Goal: Information Seeking & Learning: Learn about a topic

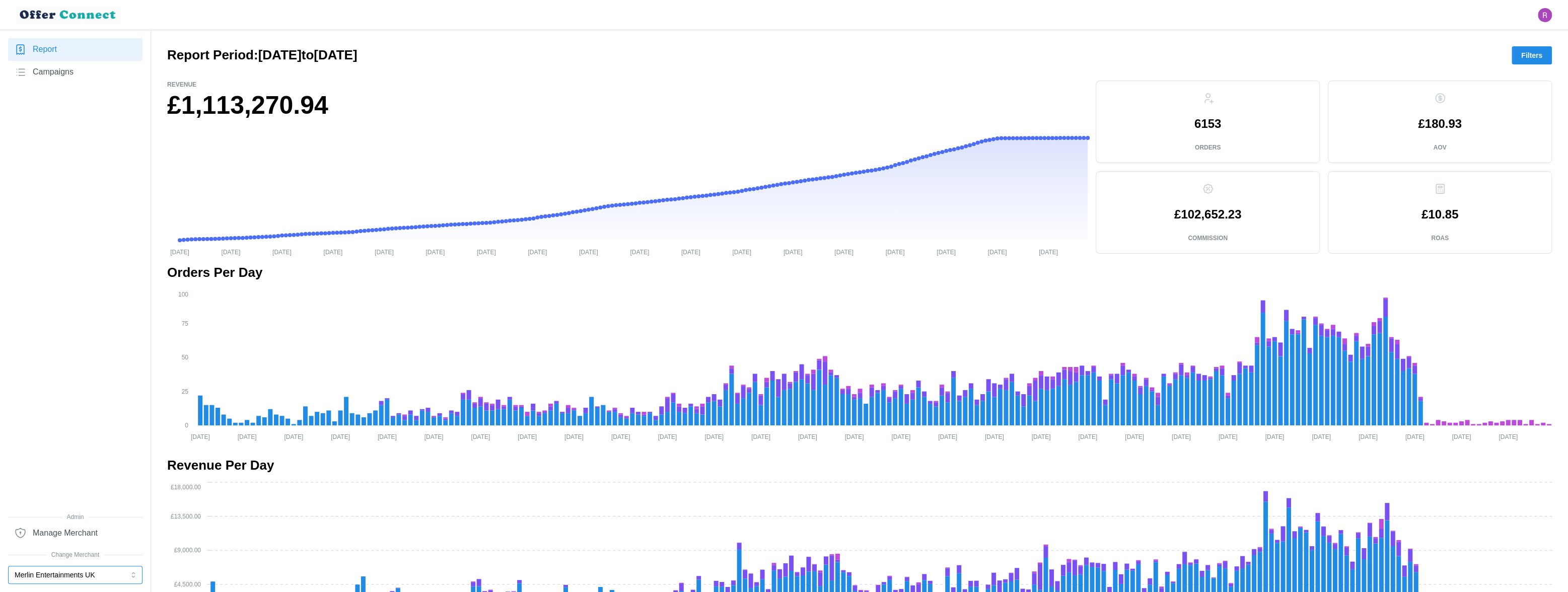
click at [125, 572] on button "Merlin Entertainments UK" at bounding box center [75, 575] width 134 height 18
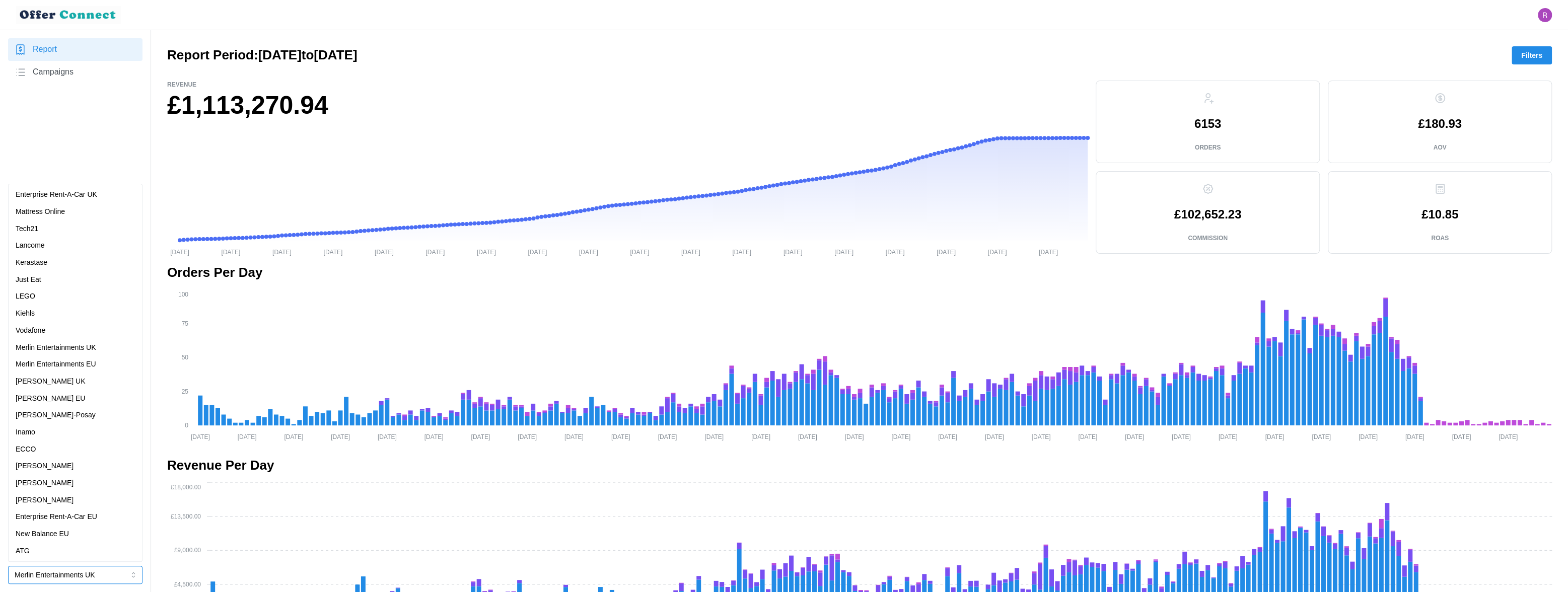
click at [40, 273] on div "Just Eat" at bounding box center [75, 280] width 130 height 17
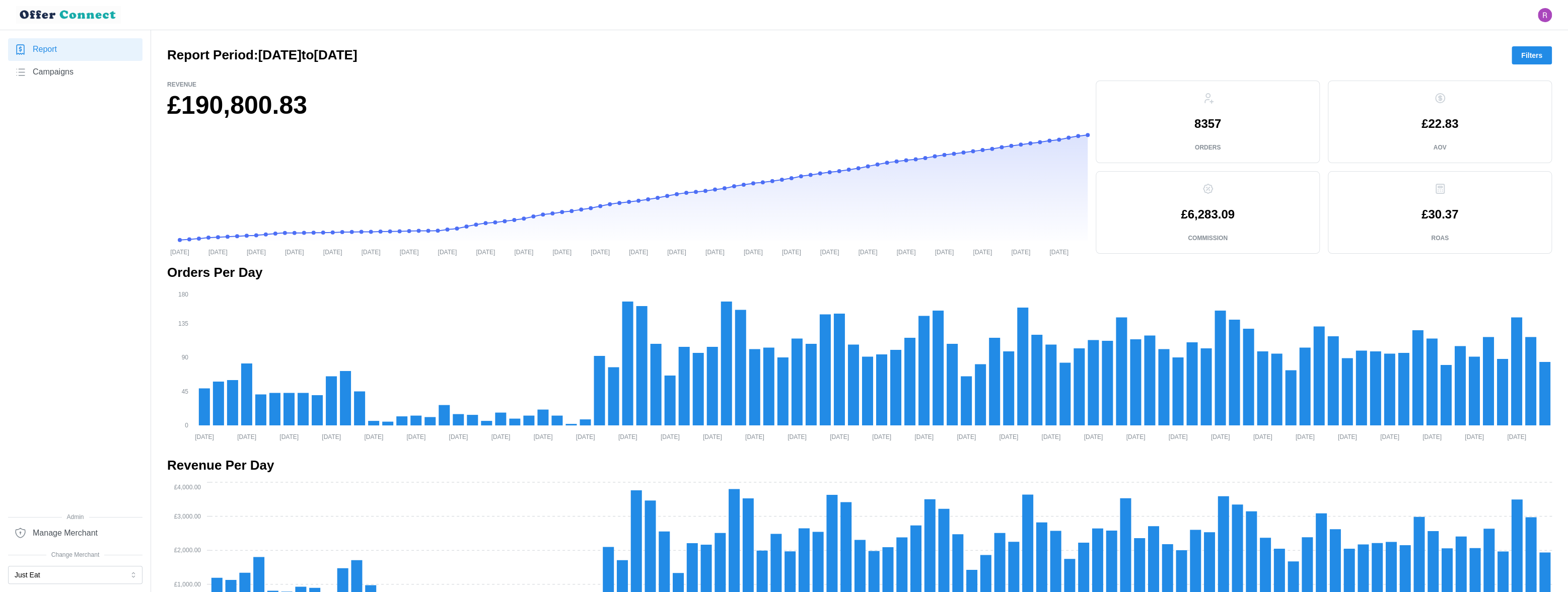
click at [1524, 52] on span "Filters" at bounding box center [1532, 56] width 21 height 17
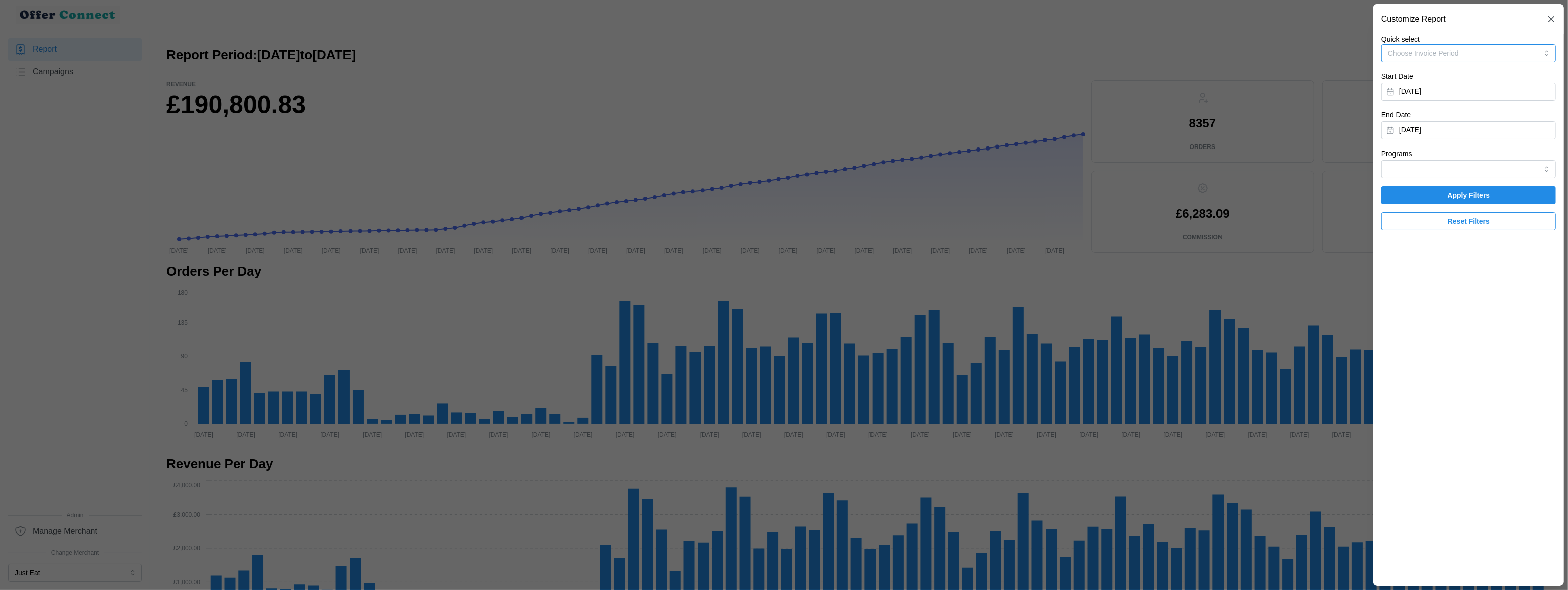
click at [1508, 51] on button "Choose Invoice Period" at bounding box center [1469, 53] width 175 height 18
click at [1490, 113] on div "Invoice-Period-June-2025 23/06/2025 - 29/06/2025" at bounding box center [1469, 108] width 159 height 20
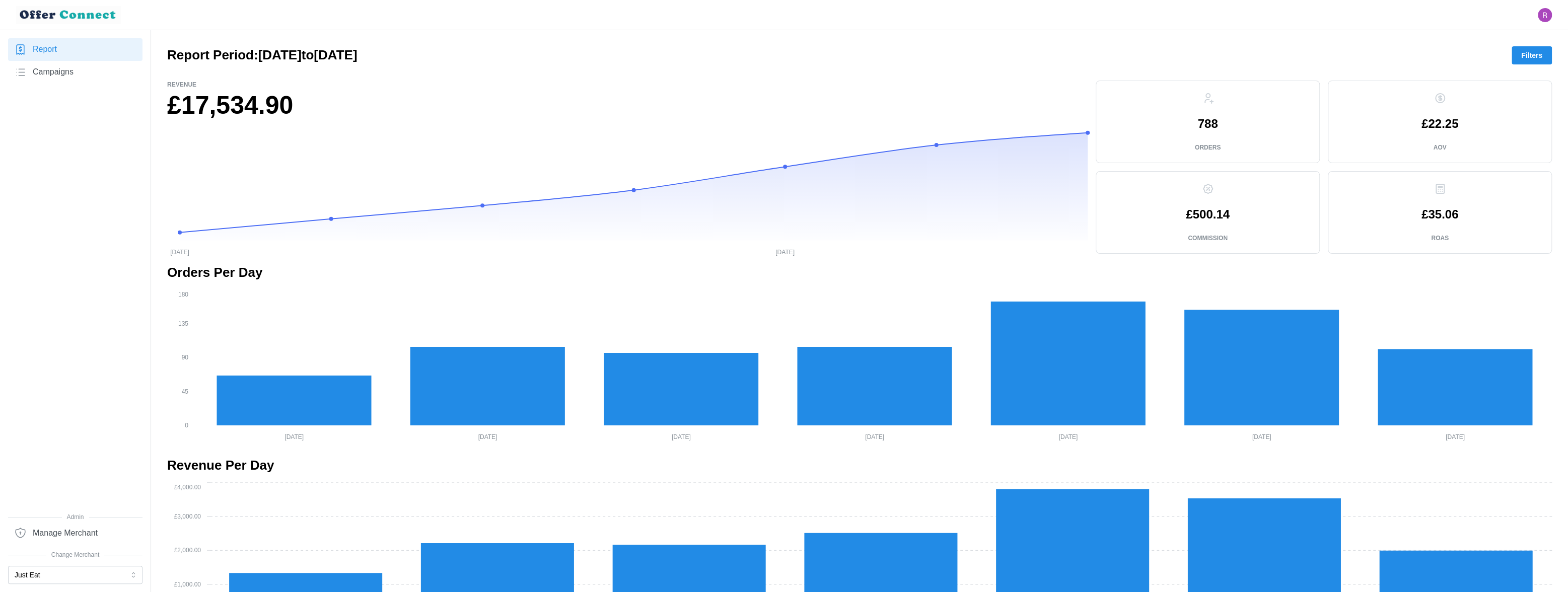
click at [1537, 54] on span "Filters" at bounding box center [1532, 56] width 21 height 17
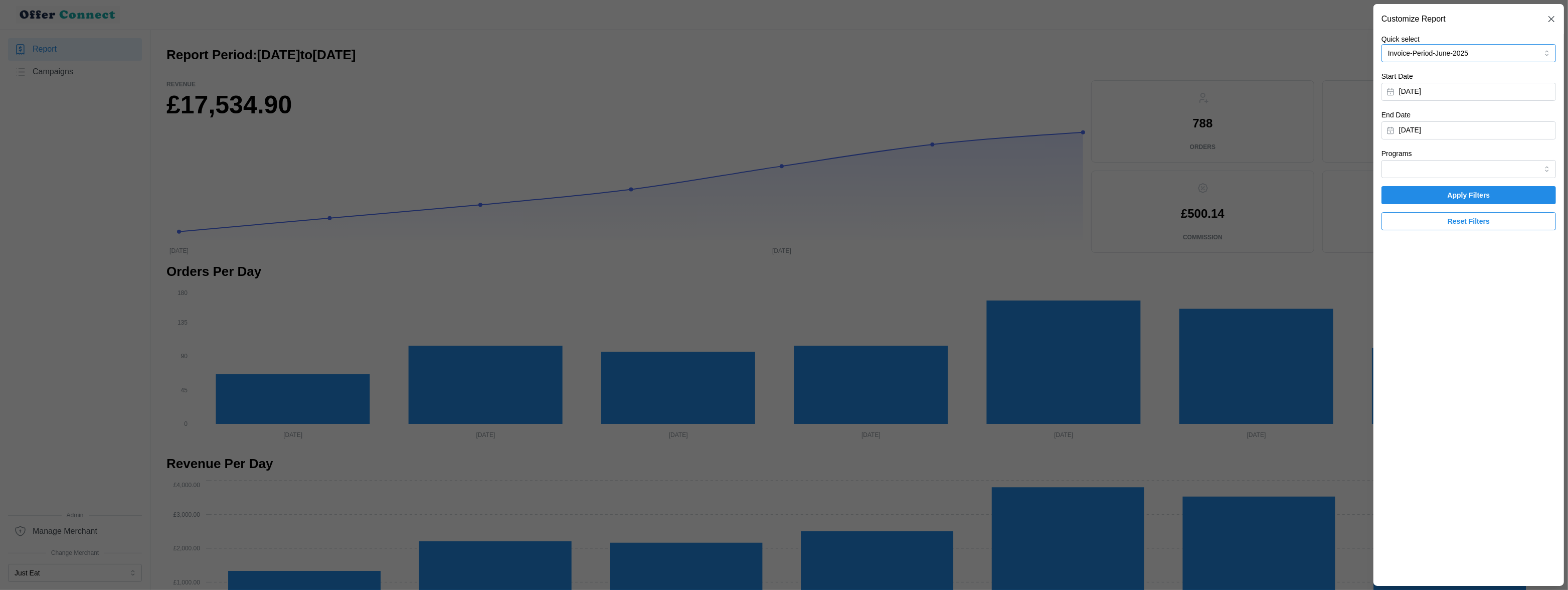
click at [1507, 53] on button "Invoice-Period-June-2025" at bounding box center [1469, 53] width 175 height 18
click at [1467, 83] on p "30/06/2025 - 27/07/2025" at bounding box center [1428, 88] width 78 height 10
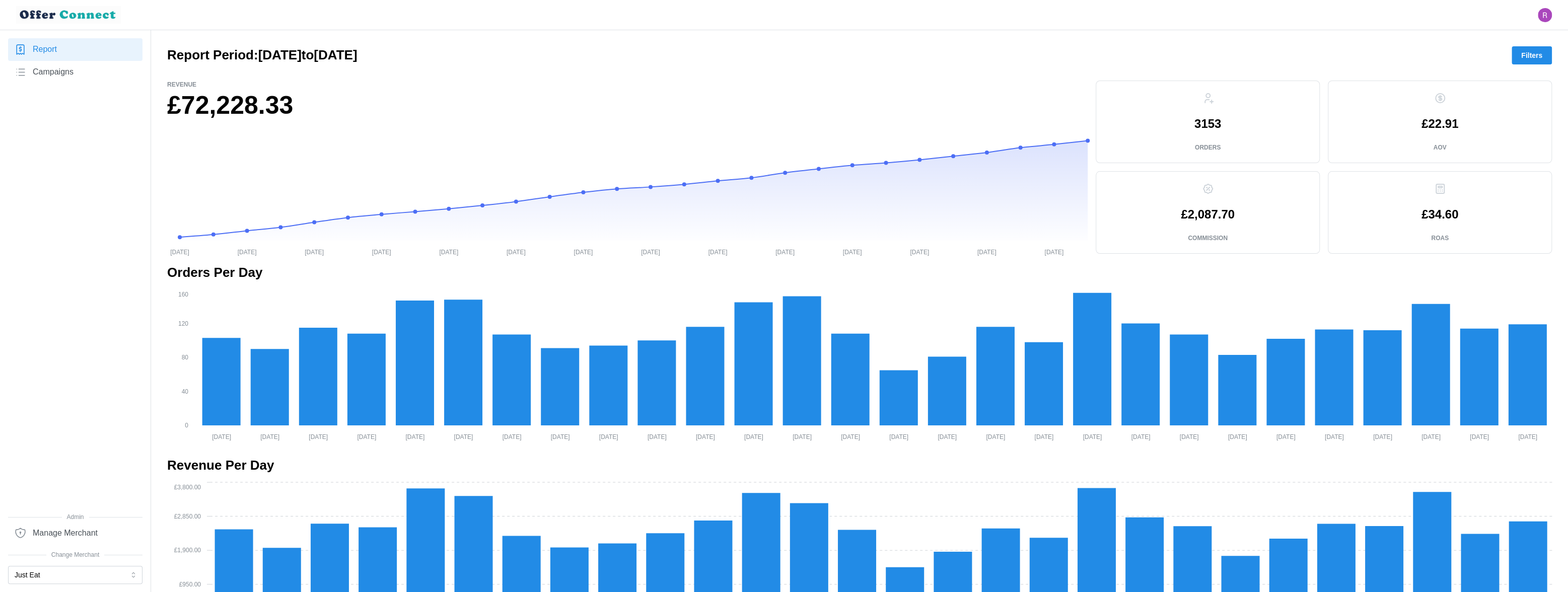
click at [270, 56] on h2 "Report Period: 30/06/2025 to 27/07/2025" at bounding box center [262, 55] width 190 height 18
drag, startPoint x: 270, startPoint y: 56, endPoint x: 295, endPoint y: 56, distance: 25.0
click at [295, 56] on h2 "Report Period: 30/06/2025 to 27/07/2025" at bounding box center [262, 55] width 190 height 18
click at [263, 50] on h2 "Report Period: 30/06/2025 to 27/07/2025" at bounding box center [262, 55] width 190 height 18
drag, startPoint x: 263, startPoint y: 50, endPoint x: 411, endPoint y: 51, distance: 148.0
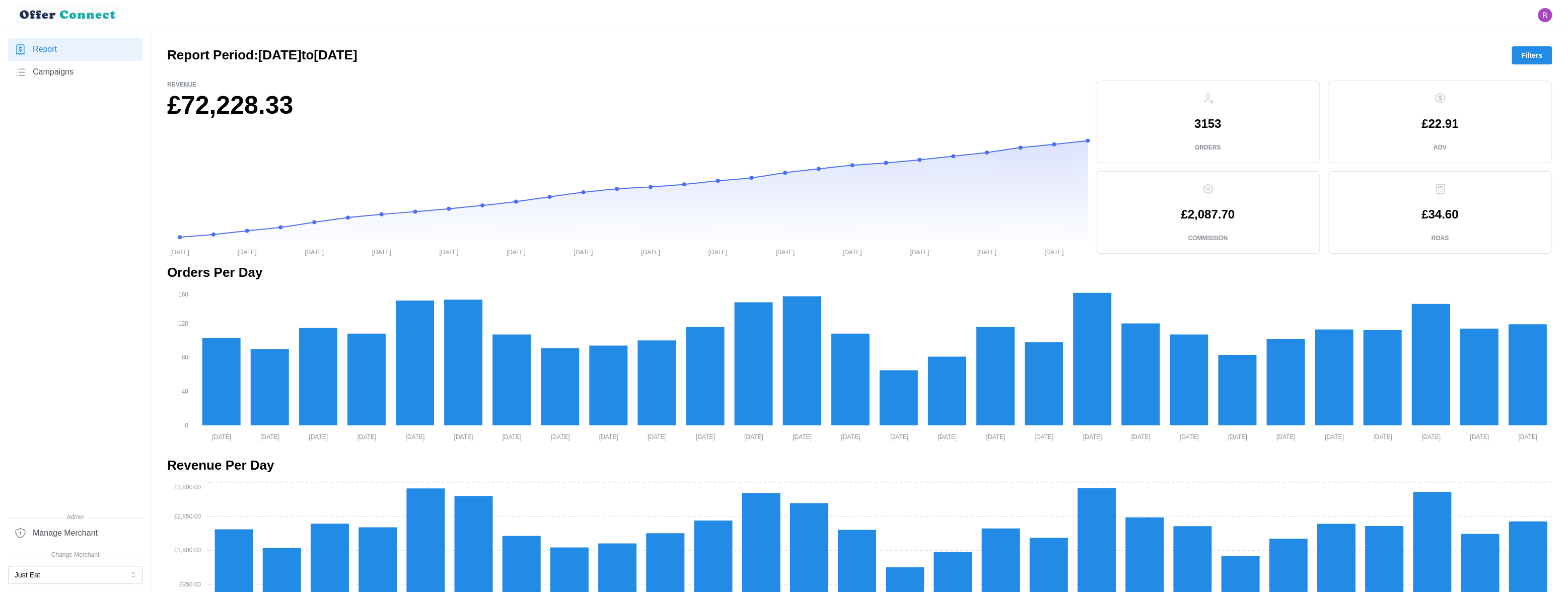
click at [357, 51] on h2 "Report Period: 30/06/2025 to 27/07/2025" at bounding box center [262, 55] width 190 height 18
copy h2 "30/06/2025 to 27/07/2025"
click at [1531, 56] on span "Filters" at bounding box center [1532, 56] width 21 height 17
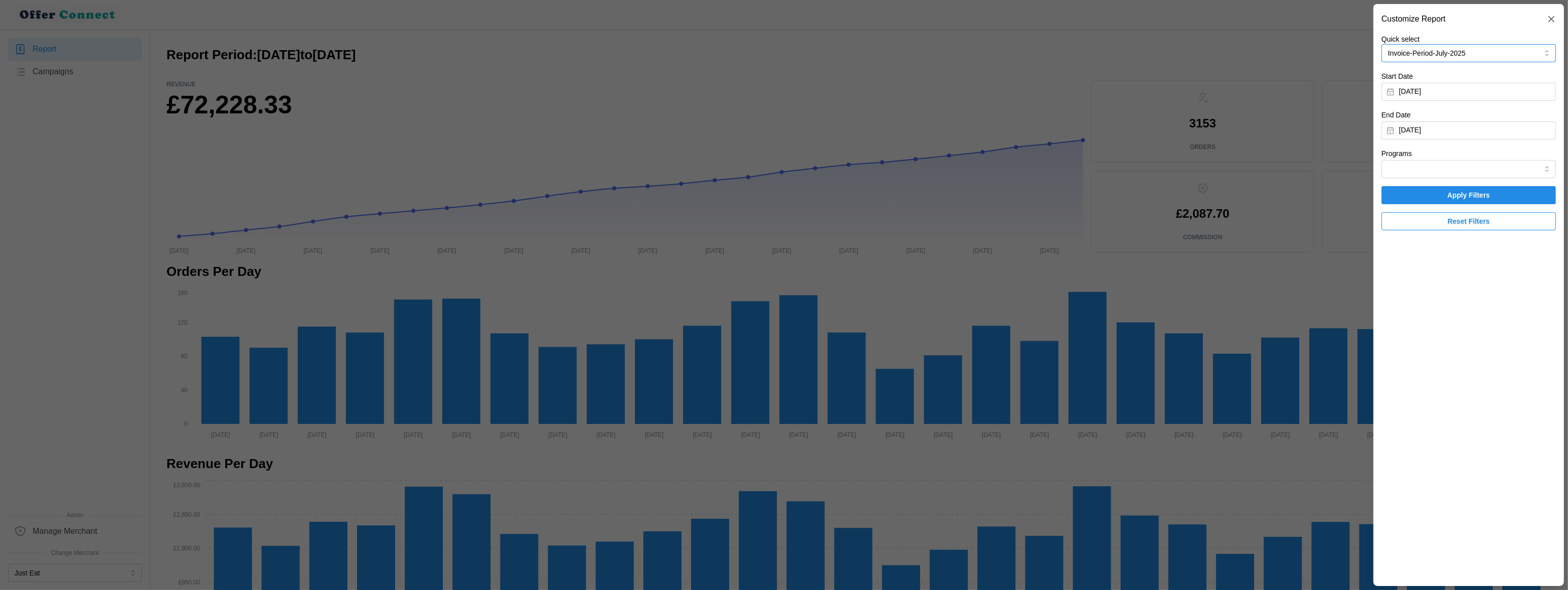
click at [1450, 56] on button "Invoice-Period-July-2025" at bounding box center [1469, 53] width 175 height 18
click at [1475, 133] on div "Invoice-Period-May-2025 02/06/2025 - 22/06/2025" at bounding box center [1469, 134] width 159 height 20
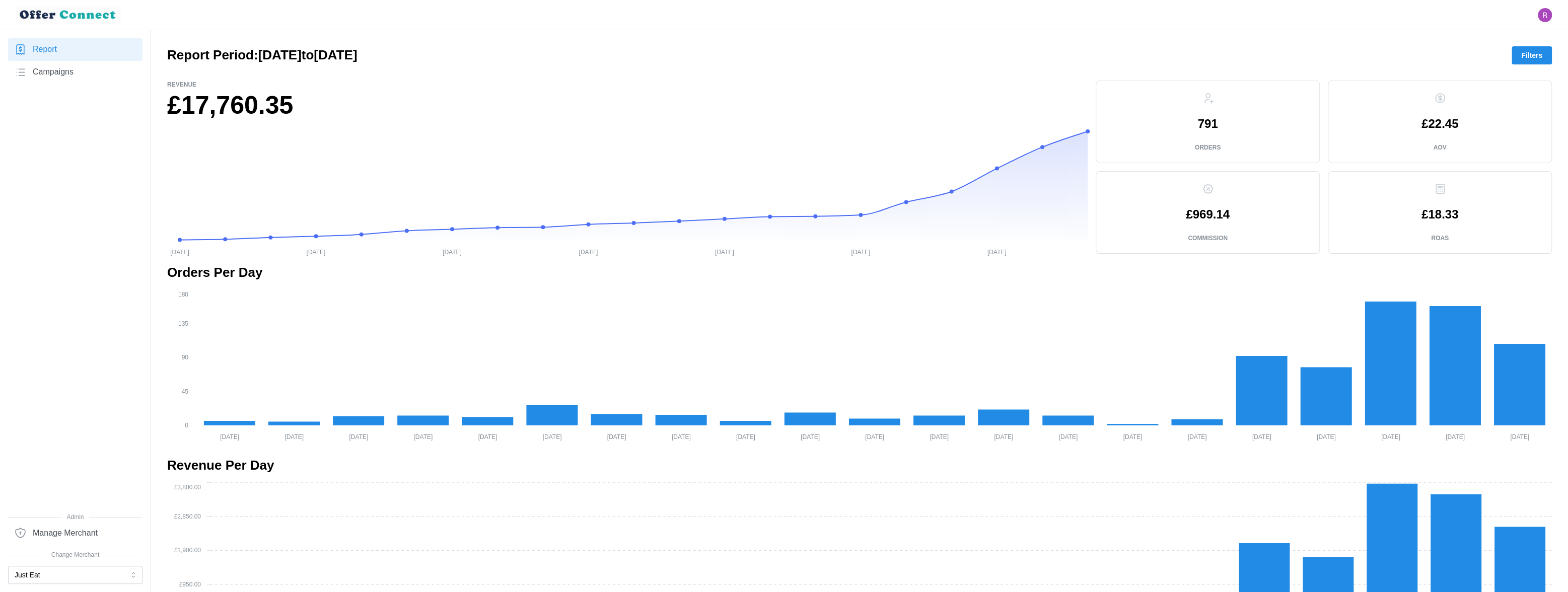
click at [1531, 56] on span "Filters" at bounding box center [1532, 56] width 21 height 17
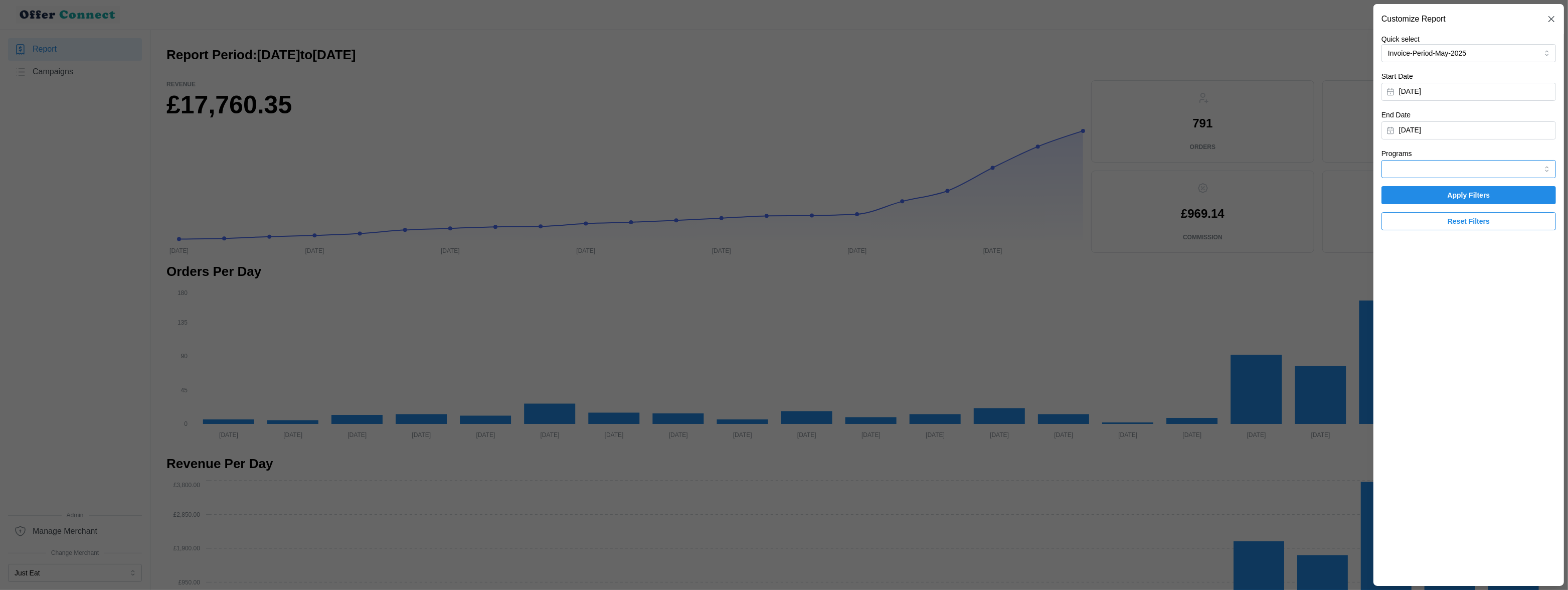
click at [1416, 165] on input "Programs" at bounding box center [1469, 169] width 175 height 18
click at [1416, 195] on span "HyperJar" at bounding box center [1403, 193] width 29 height 11
type input "HyperJar"
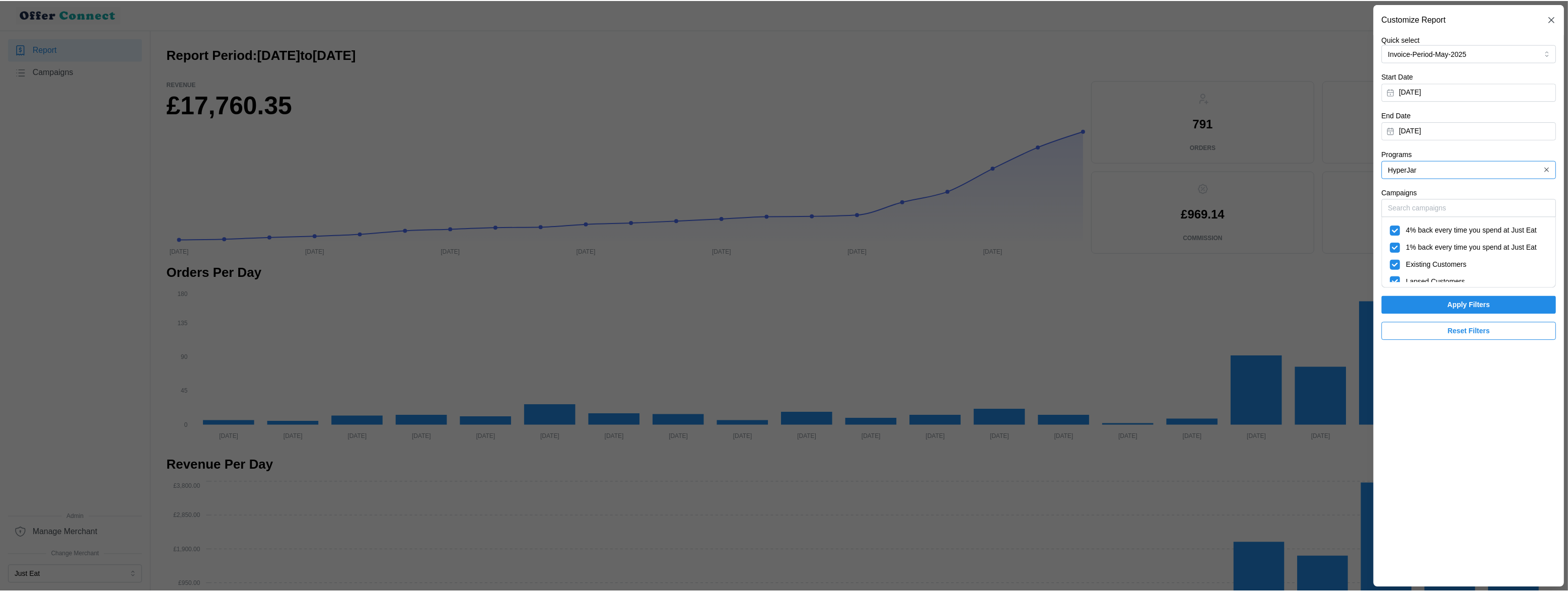
scroll to position [24, 0]
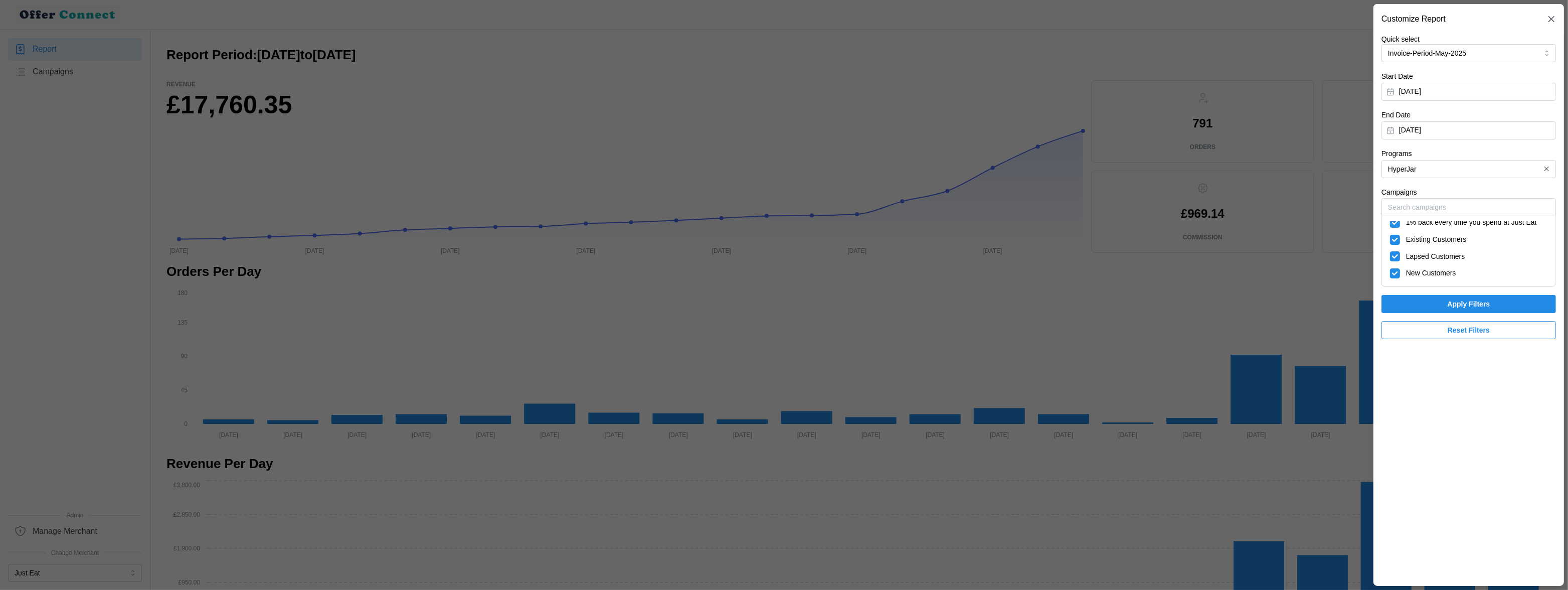
click at [1442, 305] on span "Apply Filters" at bounding box center [1468, 304] width 155 height 17
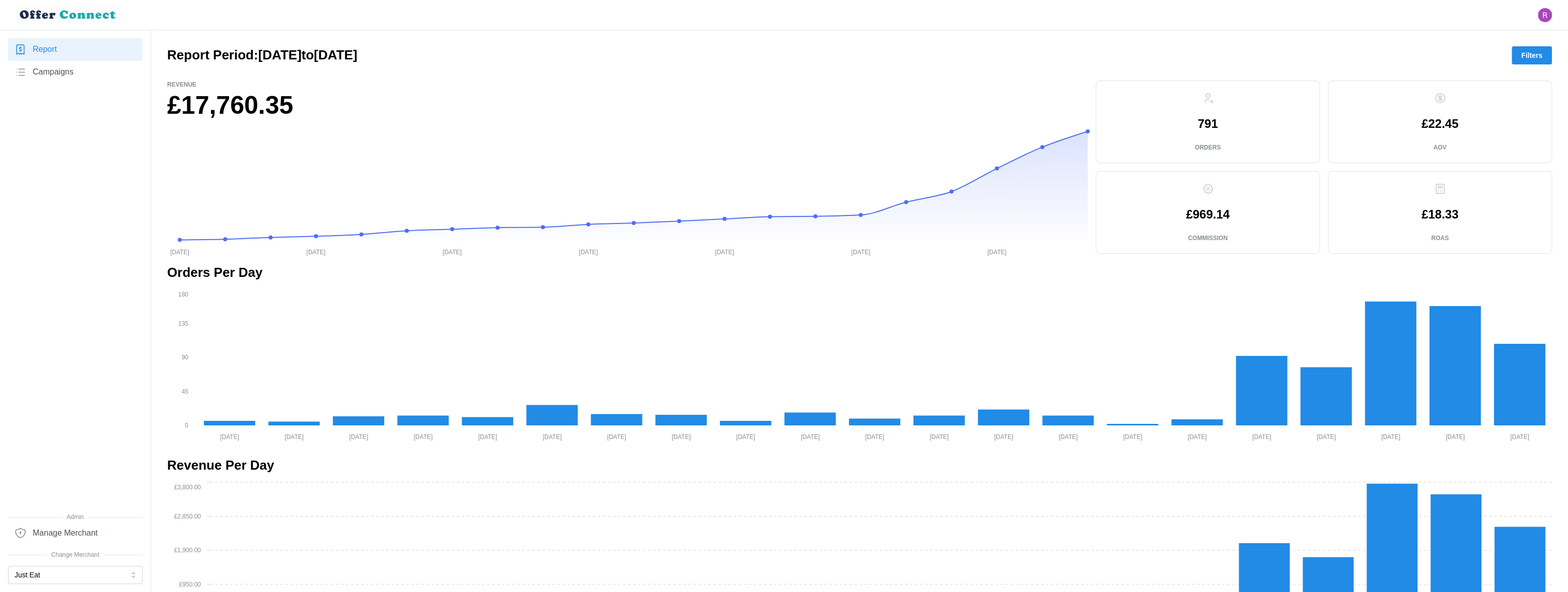
click at [1535, 59] on span "Filters" at bounding box center [1532, 56] width 21 height 17
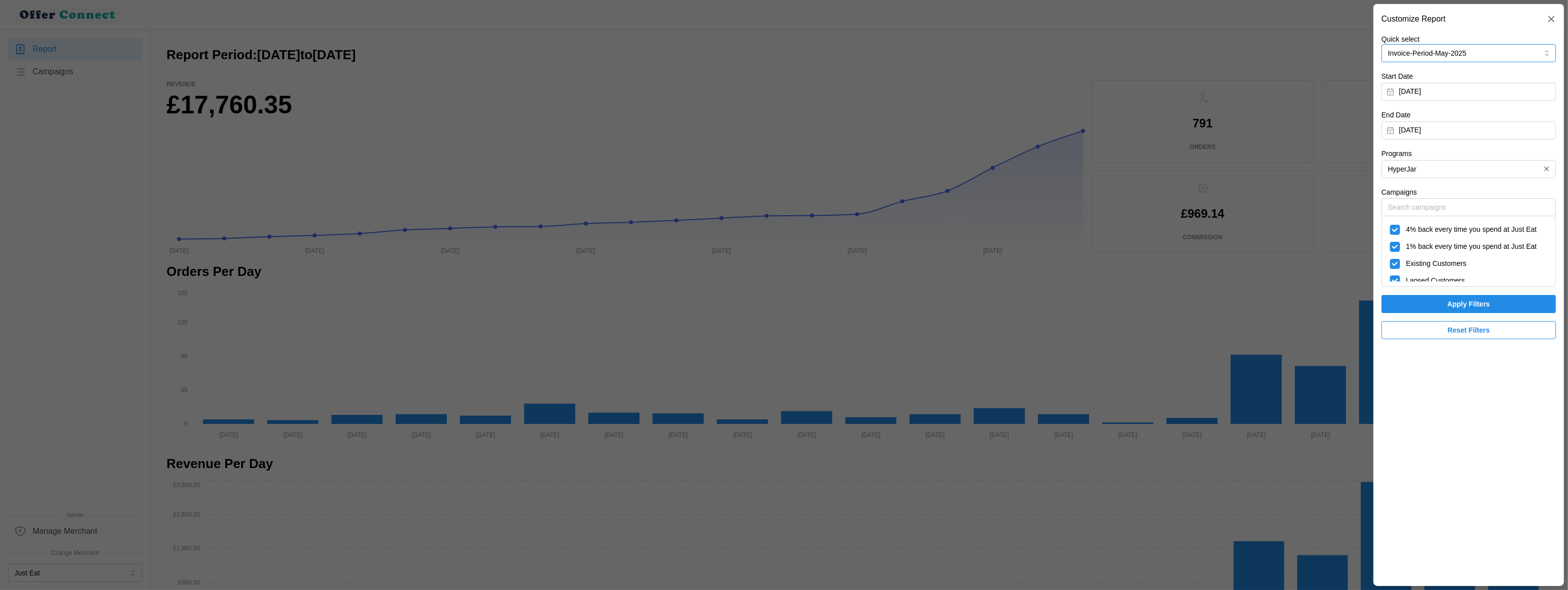
click at [1502, 53] on button "Invoice-Period-May-2025" at bounding box center [1469, 53] width 175 height 18
click at [1450, 79] on p "Invoice-Period-July-2025" at bounding box center [1428, 77] width 78 height 11
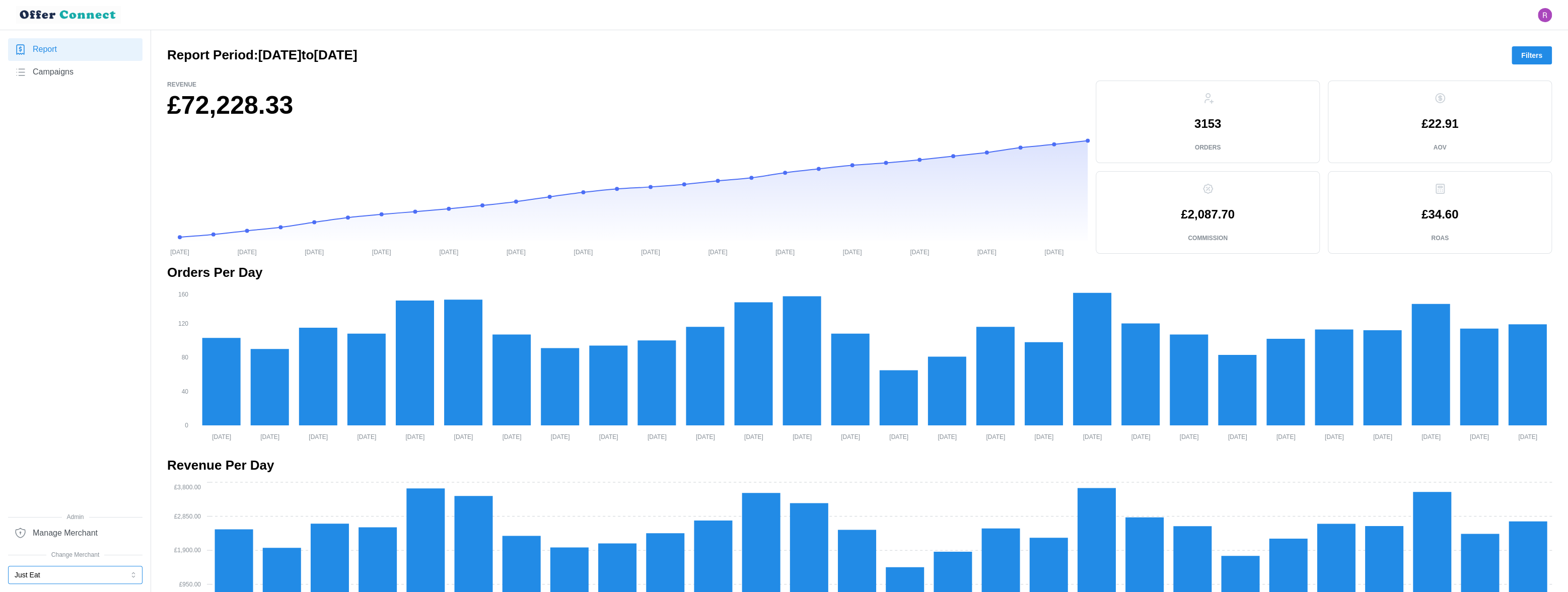
click at [68, 575] on button "Just Eat" at bounding box center [75, 575] width 134 height 18
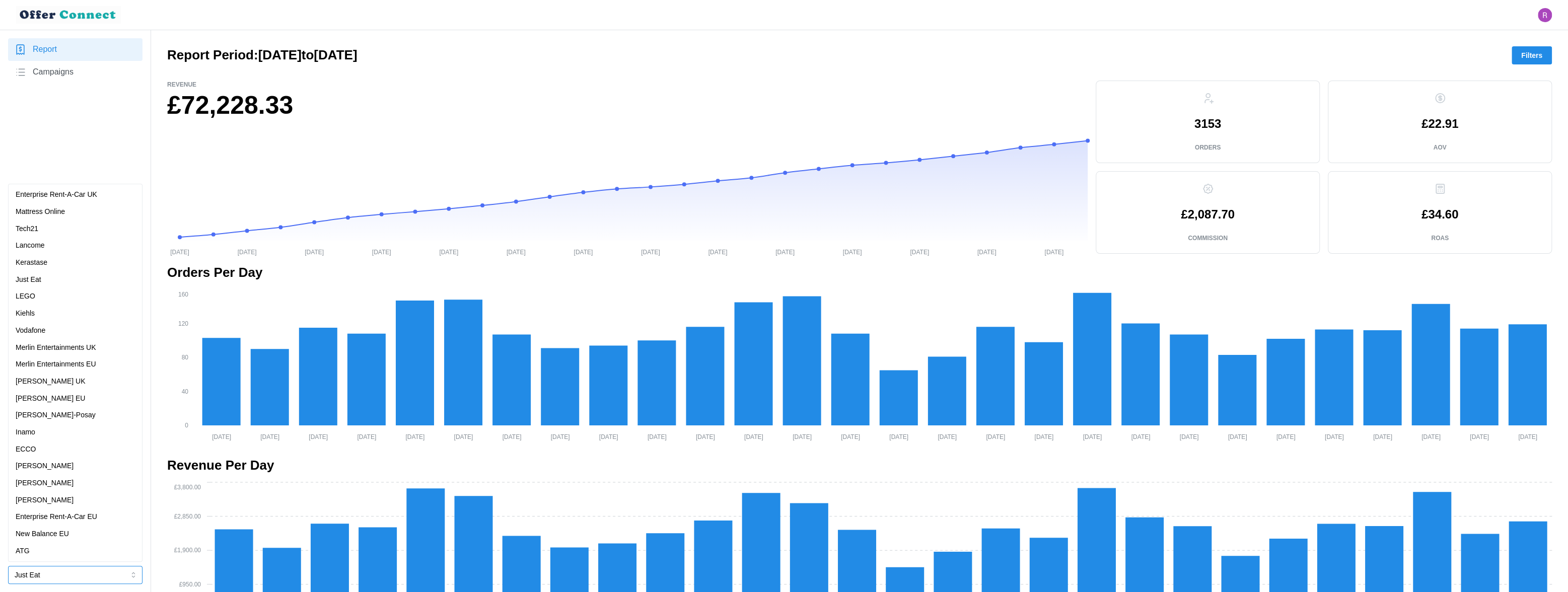
click at [76, 350] on p "Merlin Entertainments UK" at bounding box center [56, 348] width 81 height 11
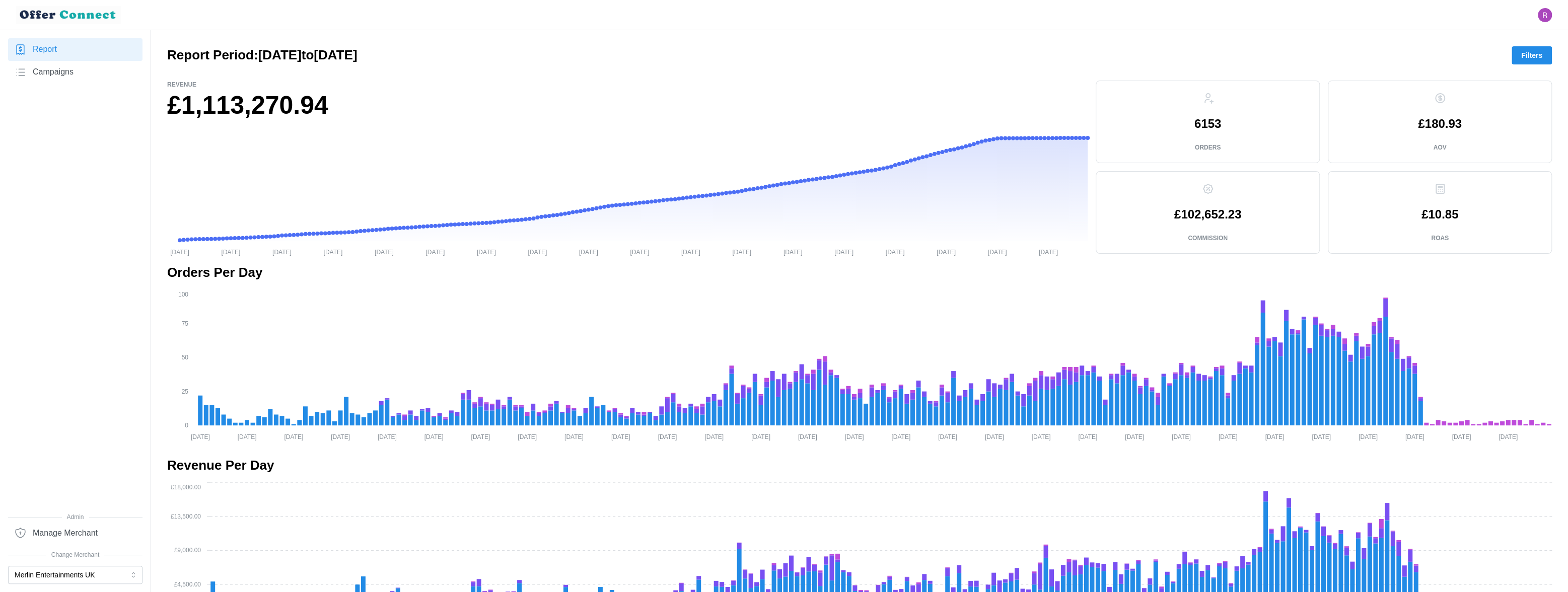
click at [1523, 50] on span "Filters" at bounding box center [1532, 56] width 21 height 17
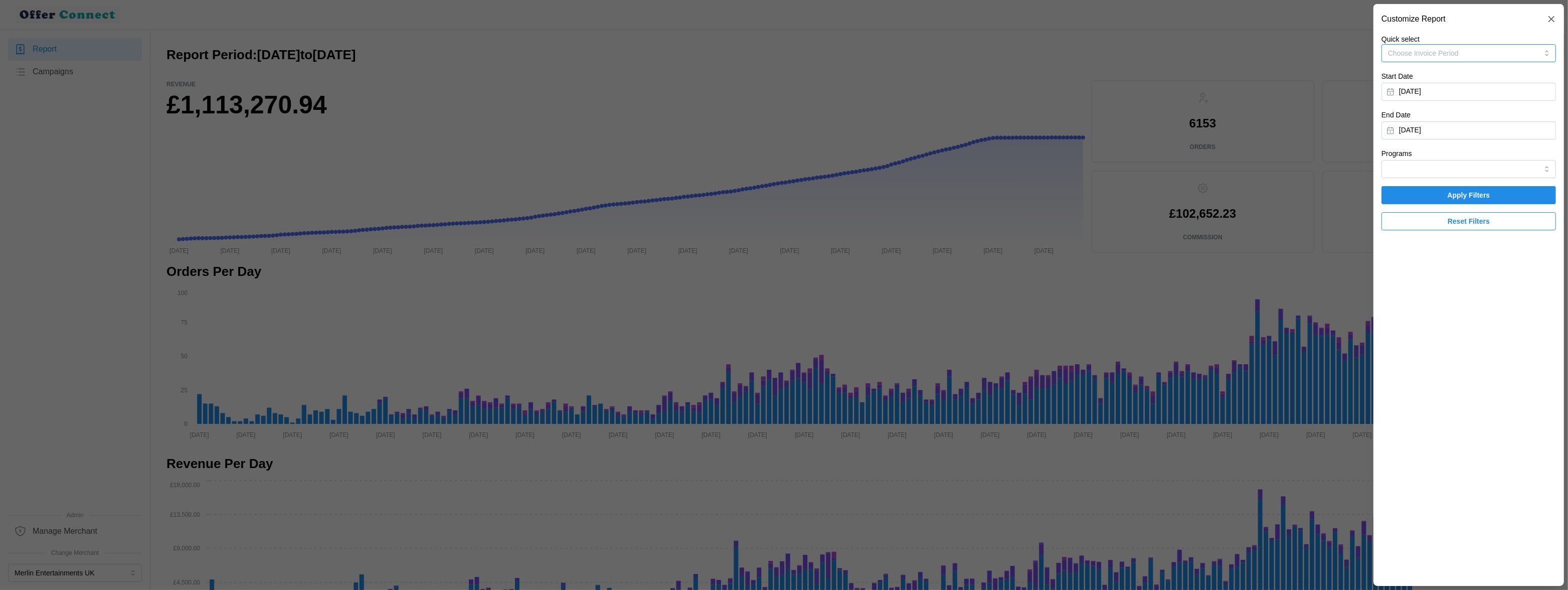
click at [1507, 50] on button "Choose Invoice Period" at bounding box center [1469, 53] width 175 height 18
click at [1486, 80] on div "Invoice-Period-July-2025 24/06/2025 - 29/07/2025" at bounding box center [1469, 82] width 159 height 20
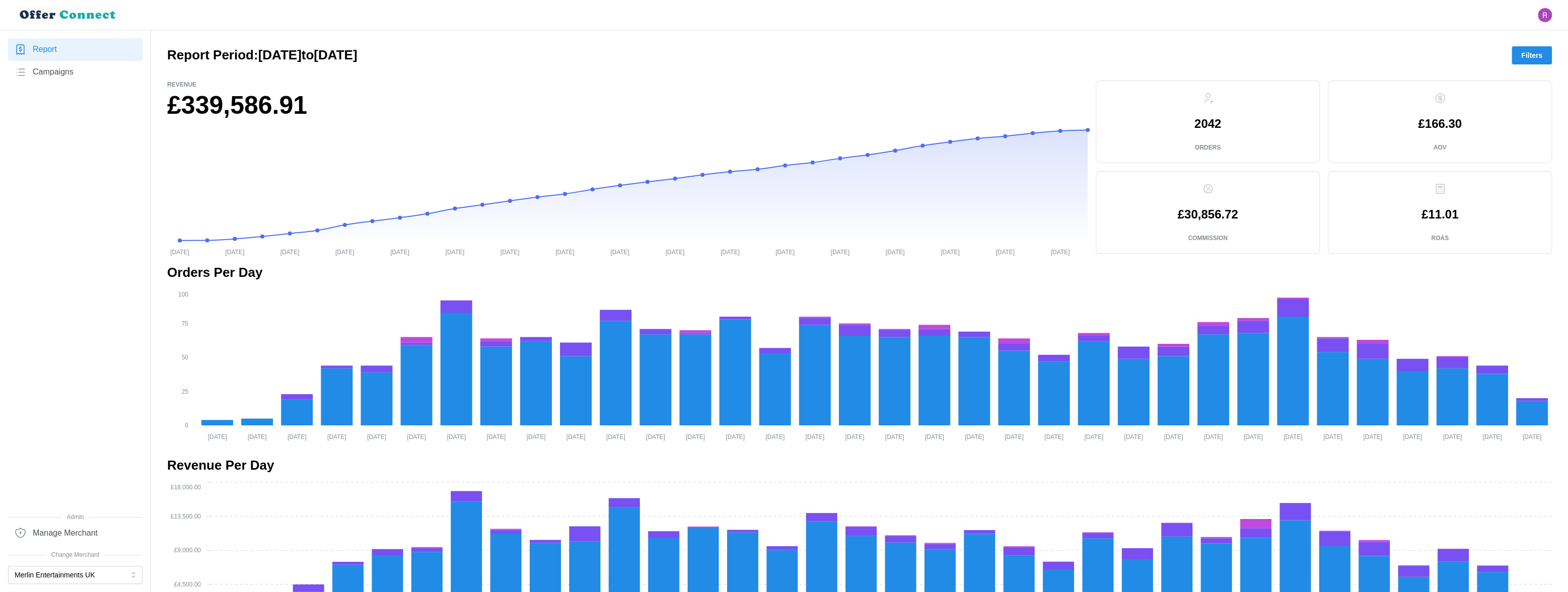
click at [1523, 56] on span "Filters" at bounding box center [1532, 56] width 21 height 17
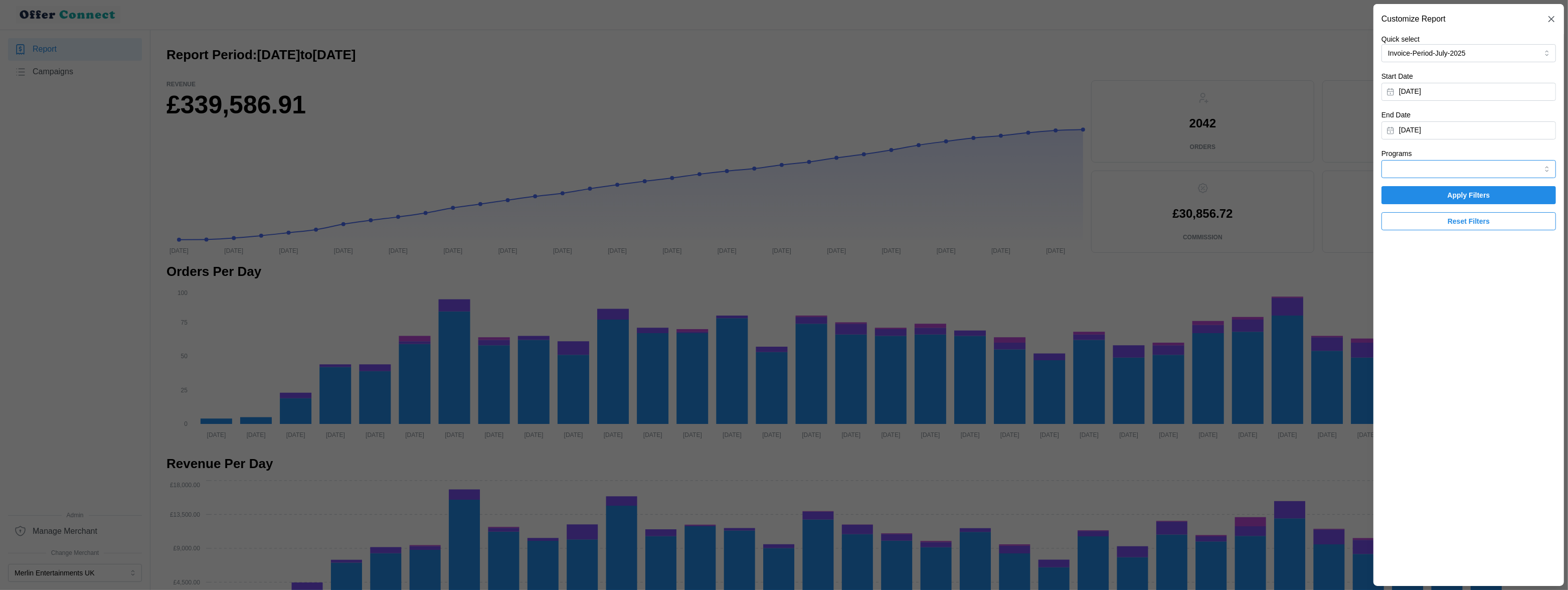
click at [1451, 160] on input "Programs" at bounding box center [1469, 169] width 175 height 18
click at [1421, 223] on div "HyperJar" at bounding box center [1469, 227] width 169 height 17
type input "HyperJar"
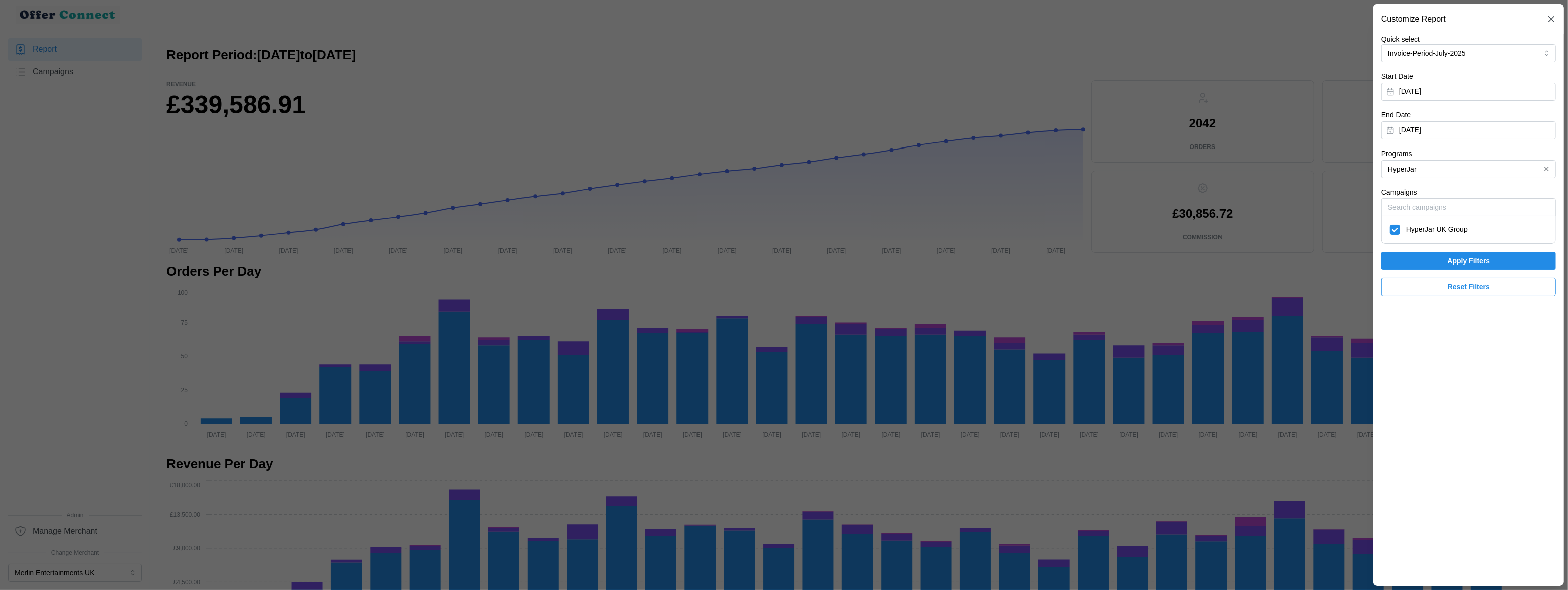
click at [1420, 258] on span "Apply Filters" at bounding box center [1468, 261] width 155 height 17
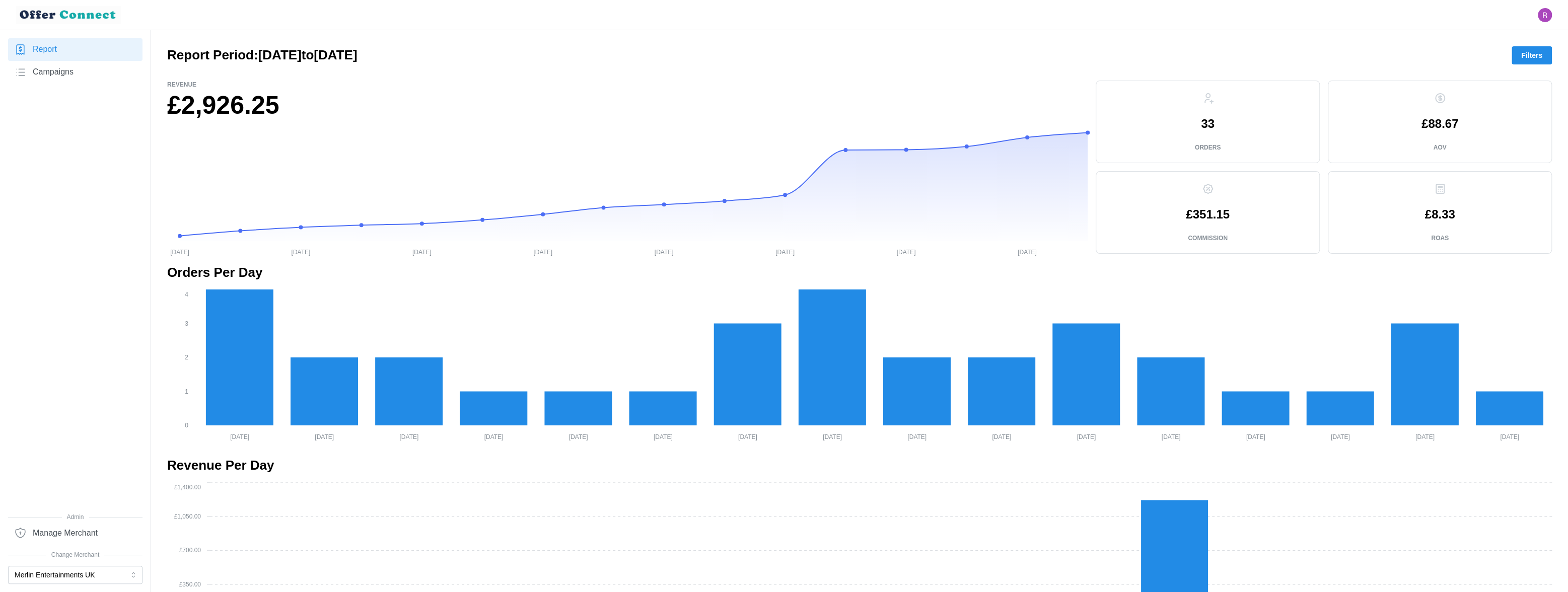
click at [265, 52] on h2 "Report Period: 24/06/2025 to 29/07/2025" at bounding box center [262, 55] width 190 height 18
drag, startPoint x: 265, startPoint y: 52, endPoint x: 419, endPoint y: 50, distance: 154.0
click at [357, 50] on h2 "Report Period: 24/06/2025 to 29/07/2025" at bounding box center [262, 55] width 190 height 18
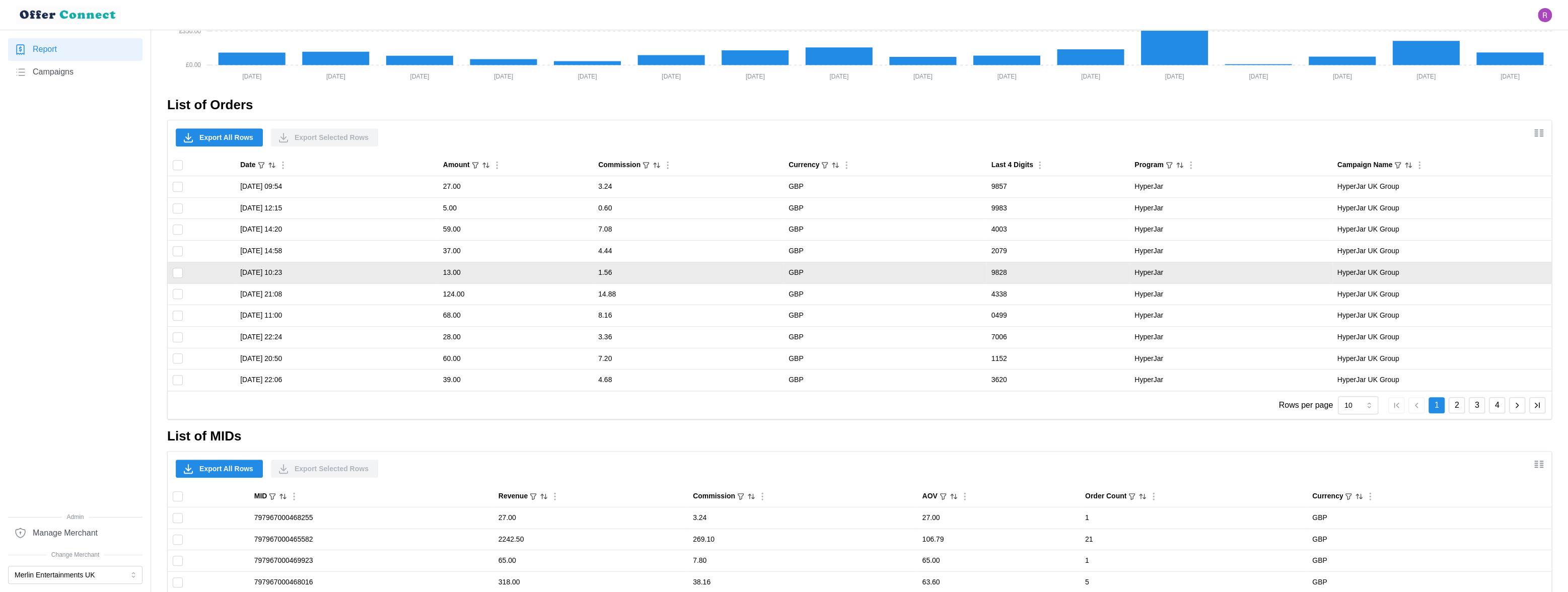
scroll to position [547, 0]
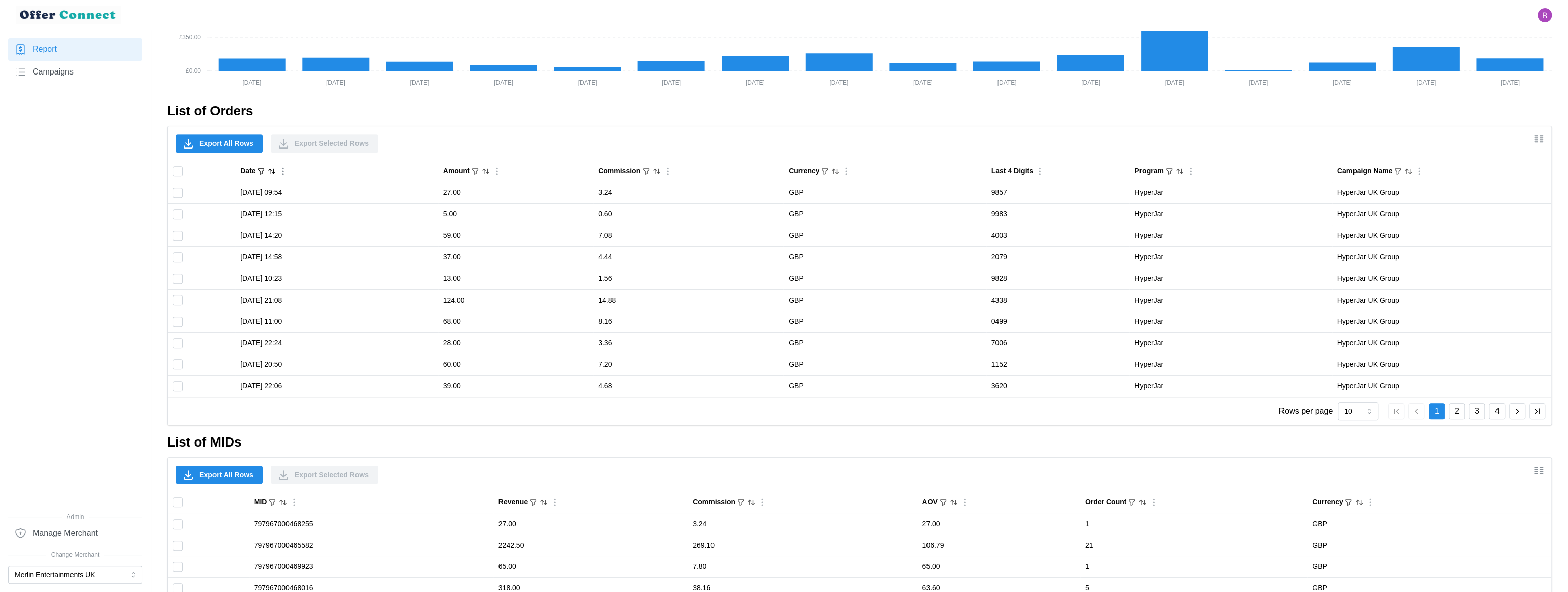
click at [275, 172] on icon "Sort by Date descending" at bounding box center [271, 170] width 8 height 8
click at [275, 171] on icon "Sorted by Date descending" at bounding box center [271, 170] width 8 height 8
click at [275, 171] on icon "Sorted by Date ascending" at bounding box center [271, 170] width 8 height 8
click at [275, 171] on icon "Sort by Date descending" at bounding box center [271, 170] width 8 height 8
click at [275, 171] on icon "Sorted by Date descending" at bounding box center [271, 170] width 8 height 8
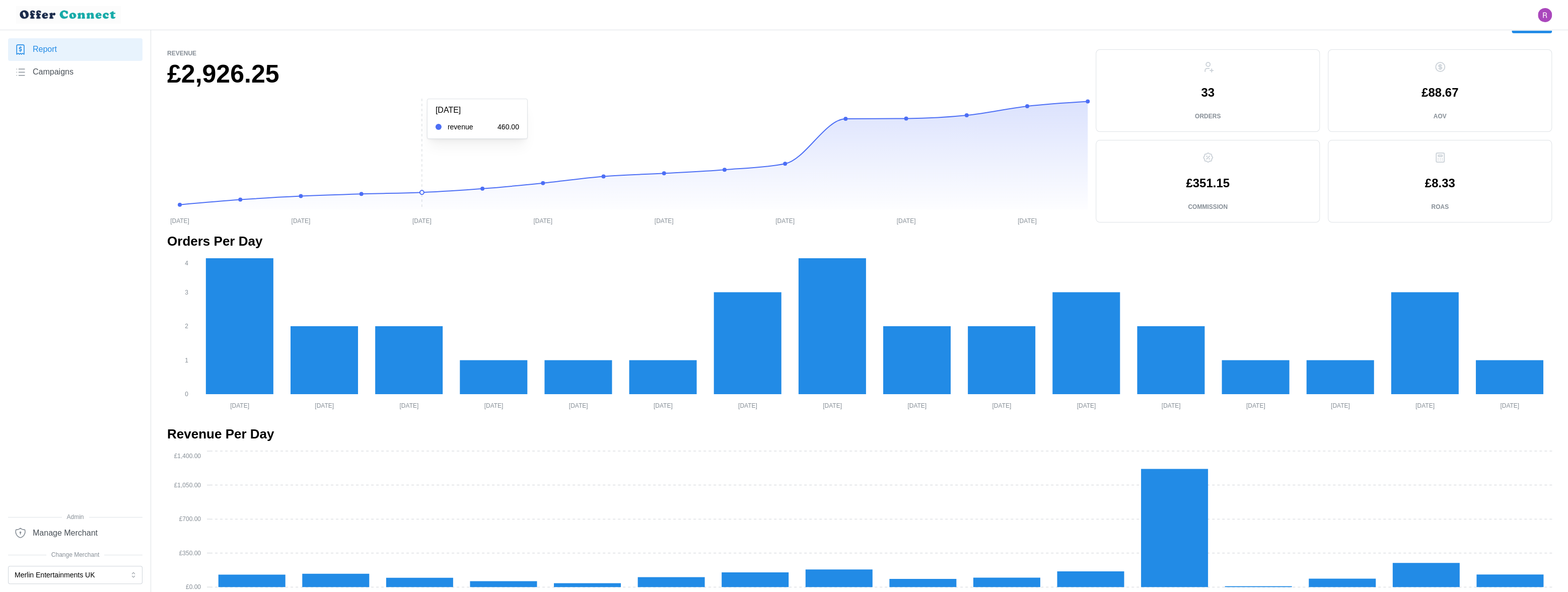
scroll to position [0, 0]
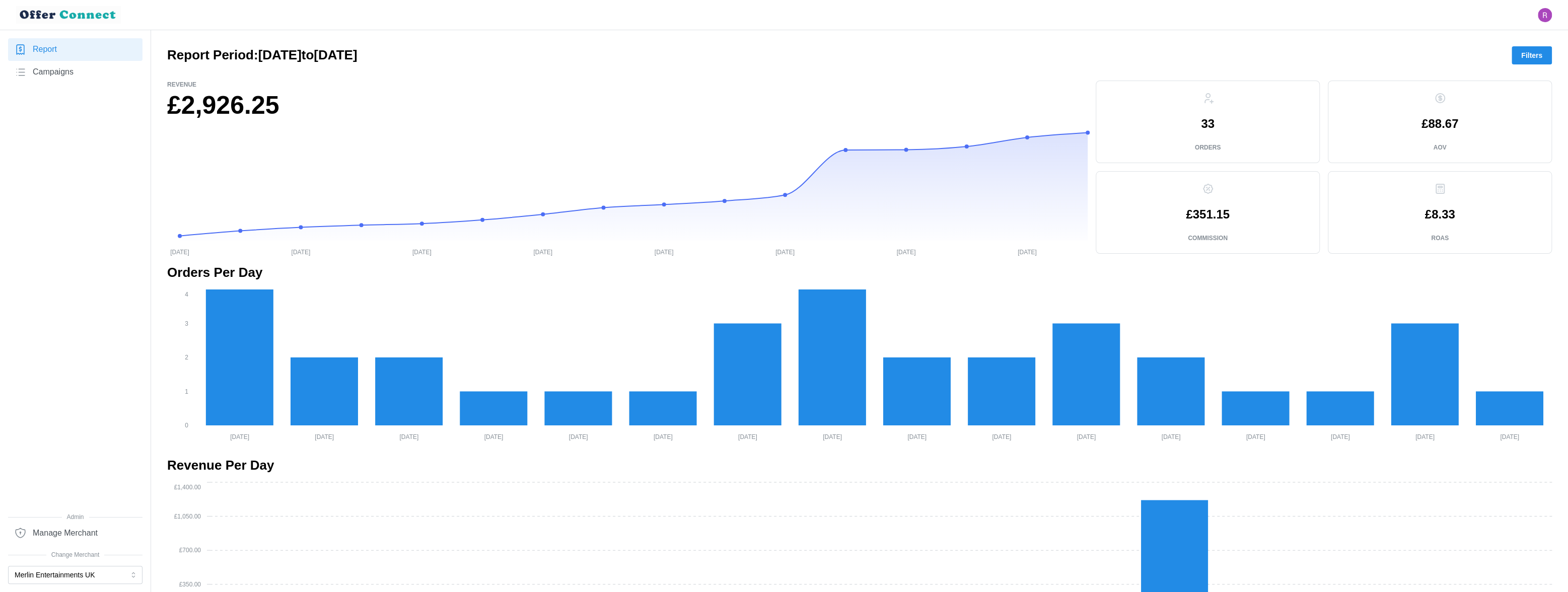
click at [264, 52] on h2 "Report Period: 24/06/2025 to 29/07/2025" at bounding box center [262, 55] width 190 height 18
drag, startPoint x: 264, startPoint y: 52, endPoint x: 310, endPoint y: 53, distance: 46.0
click at [310, 53] on h2 "Report Period: 24/06/2025 to 29/07/2025" at bounding box center [262, 55] width 190 height 18
click at [235, 55] on h2 "Report Period: 24/06/2025 to 29/07/2025" at bounding box center [262, 55] width 190 height 18
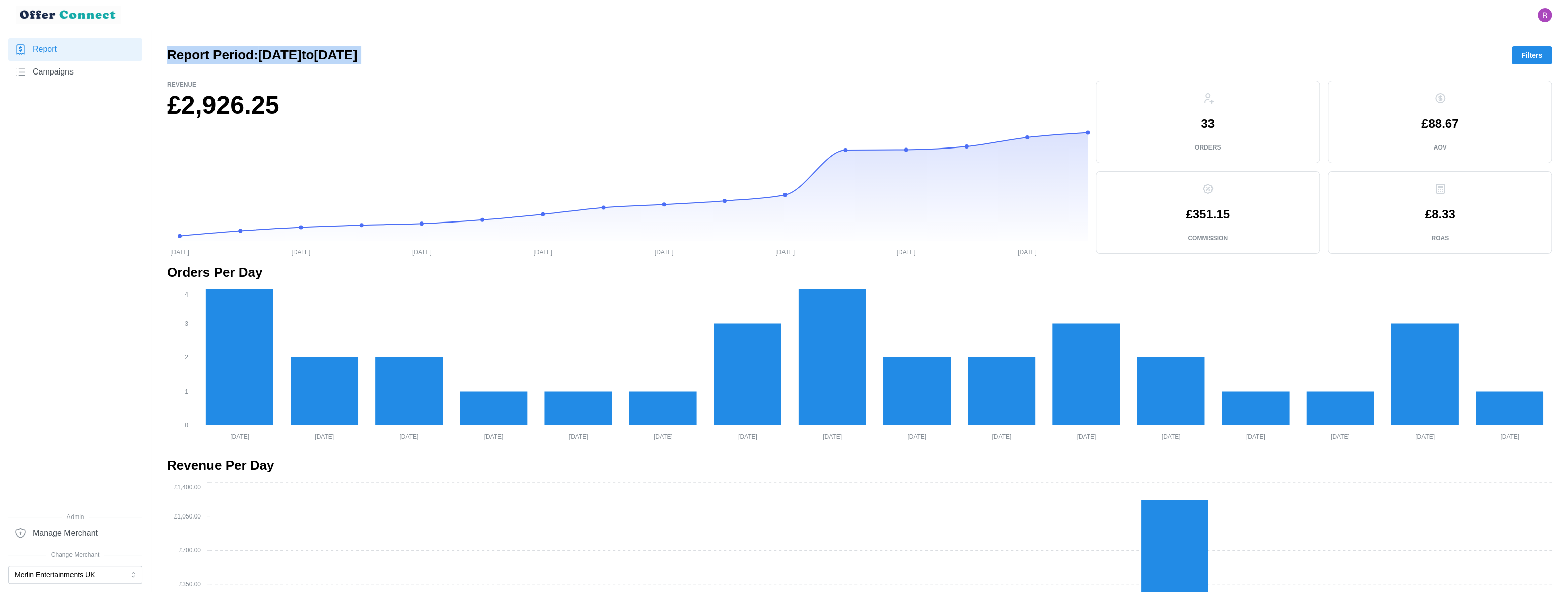
click at [235, 55] on h2 "Report Period: 24/06/2025 to 29/07/2025" at bounding box center [262, 55] width 190 height 18
copy div "Report Period: 24/06/2025 to 29/07/2025 Filters"
click at [1527, 56] on span "Filters" at bounding box center [1532, 56] width 21 height 17
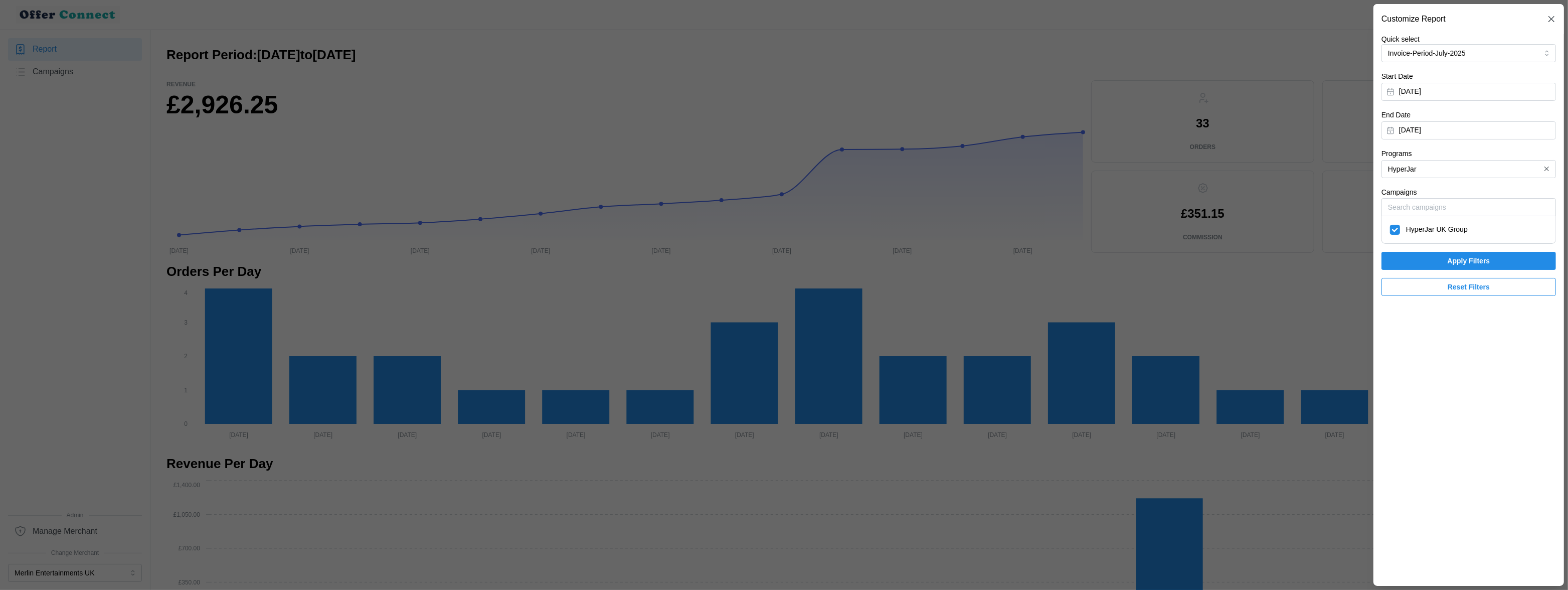
click at [1222, 136] on div at bounding box center [784, 295] width 1568 height 590
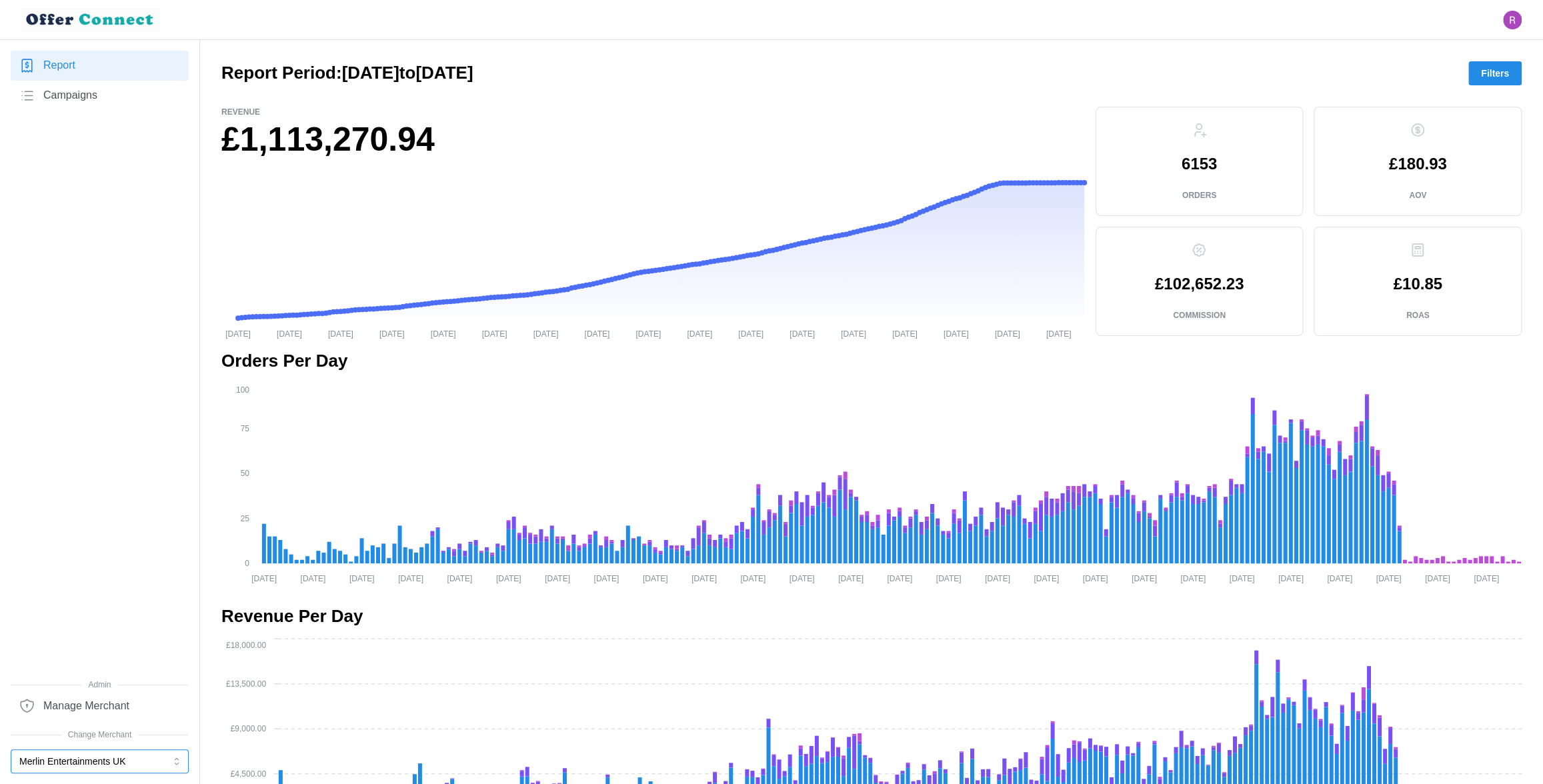
click at [83, 762] on button "Merlin Entertainments UK" at bounding box center [100, 761] width 178 height 24
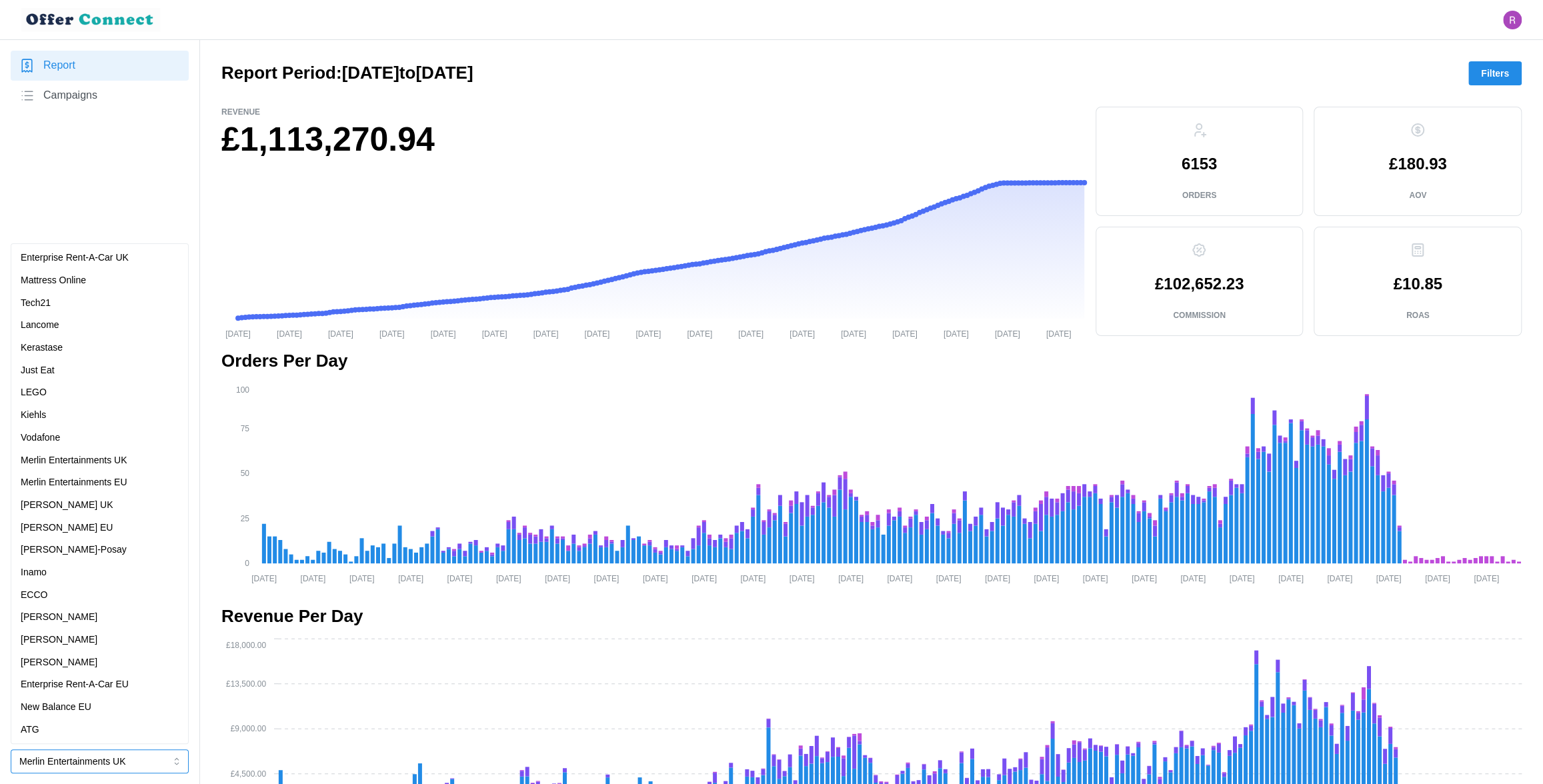
click at [91, 457] on p "Merlin Entertainments UK" at bounding box center [74, 460] width 107 height 15
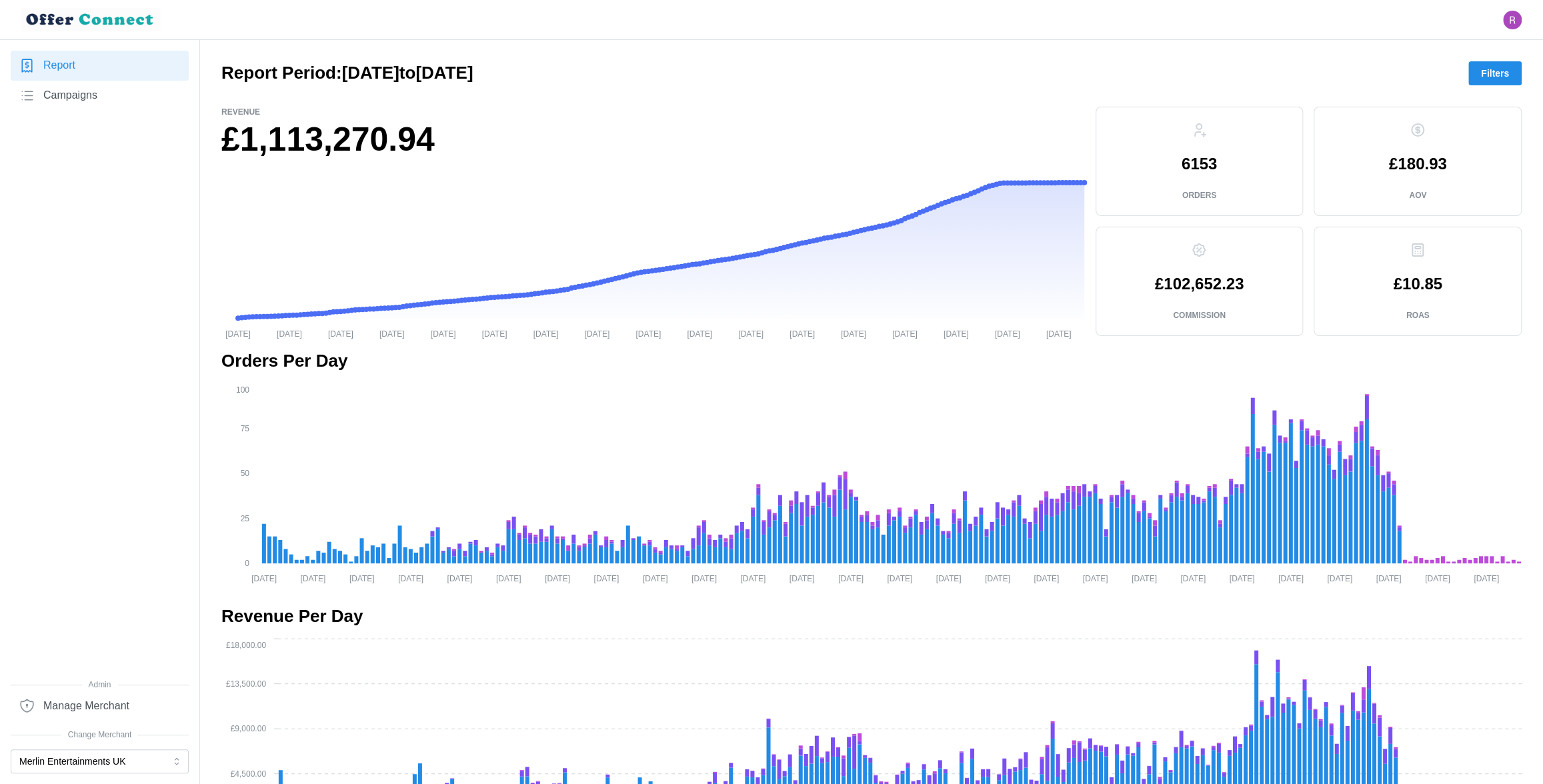
click at [72, 95] on span "Campaigns" at bounding box center [70, 95] width 54 height 17
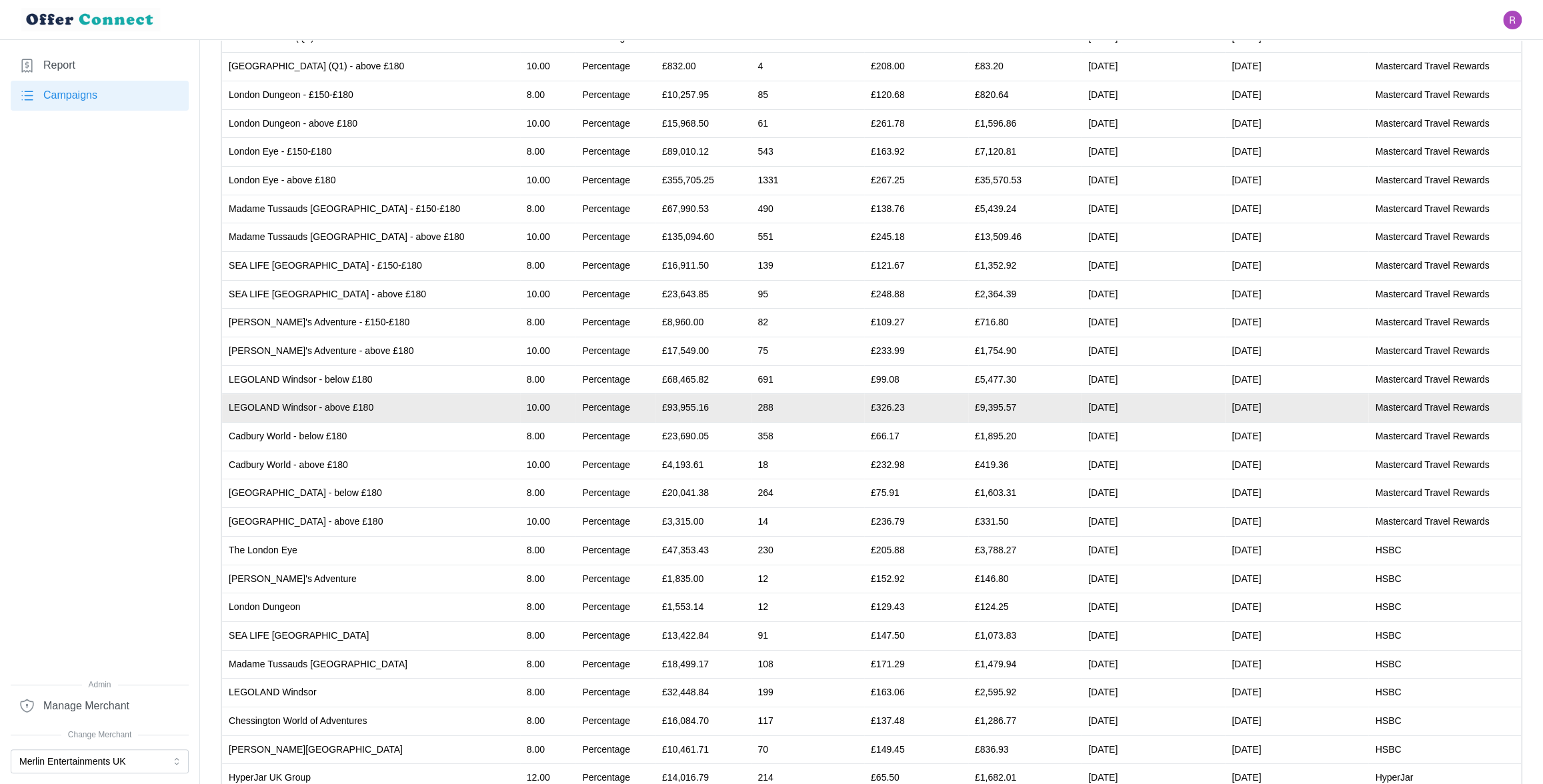
scroll to position [196, 0]
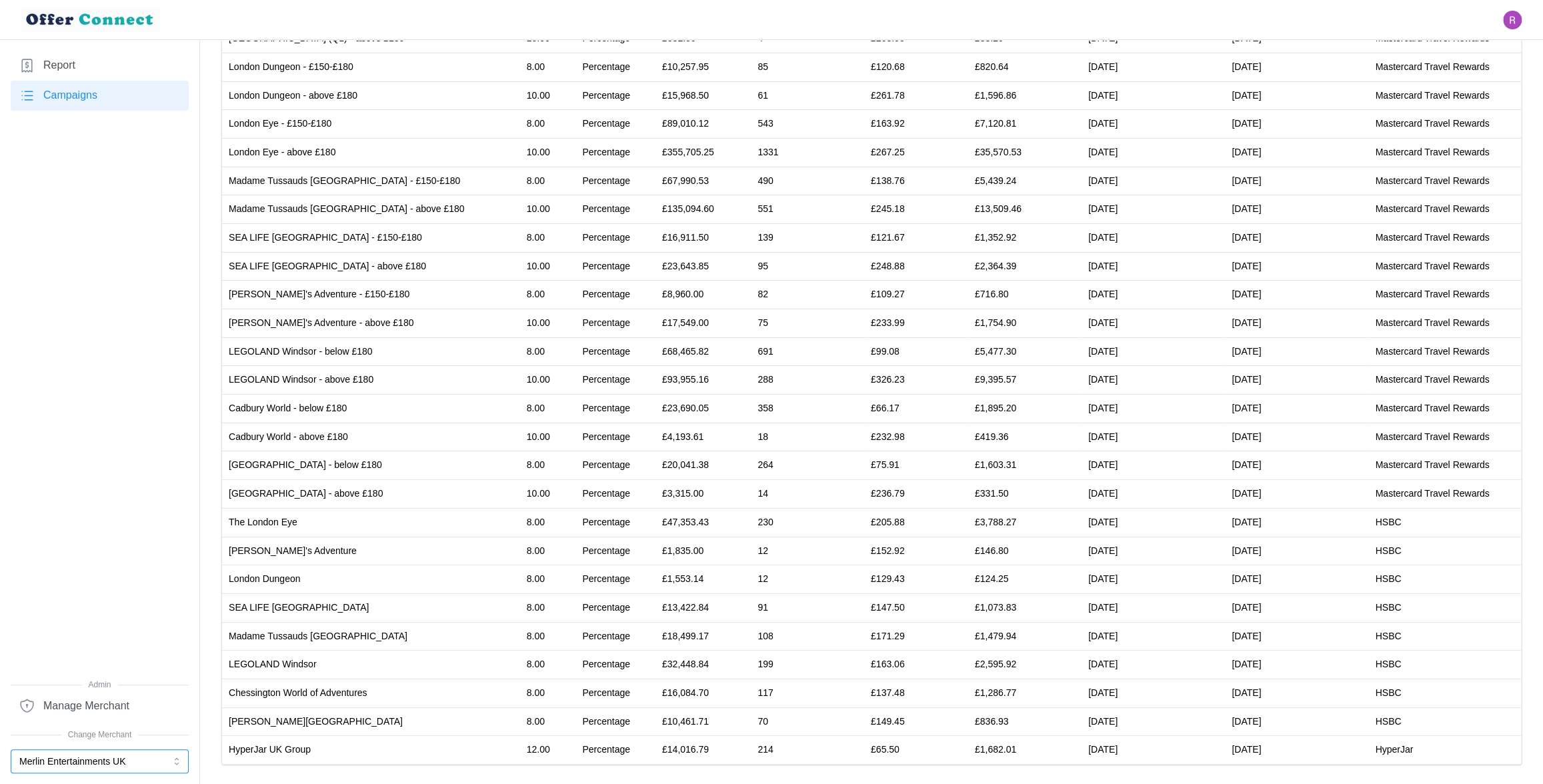
click at [100, 766] on button "Merlin Entertainments UK" at bounding box center [100, 761] width 178 height 24
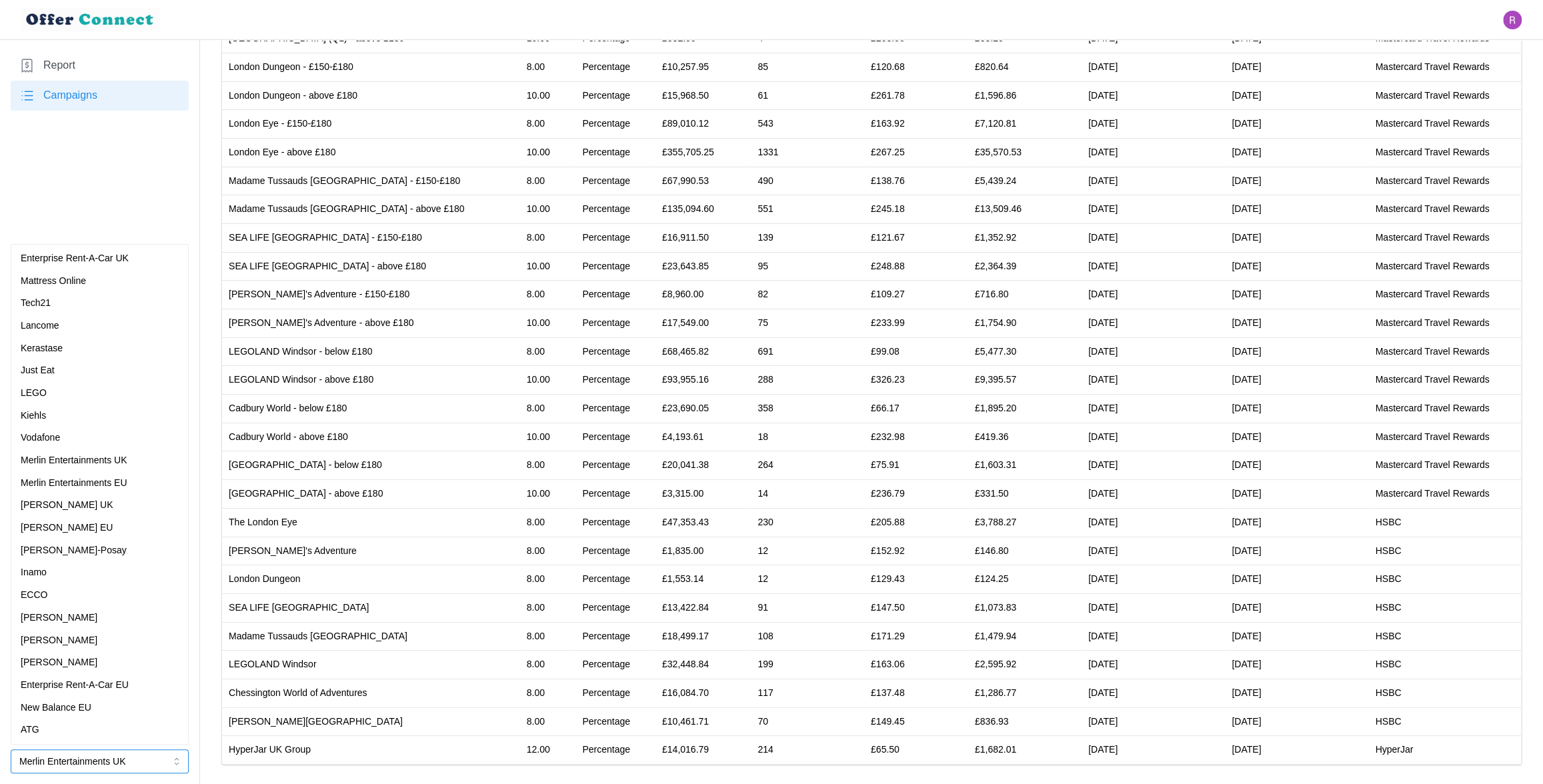
click at [60, 369] on div "Just Eat" at bounding box center [100, 371] width 158 height 15
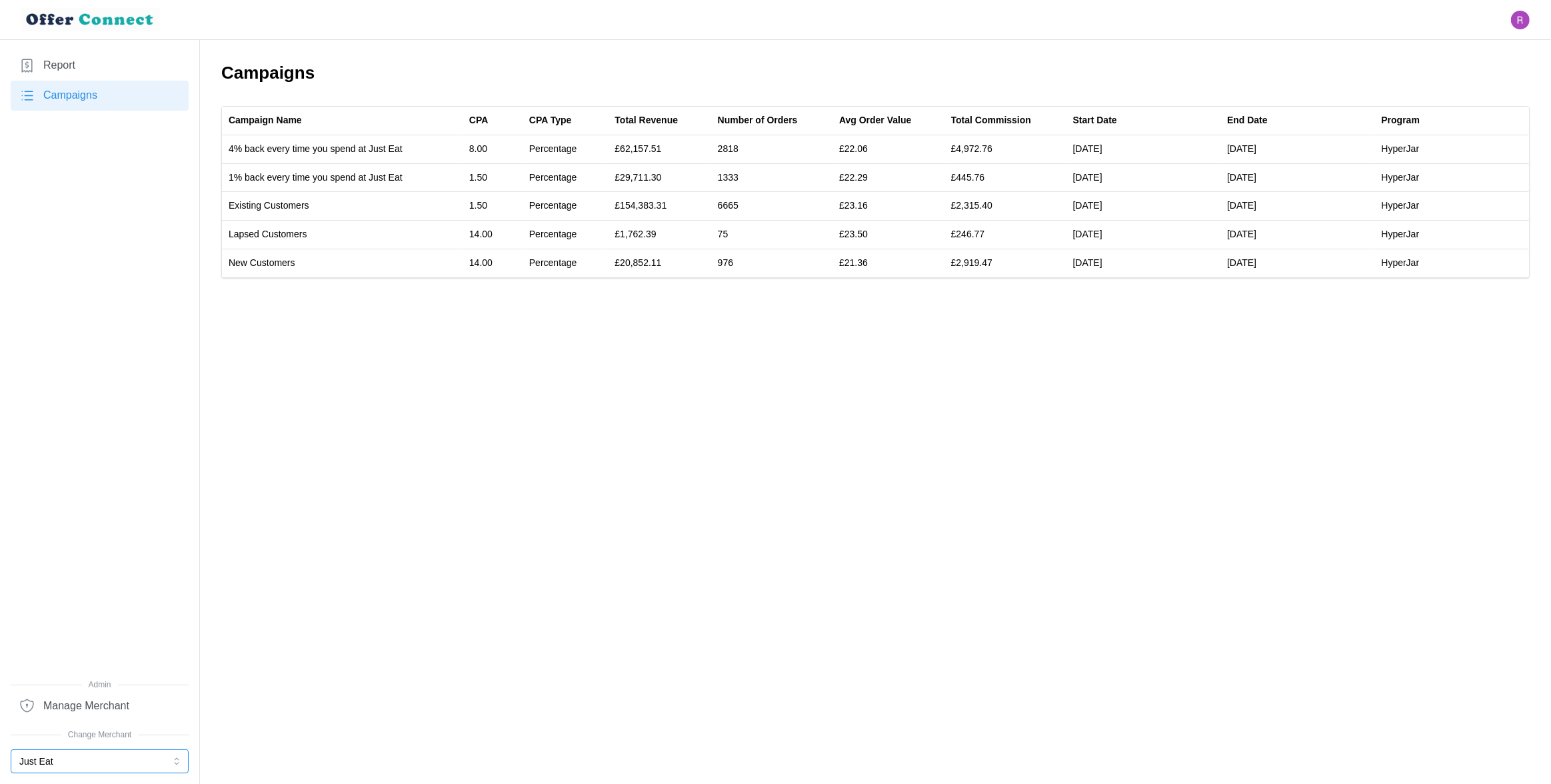
click at [87, 755] on button "Just Eat" at bounding box center [100, 761] width 178 height 24
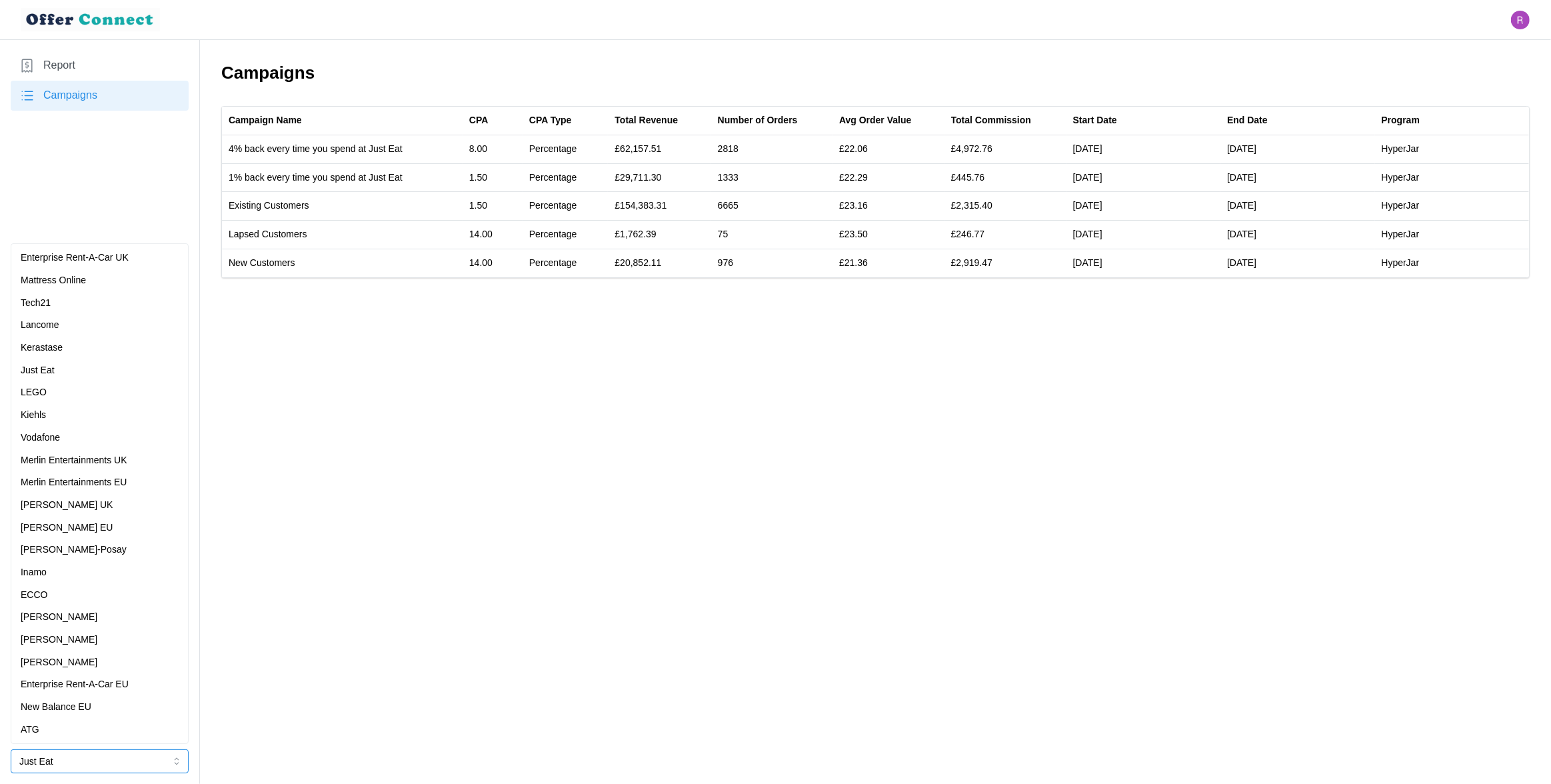
click at [96, 396] on div "LEGO" at bounding box center [100, 392] width 158 height 15
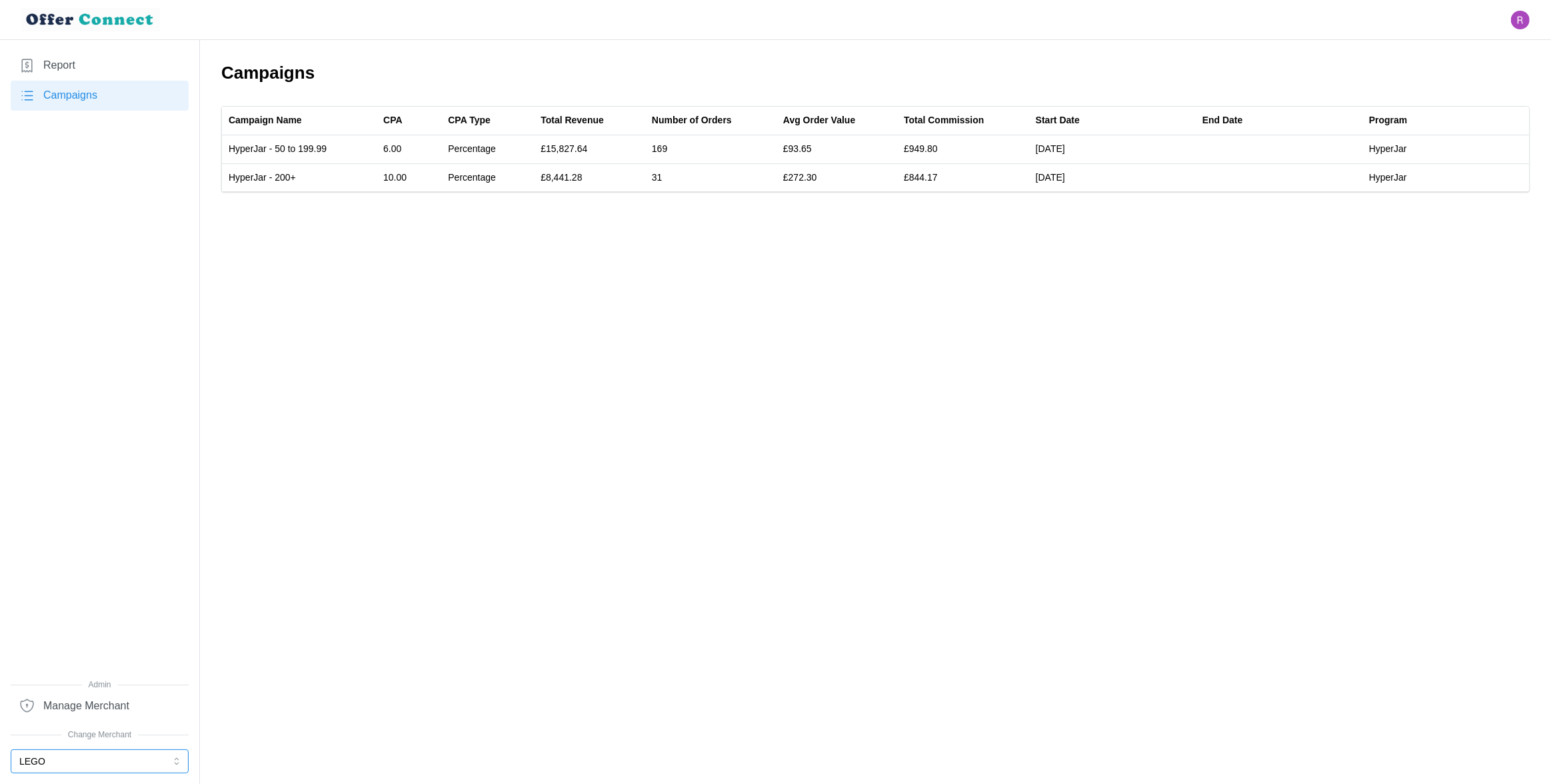
click at [109, 772] on button "LEGO" at bounding box center [100, 761] width 178 height 24
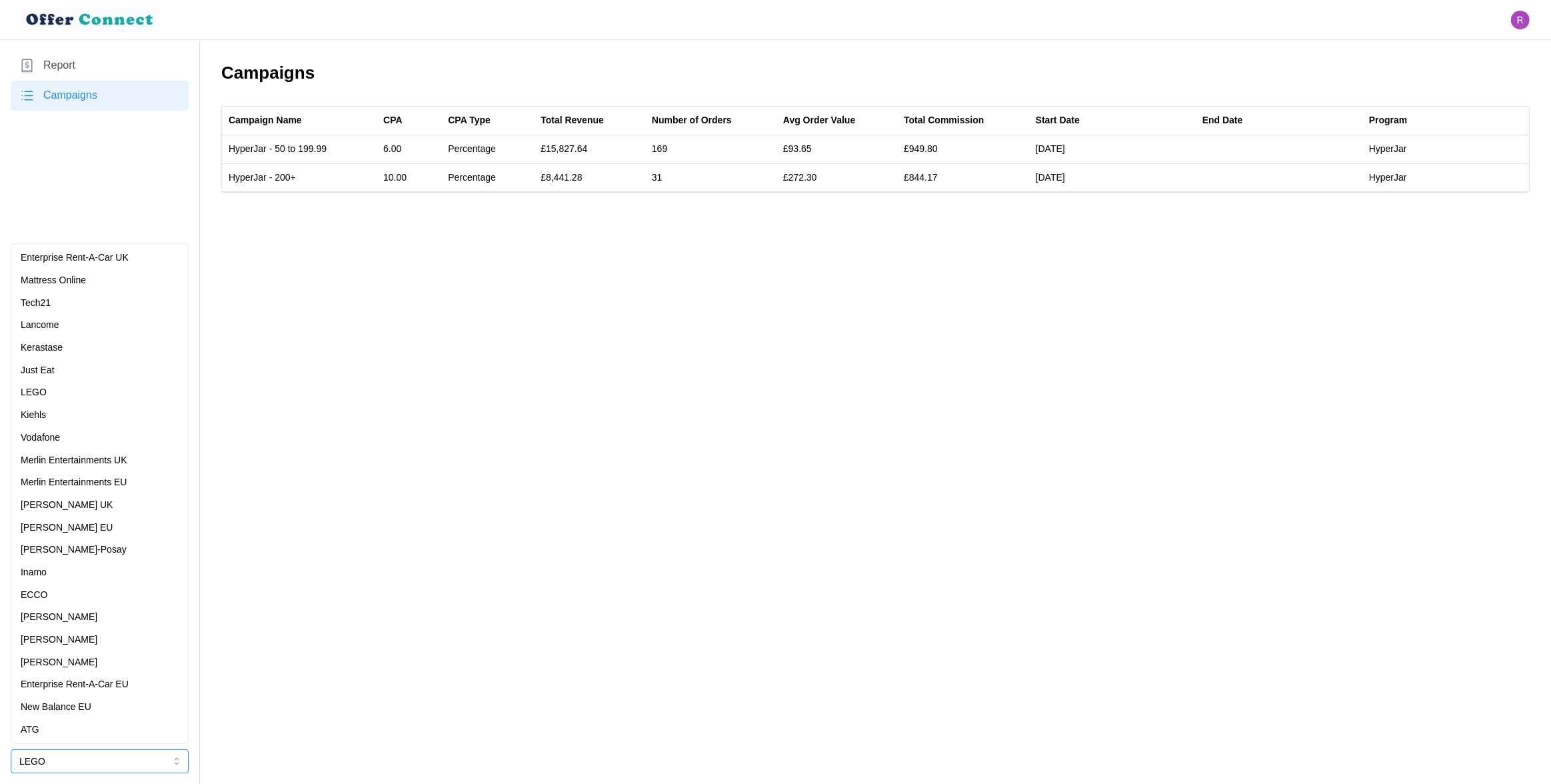
click at [108, 327] on div "Lancome" at bounding box center [100, 325] width 158 height 15
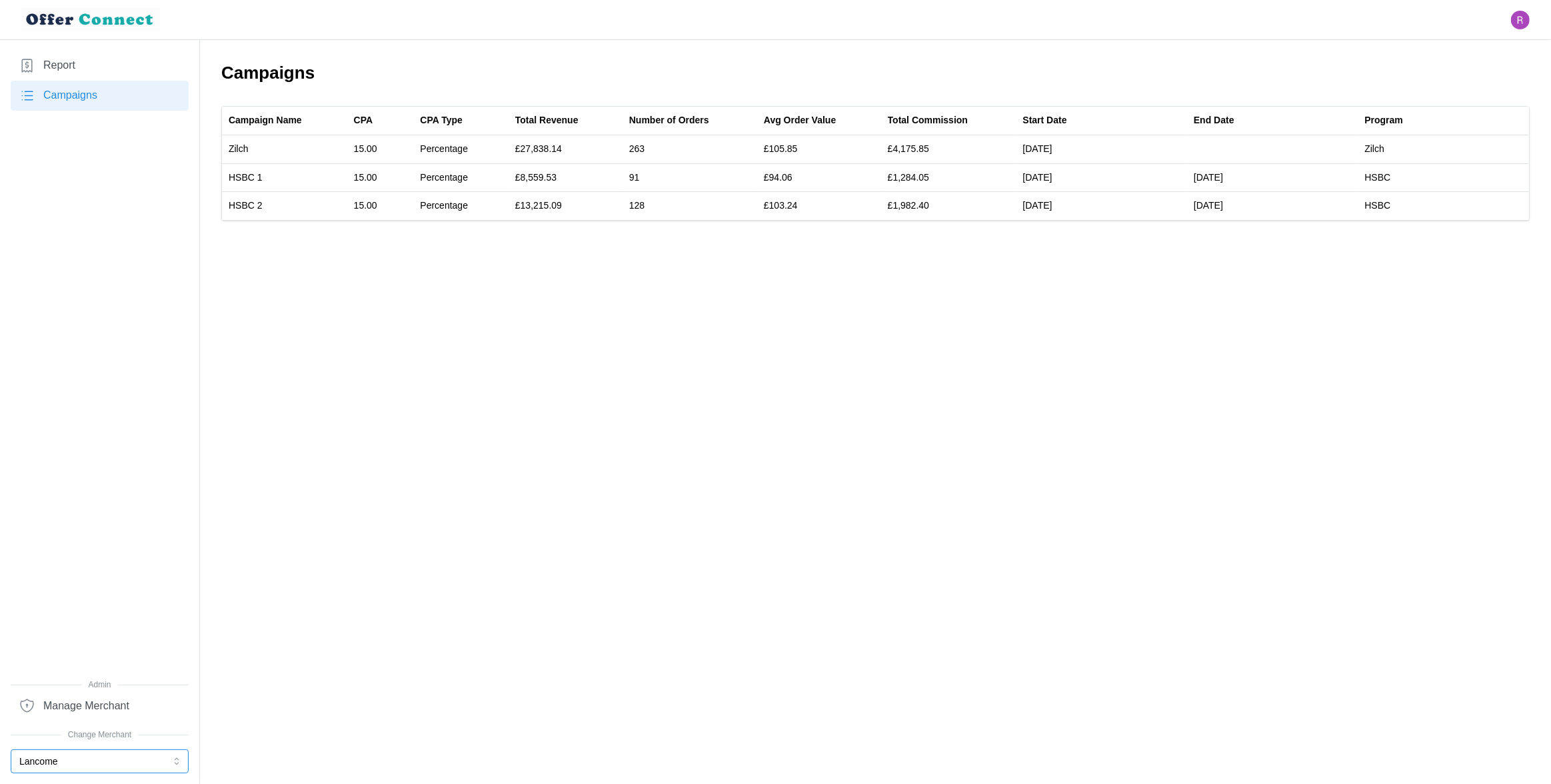
click at [74, 762] on button "Lancome" at bounding box center [100, 761] width 178 height 24
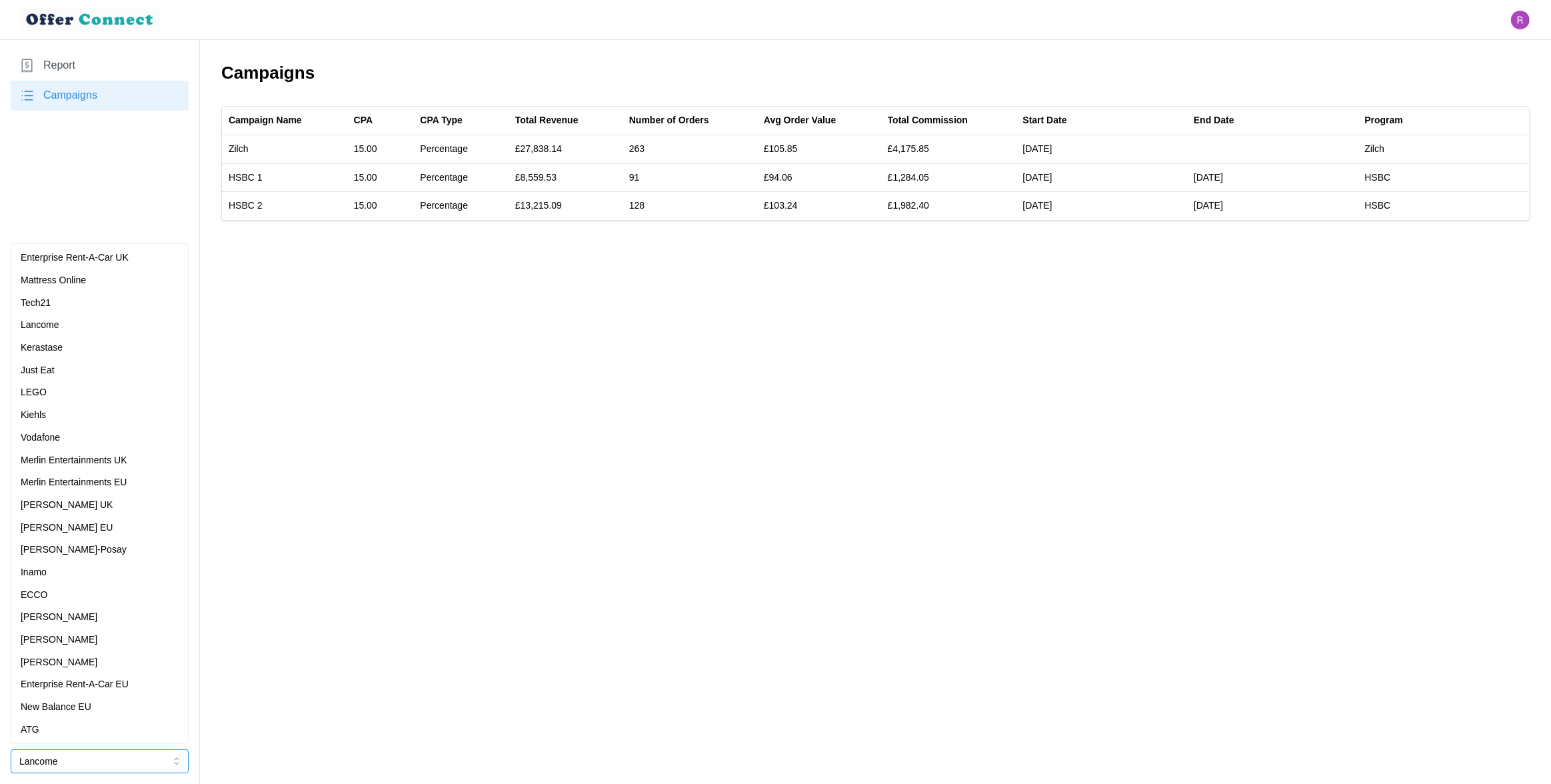
click at [68, 341] on div "Kerastase" at bounding box center [100, 348] width 158 height 15
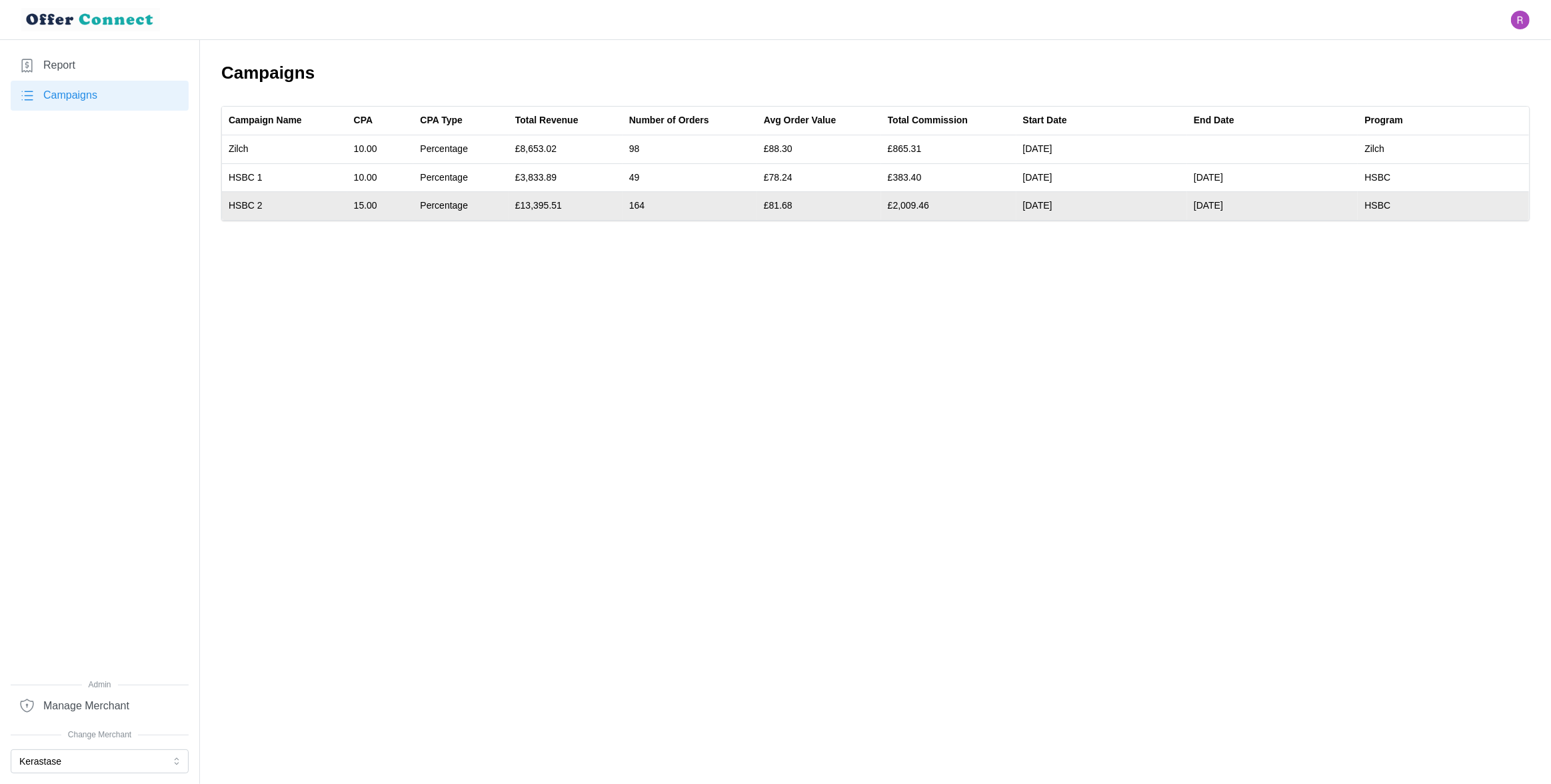
click at [1202, 206] on td "[DATE]" at bounding box center [1272, 206] width 171 height 28
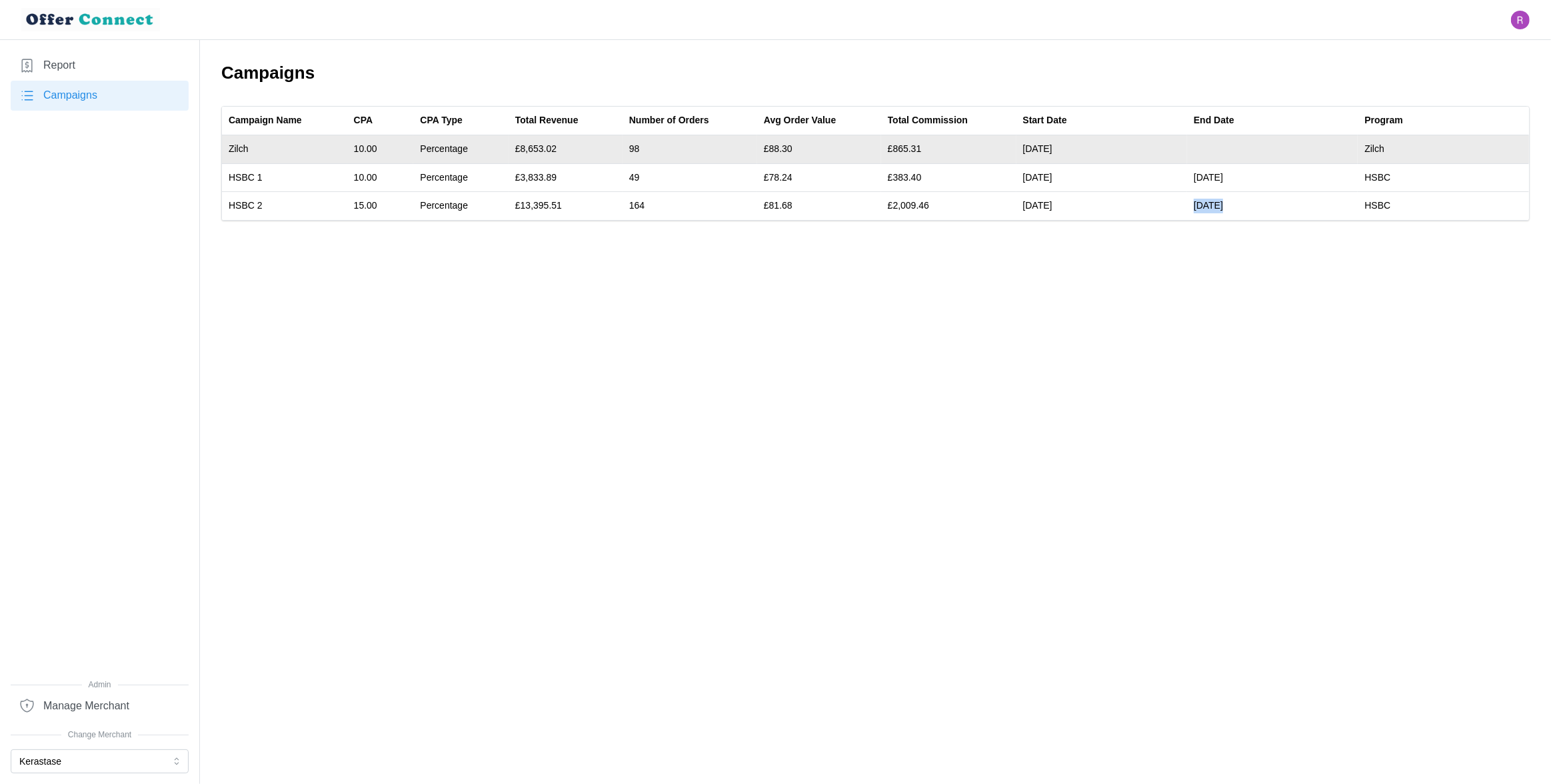
click at [371, 149] on td "10.00" at bounding box center [380, 149] width 66 height 28
click at [372, 148] on td "10.00" at bounding box center [380, 149] width 66 height 28
click at [373, 147] on td "10.00" at bounding box center [380, 149] width 66 height 28
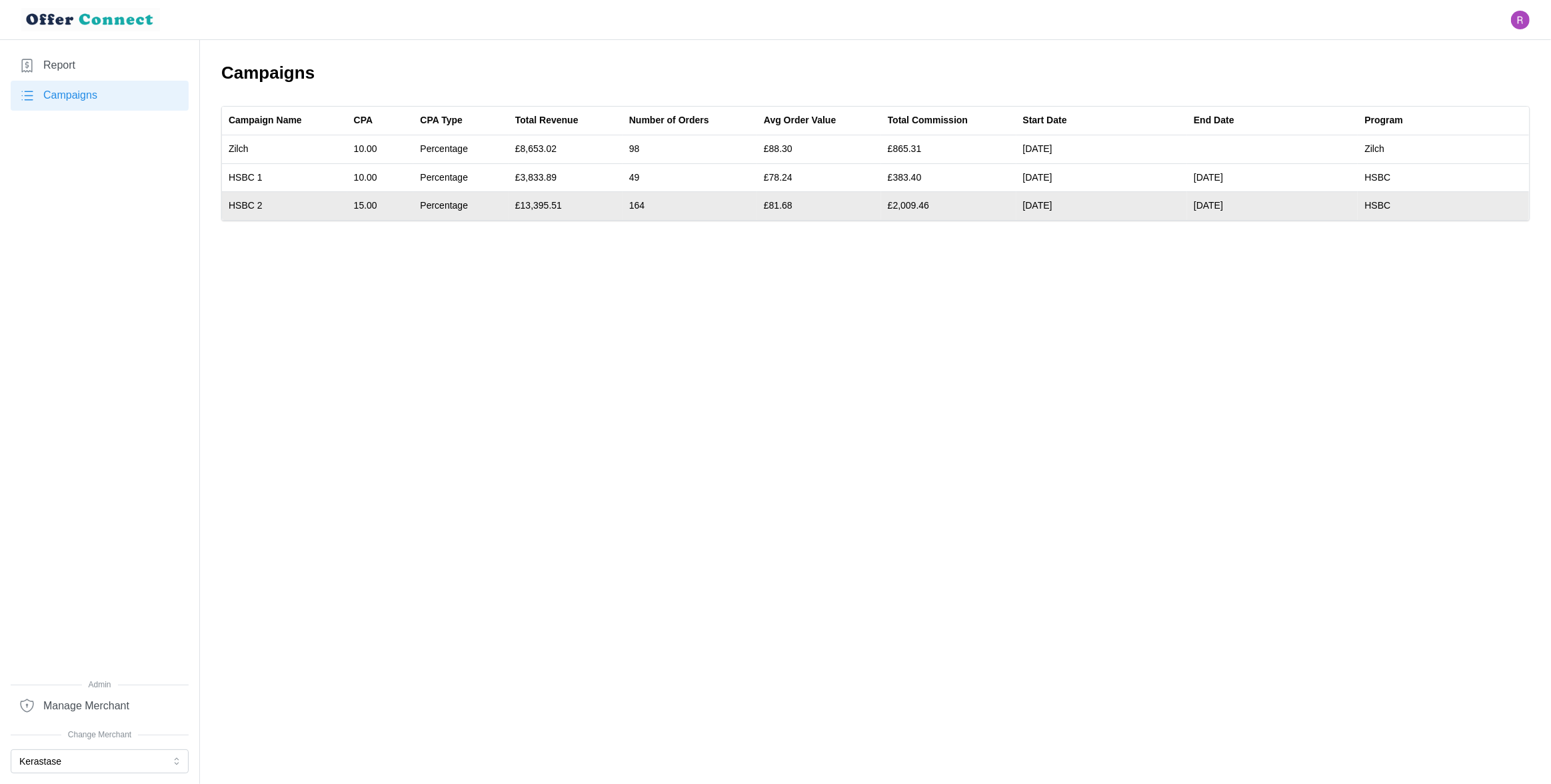
click at [374, 202] on td "15.00" at bounding box center [380, 206] width 66 height 28
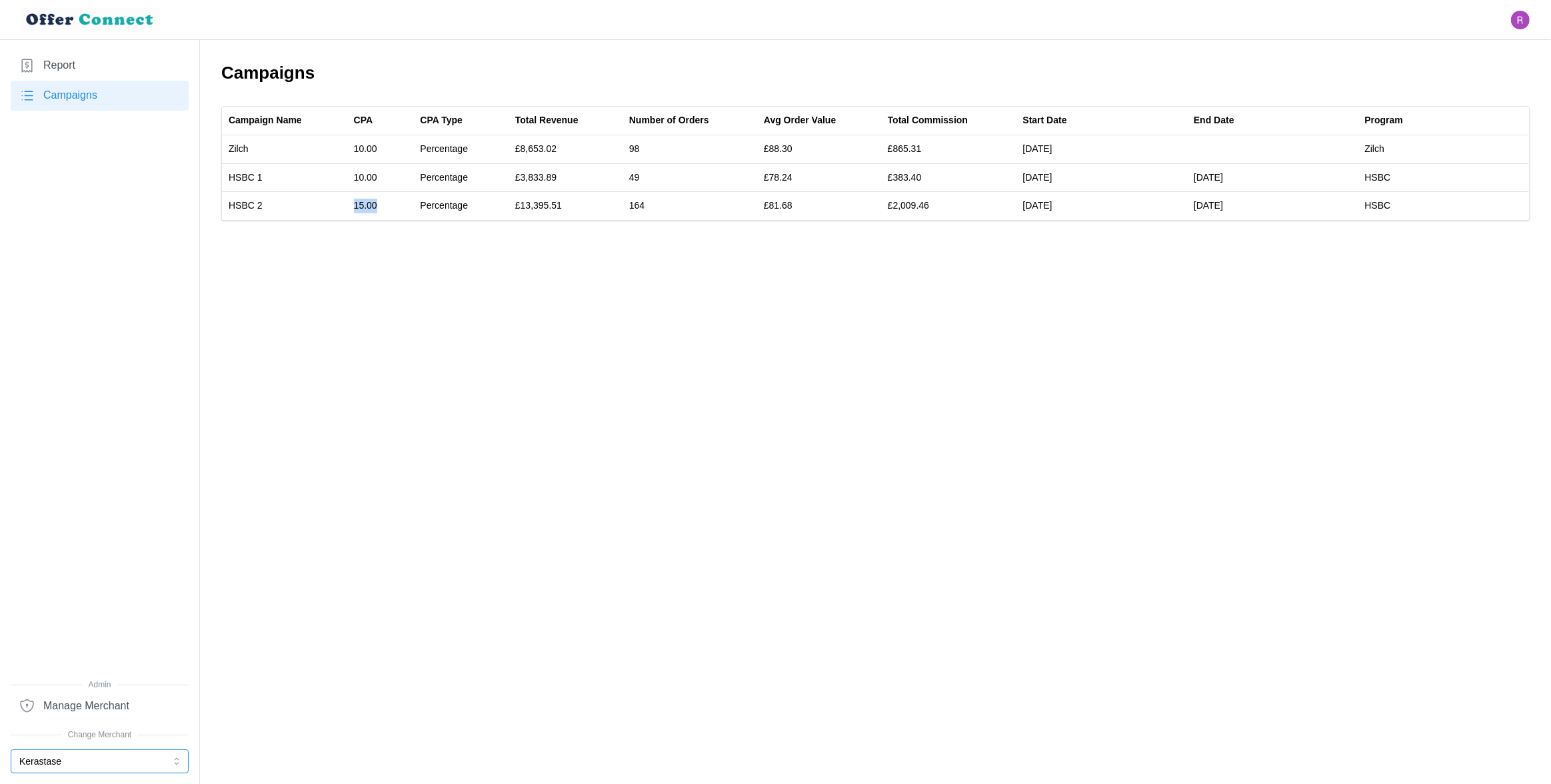
click at [89, 758] on button "Kerastase" at bounding box center [100, 761] width 178 height 24
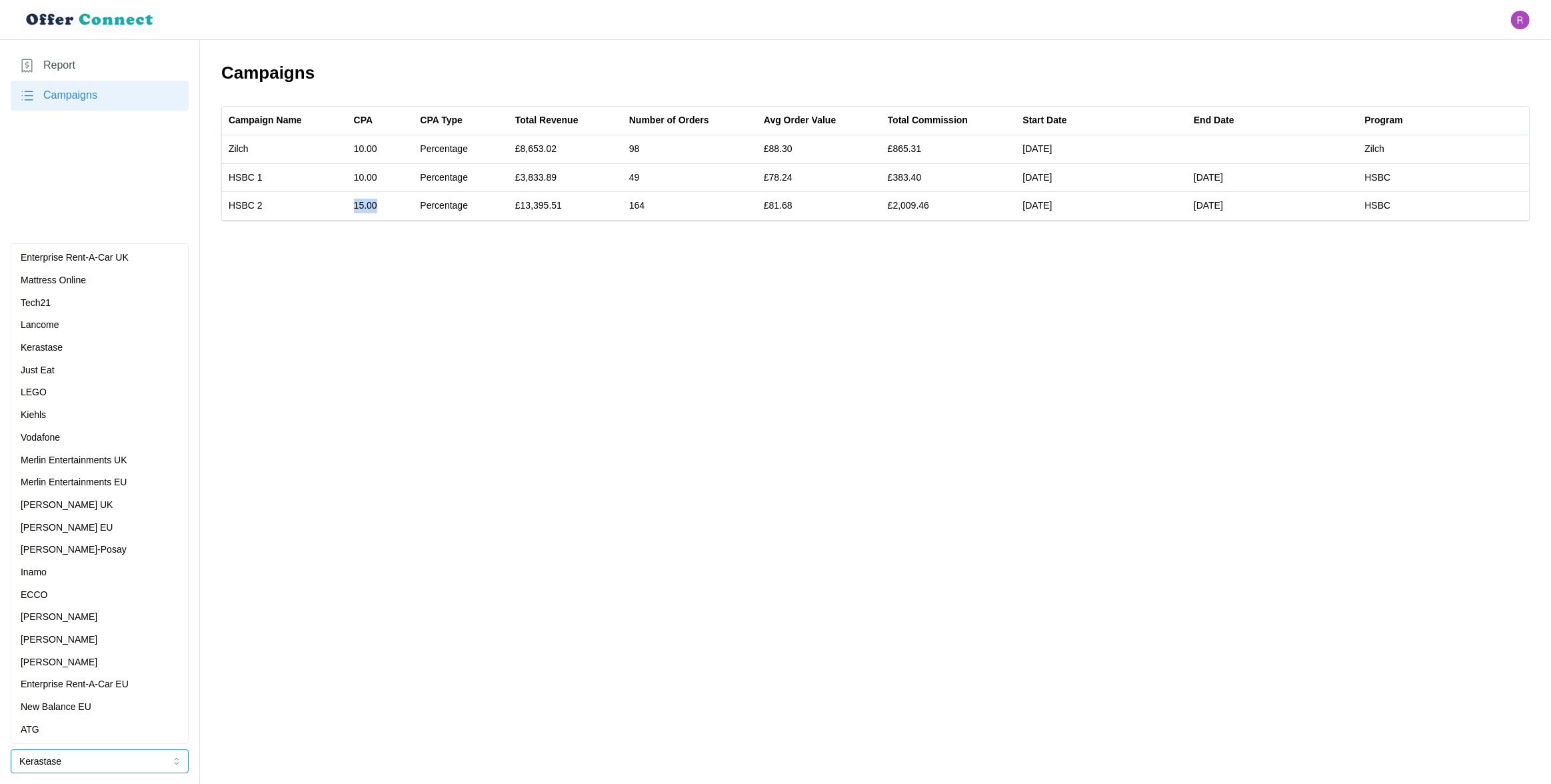
click at [83, 282] on p "Mattress Online" at bounding box center [53, 281] width 66 height 15
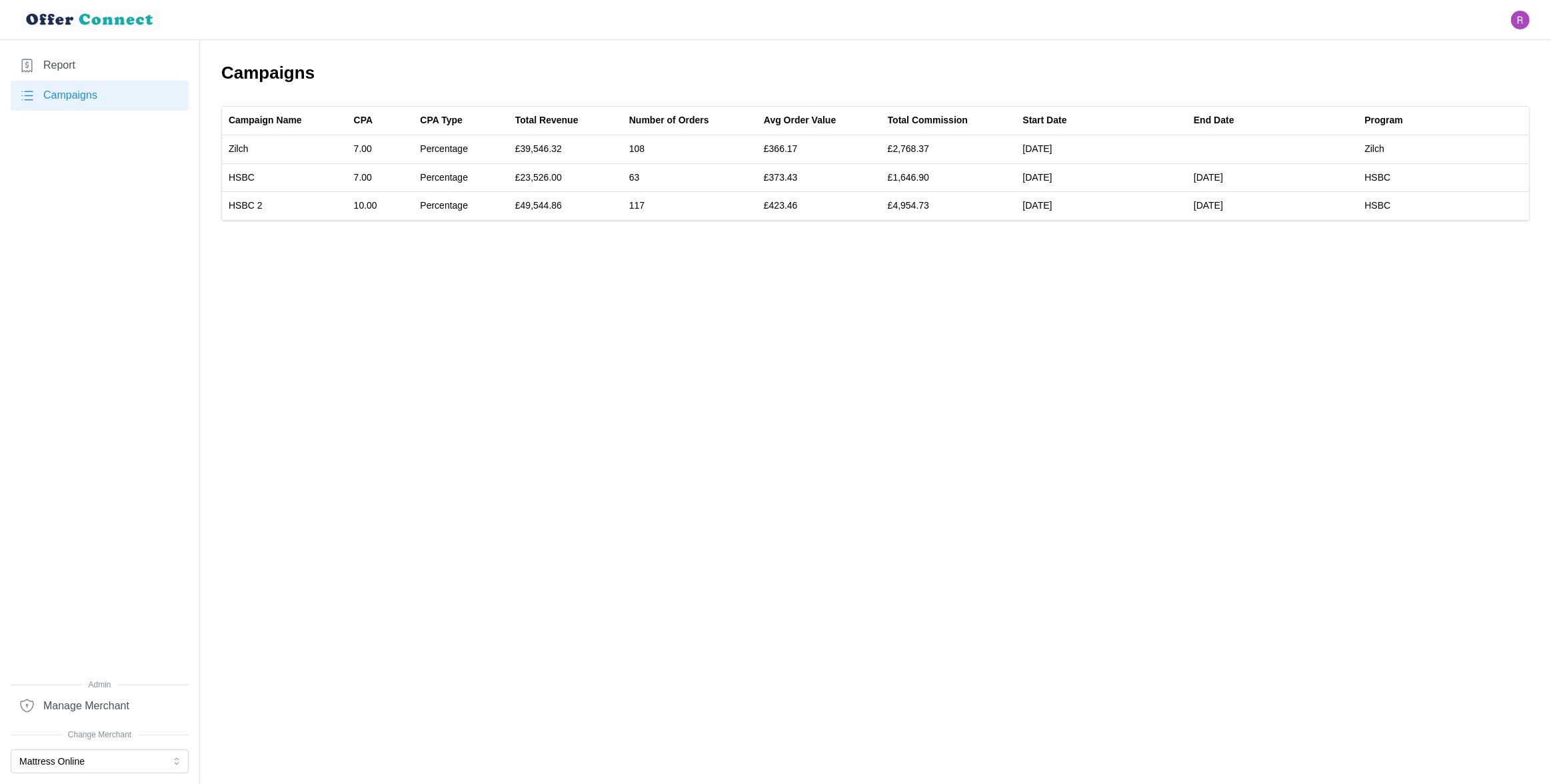
drag, startPoint x: 397, startPoint y: 371, endPoint x: 392, endPoint y: 337, distance: 34.4
click at [397, 371] on main "Campaigns Campaign Name CPA CPA Type Total Revenue Number of Orders Avg Order V…" at bounding box center [775, 392] width 1551 height 784
click at [88, 766] on button "Mattress Online" at bounding box center [100, 761] width 178 height 24
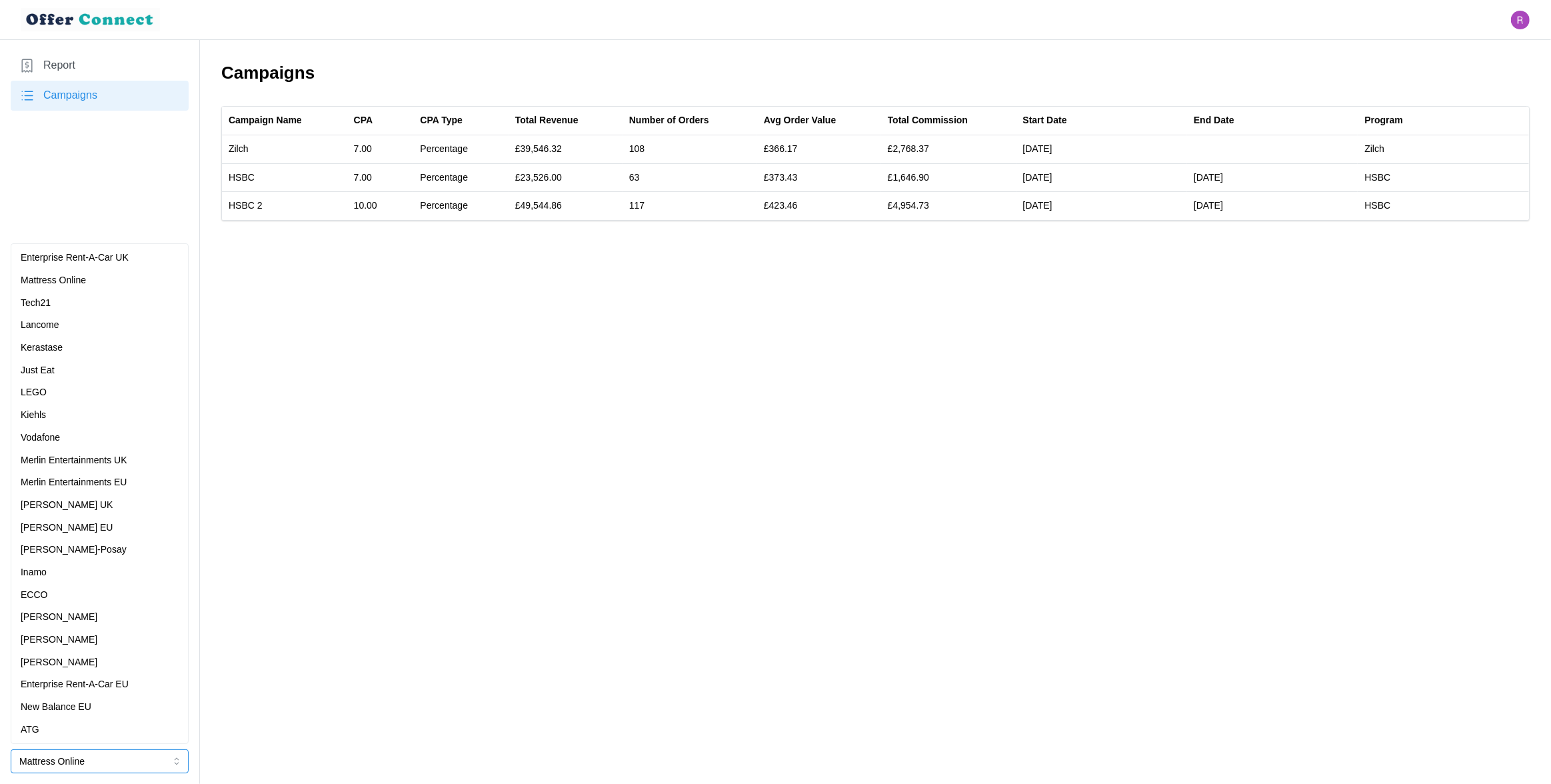
click at [91, 460] on p "Merlin Entertainments UK" at bounding box center [74, 460] width 107 height 15
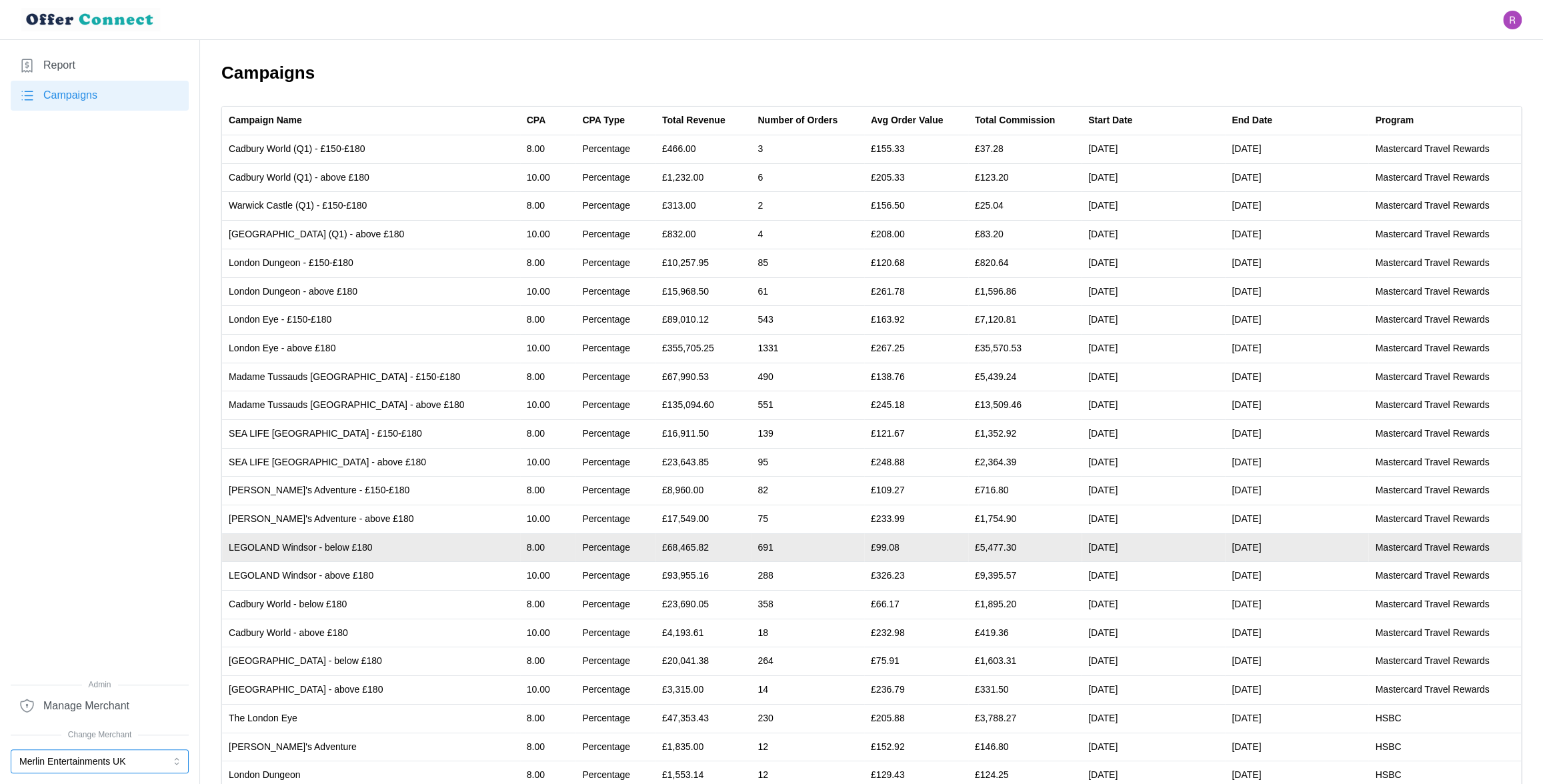
scroll to position [196, 0]
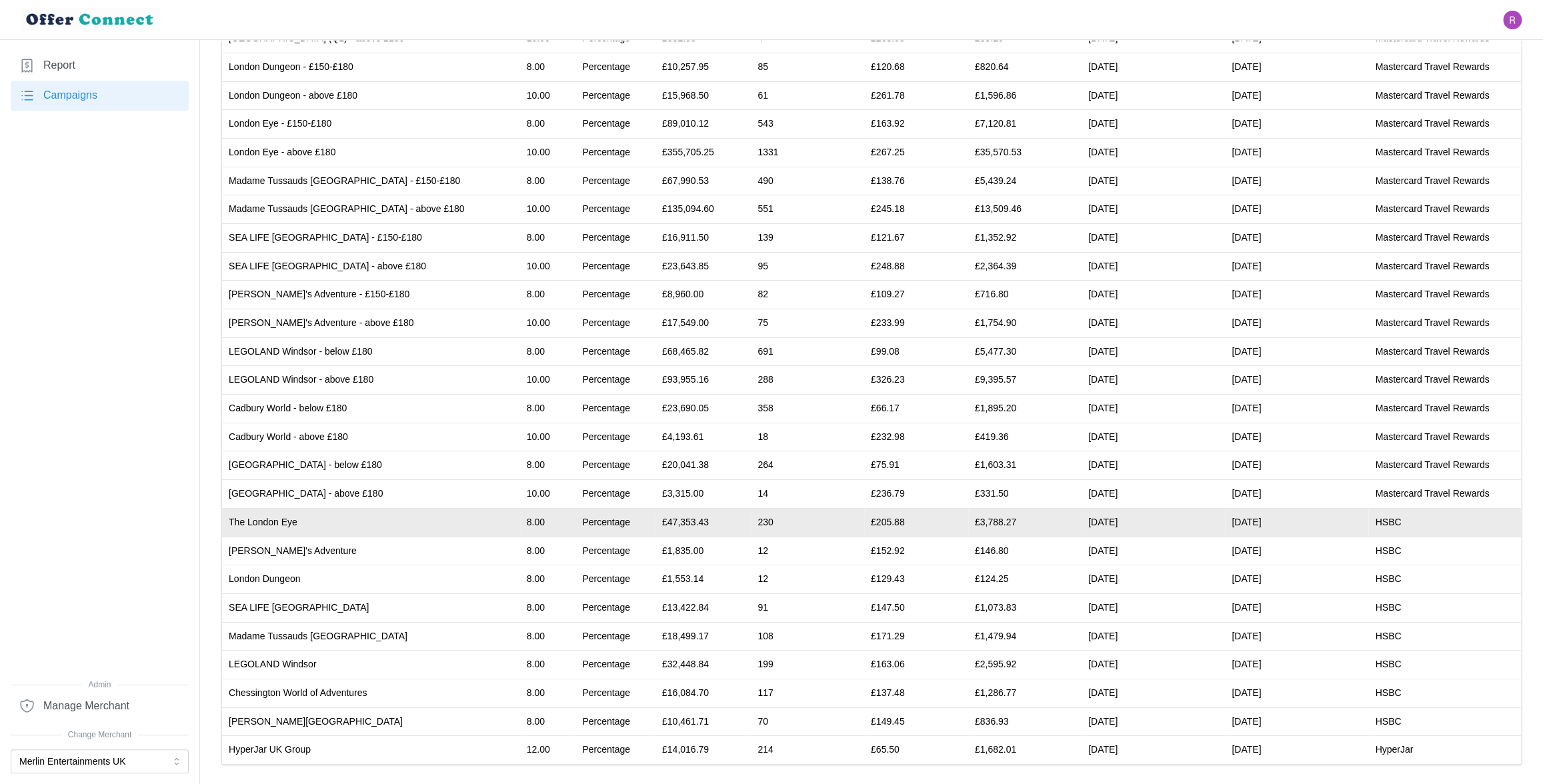
click at [262, 520] on td "The London Eye" at bounding box center [371, 522] width 298 height 28
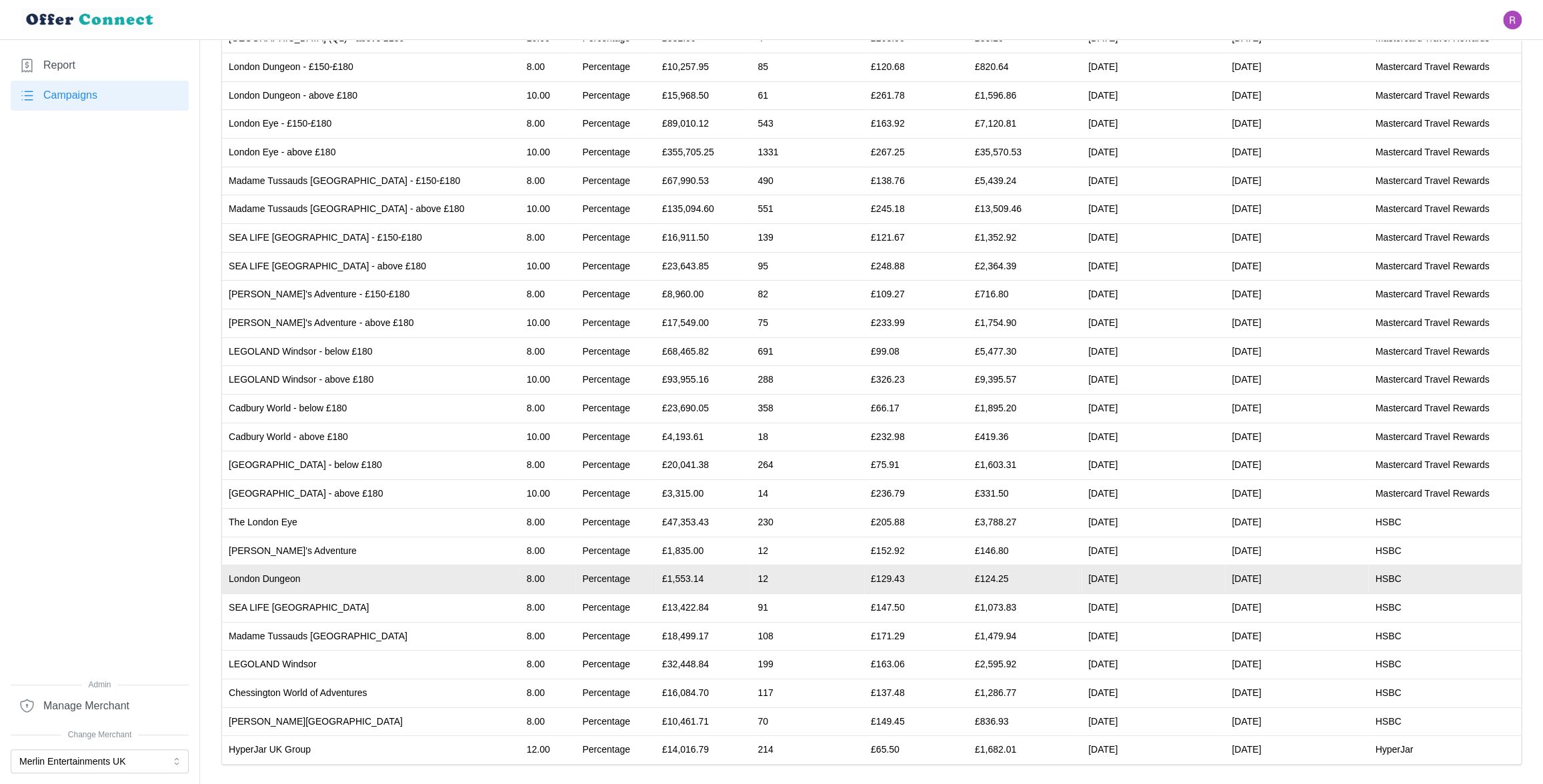
click at [282, 577] on td "London Dungeon" at bounding box center [371, 579] width 298 height 28
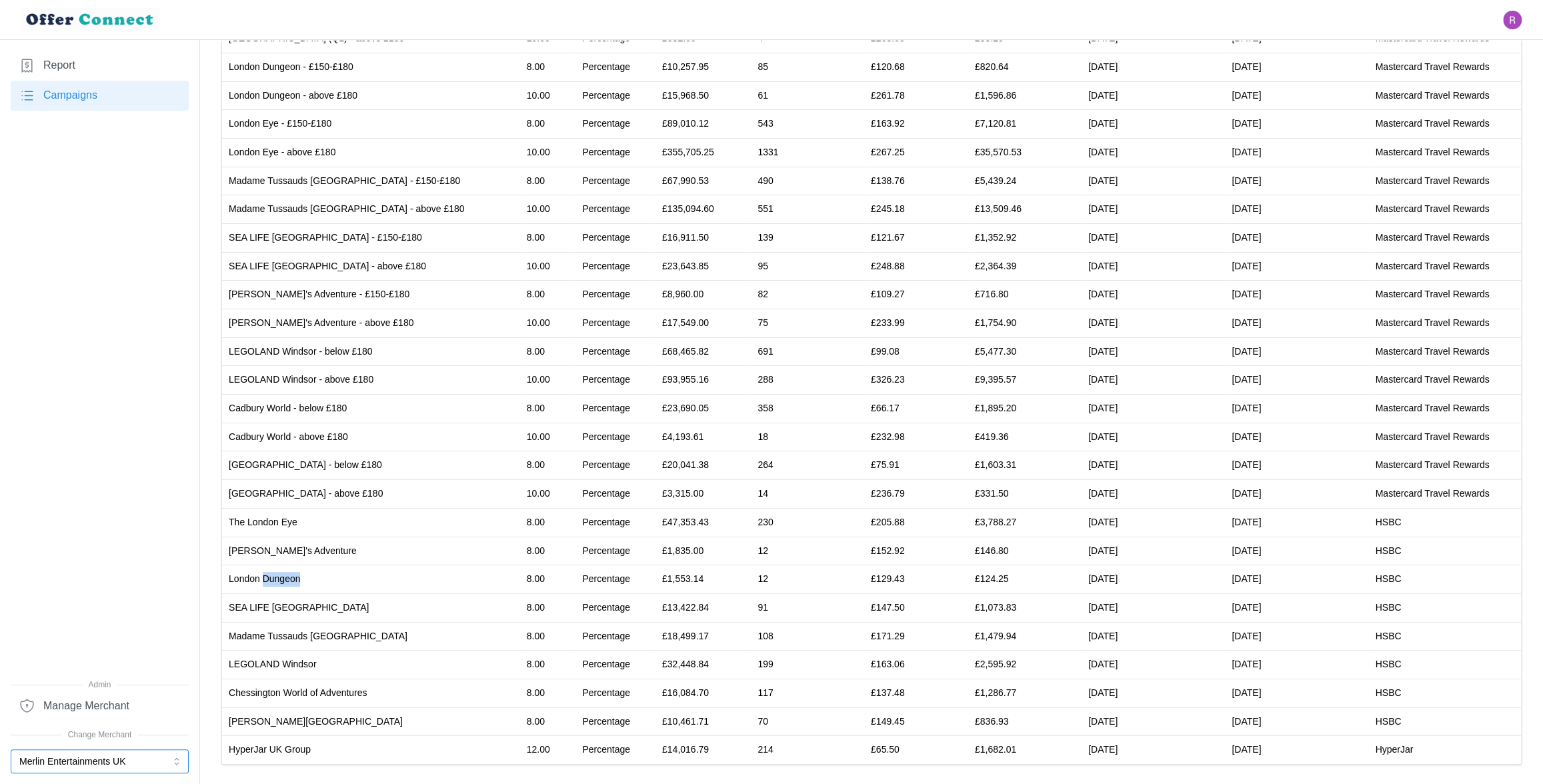
click at [91, 758] on button "Merlin Entertainments UK" at bounding box center [100, 761] width 178 height 24
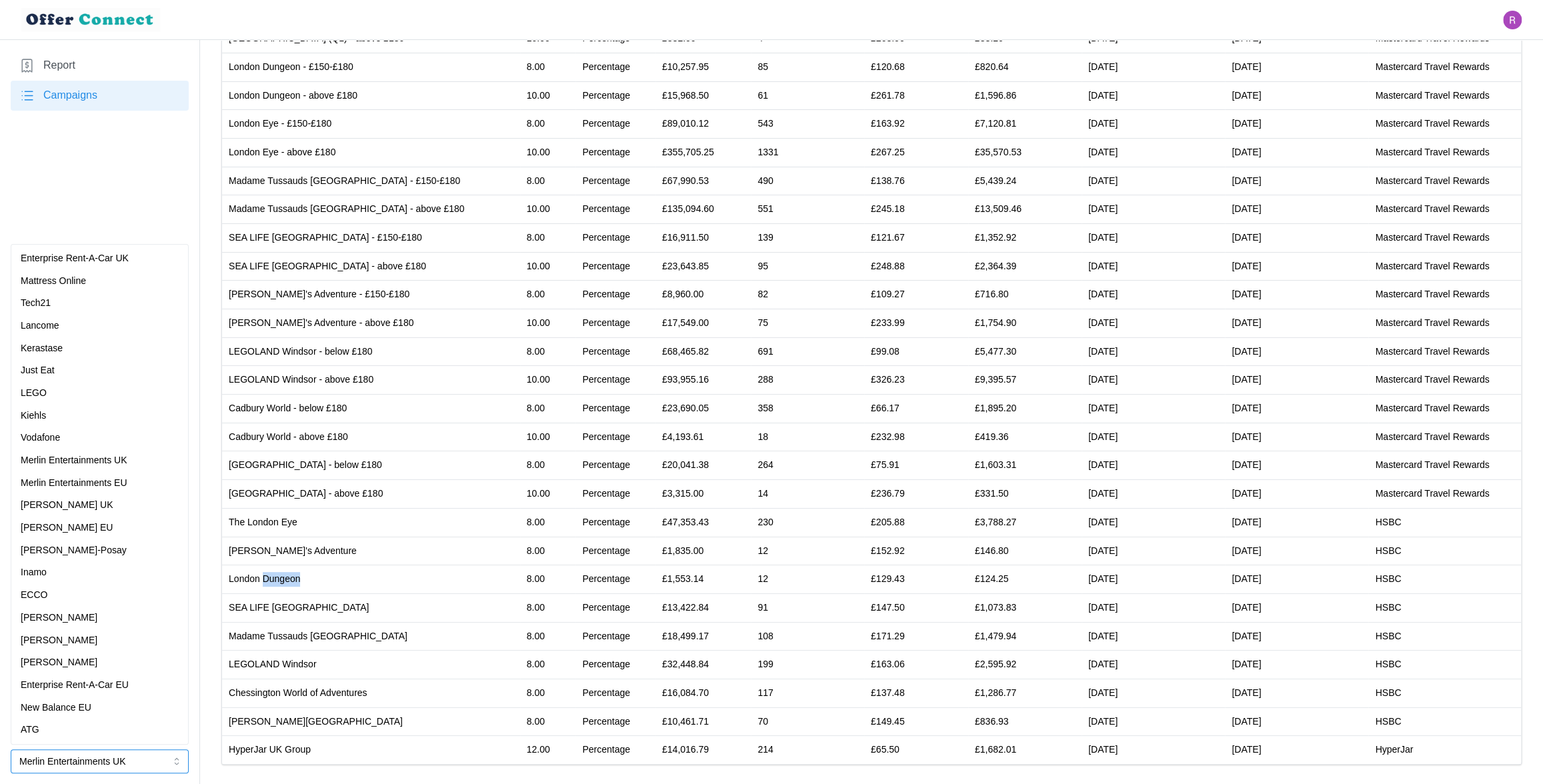
click at [70, 660] on p "[PERSON_NAME]" at bounding box center [59, 663] width 77 height 15
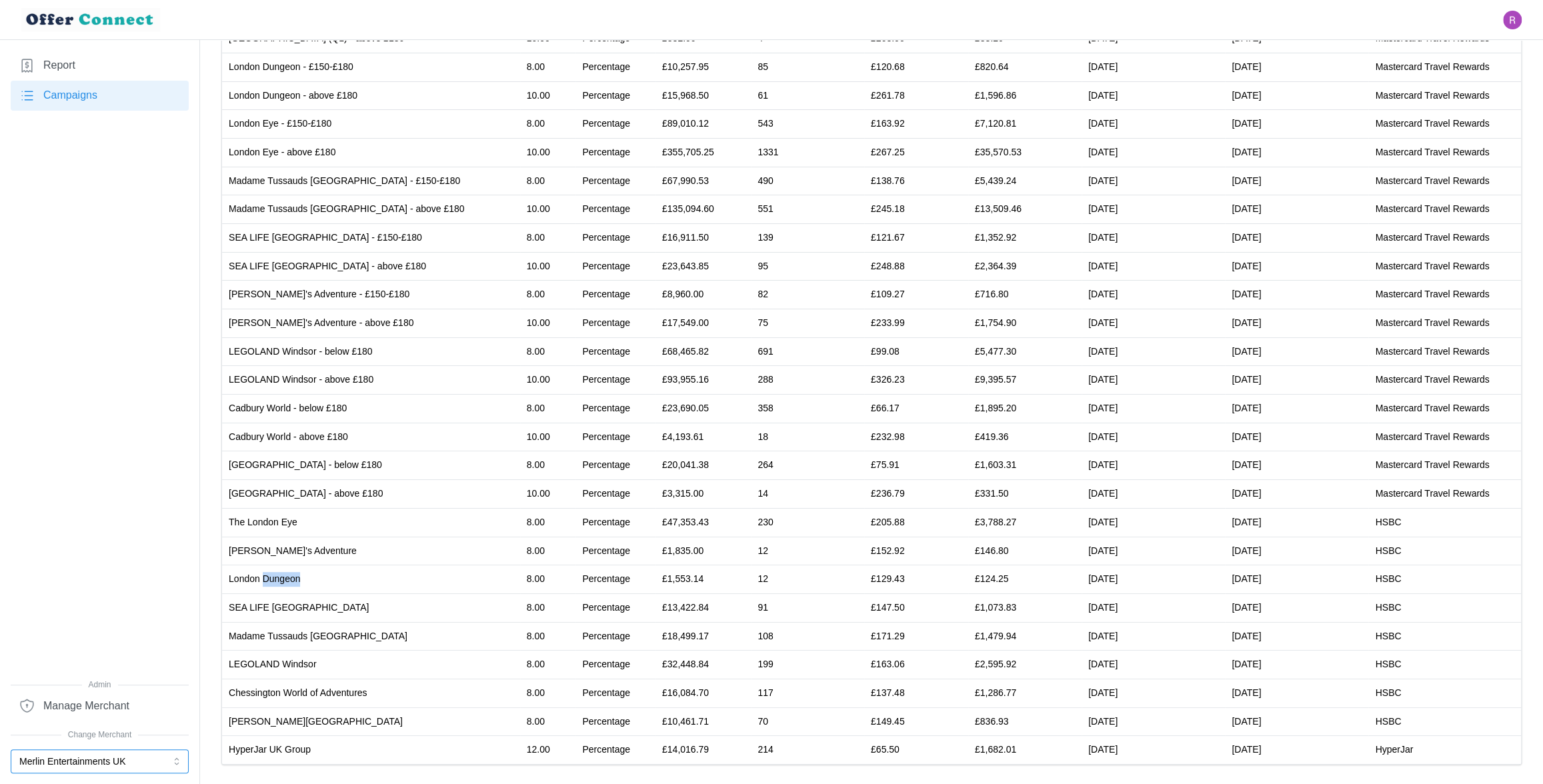
scroll to position [0, 0]
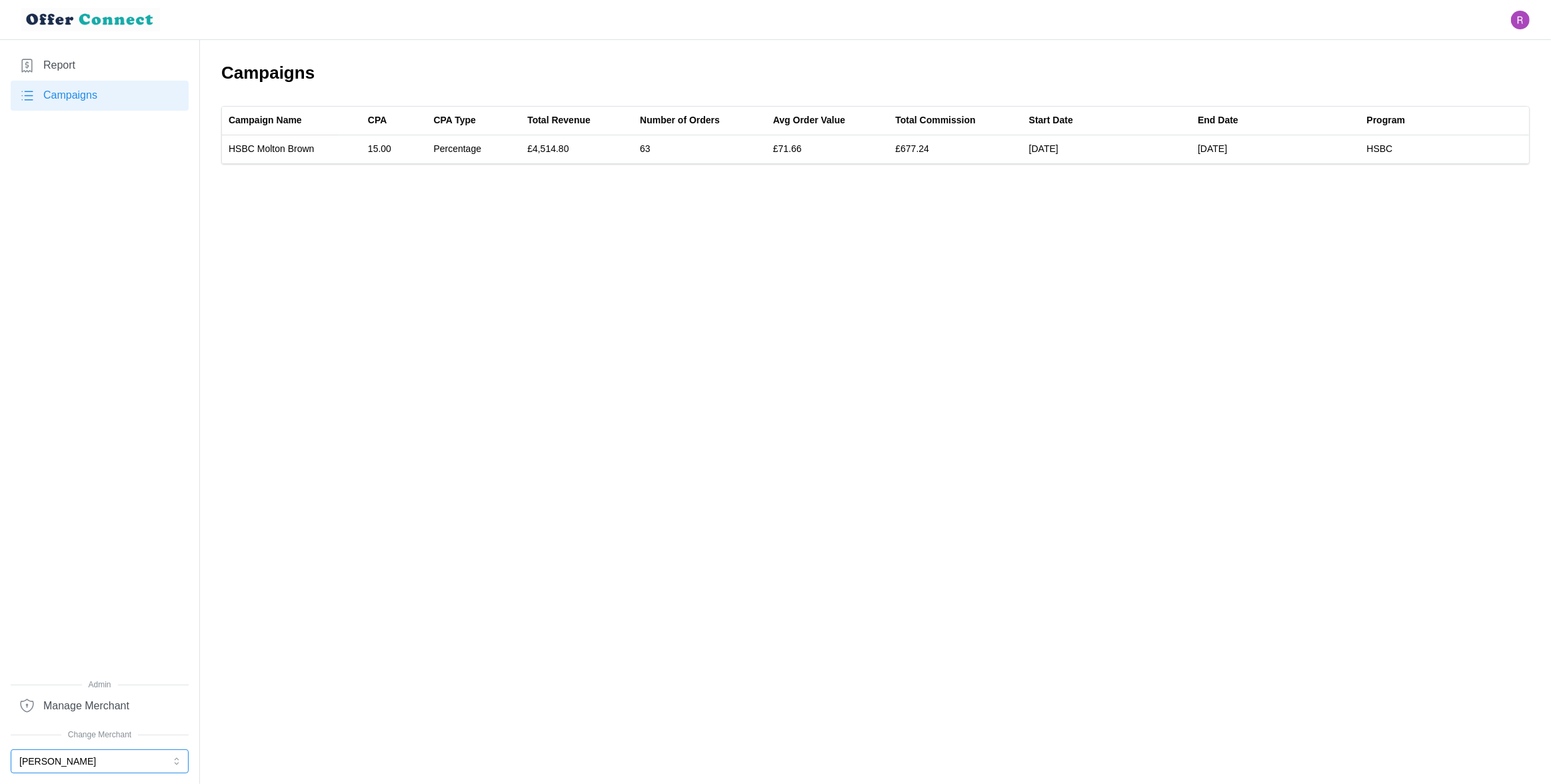
click at [71, 756] on button "[PERSON_NAME]" at bounding box center [100, 761] width 178 height 24
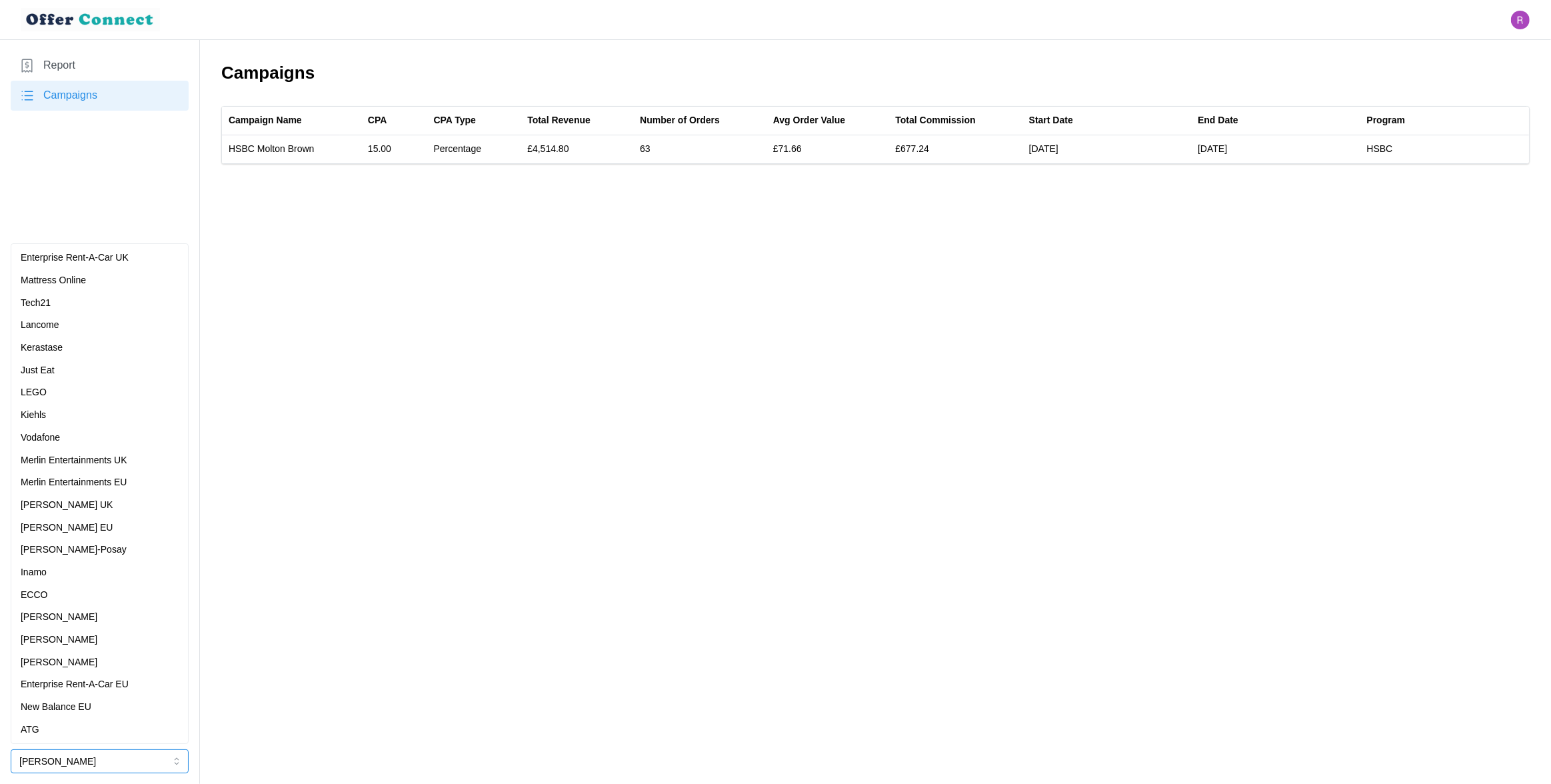
click at [74, 275] on p "Mattress Online" at bounding box center [53, 281] width 66 height 15
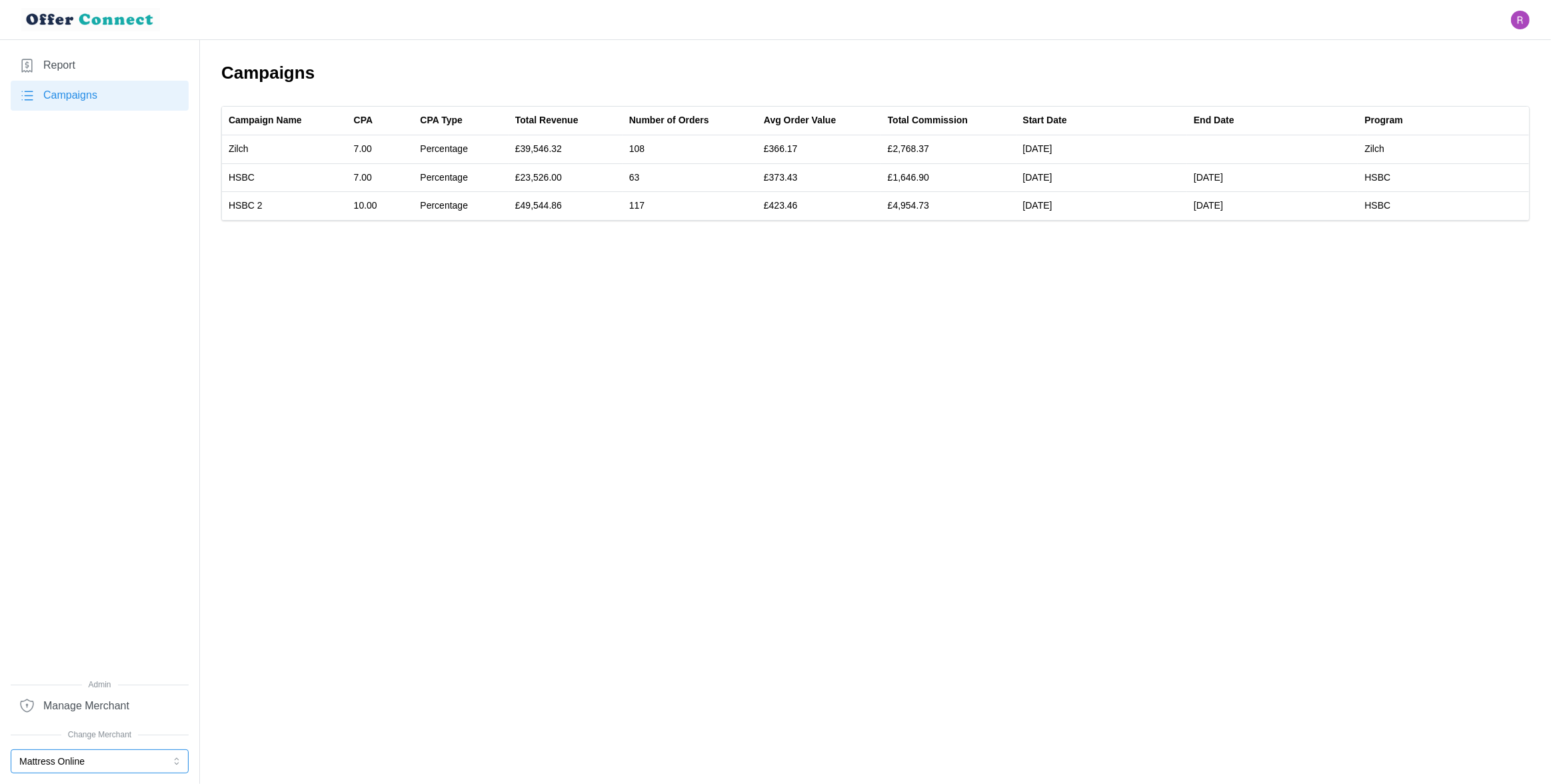
click at [110, 758] on button "Mattress Online" at bounding box center [100, 761] width 178 height 24
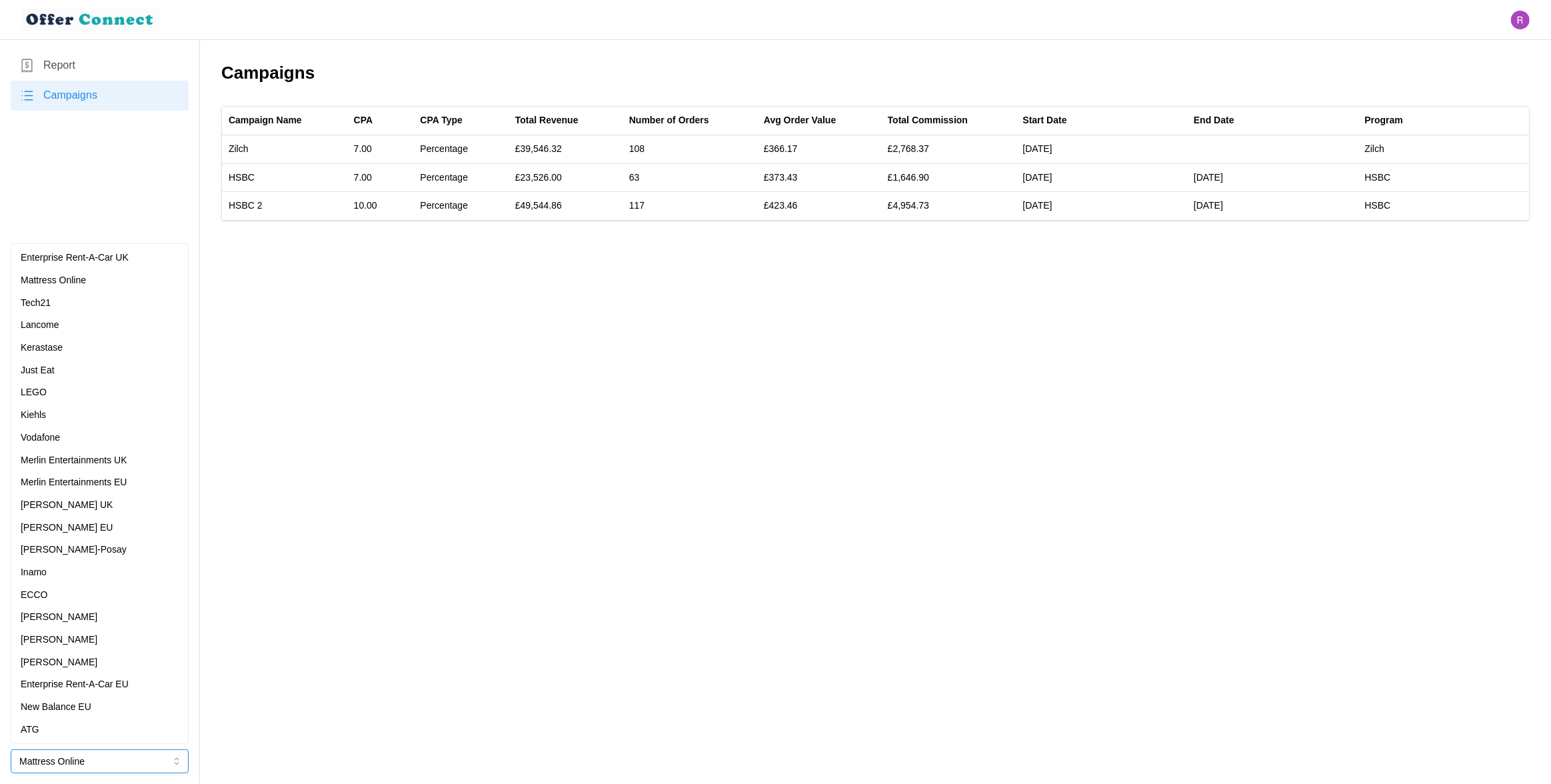
click at [96, 545] on div "[PERSON_NAME]-Posay" at bounding box center [100, 550] width 158 height 15
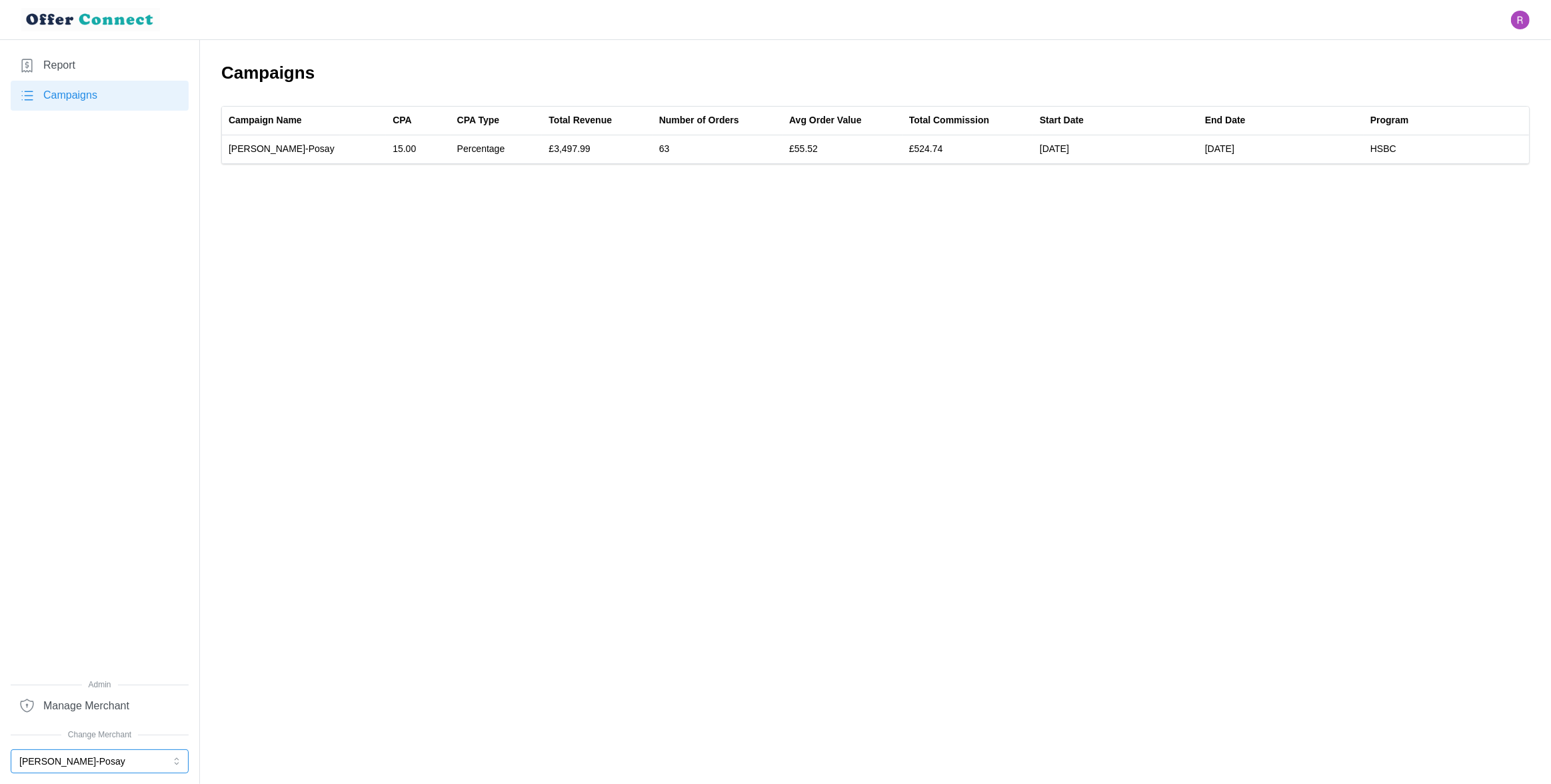
click at [71, 765] on button "[PERSON_NAME]-Posay" at bounding box center [100, 761] width 178 height 24
click at [74, 756] on button "[PERSON_NAME]-Posay" at bounding box center [100, 761] width 178 height 24
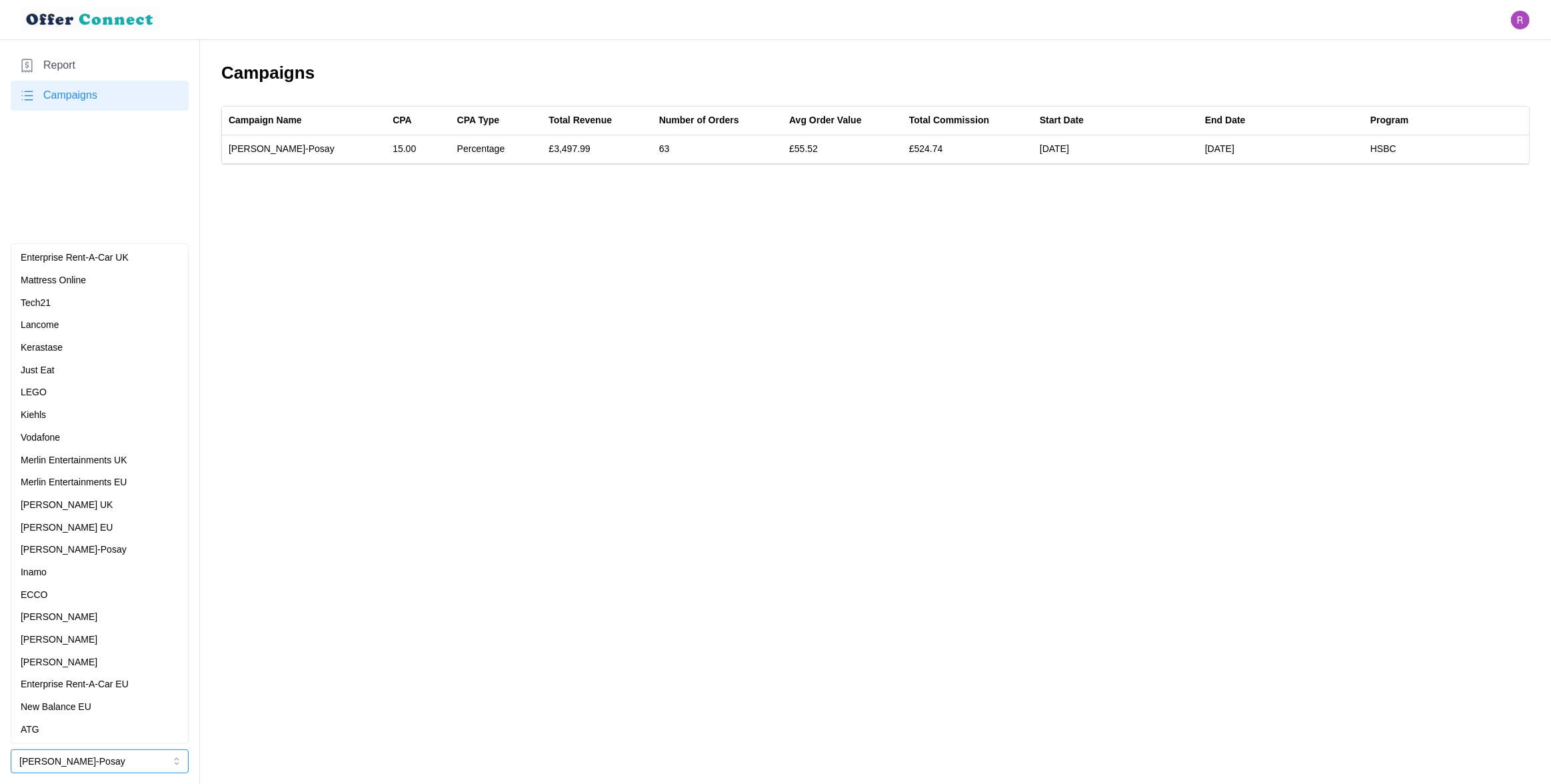
click at [78, 332] on div "Lancome" at bounding box center [100, 325] width 158 height 15
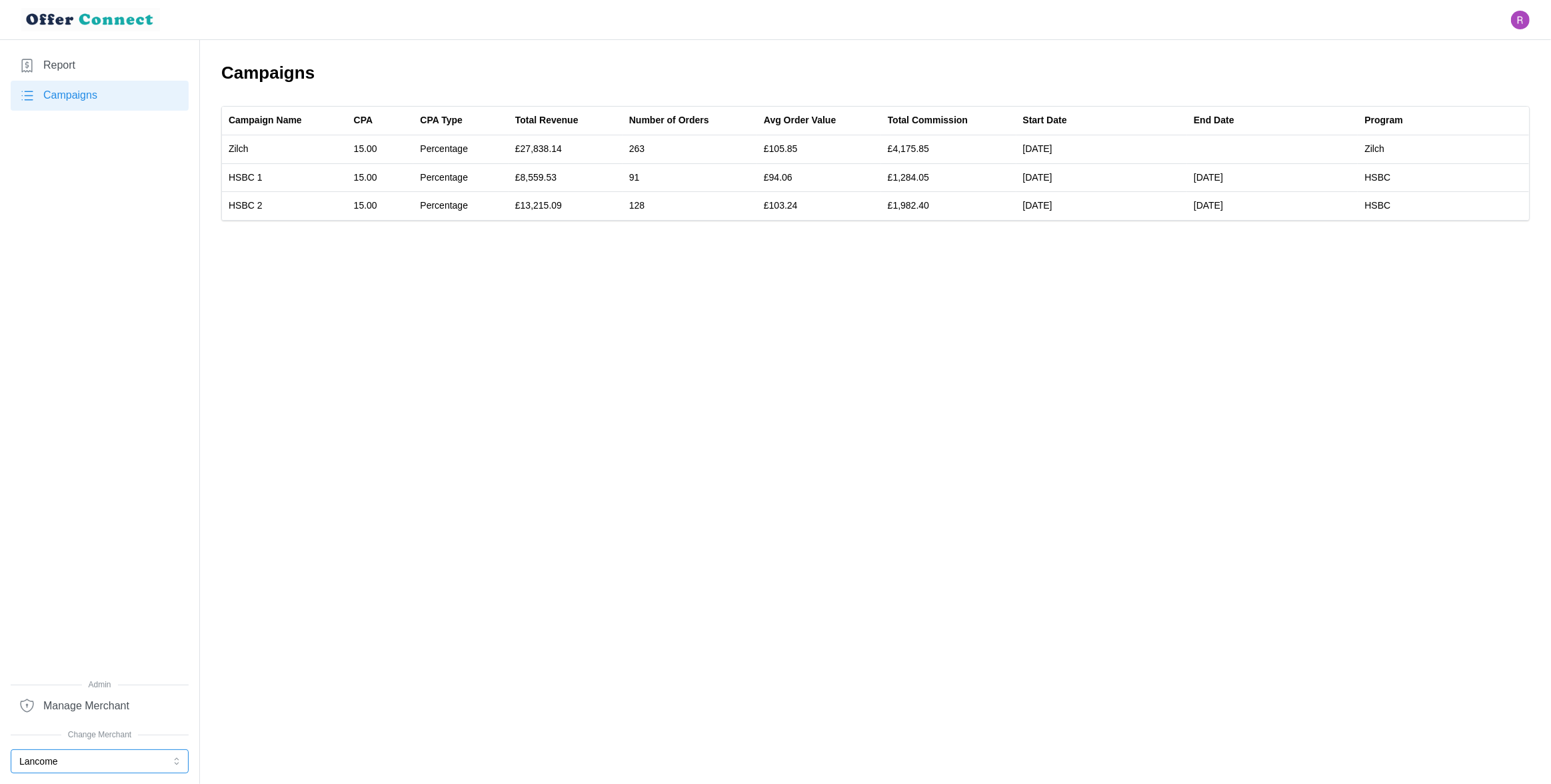
click at [46, 756] on button "Lancome" at bounding box center [100, 761] width 178 height 24
click at [46, 756] on button "Lancome" at bounding box center [100, 761] width 178 height 24
click at [70, 752] on button "Lancome" at bounding box center [100, 761] width 178 height 24
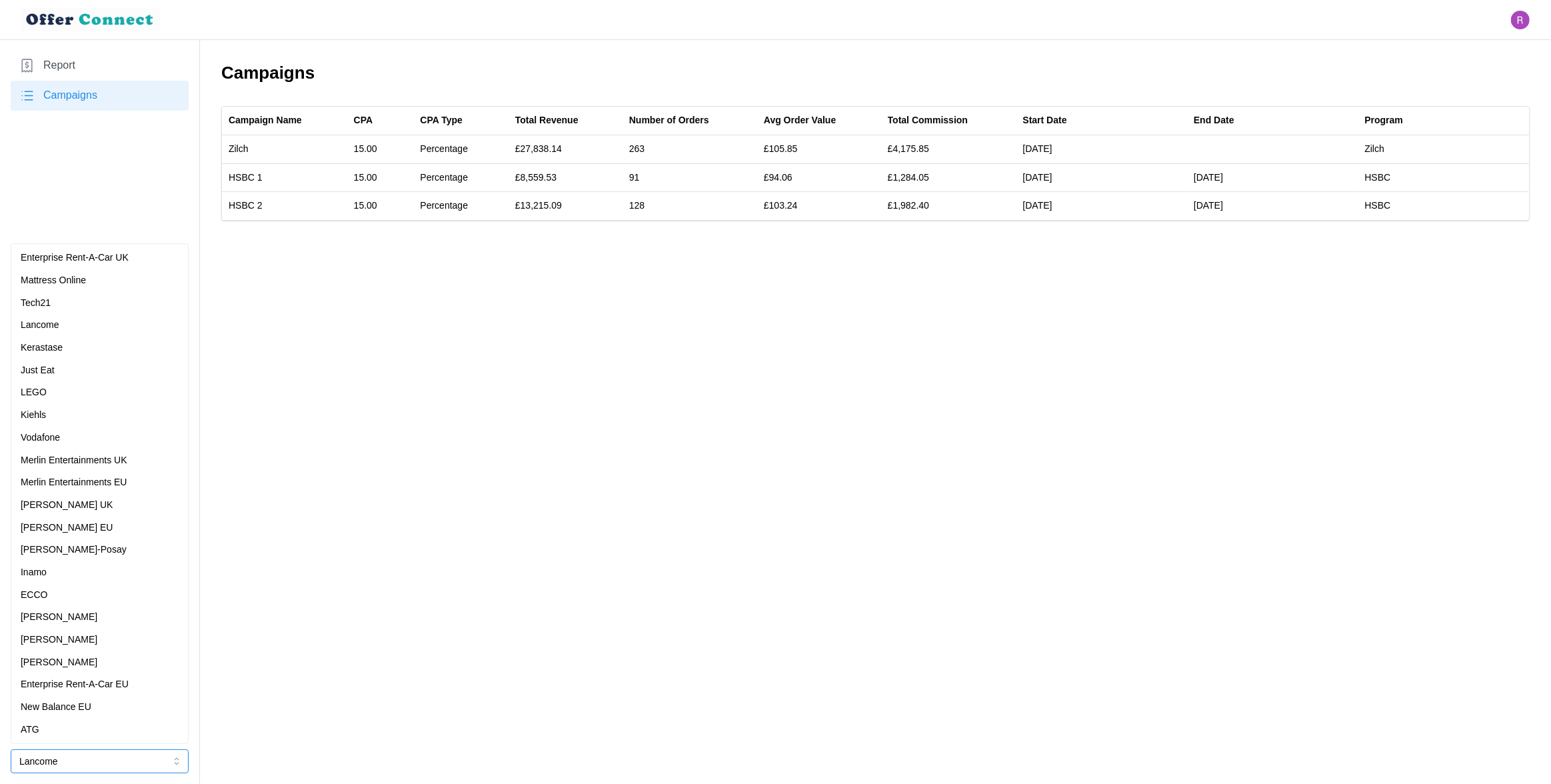
click at [78, 338] on div "Kerastase" at bounding box center [100, 348] width 172 height 23
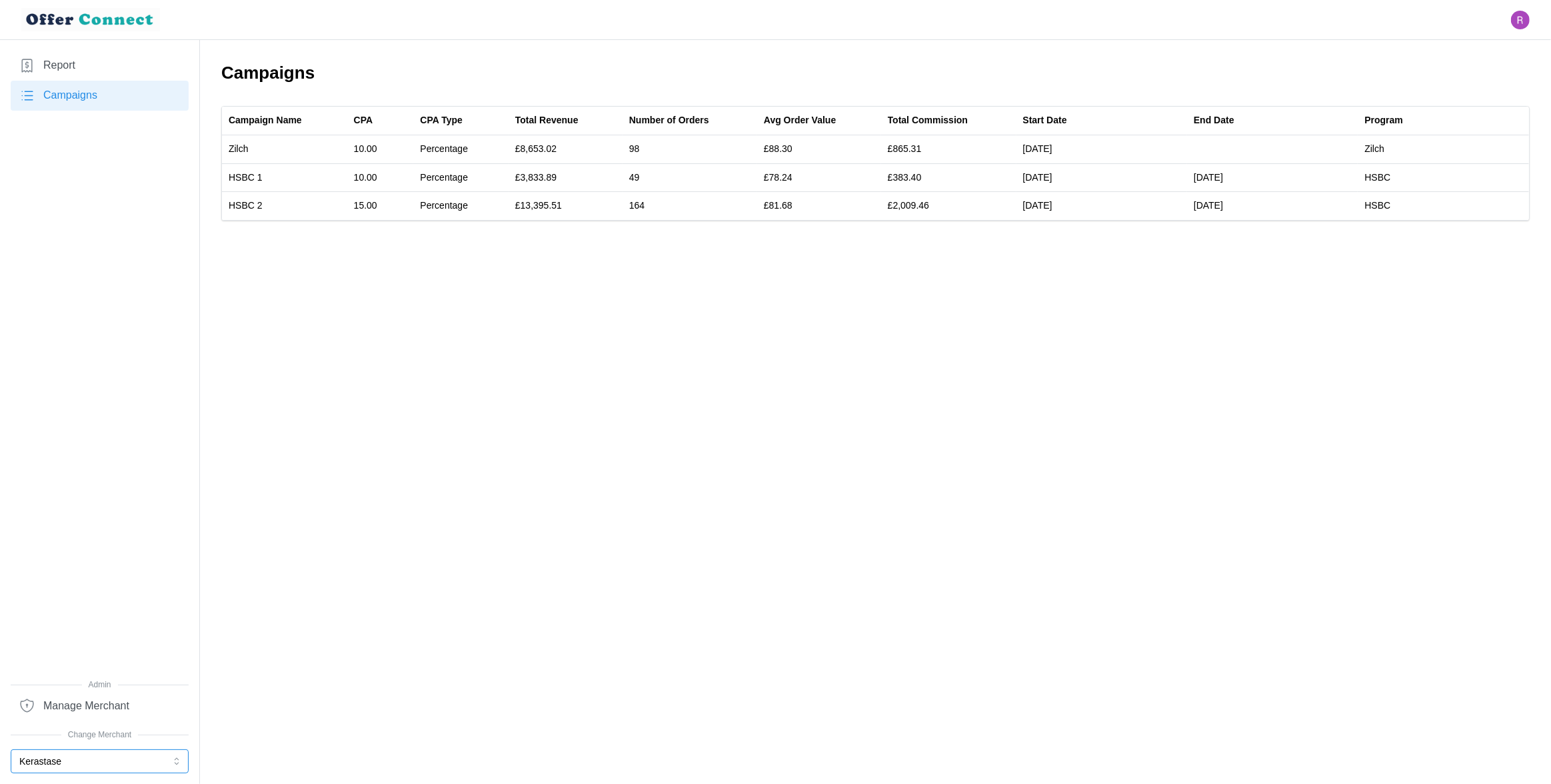
click at [68, 762] on button "Kerastase" at bounding box center [100, 761] width 178 height 24
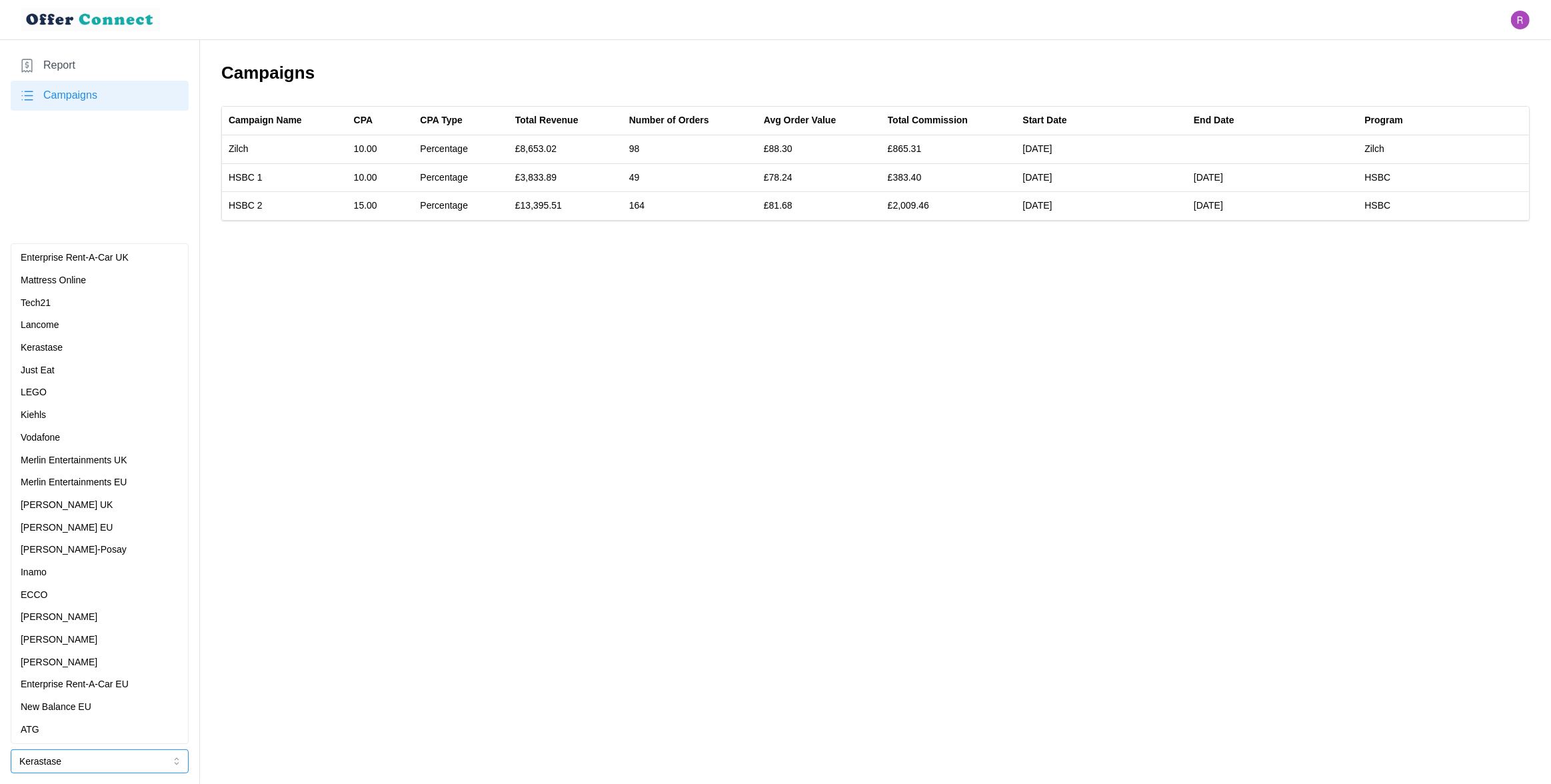
click at [41, 408] on p "Kiehls" at bounding box center [33, 415] width 25 height 15
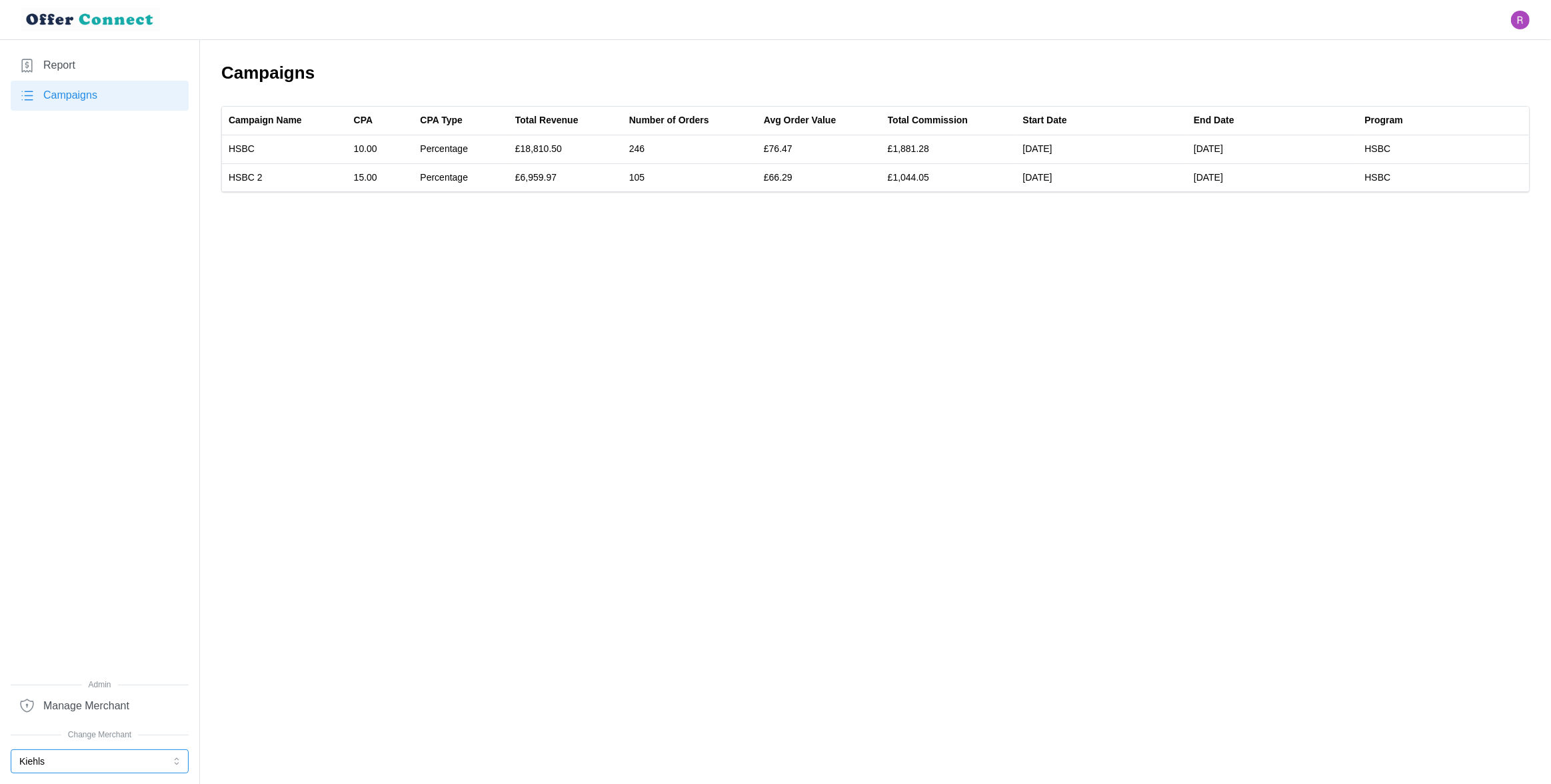
click at [58, 762] on button "Kiehls" at bounding box center [100, 761] width 178 height 24
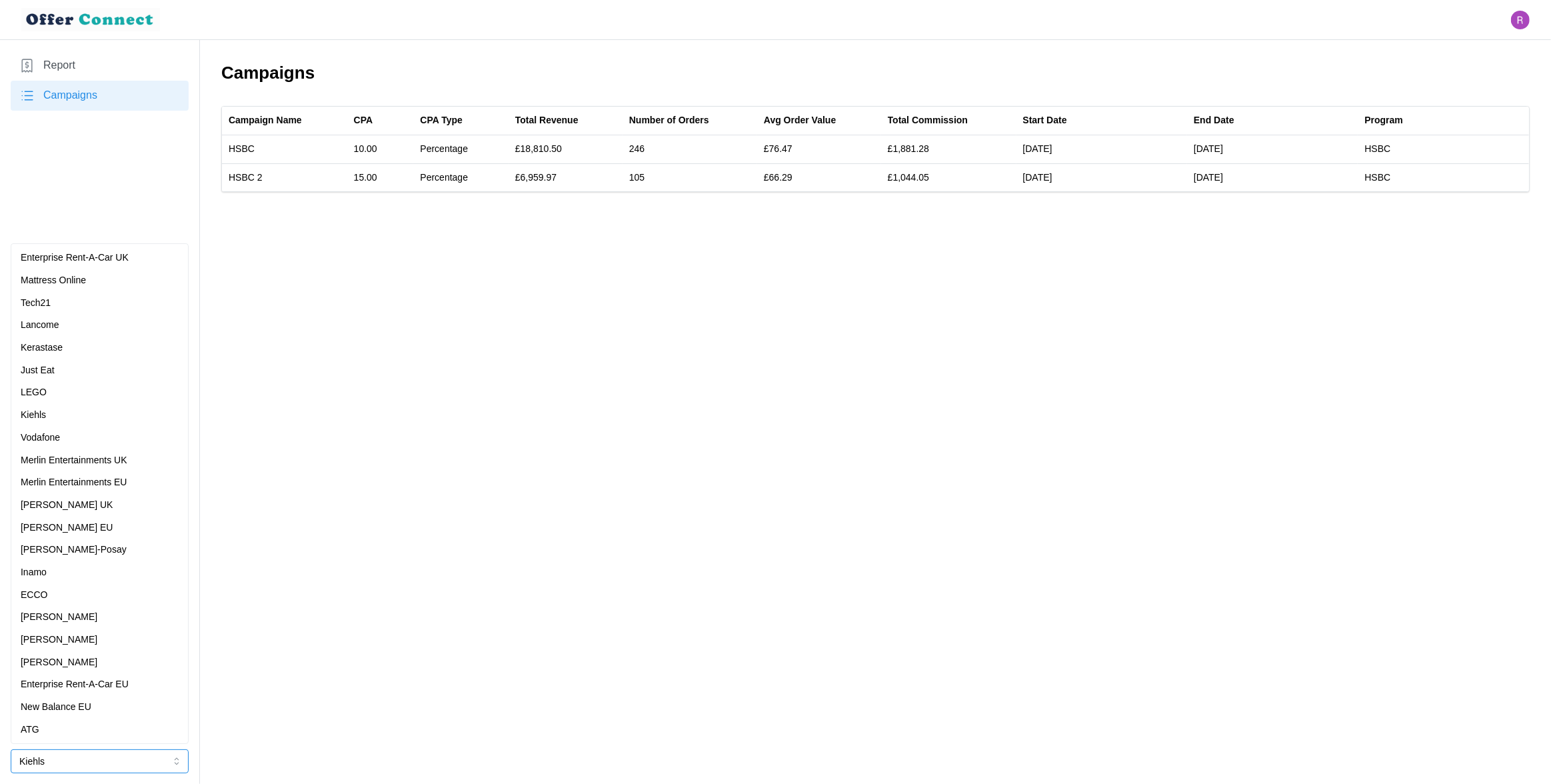
click at [65, 636] on div "[PERSON_NAME]" at bounding box center [100, 640] width 158 height 15
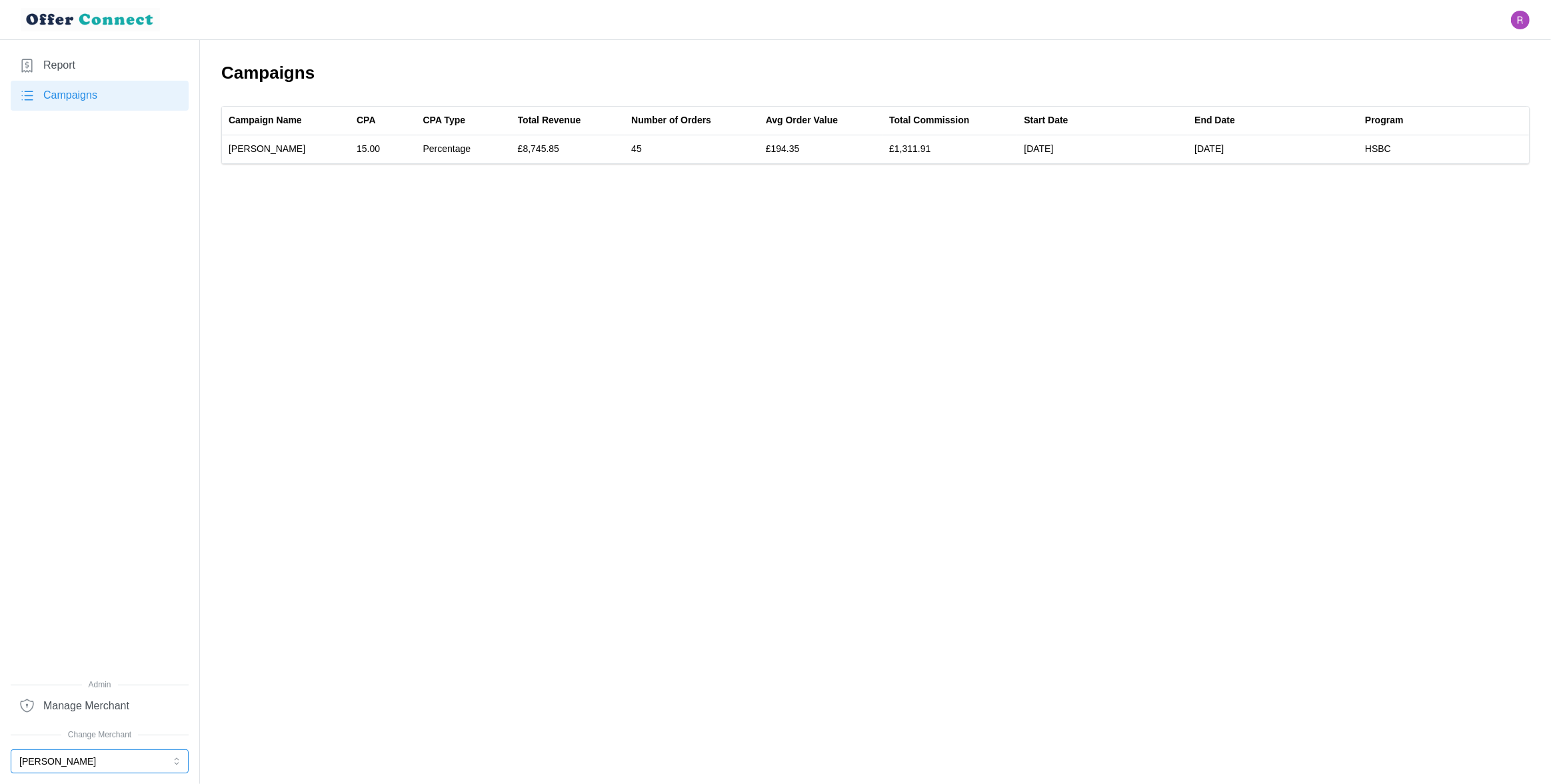
click at [65, 769] on button "[PERSON_NAME]" at bounding box center [100, 761] width 178 height 24
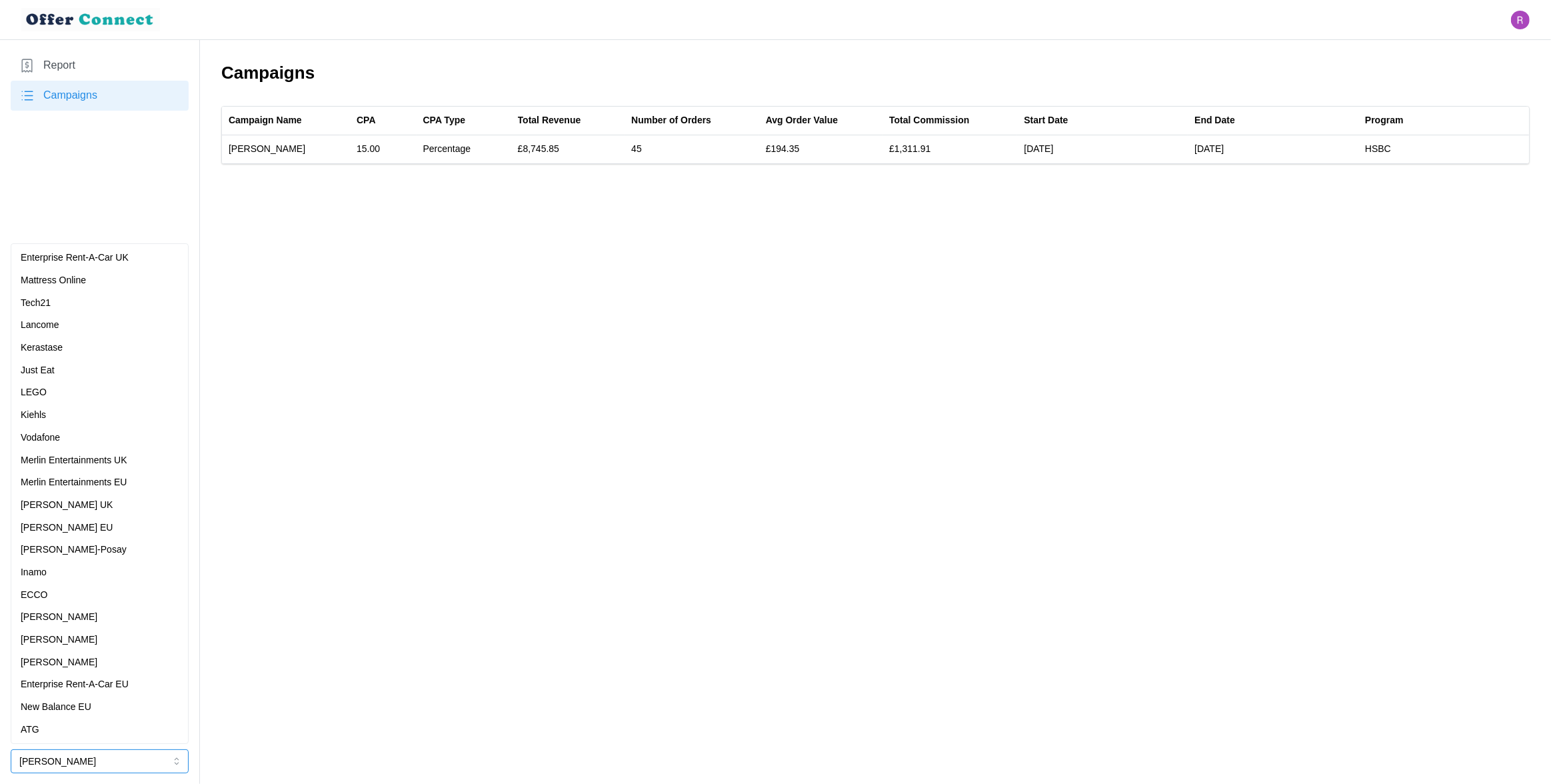
click at [93, 528] on div "[PERSON_NAME] EU" at bounding box center [100, 528] width 158 height 15
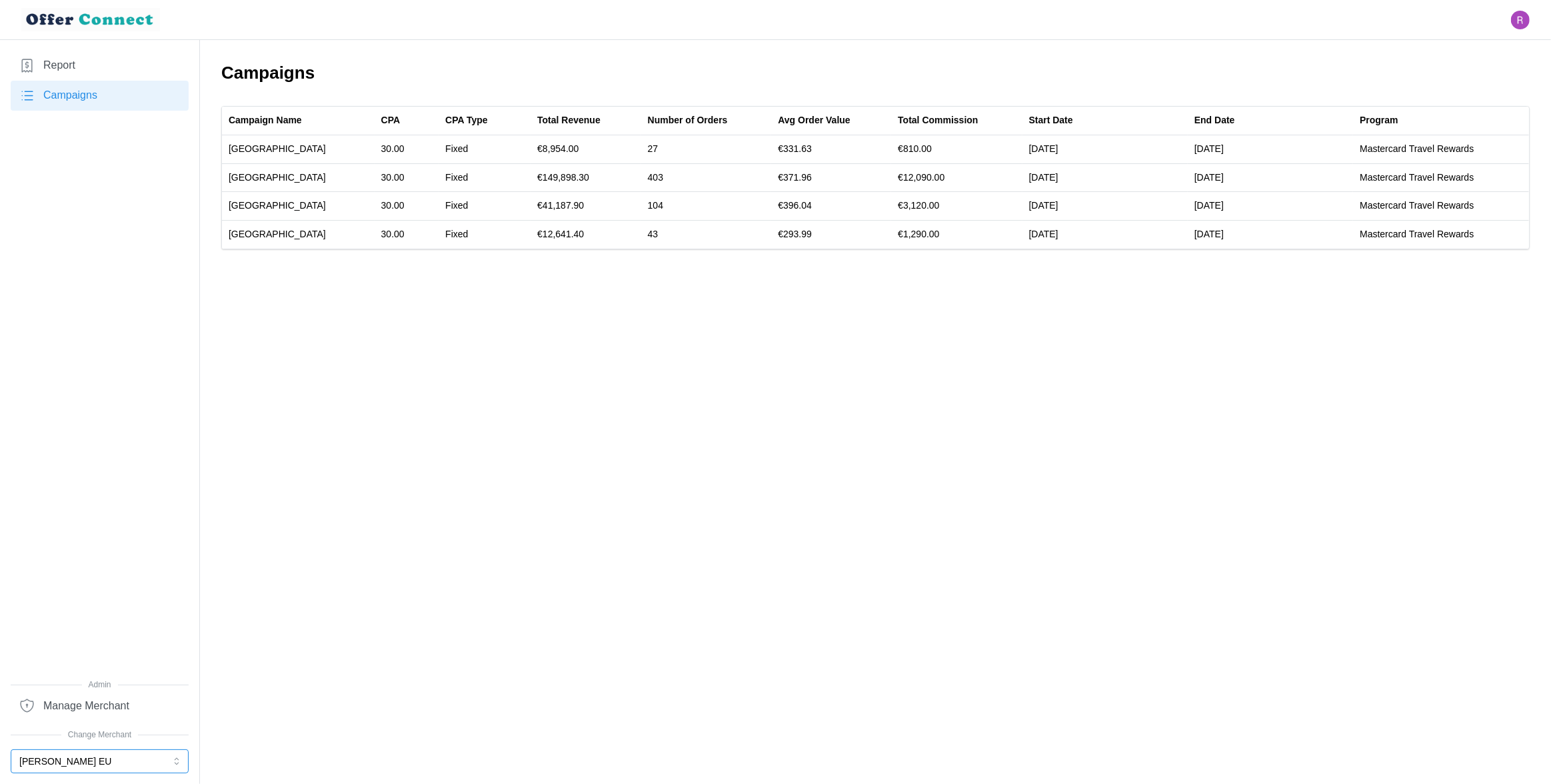
click at [61, 762] on button "[PERSON_NAME] EU" at bounding box center [100, 761] width 178 height 24
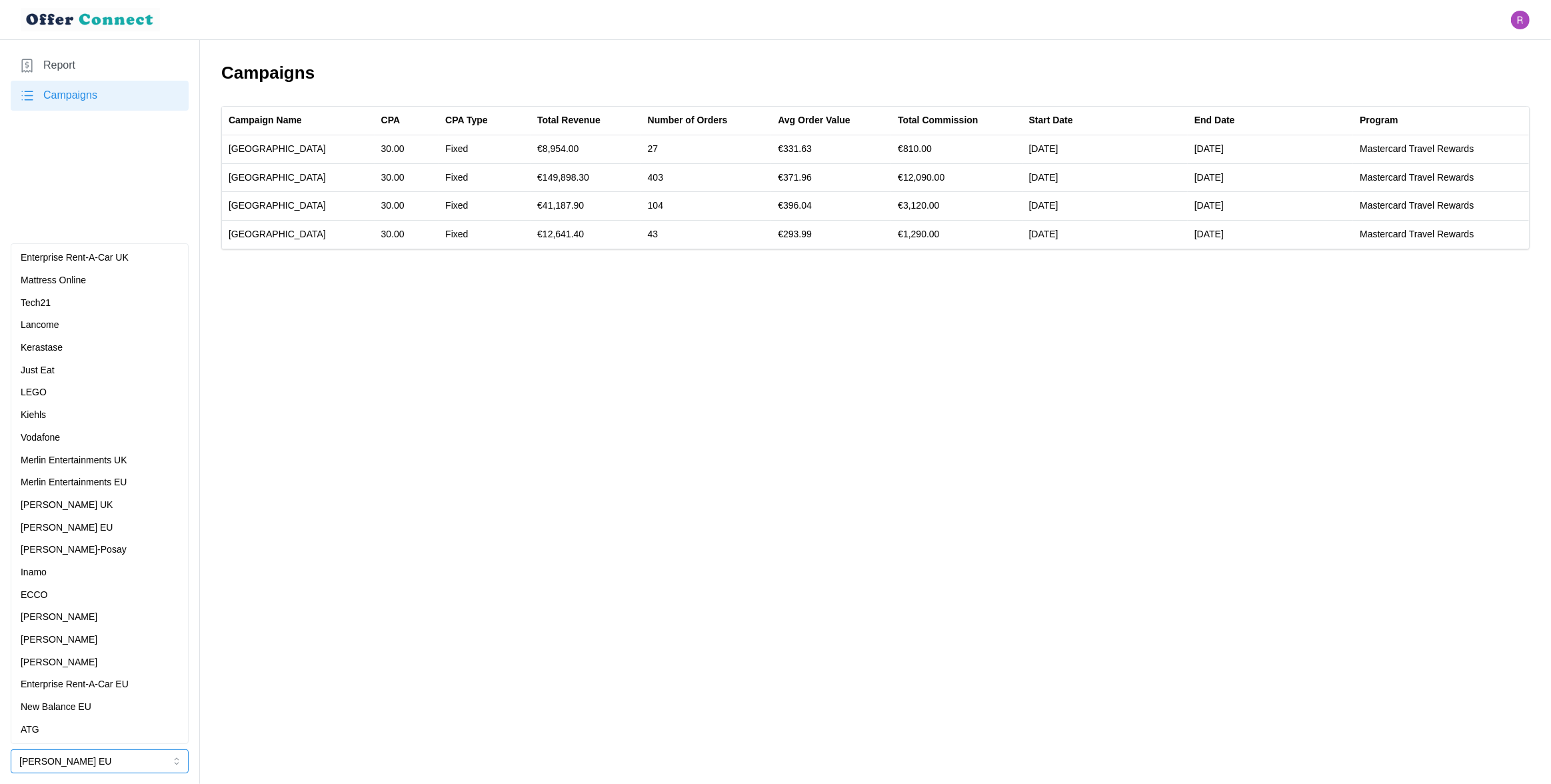
click at [93, 683] on p "Enterprise Rent-A-Car EU" at bounding box center [74, 684] width 108 height 15
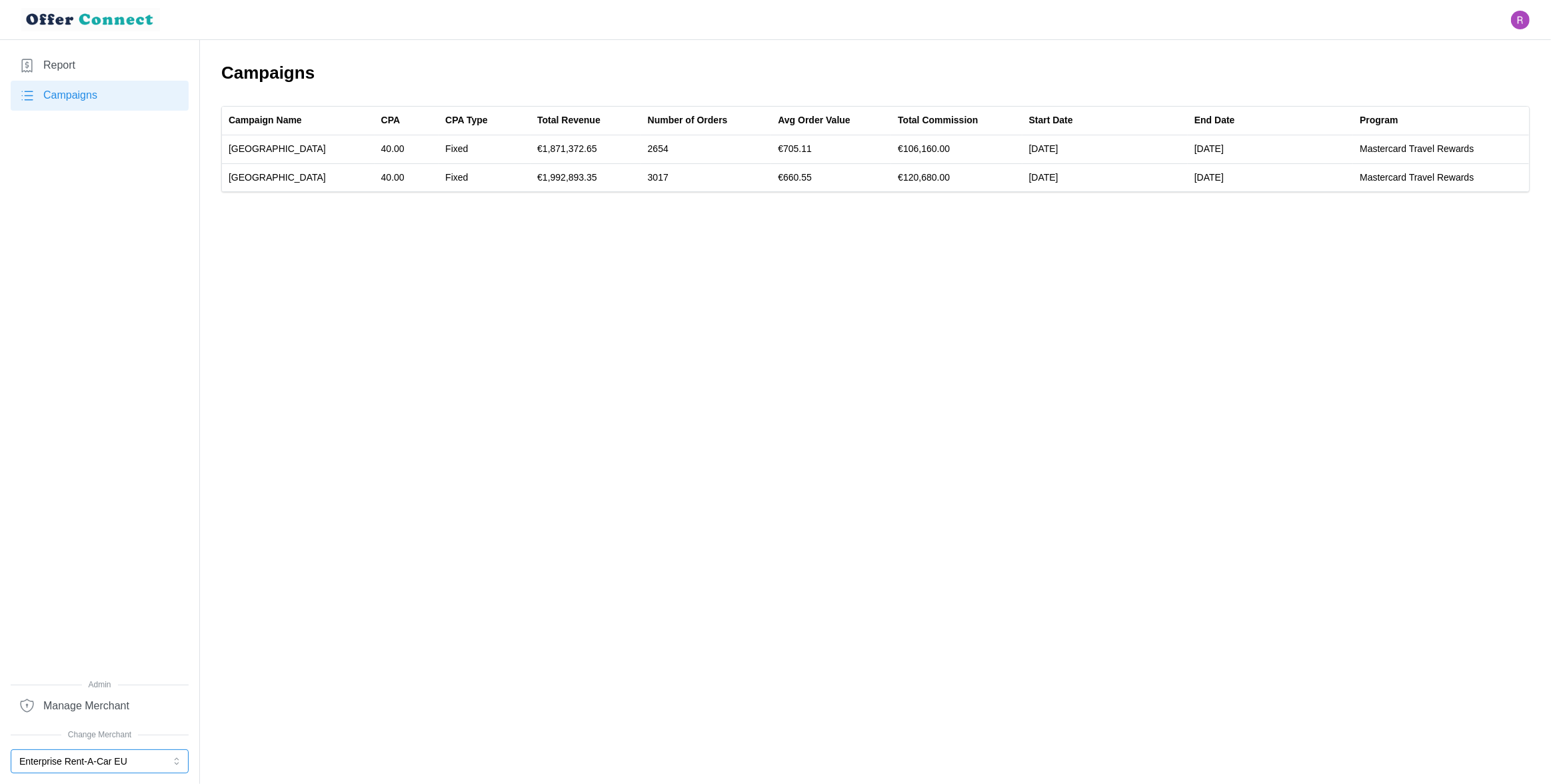
click at [109, 763] on button "Enterprise Rent-A-Car EU" at bounding box center [100, 761] width 178 height 24
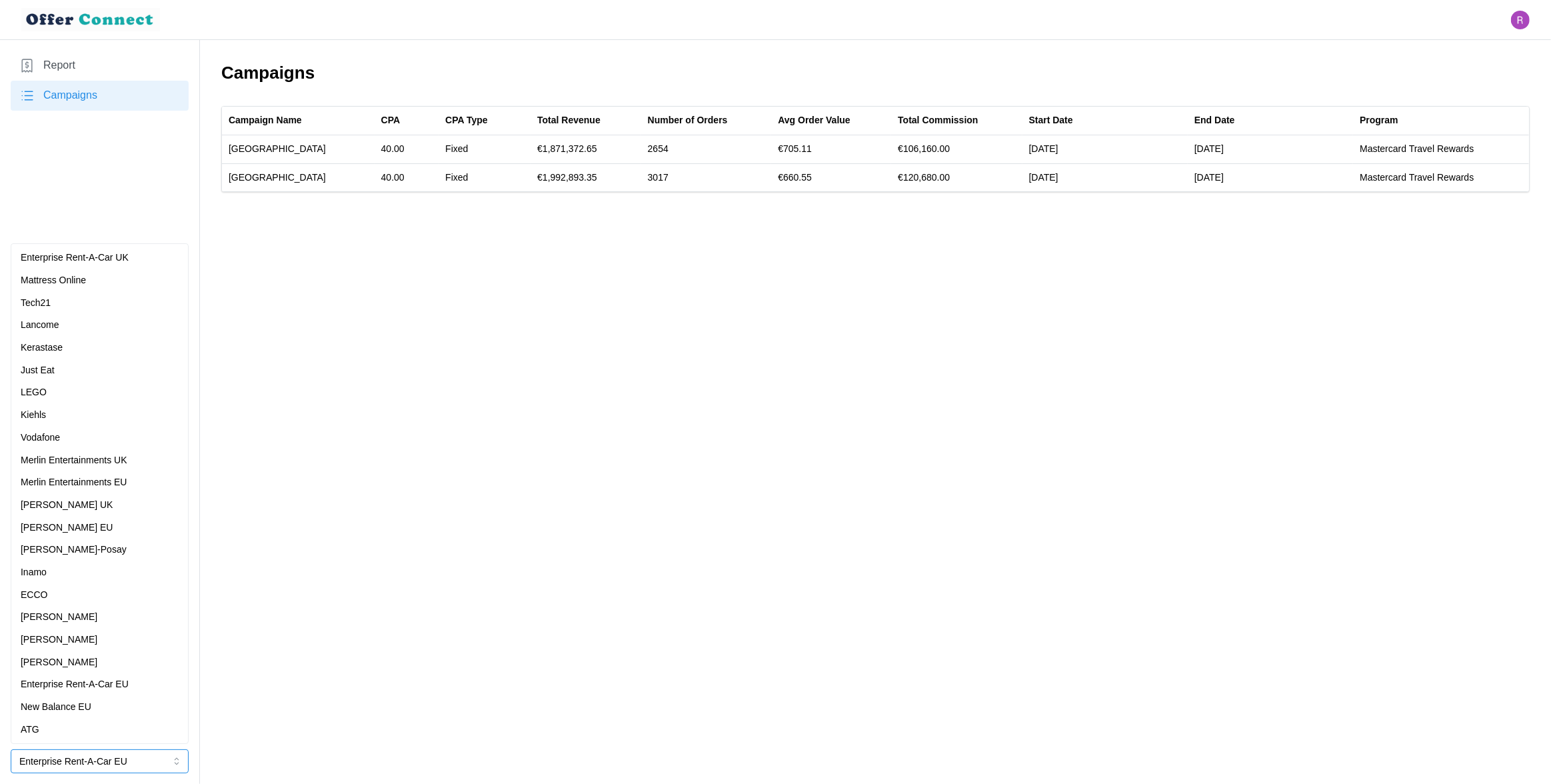
click at [95, 528] on div "[PERSON_NAME] EU" at bounding box center [100, 528] width 158 height 15
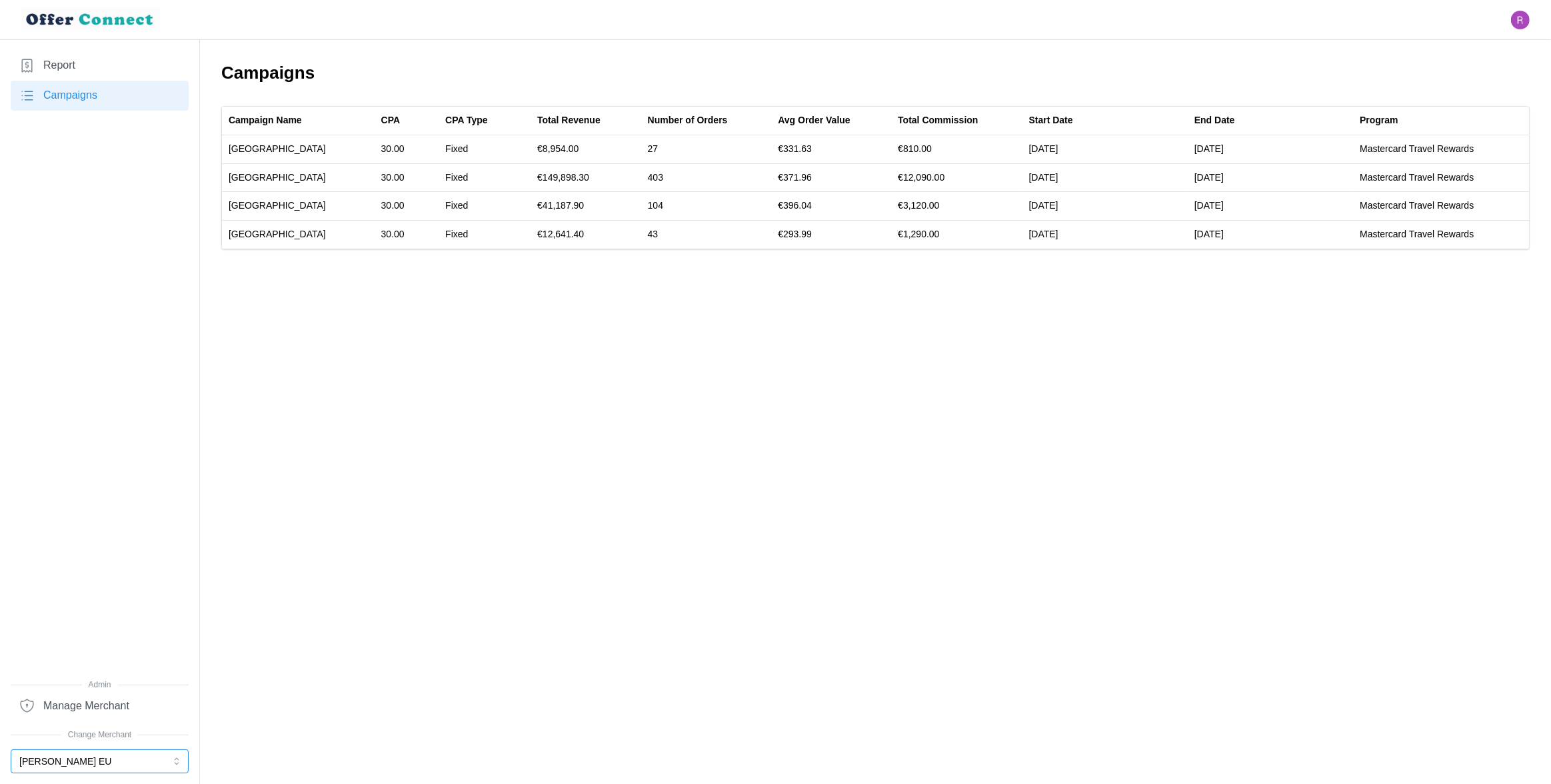
click at [85, 755] on button "[PERSON_NAME] EU" at bounding box center [100, 761] width 178 height 24
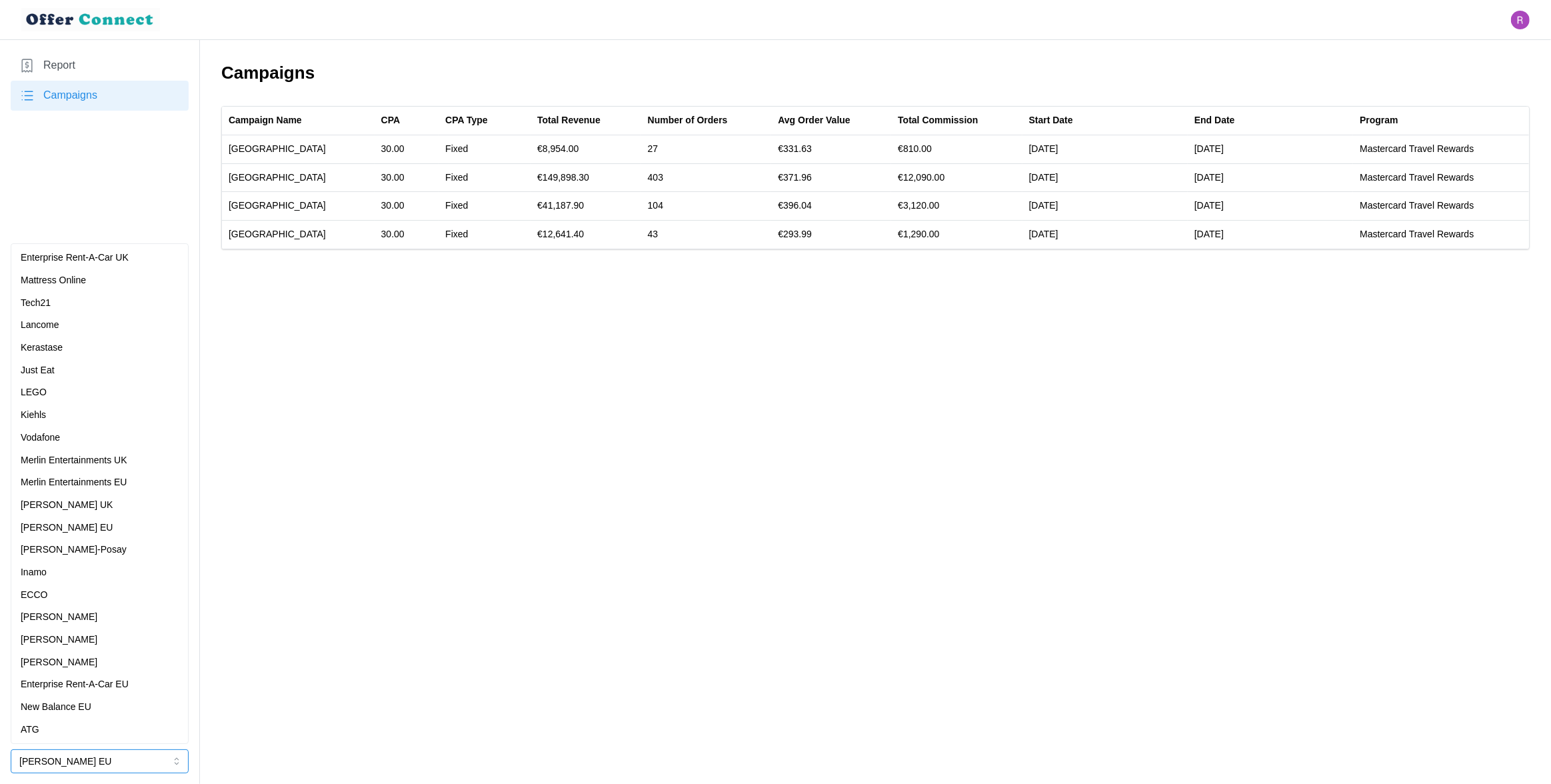
click at [93, 487] on p "Merlin Entertainments EU" at bounding box center [74, 482] width 107 height 15
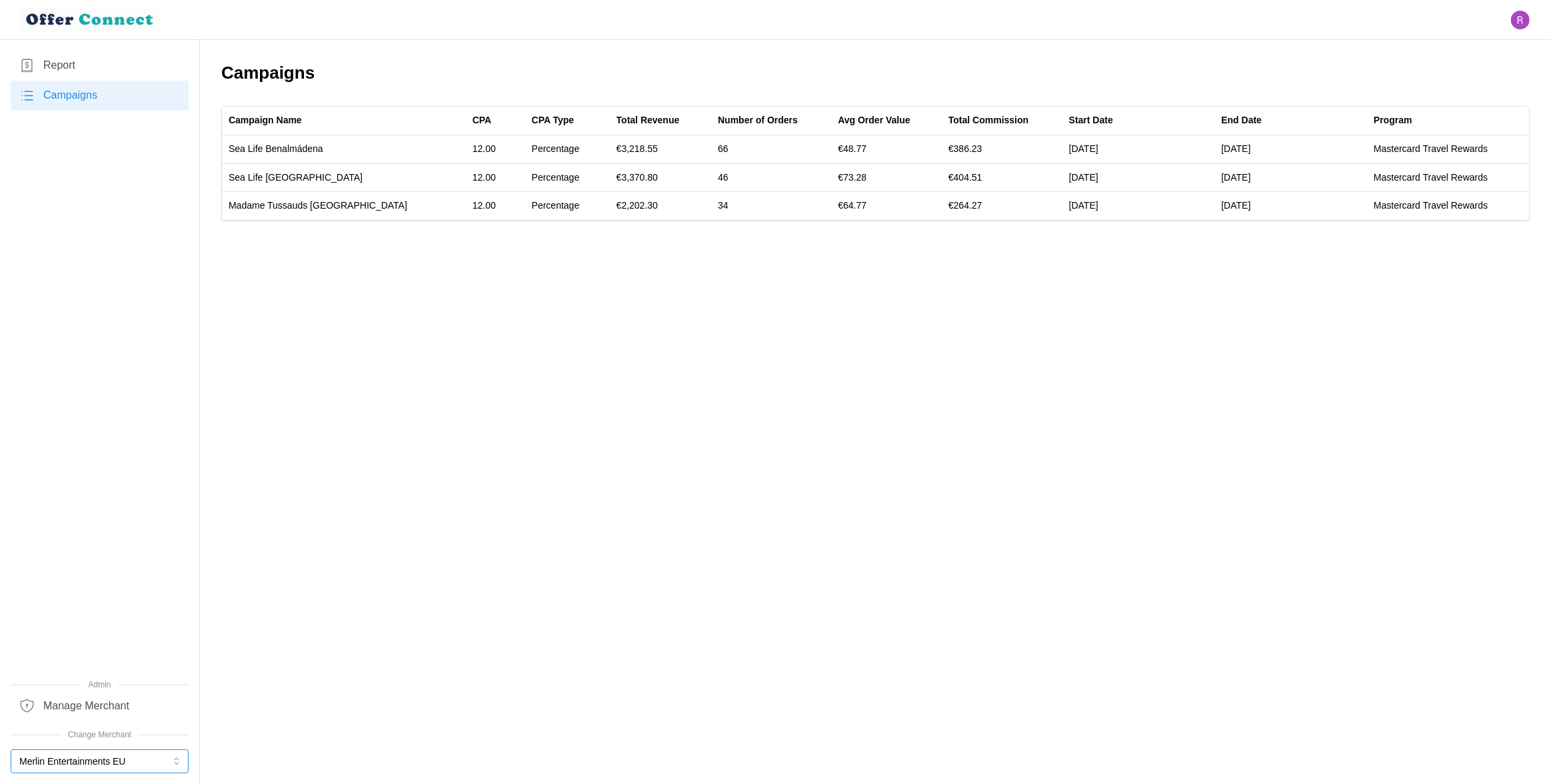
click at [66, 761] on button "Merlin Entertainments EU" at bounding box center [100, 761] width 178 height 24
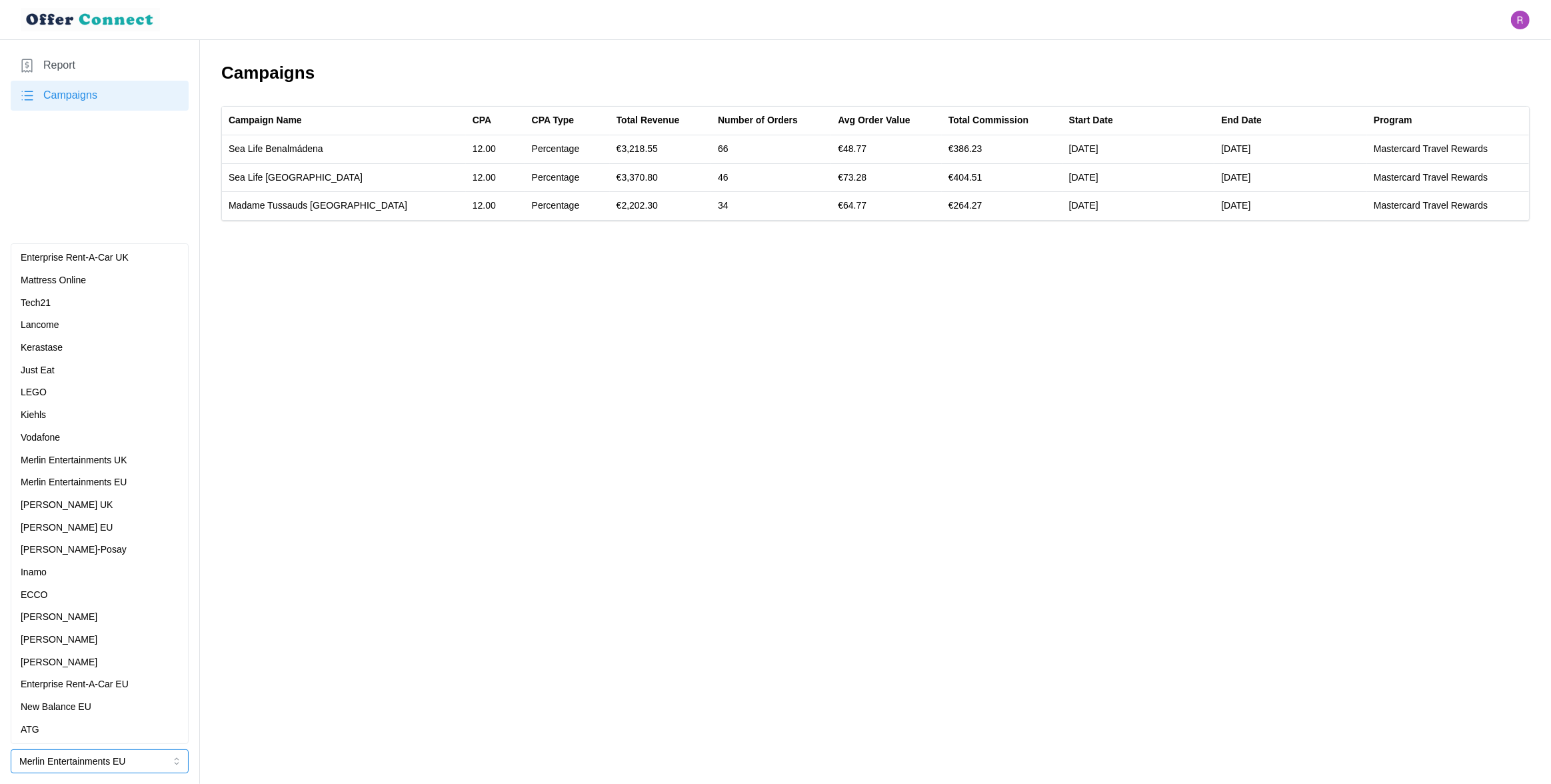
click at [83, 709] on p "New Balance EU" at bounding box center [56, 707] width 70 height 15
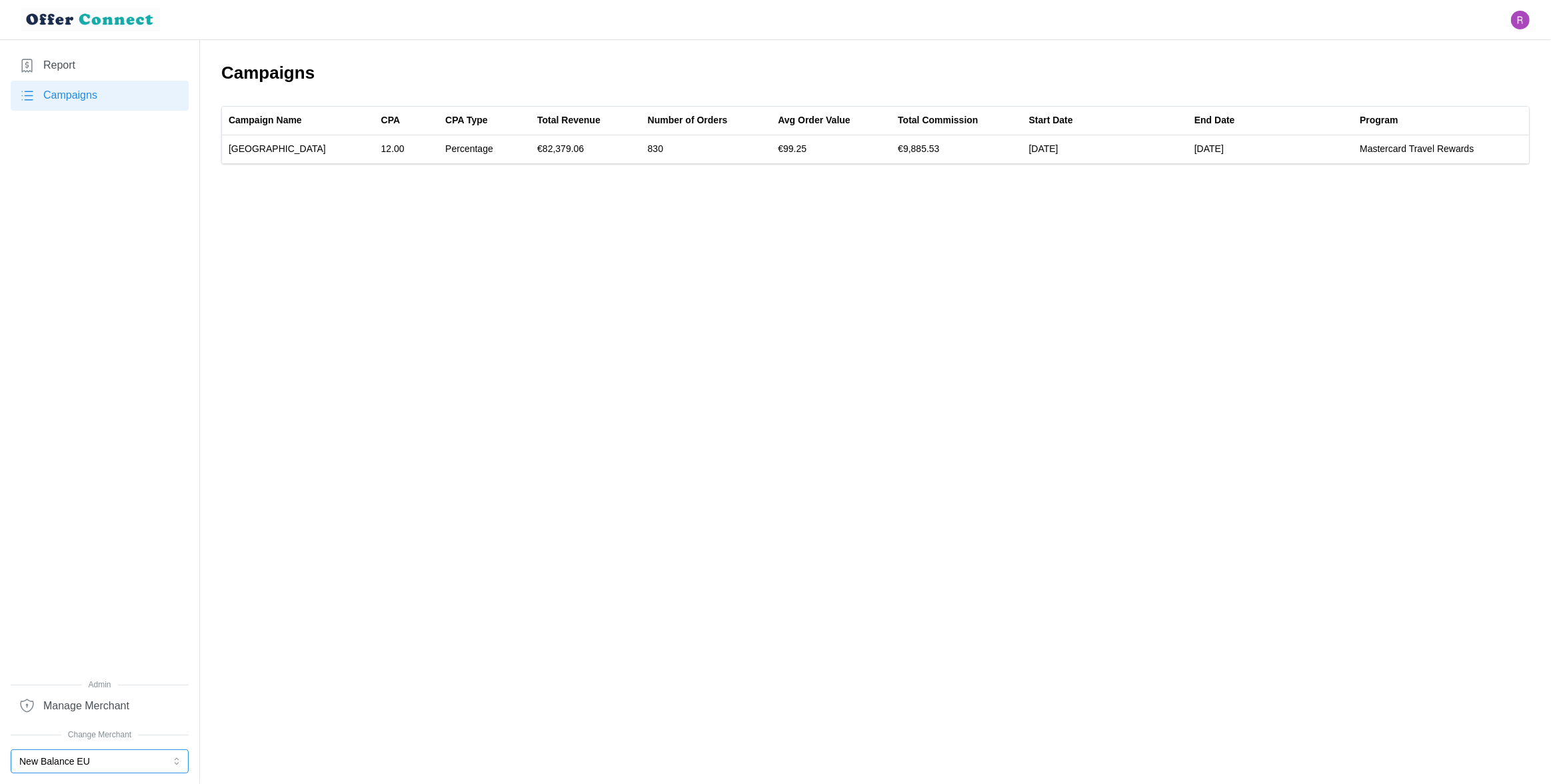
click at [81, 764] on button "New Balance EU" at bounding box center [100, 761] width 178 height 24
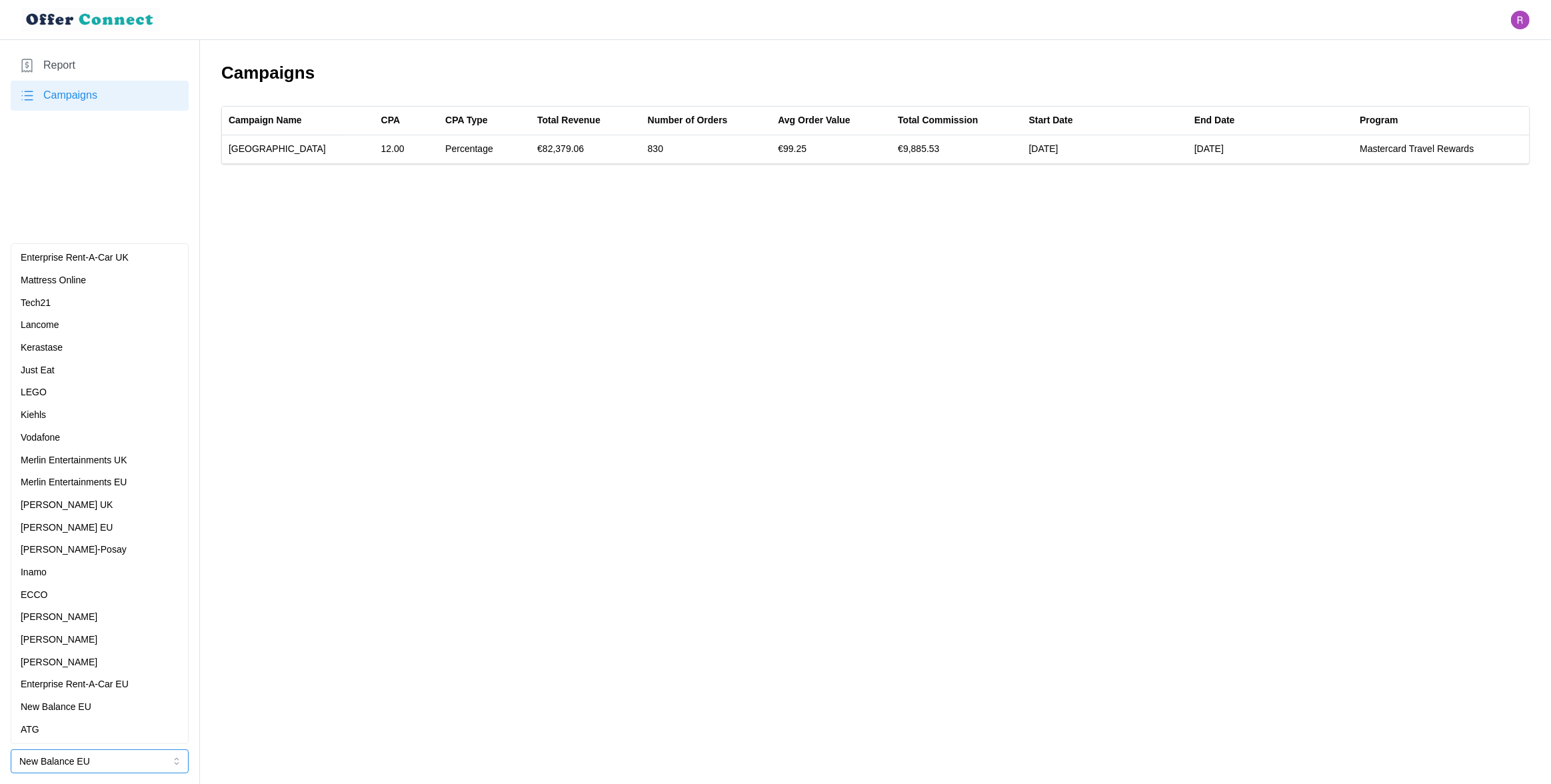
click at [95, 489] on p "Merlin Entertainments EU" at bounding box center [74, 482] width 107 height 15
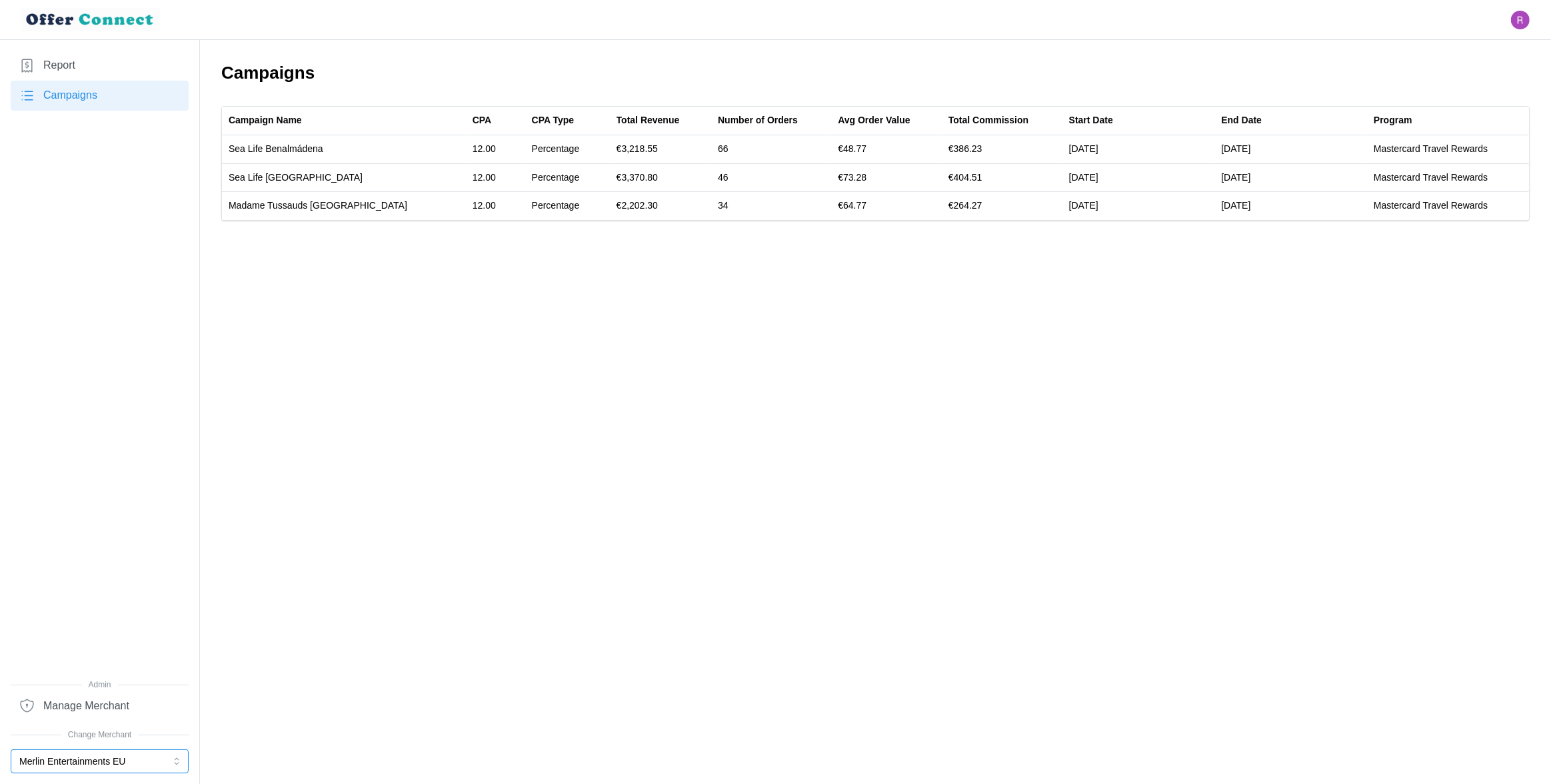
click at [52, 763] on button "Merlin Entertainments EU" at bounding box center [100, 761] width 178 height 24
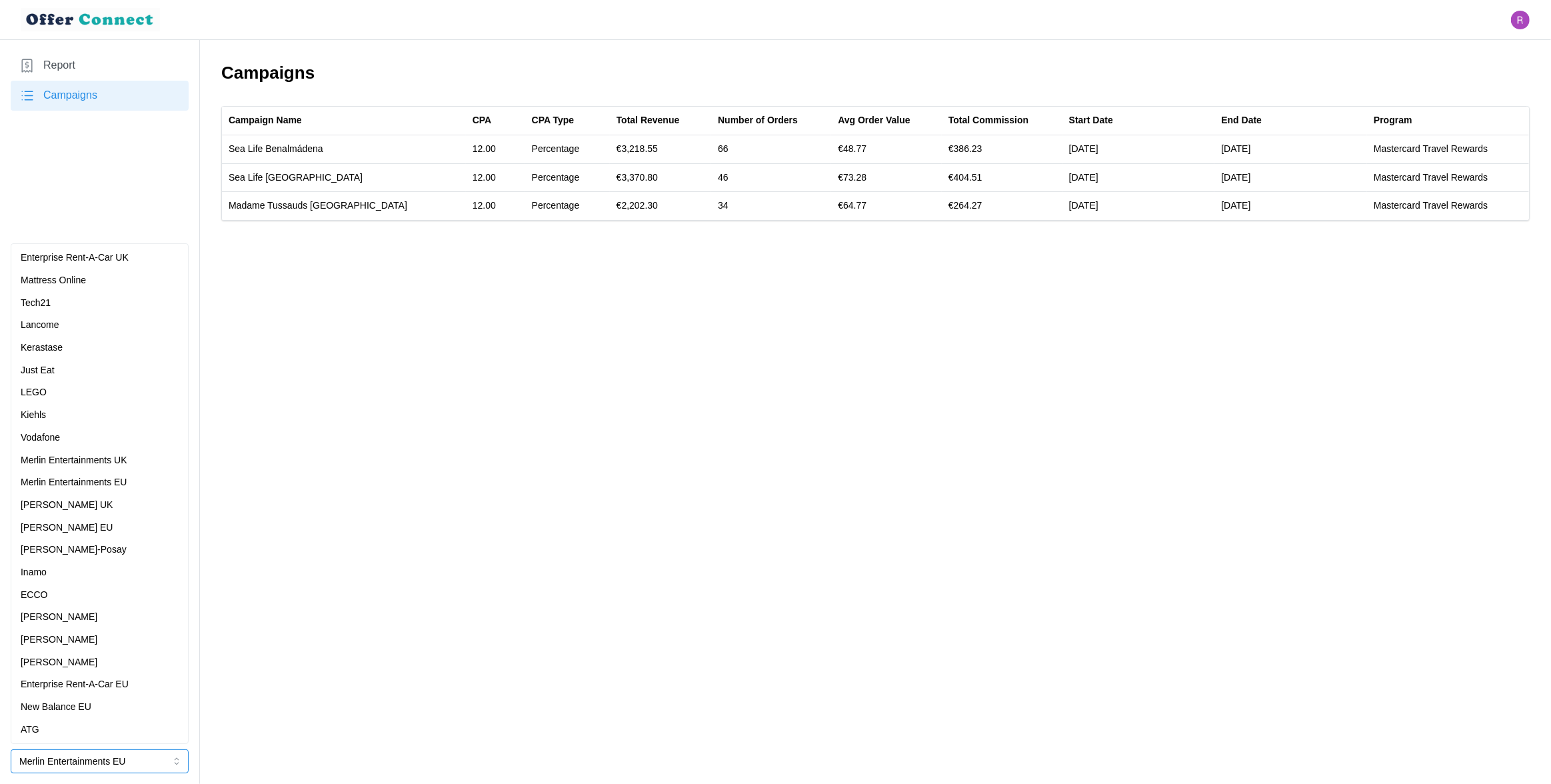
click at [95, 261] on p "Enterprise Rent-A-Car UK" at bounding box center [74, 258] width 108 height 15
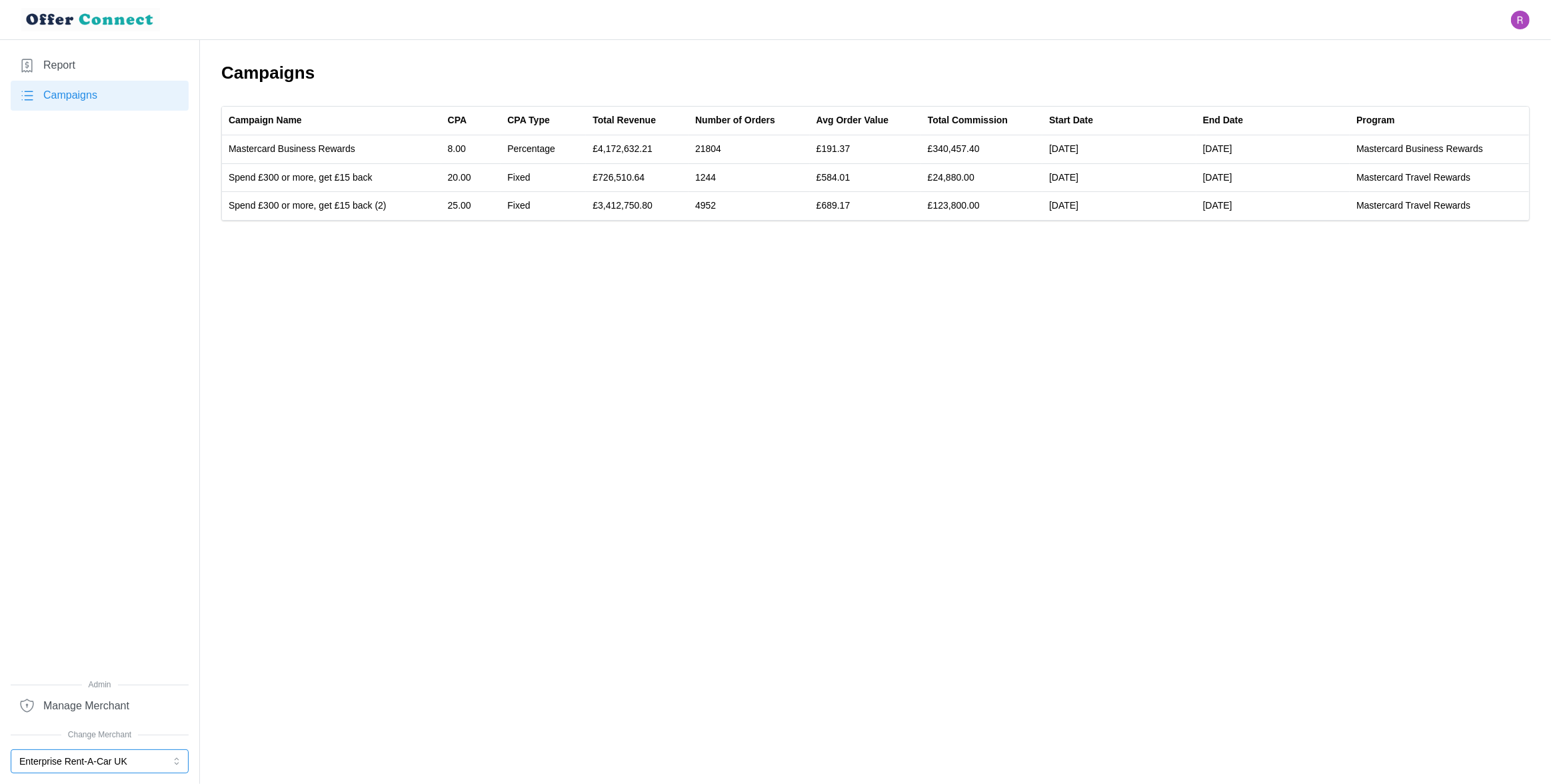
click at [81, 762] on button "Enterprise Rent-A-Car UK" at bounding box center [100, 761] width 178 height 24
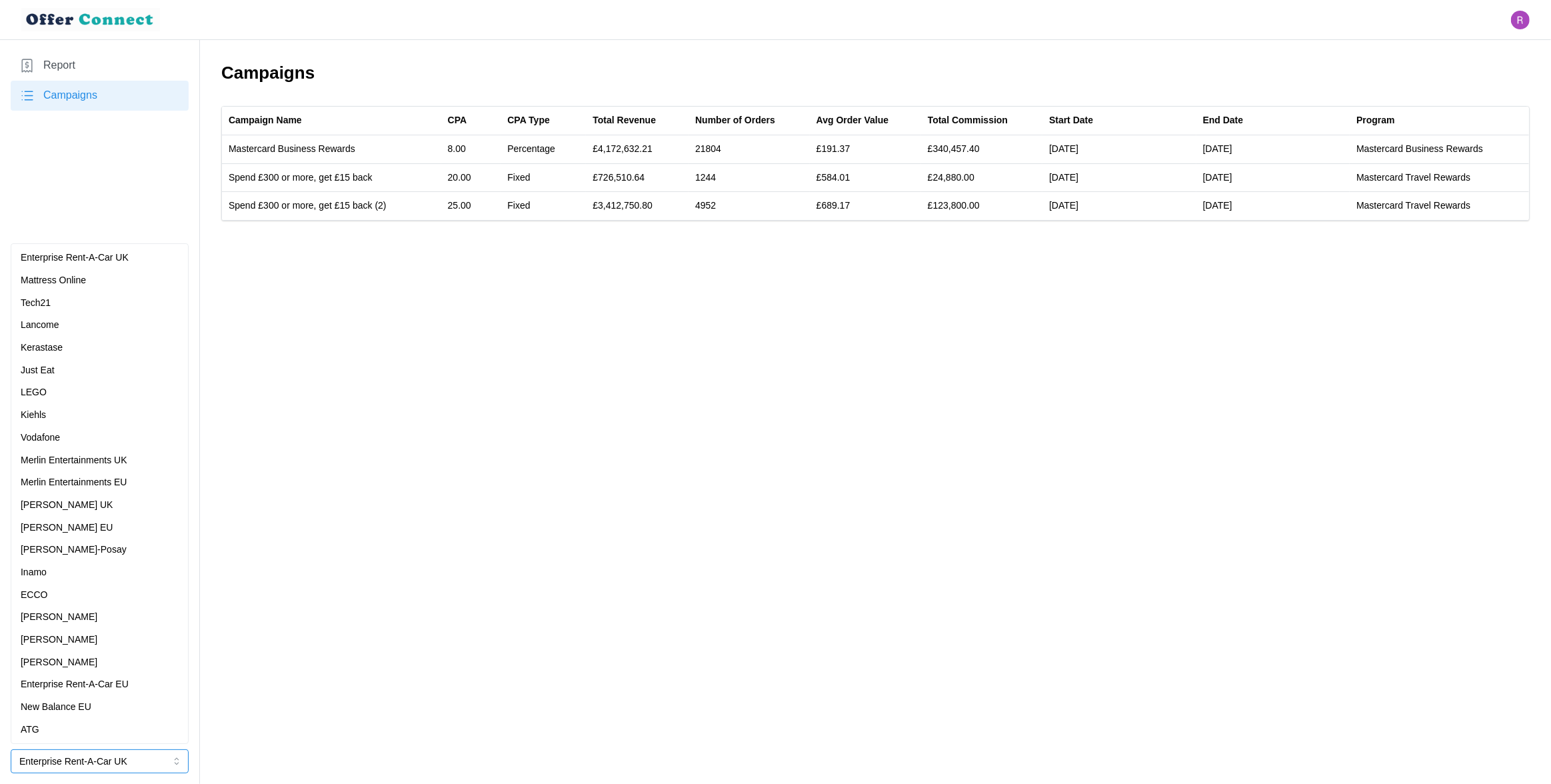
click at [67, 581] on div "Inamo" at bounding box center [100, 573] width 172 height 23
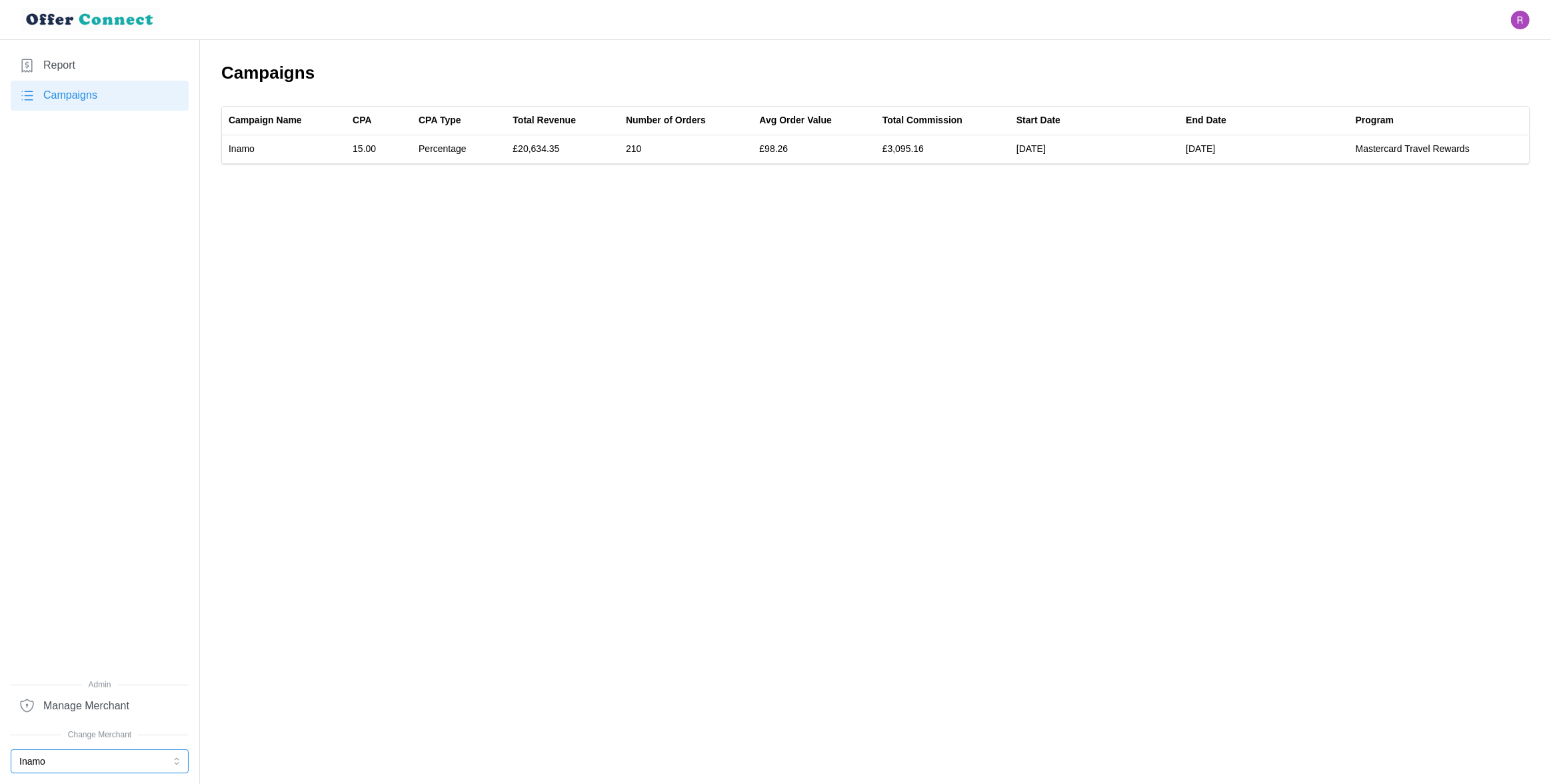
click at [104, 760] on button "Inamo" at bounding box center [100, 761] width 178 height 24
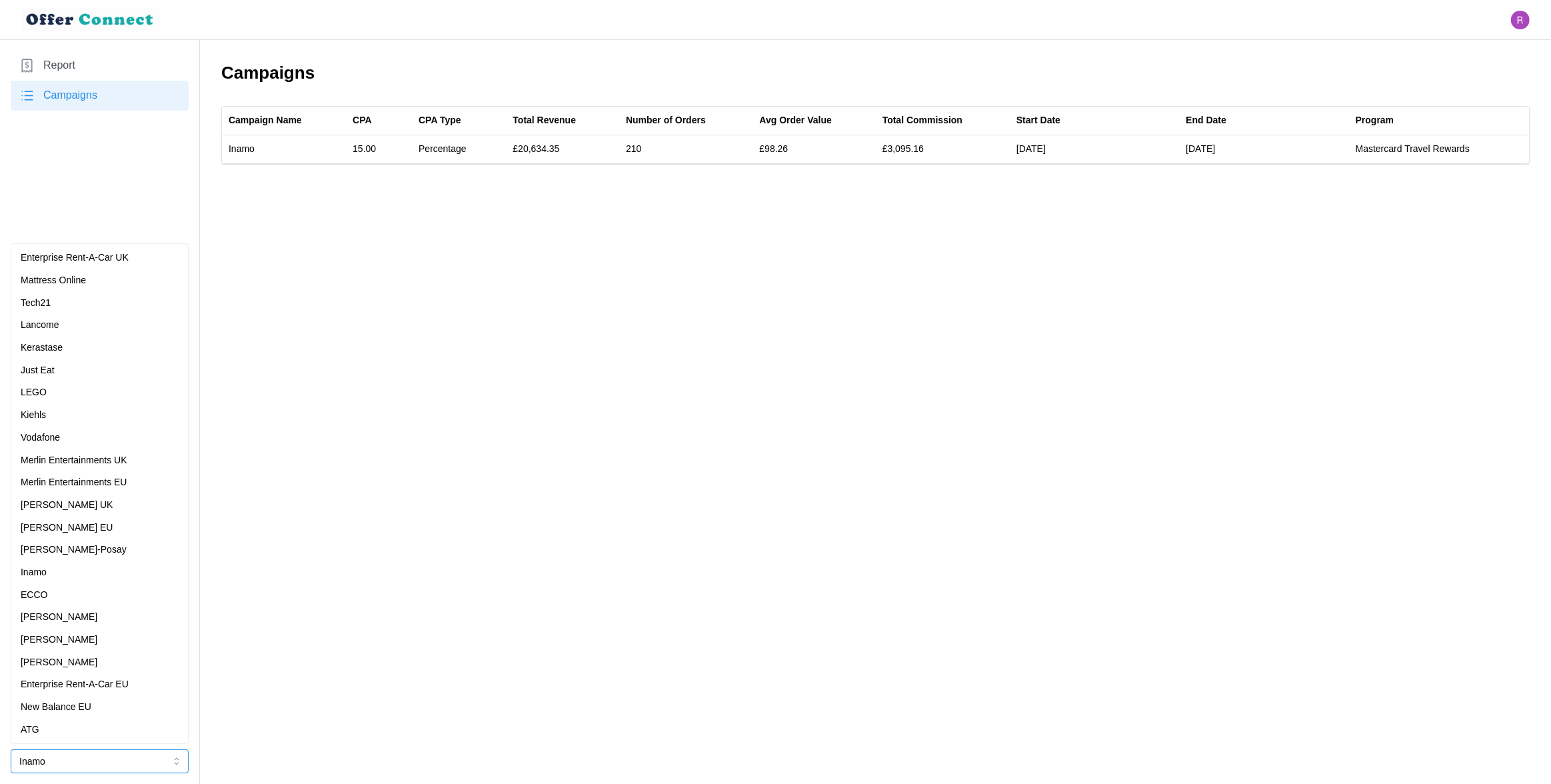
click at [87, 621] on div "[PERSON_NAME]" at bounding box center [100, 617] width 158 height 15
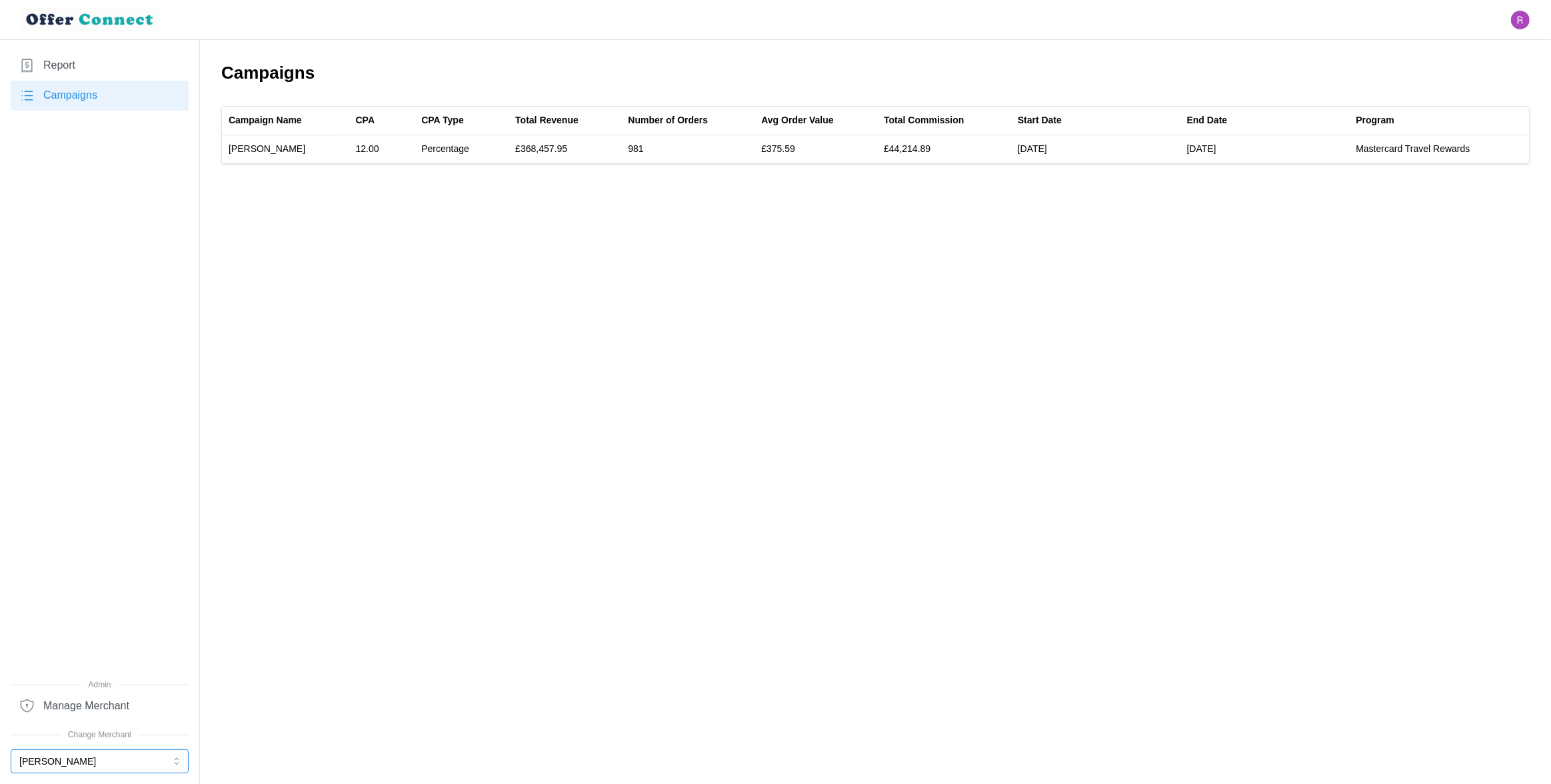
click at [60, 763] on button "[PERSON_NAME]" at bounding box center [100, 761] width 178 height 24
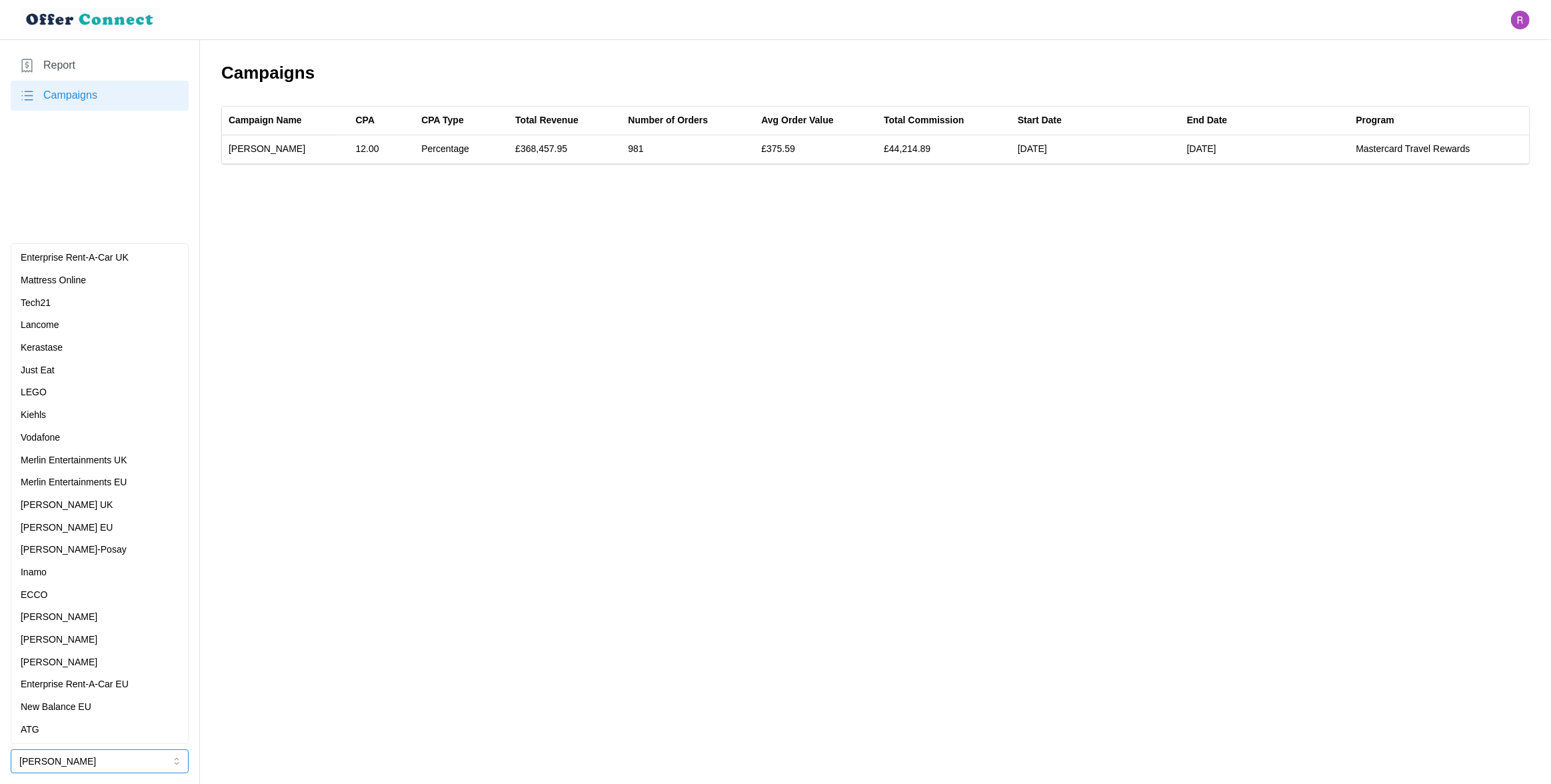
click at [96, 509] on div "[PERSON_NAME] UK" at bounding box center [100, 505] width 158 height 15
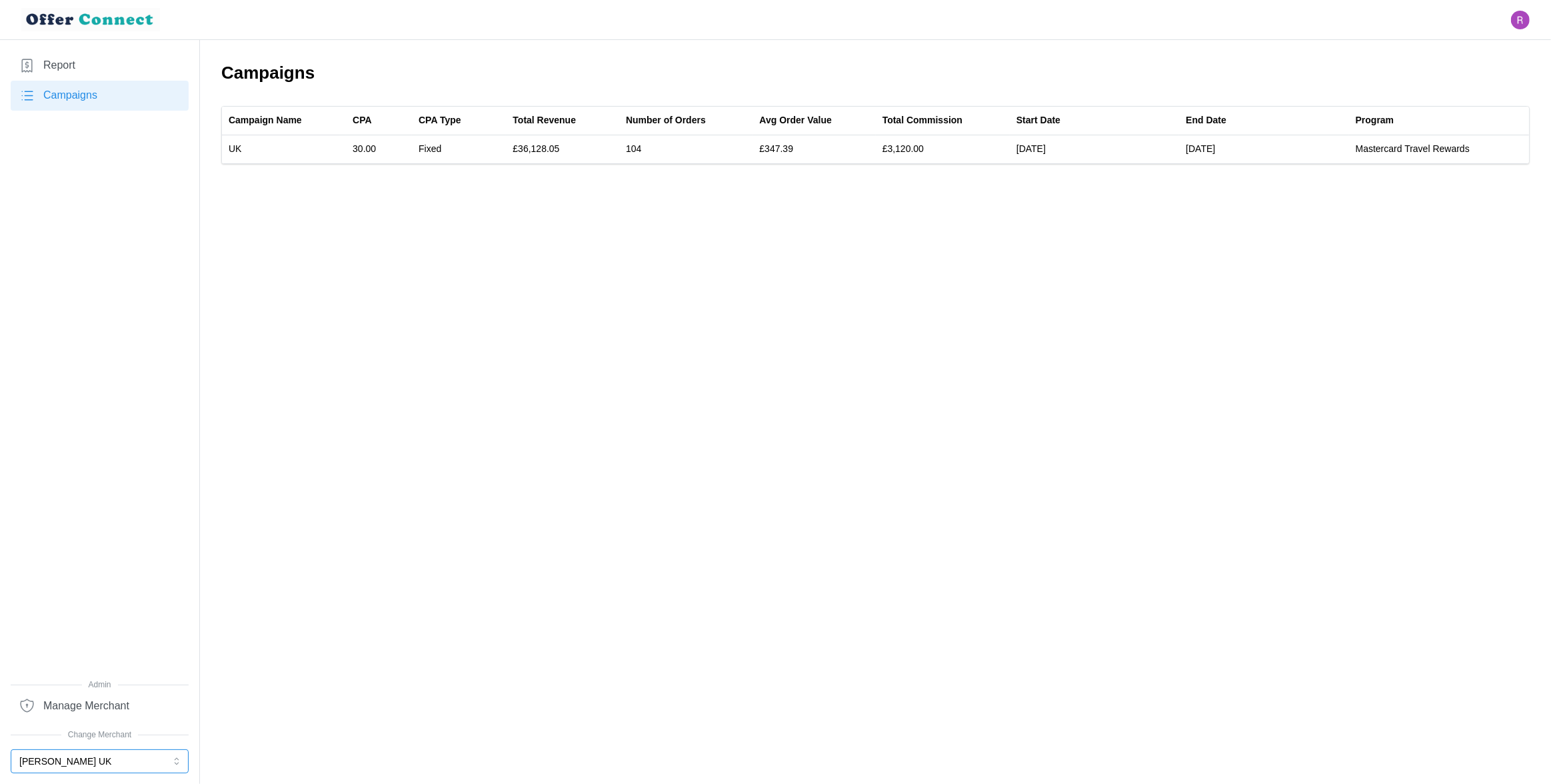
click at [96, 761] on button "[PERSON_NAME] UK" at bounding box center [100, 761] width 178 height 24
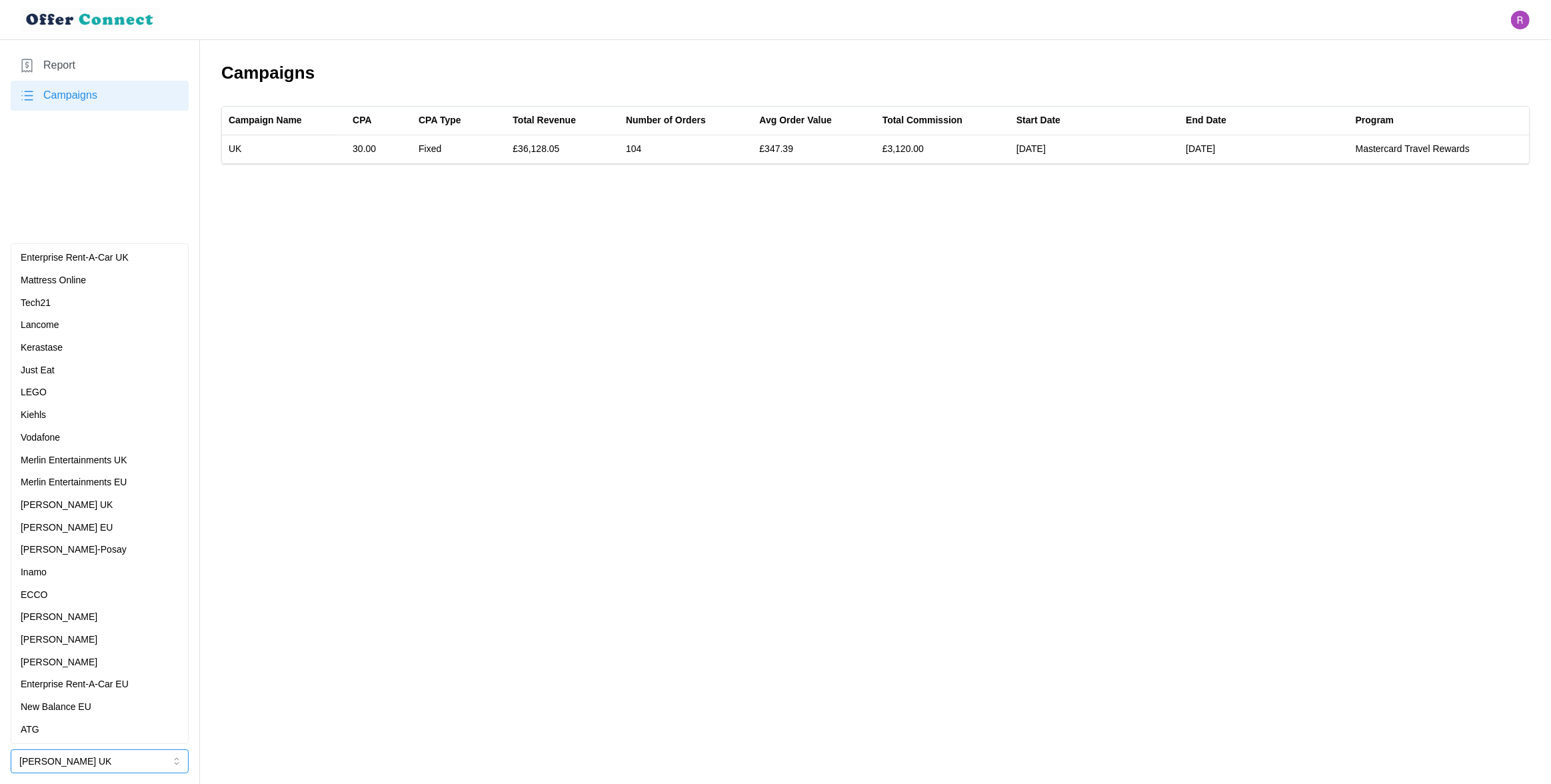
click at [95, 457] on p "Merlin Entertainments UK" at bounding box center [74, 460] width 107 height 15
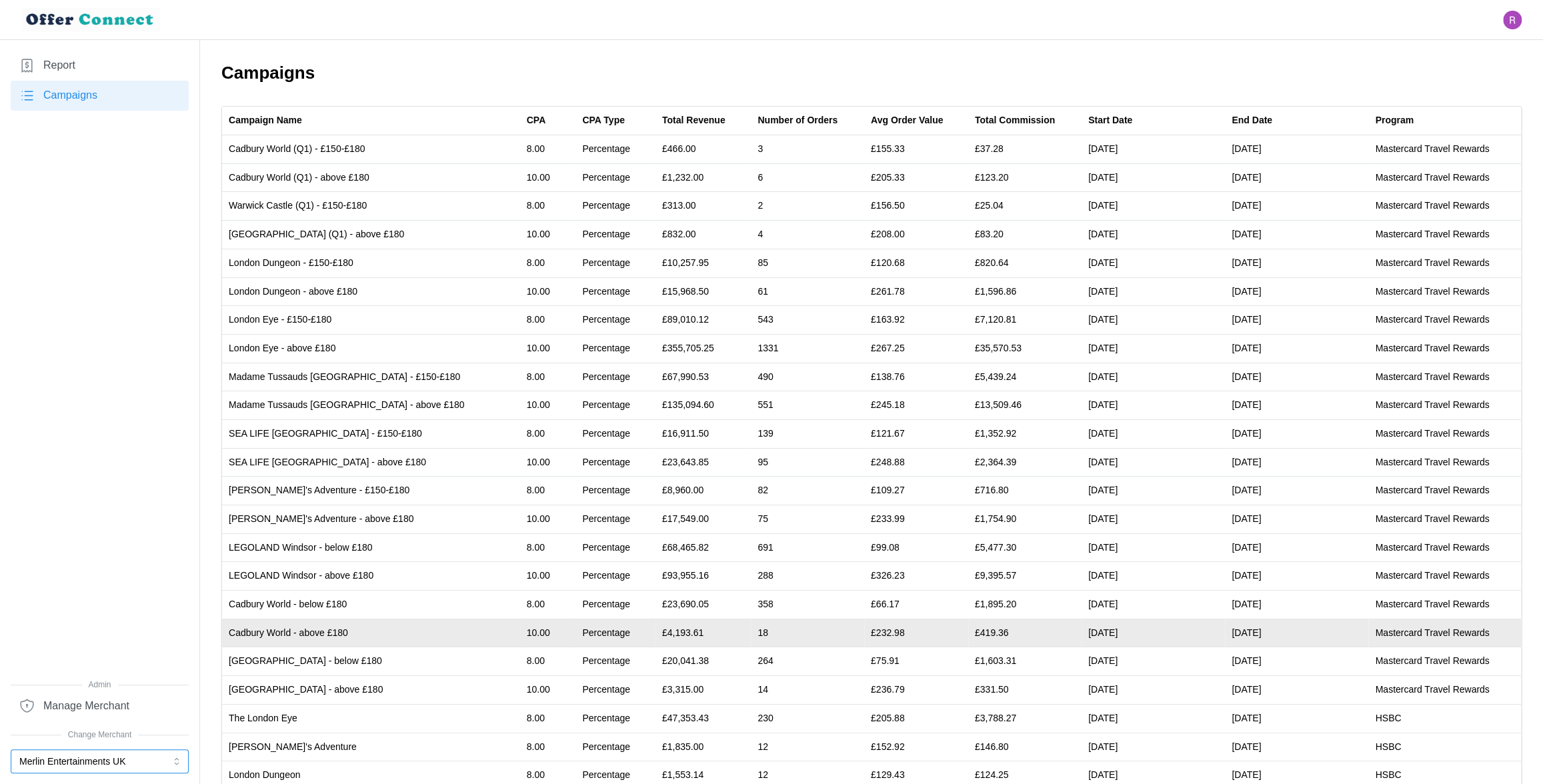
scroll to position [196, 0]
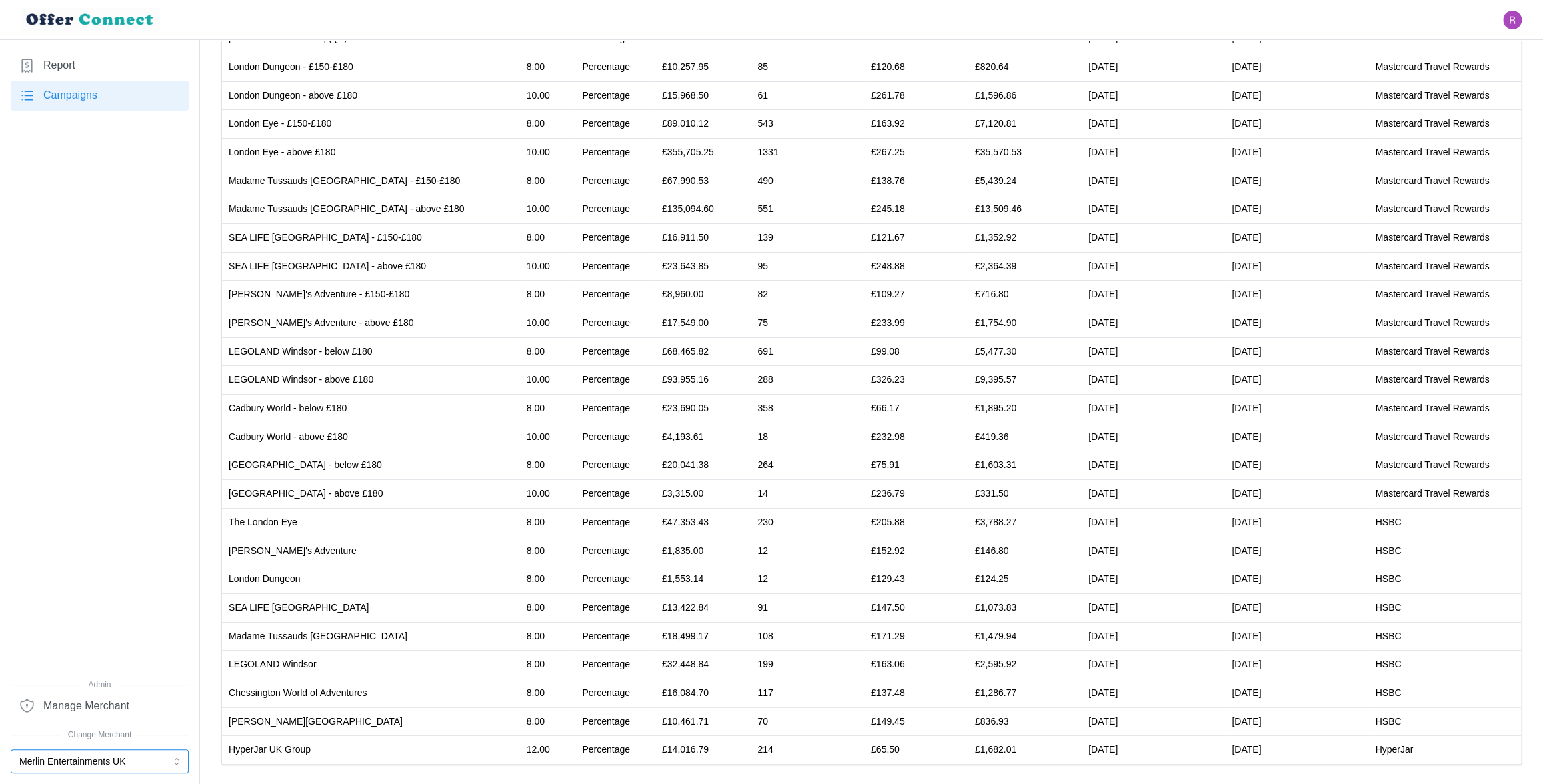
click at [74, 764] on button "Merlin Entertainments UK" at bounding box center [100, 761] width 178 height 24
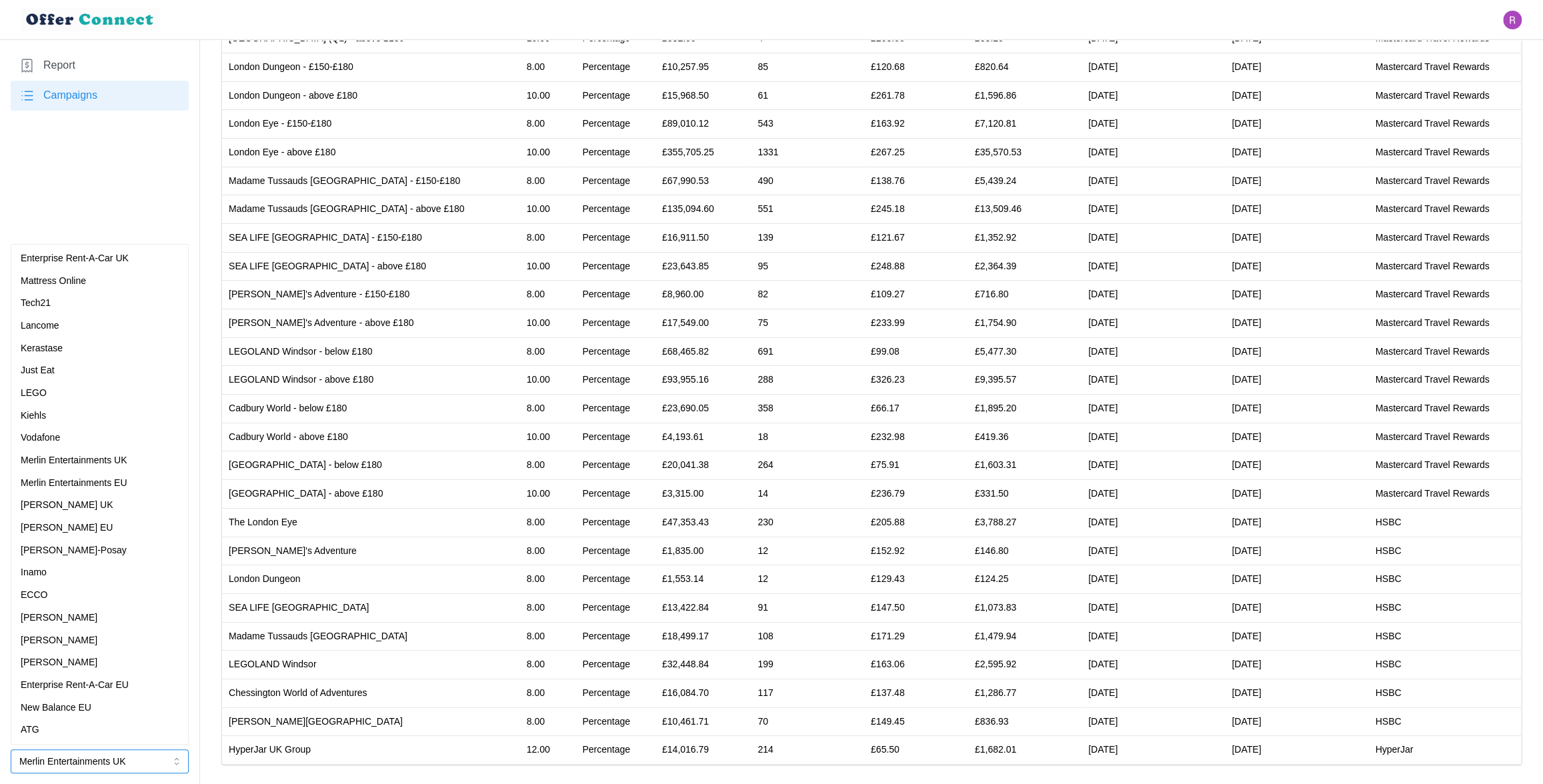
click at [95, 256] on p "Enterprise Rent-A-Car UK" at bounding box center [74, 259] width 108 height 15
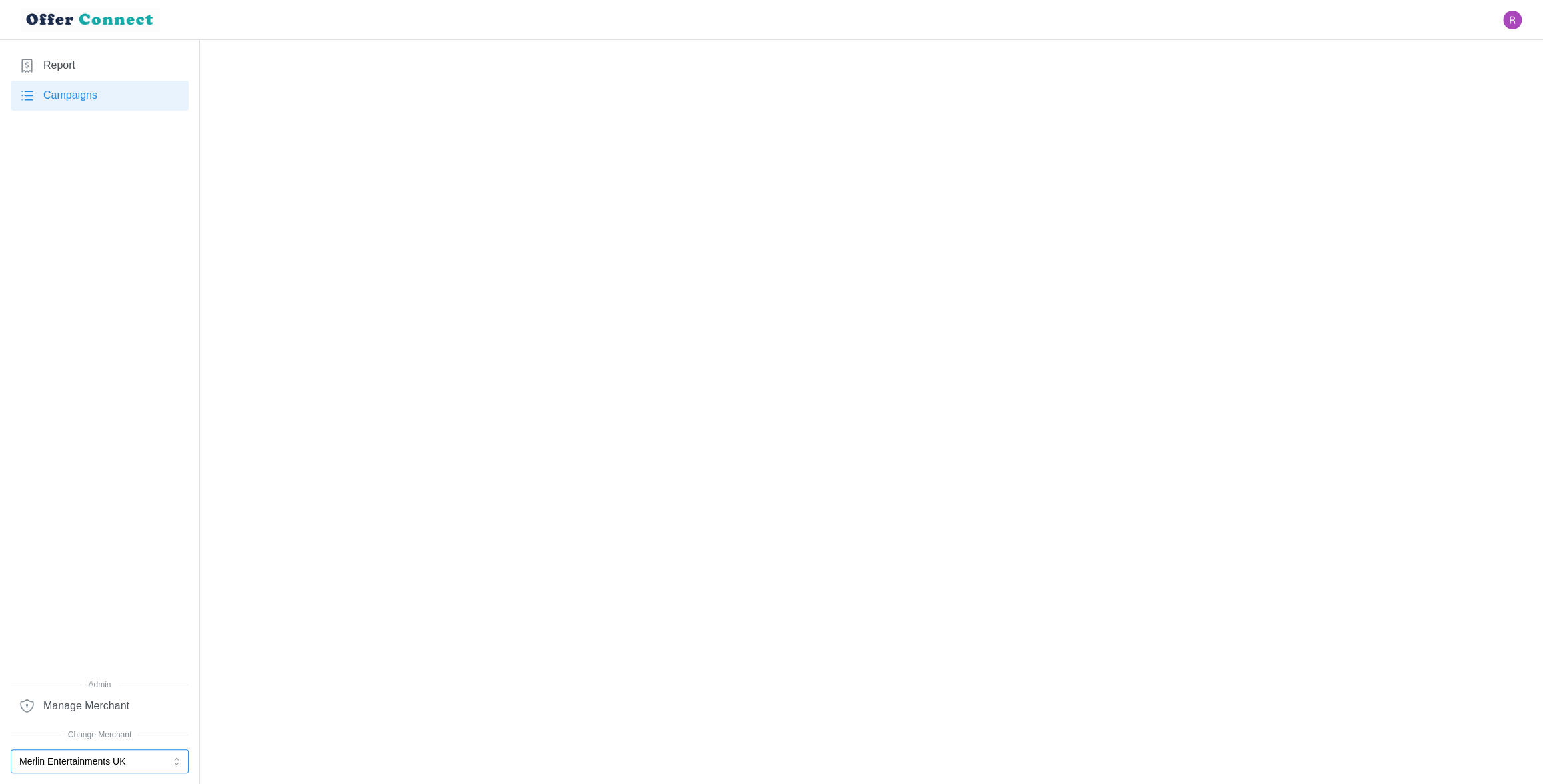
scroll to position [0, 0]
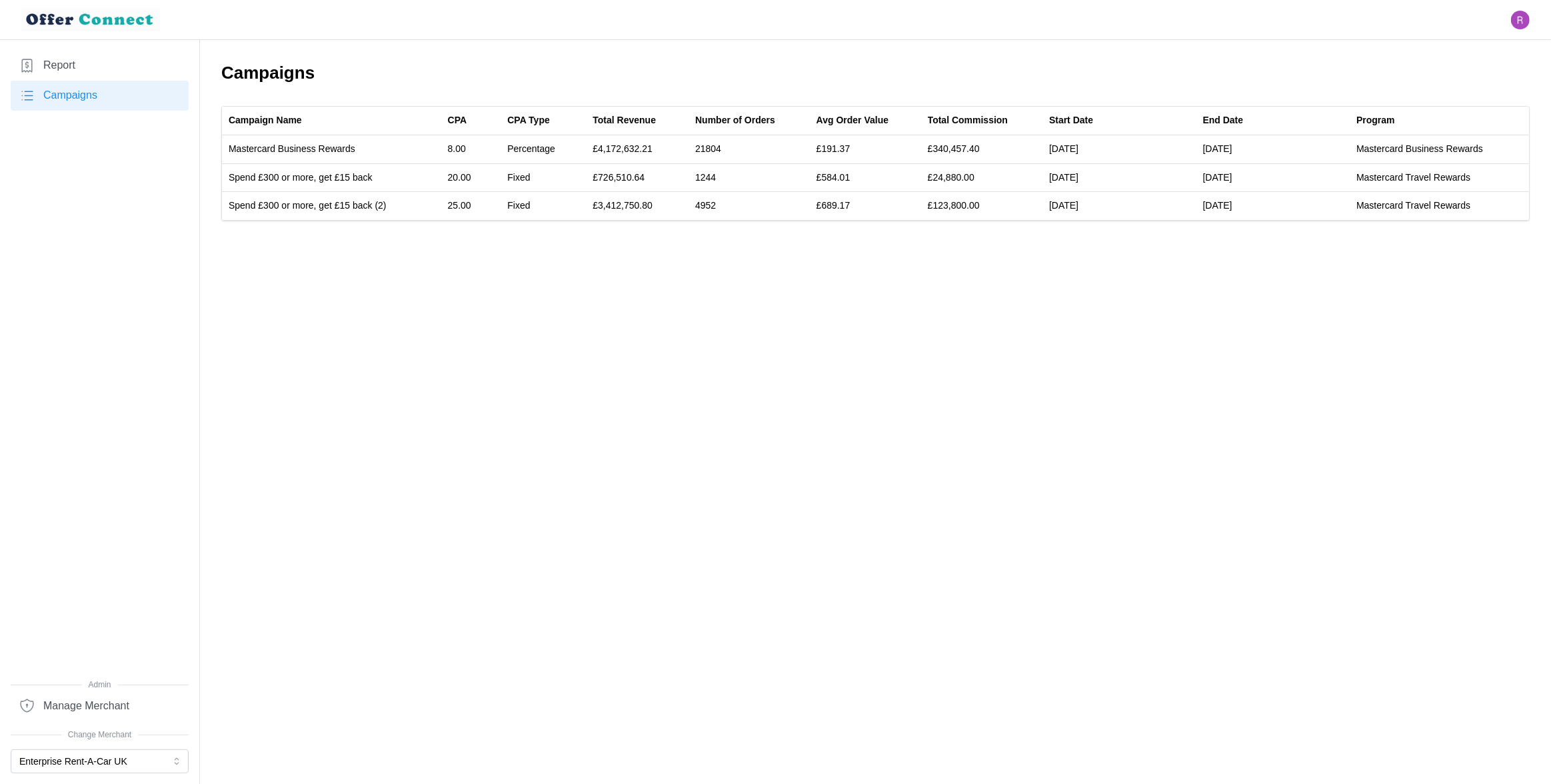
click at [492, 300] on main "Campaigns Campaign Name CPA CPA Type Total Revenue Number of Orders Avg Order V…" at bounding box center [775, 392] width 1551 height 784
click at [121, 763] on button "Enterprise Rent-A-Car UK" at bounding box center [100, 761] width 178 height 24
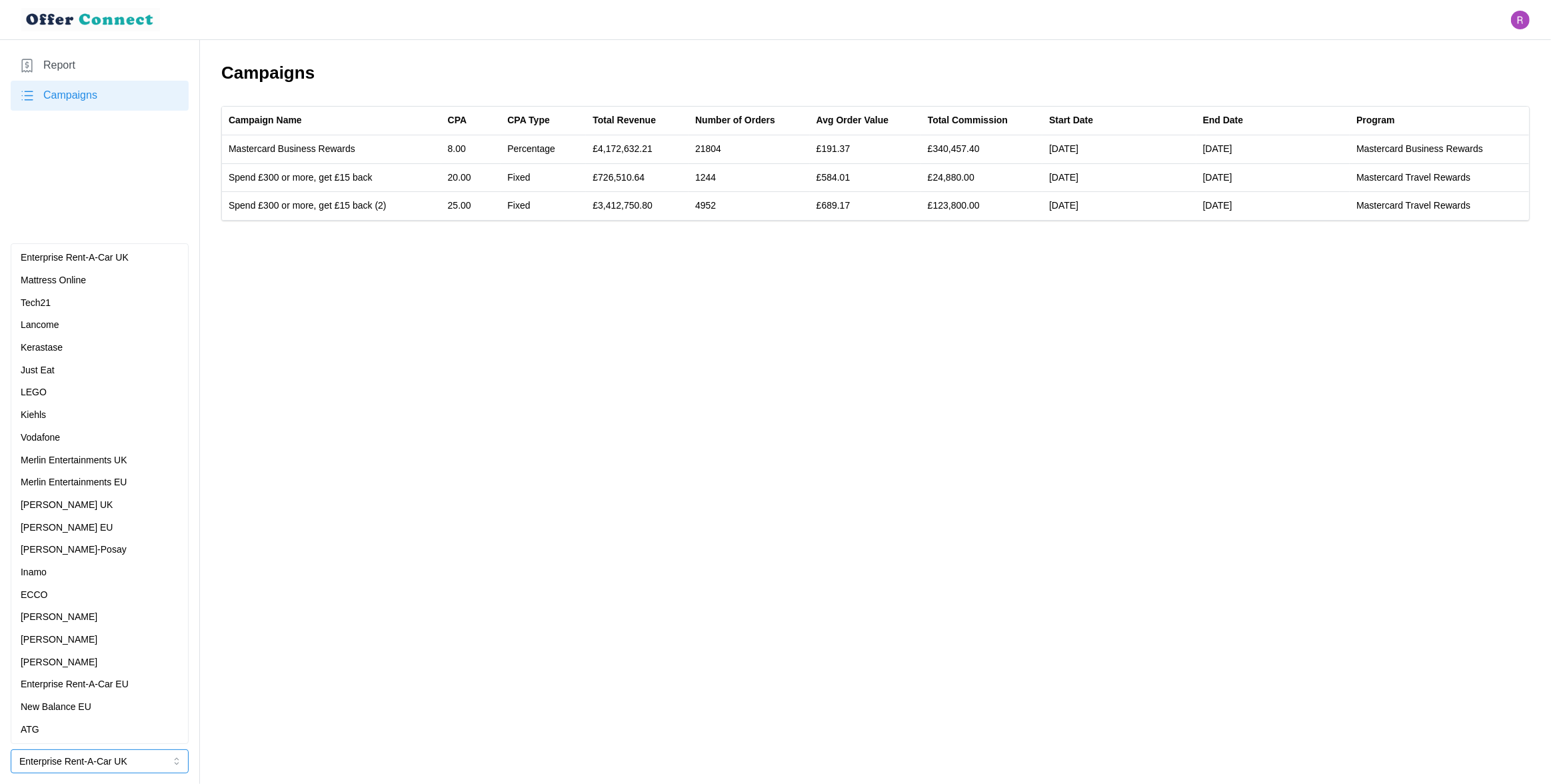
click at [116, 282] on div "Mattress Online" at bounding box center [100, 281] width 158 height 15
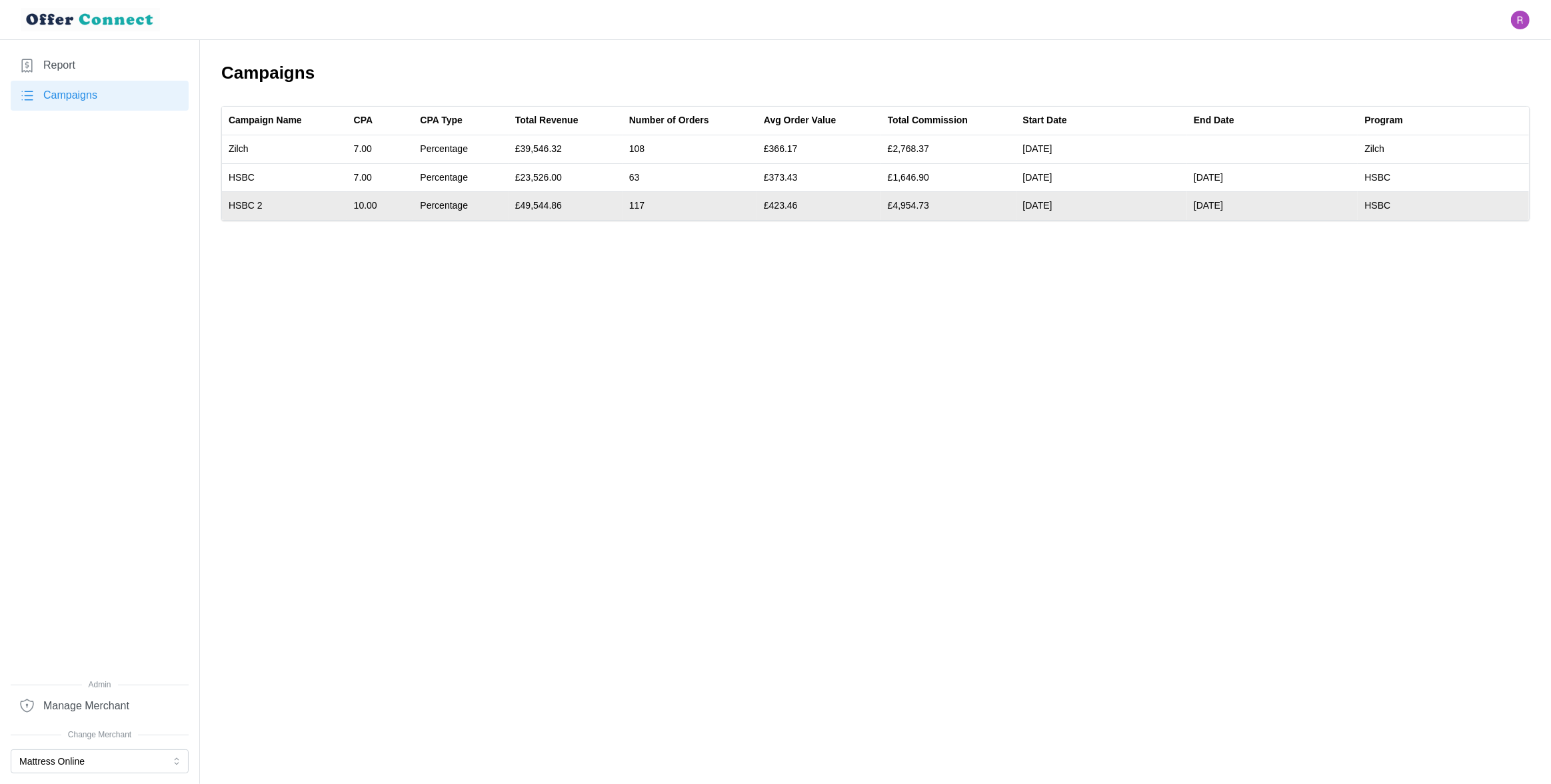
click at [373, 206] on td "10.00" at bounding box center [380, 206] width 66 height 28
click at [918, 203] on td "£4,954.73" at bounding box center [948, 206] width 135 height 28
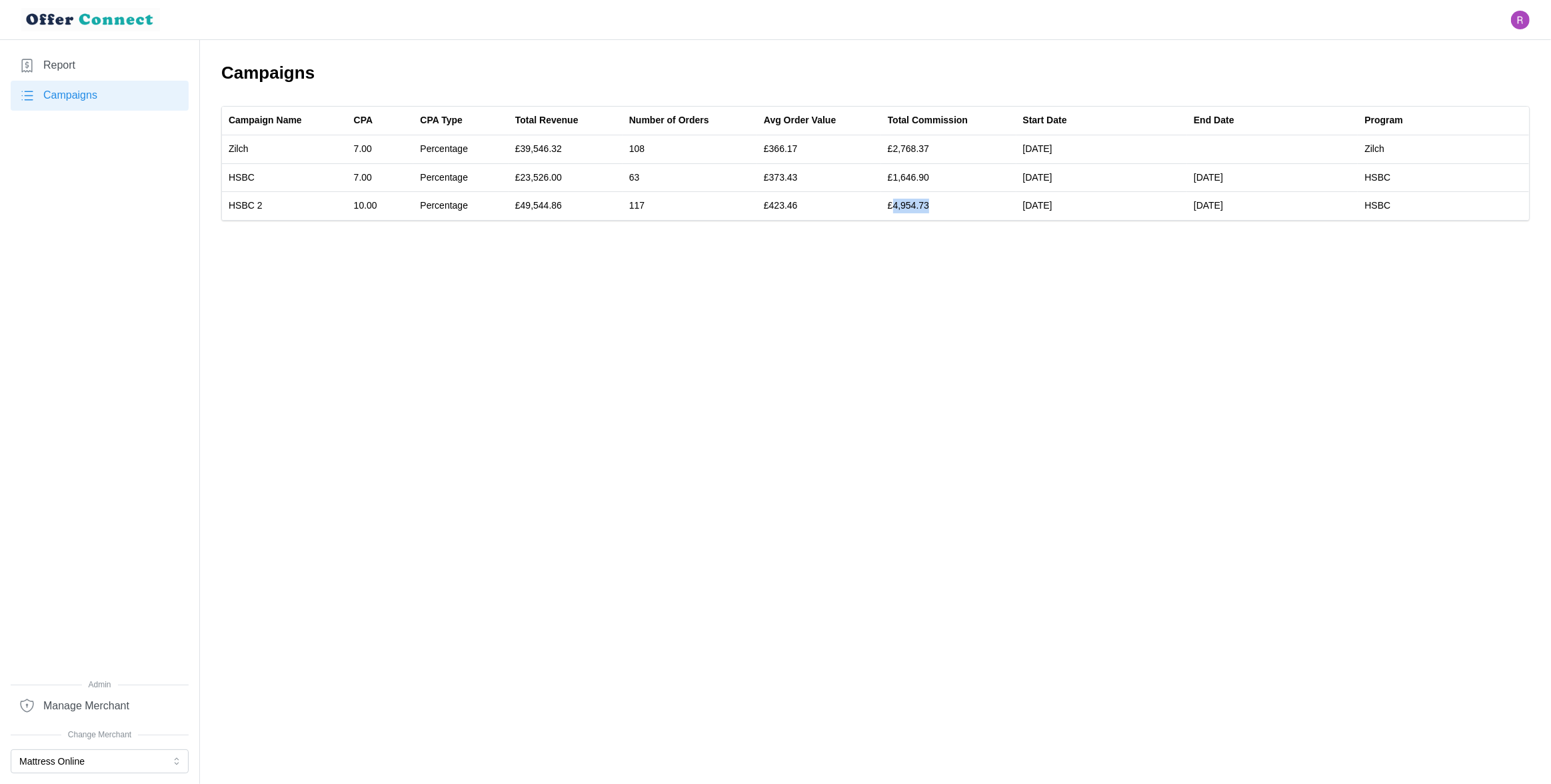
copy td "4,954.73"
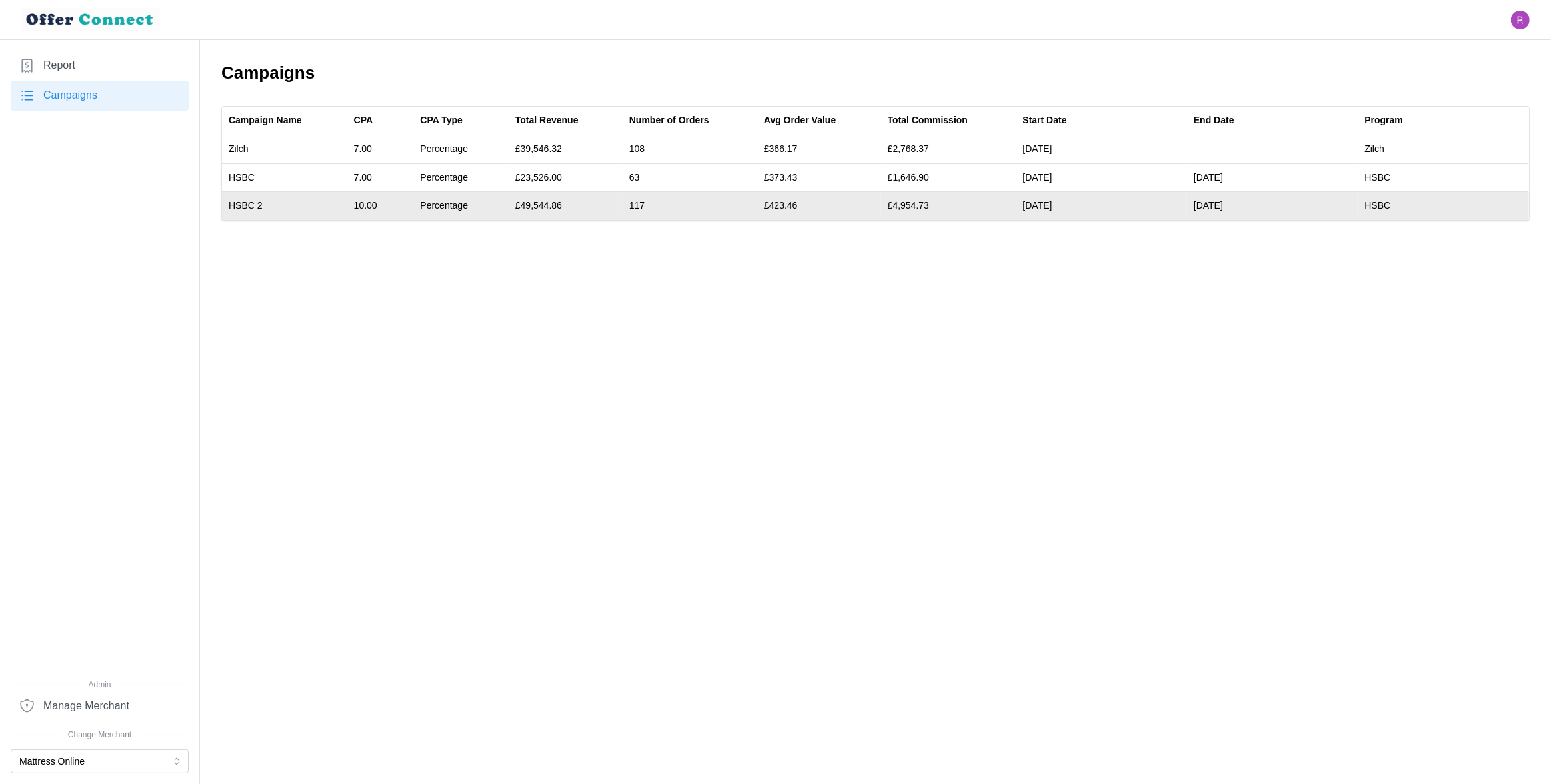
click at [1053, 205] on td "[DATE]" at bounding box center [1101, 206] width 171 height 28
click at [913, 203] on td "£4,954.73" at bounding box center [948, 206] width 135 height 28
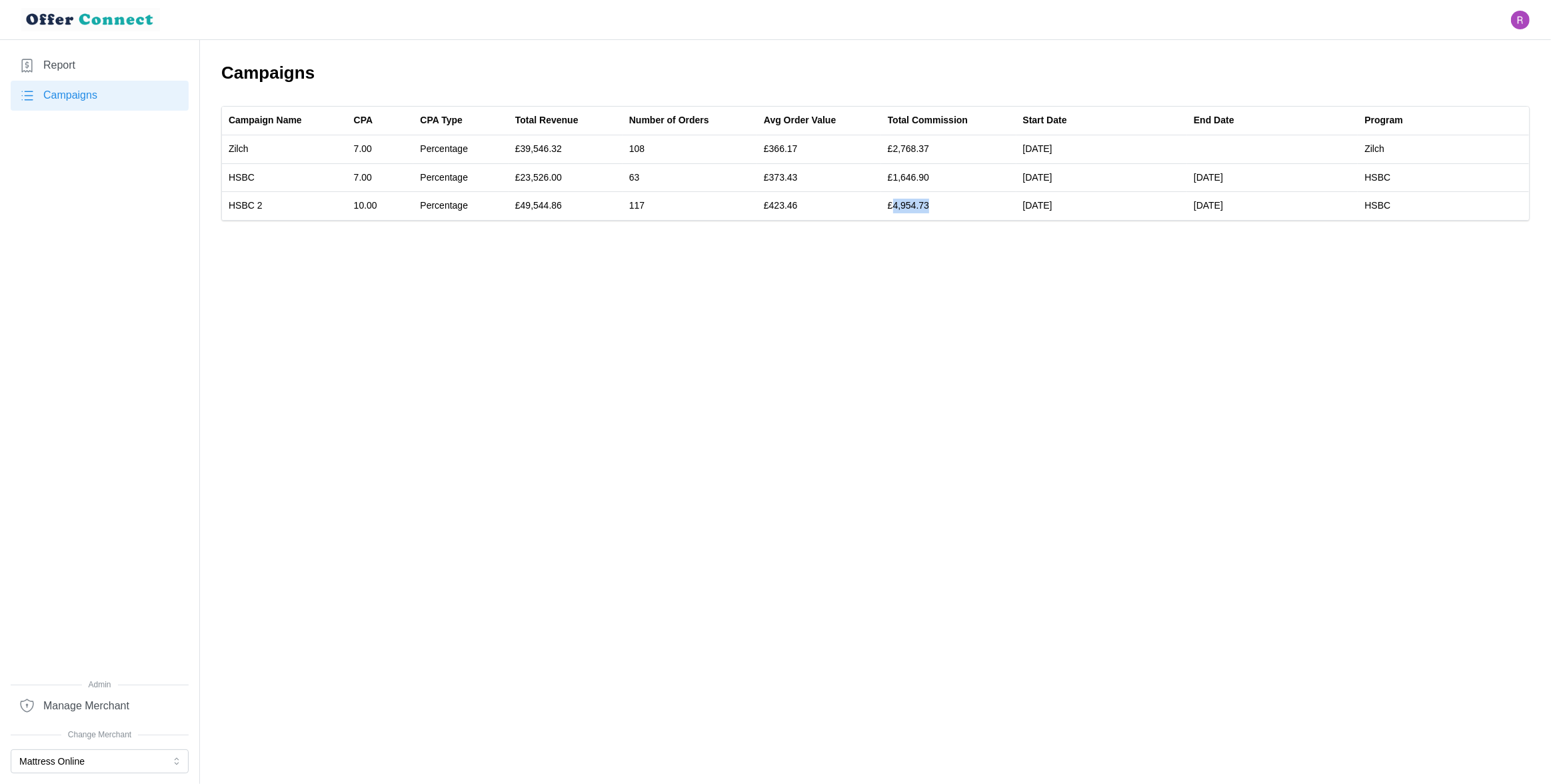
copy td "4,954.73"
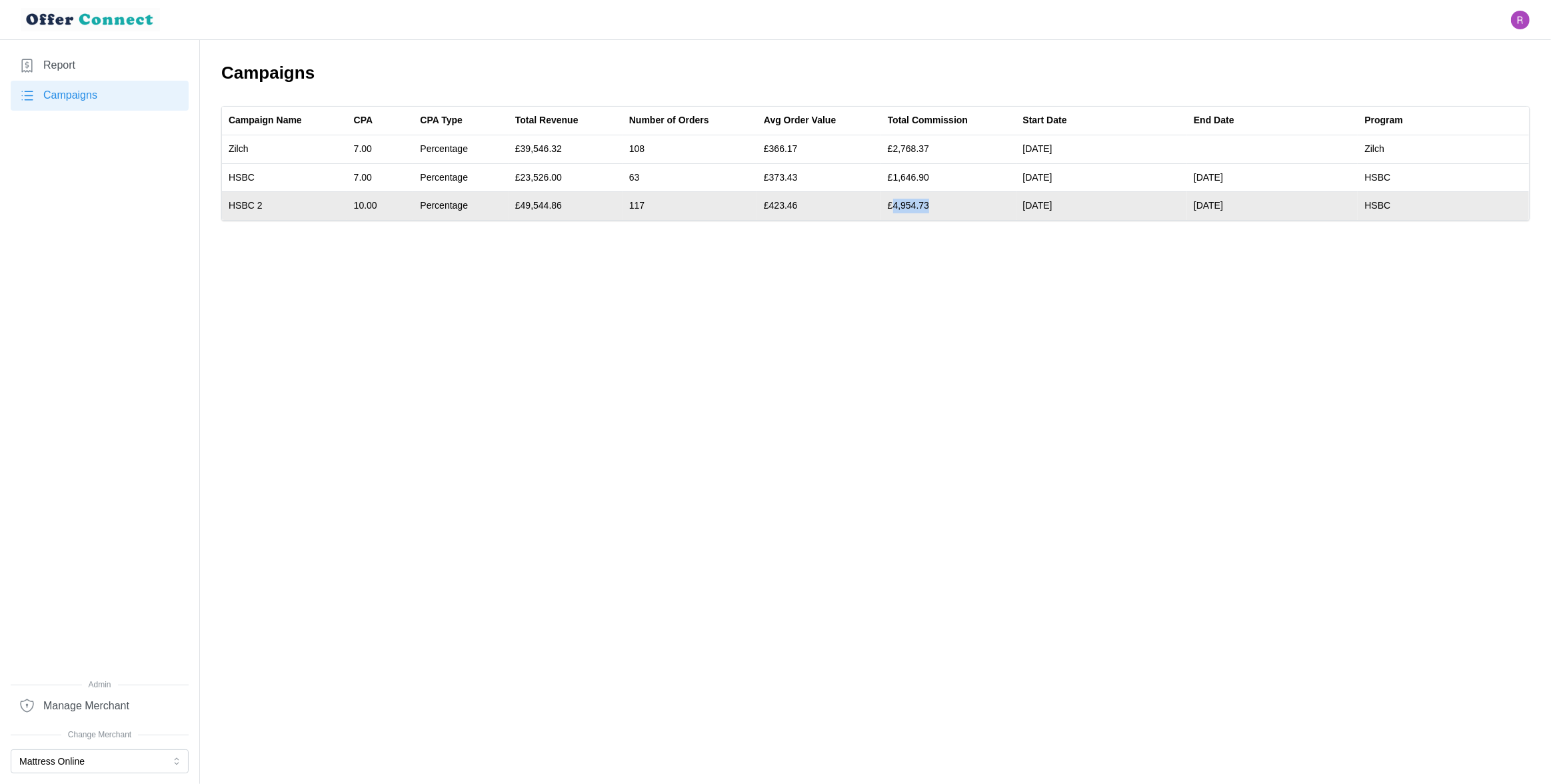
click at [911, 202] on td "£4,954.73" at bounding box center [948, 206] width 135 height 28
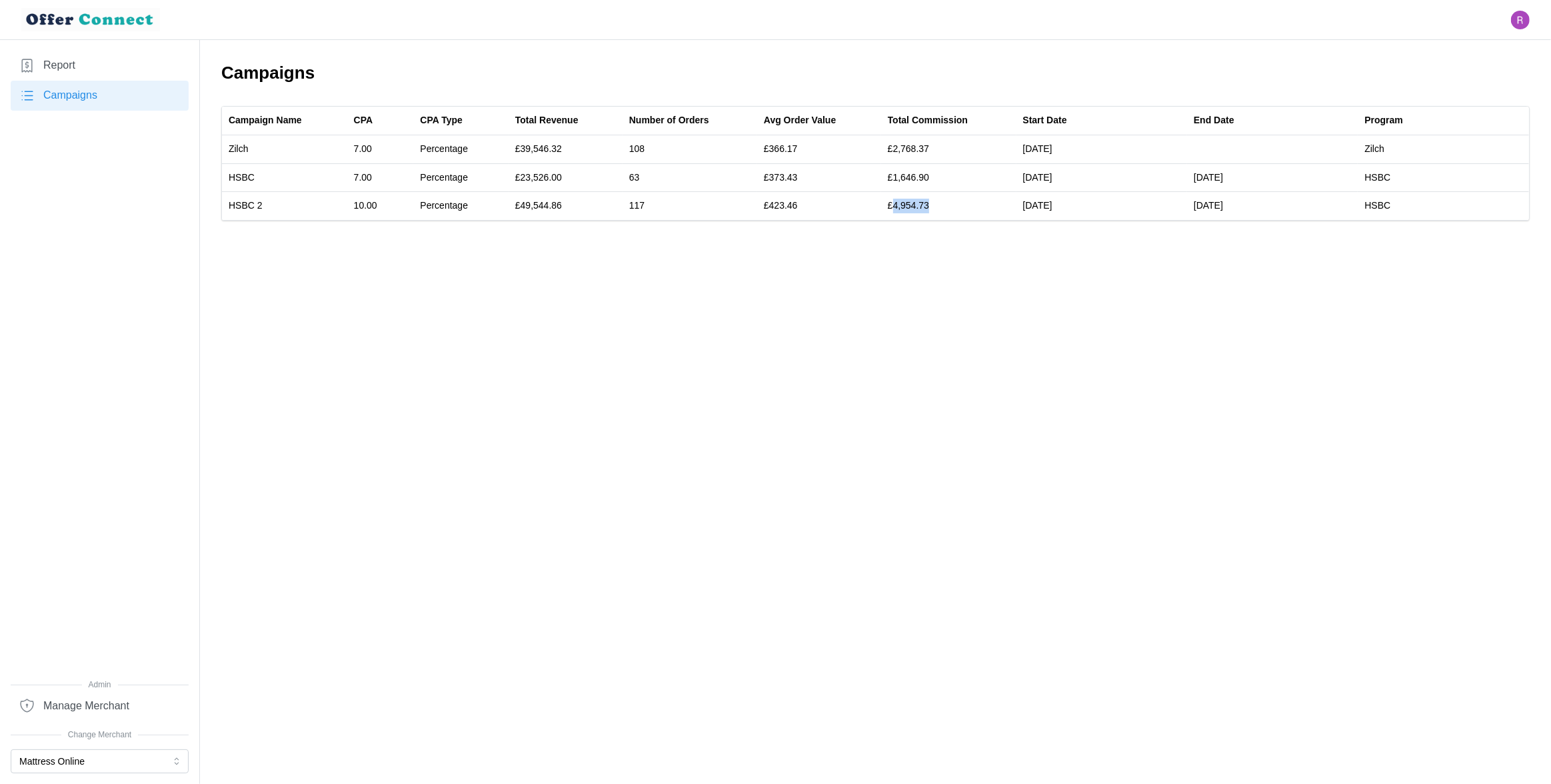
click at [68, 69] on span "Report" at bounding box center [60, 66] width 32 height 17
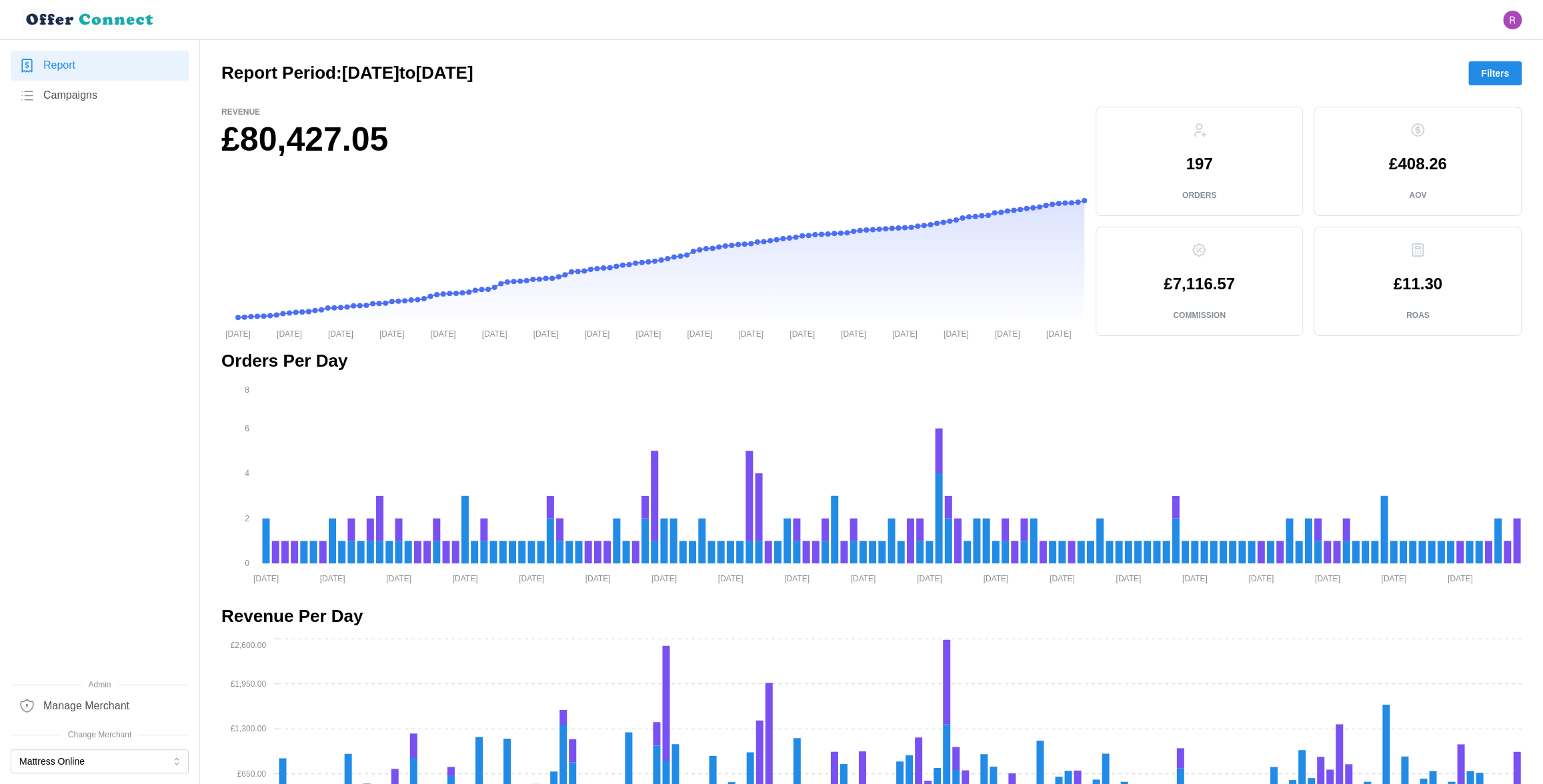
click at [104, 95] on link "Campaigns" at bounding box center [100, 95] width 178 height 30
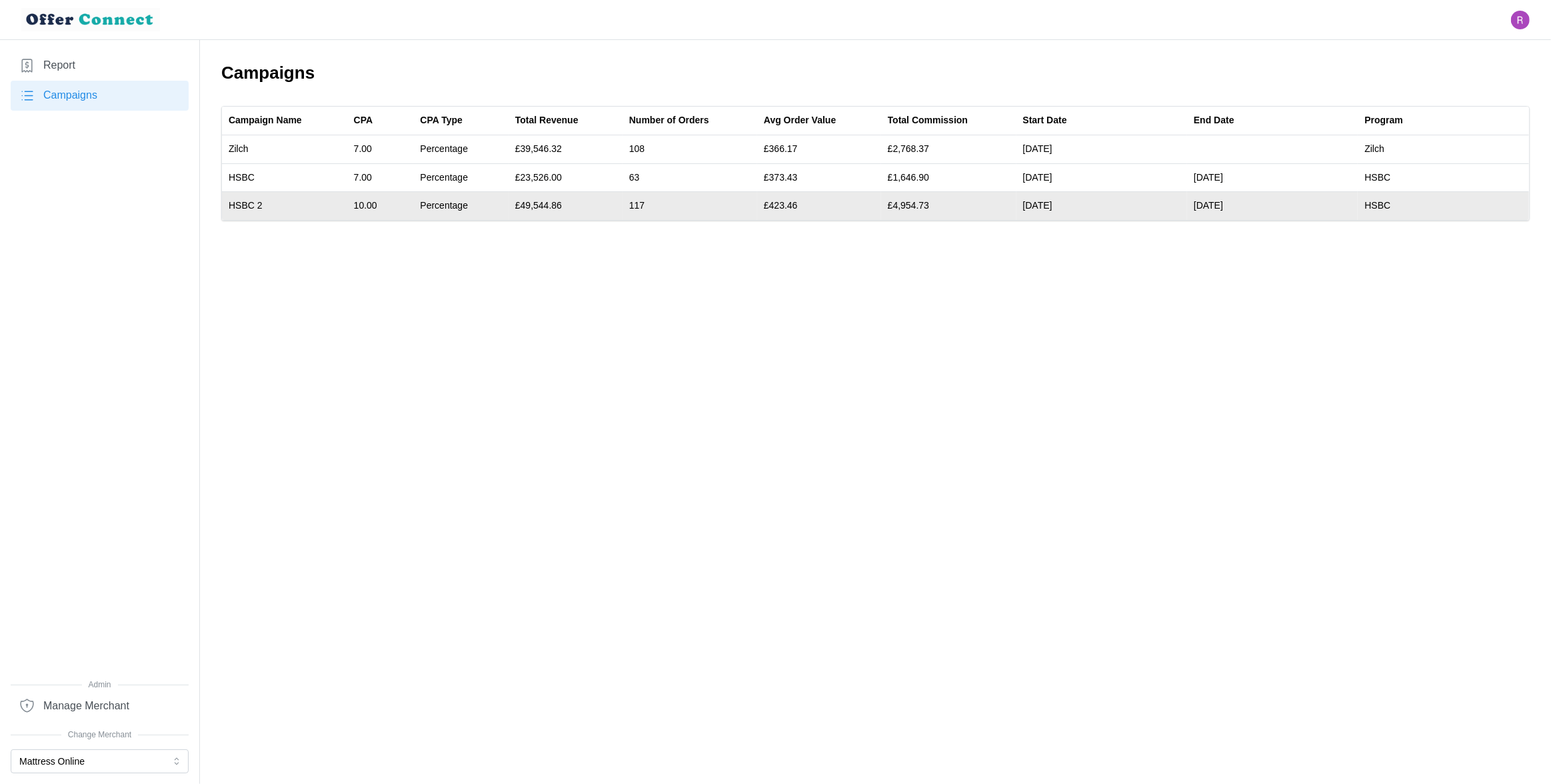
click at [1045, 206] on td "[DATE]" at bounding box center [1101, 206] width 171 height 28
click at [1046, 206] on td "[DATE]" at bounding box center [1101, 206] width 171 height 28
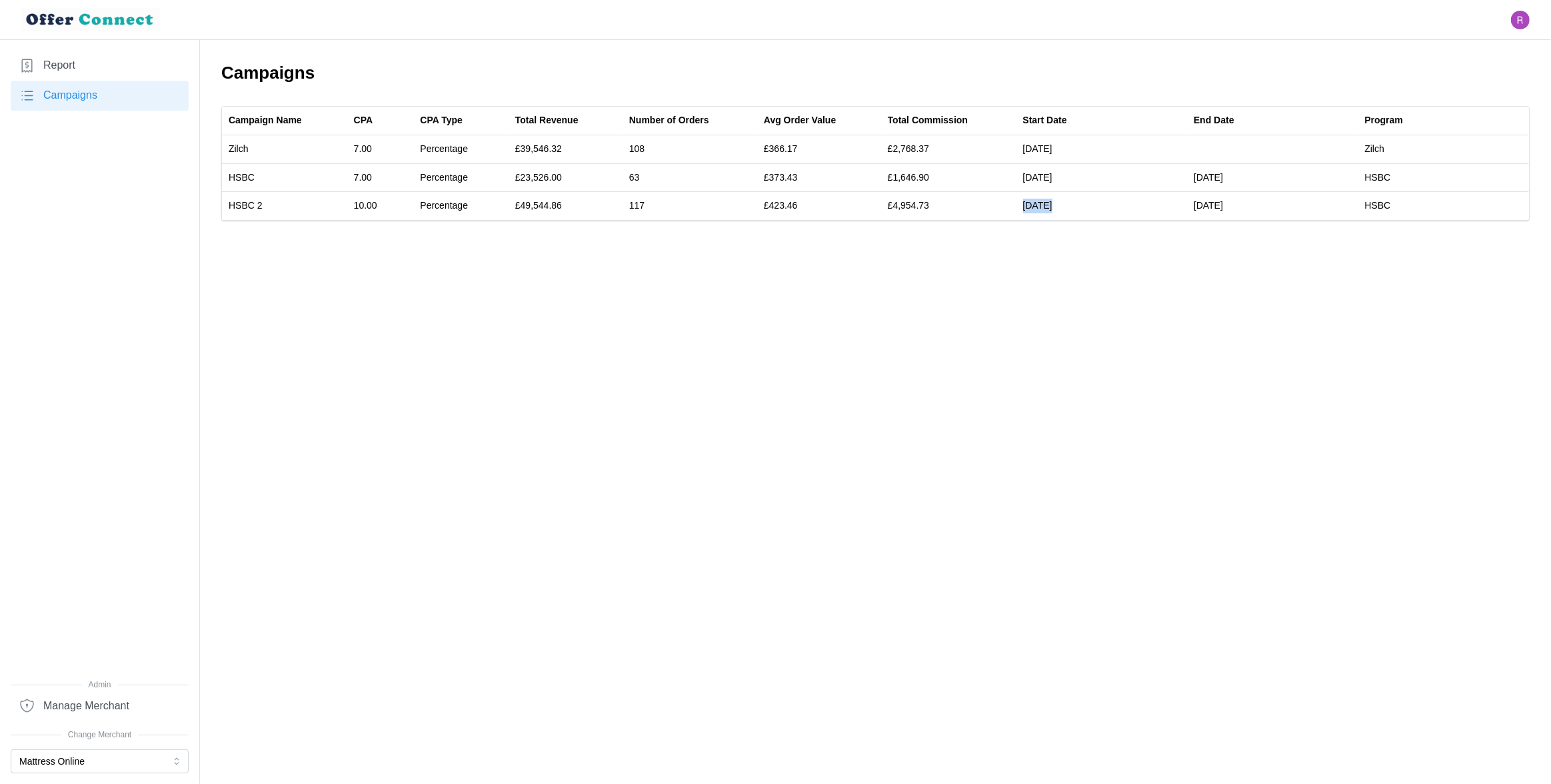
click at [99, 68] on link "Report" at bounding box center [100, 66] width 178 height 30
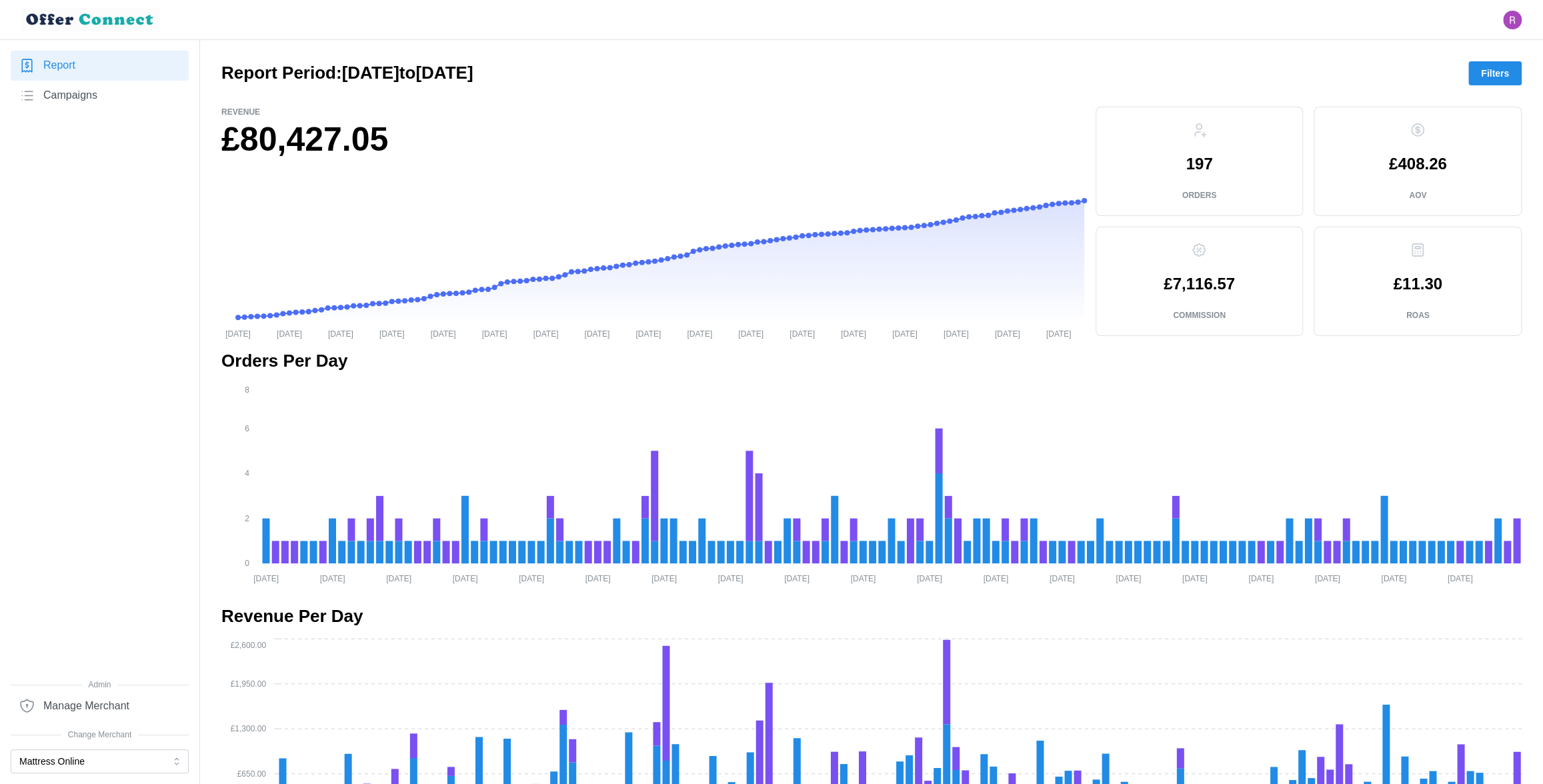
click at [1487, 78] on span "Filters" at bounding box center [1495, 74] width 28 height 23
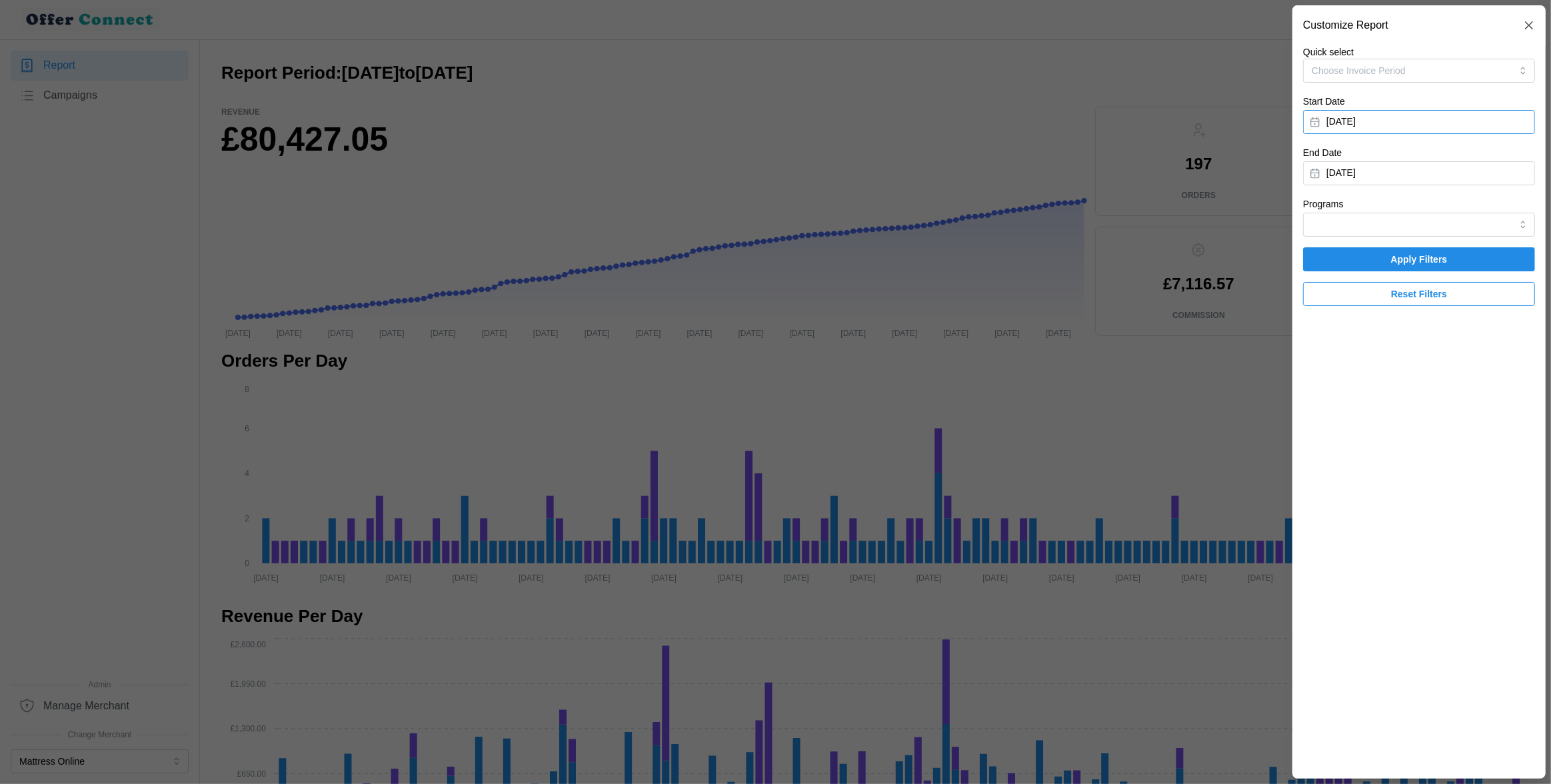
click at [1388, 118] on button "[DATE]" at bounding box center [1419, 122] width 232 height 24
click at [1476, 152] on button "button" at bounding box center [1475, 160] width 24 height 24
click at [1451, 208] on button "1" at bounding box center [1451, 210] width 24 height 24
click at [1403, 261] on span "Apply Filters" at bounding box center [1419, 259] width 57 height 23
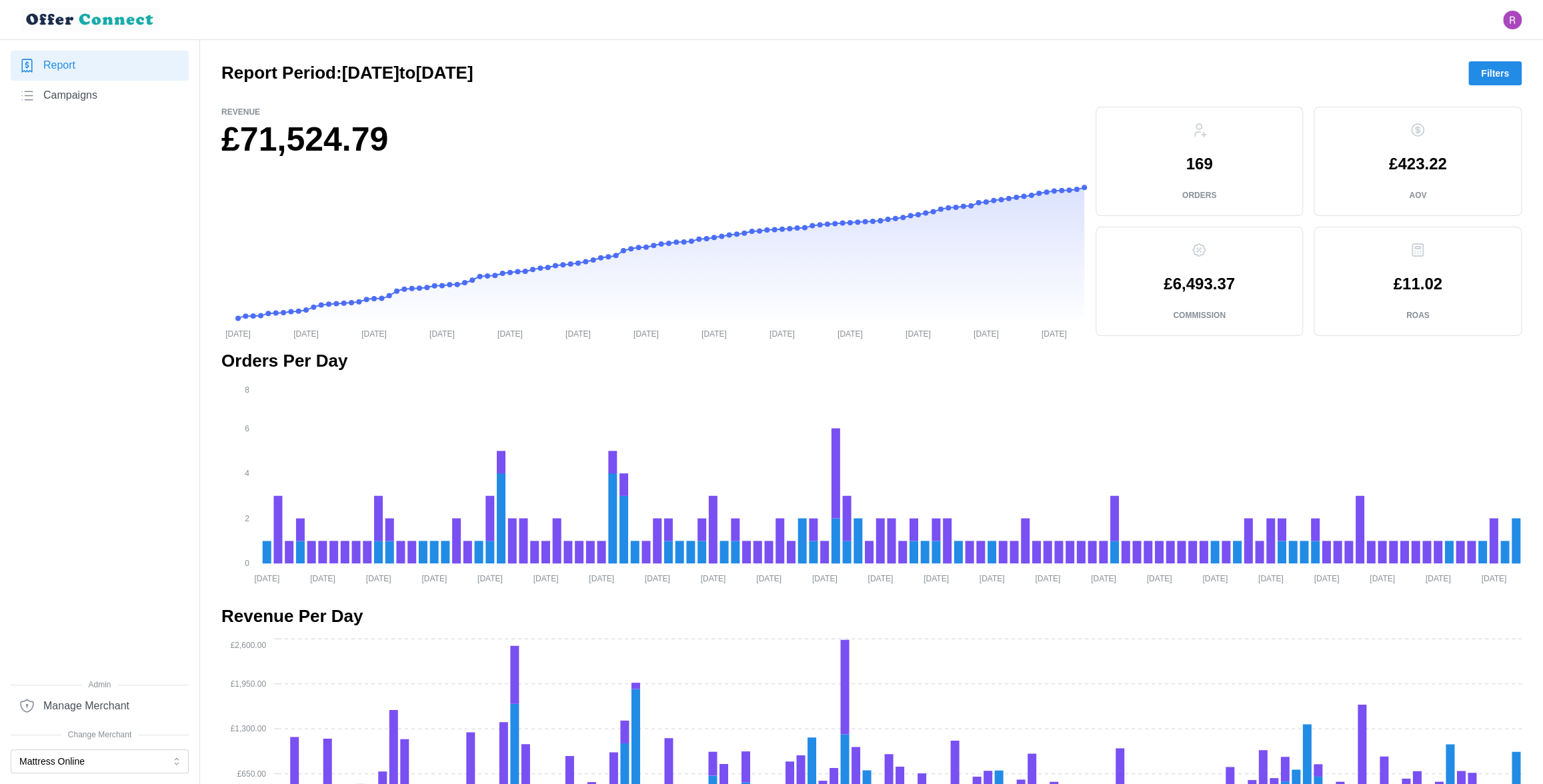
click at [1205, 282] on p "£6,493.37" at bounding box center [1200, 284] width 71 height 16
copy p "6,493.37"
click at [95, 85] on link "Campaigns" at bounding box center [100, 95] width 178 height 30
click at [94, 93] on span "Campaigns" at bounding box center [70, 95] width 54 height 17
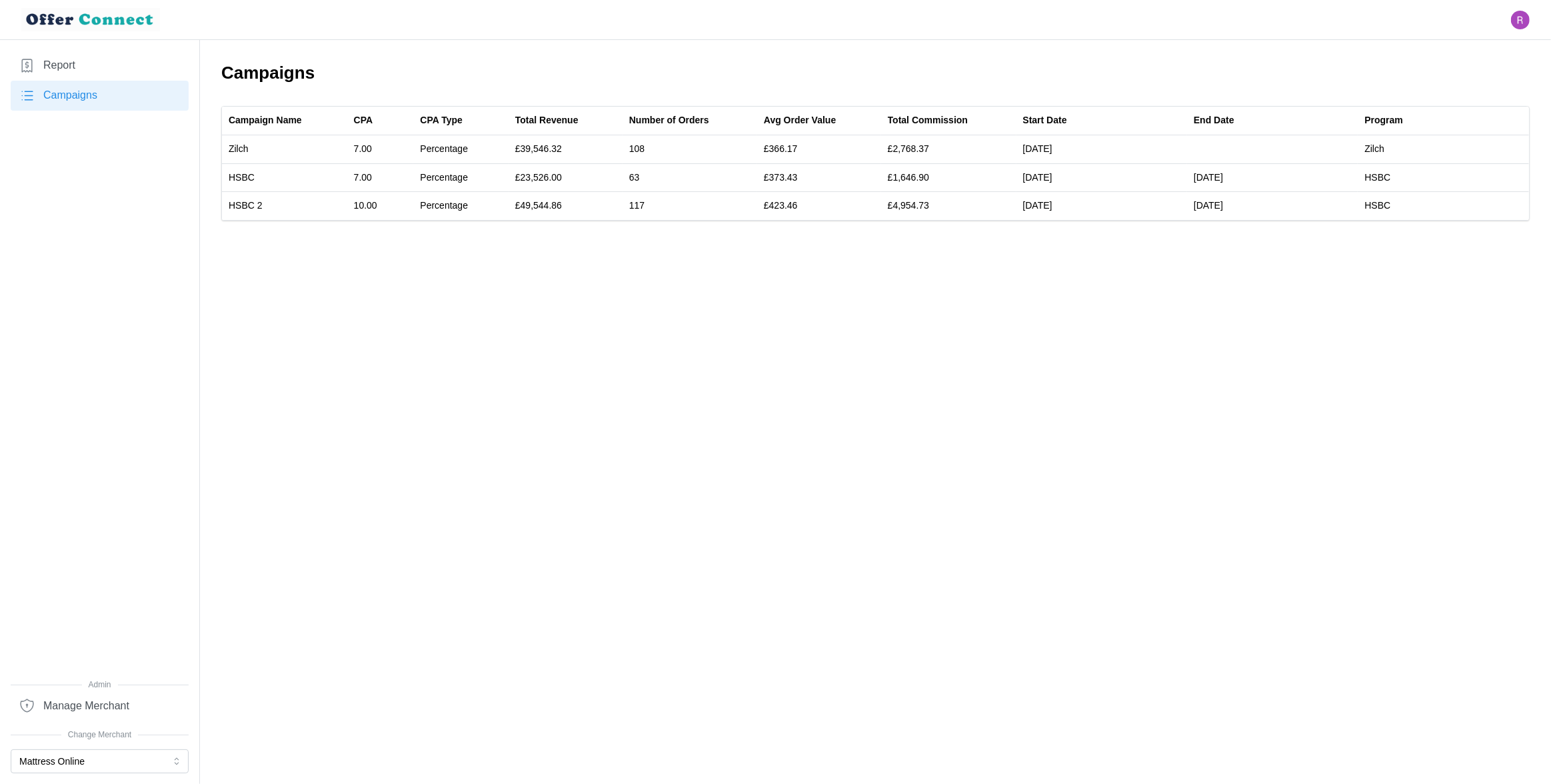
click at [66, 67] on span "Report" at bounding box center [60, 66] width 32 height 17
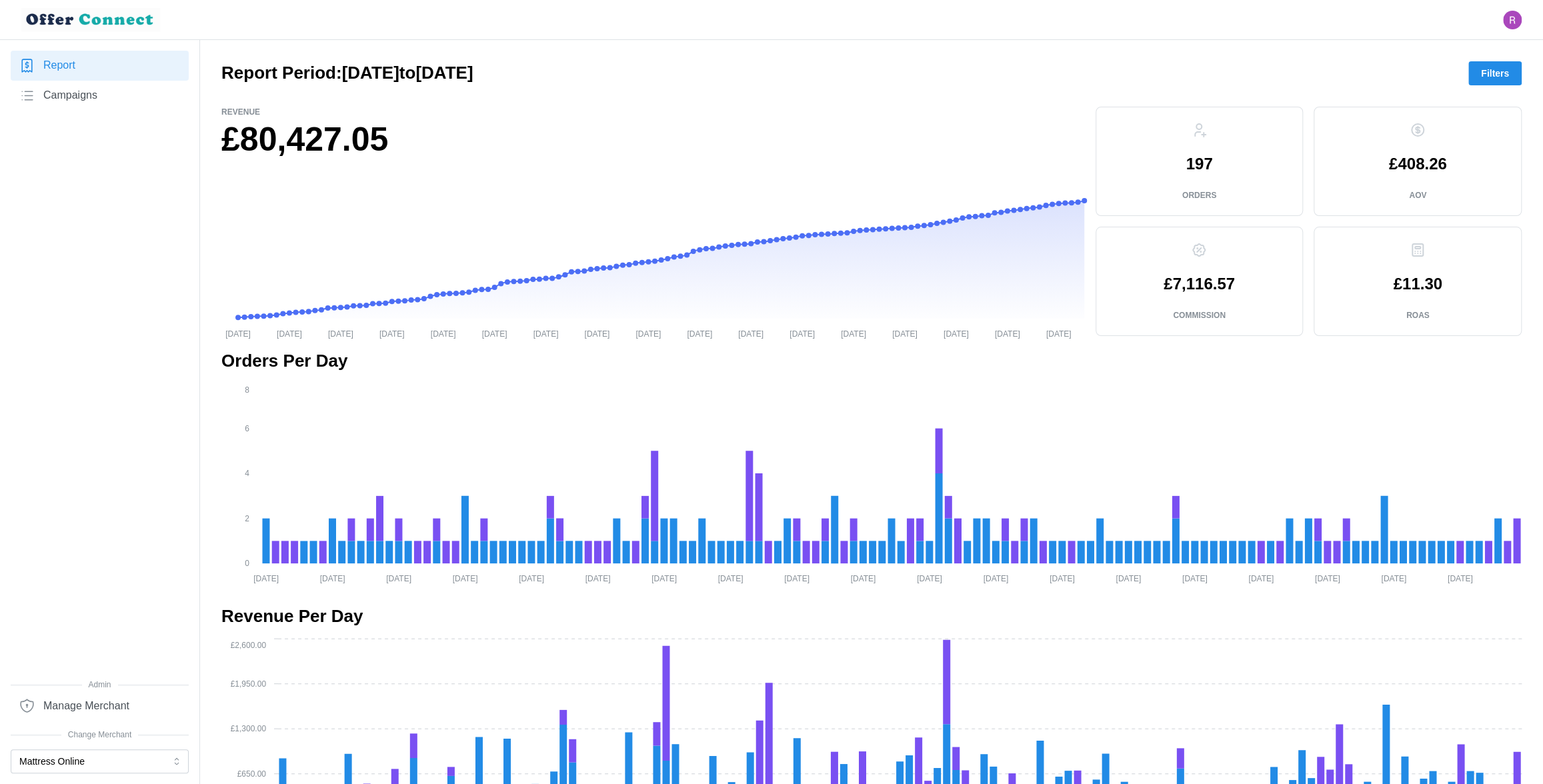
click at [1508, 76] on span "Filters" at bounding box center [1495, 74] width 28 height 23
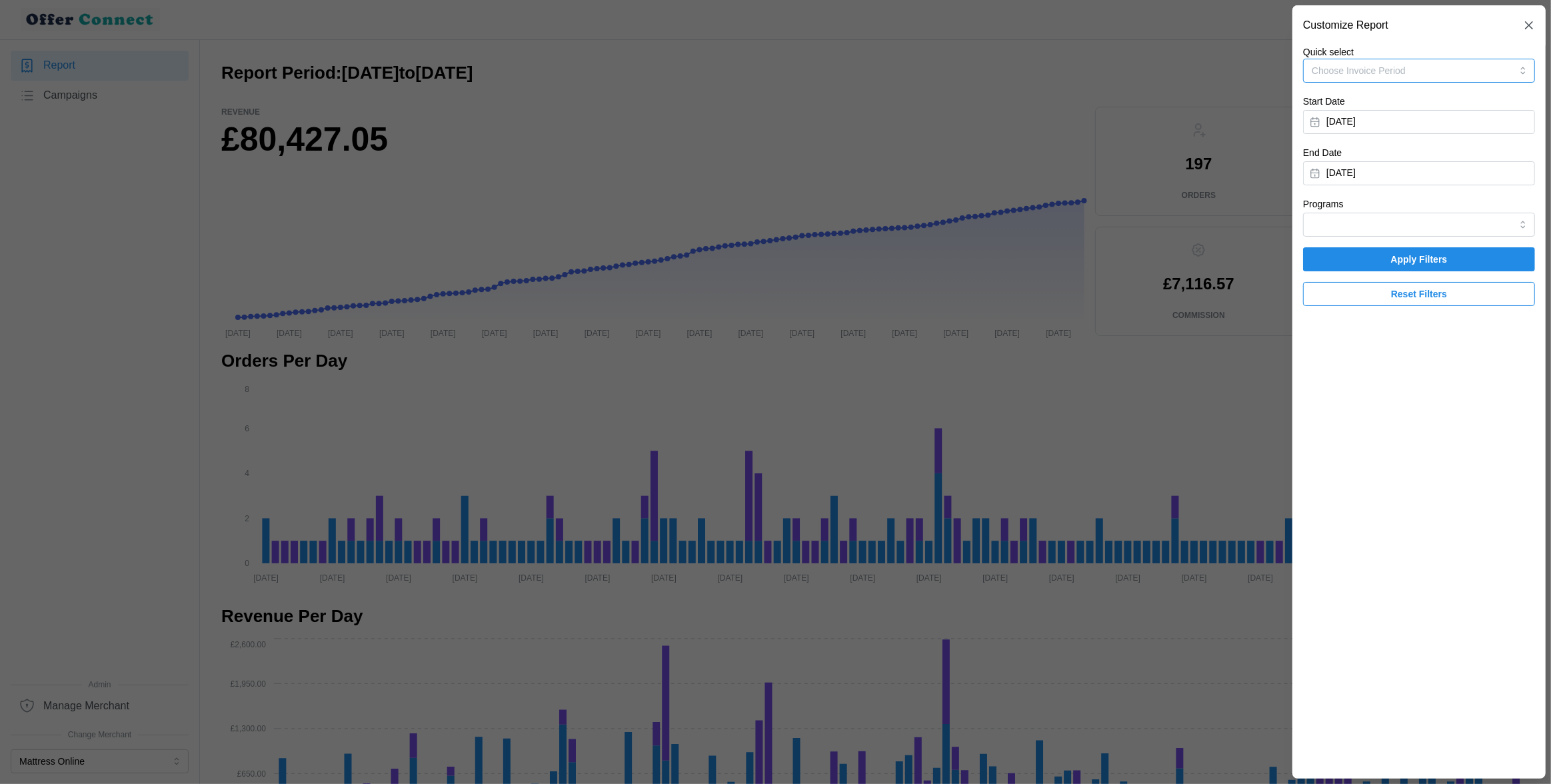
click at [1439, 78] on button "Choose Invoice Period" at bounding box center [1419, 70] width 232 height 24
click at [1427, 74] on button "Choose Invoice Period" at bounding box center [1419, 70] width 232 height 24
click at [1417, 119] on button "[DATE]" at bounding box center [1419, 122] width 232 height 24
click at [1473, 161] on icon "button" at bounding box center [1474, 159] width 11 height 11
click at [1447, 210] on button "1" at bounding box center [1451, 210] width 24 height 24
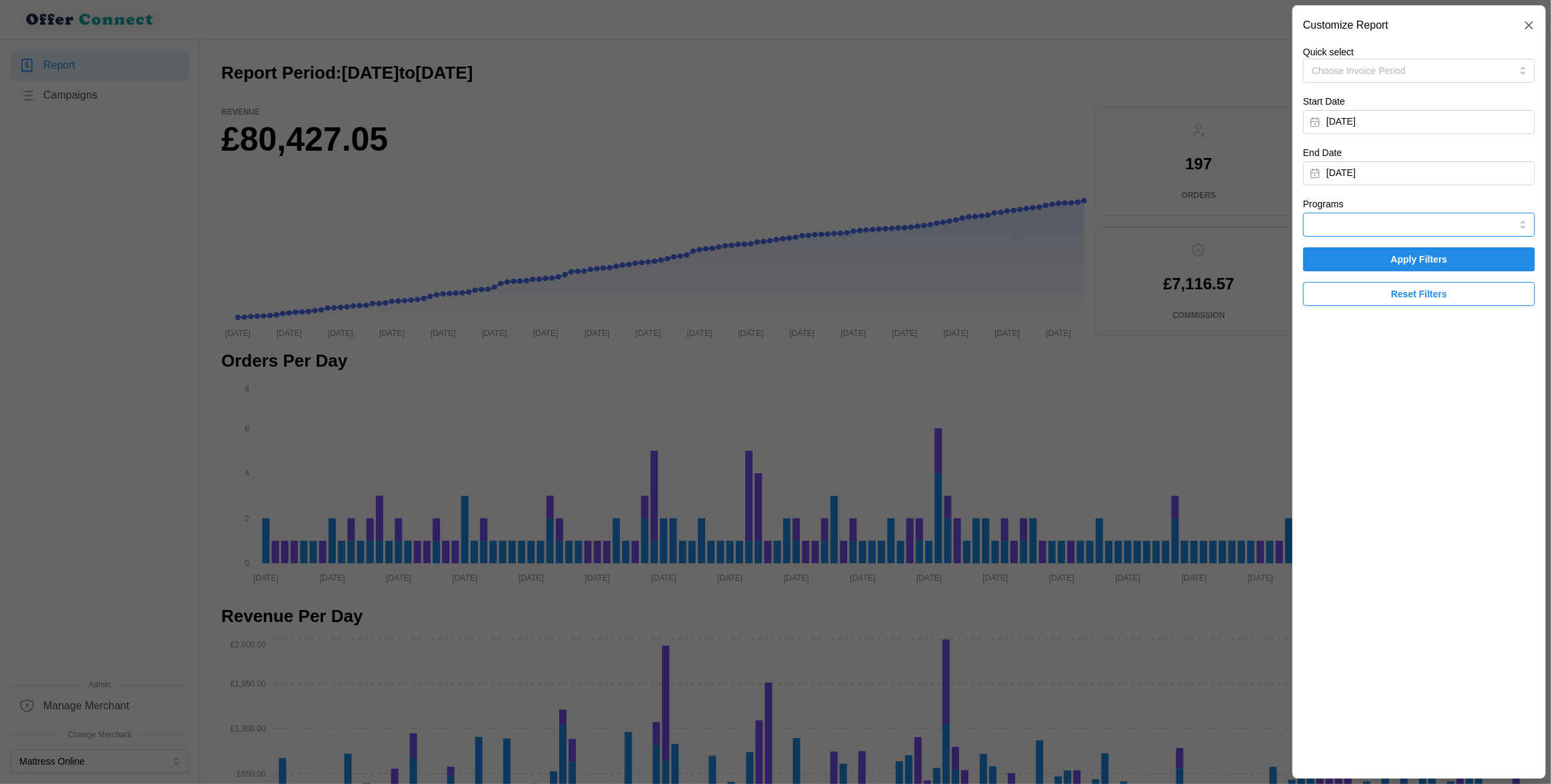
click at [1386, 229] on input "Programs" at bounding box center [1419, 225] width 232 height 24
click at [1335, 280] on span "HSBC" at bounding box center [1326, 278] width 26 height 15
type input "HSBC"
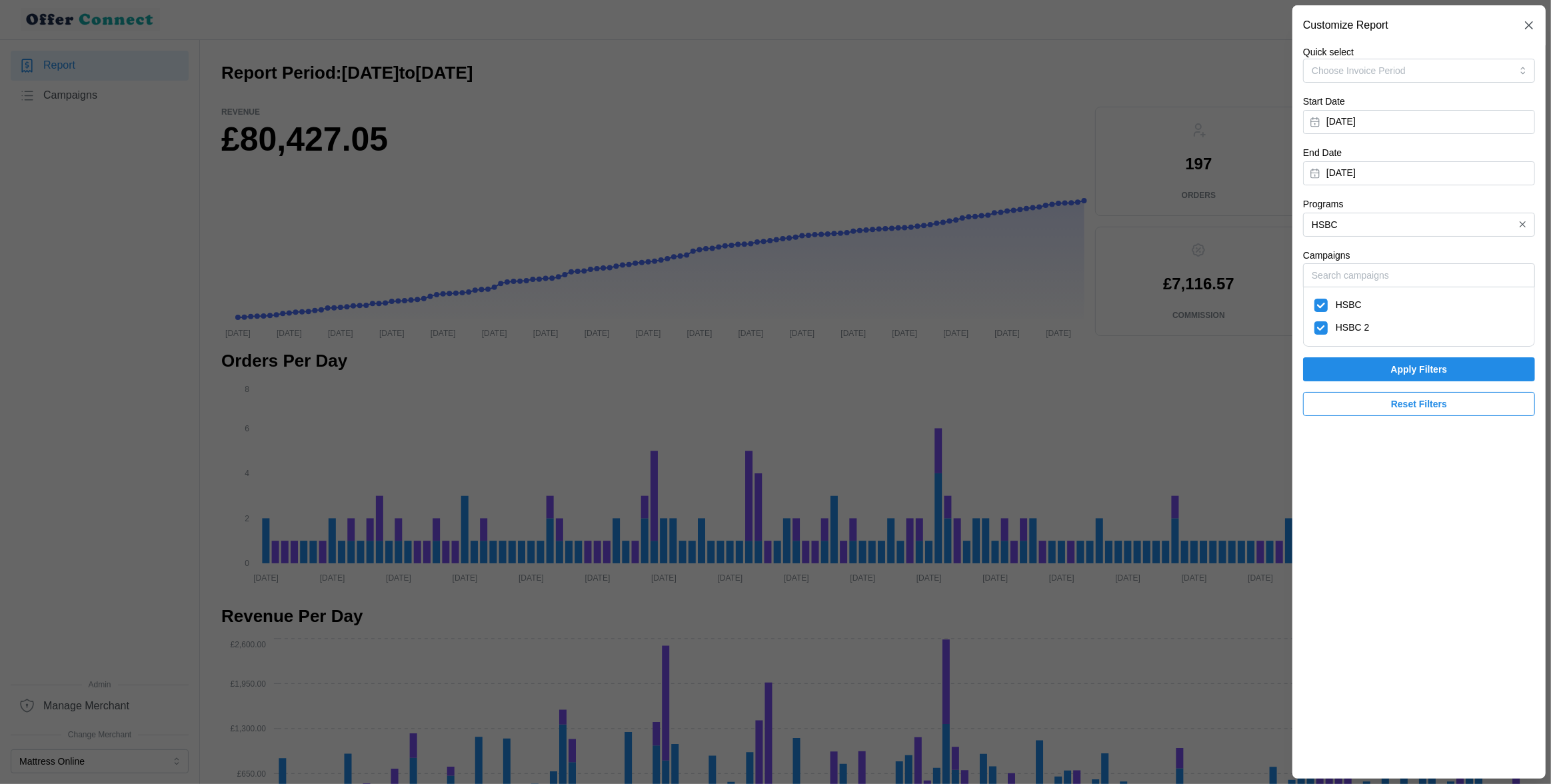
click at [1377, 371] on span "Apply Filters" at bounding box center [1418, 369] width 206 height 23
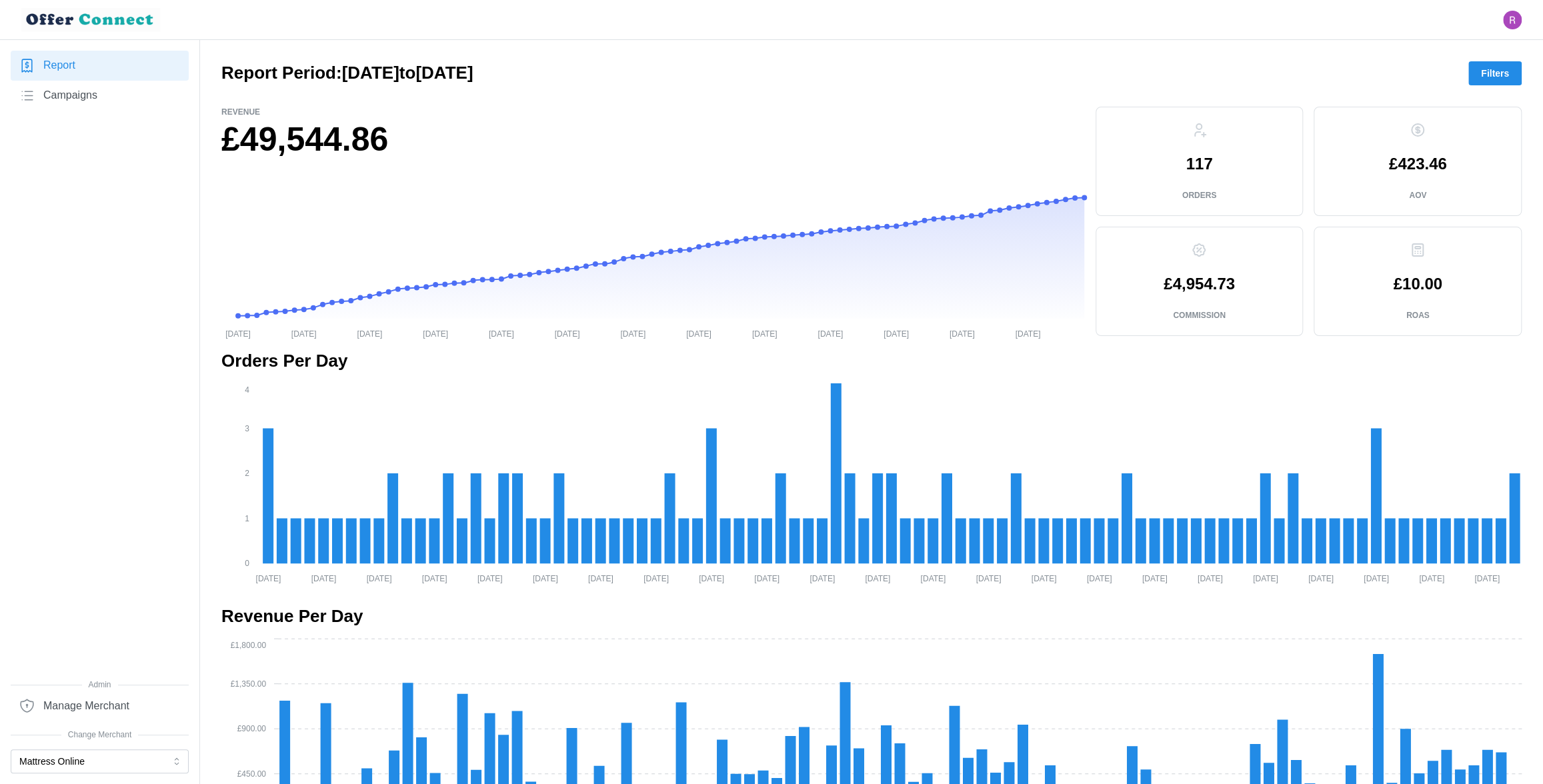
click at [268, 132] on h1 "£49,544.86" at bounding box center [652, 140] width 864 height 44
copy h1 "49,544.86"
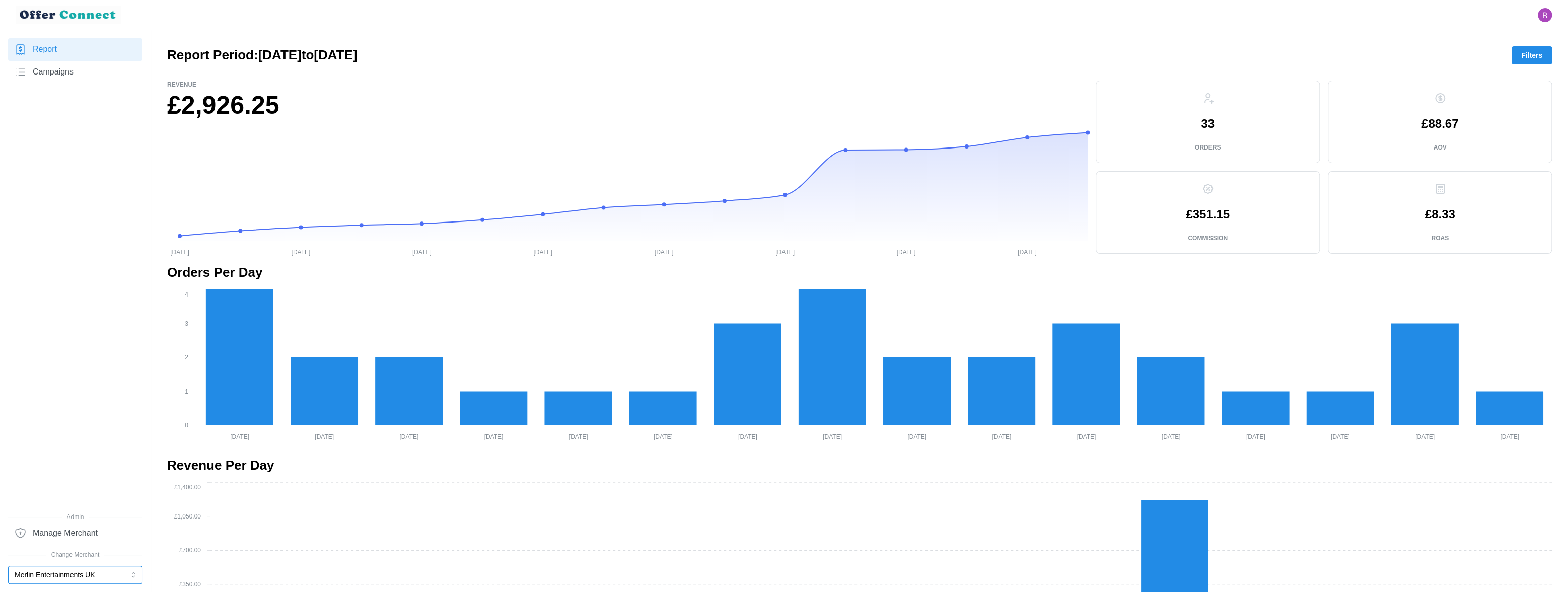
click at [62, 576] on button "Merlin Entertainments UK" at bounding box center [75, 575] width 134 height 18
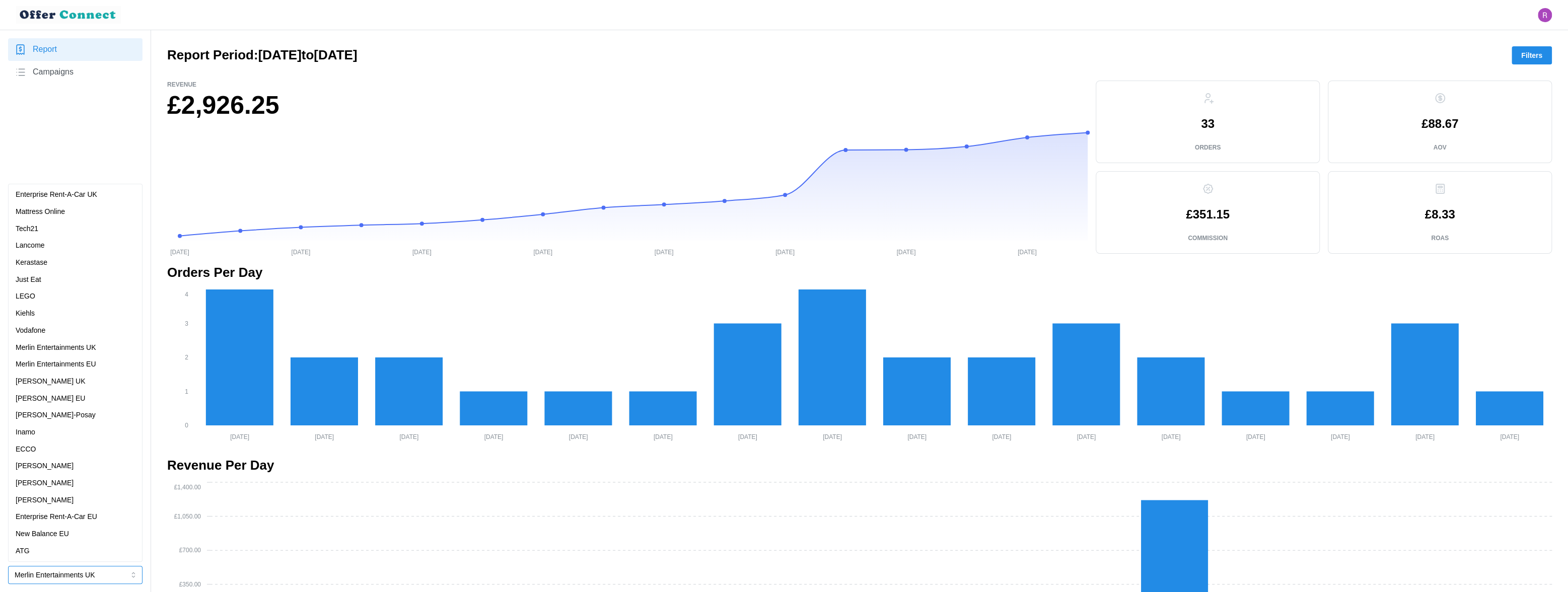
click at [78, 196] on p "Enterprise Rent-A-Car UK" at bounding box center [56, 195] width 81 height 11
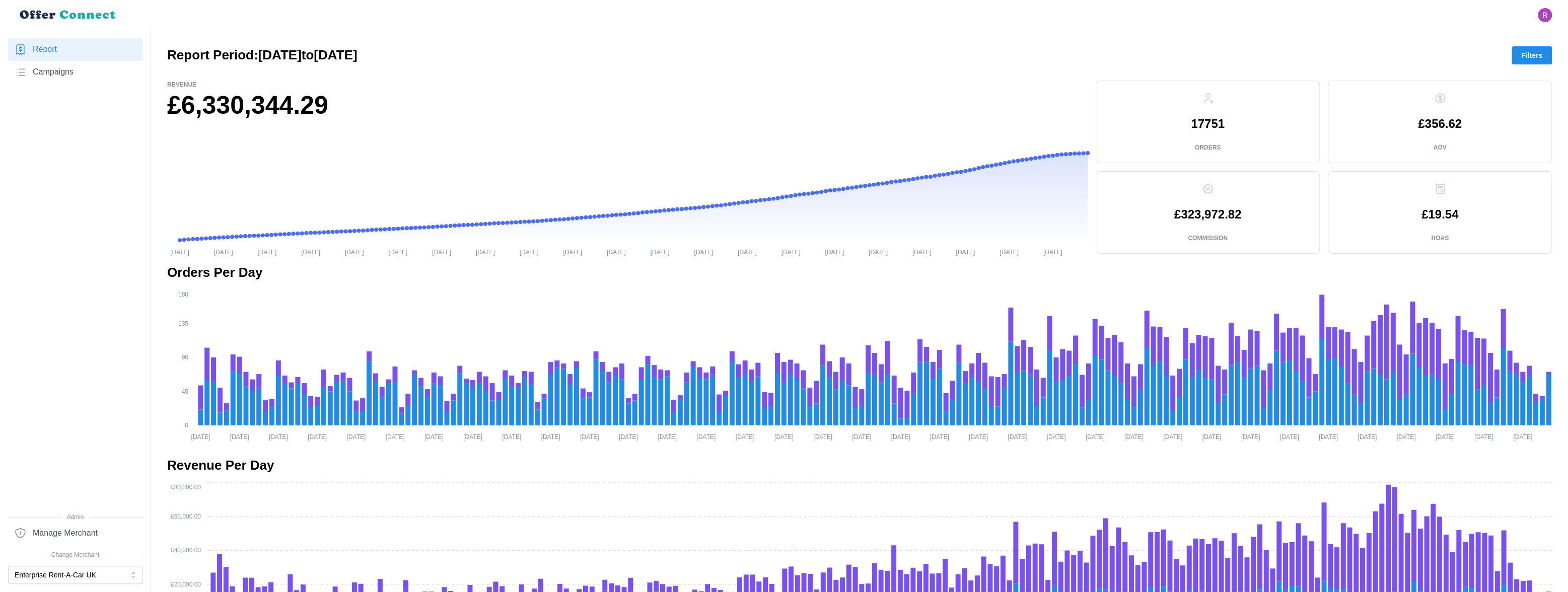
click at [1525, 49] on span "Filters" at bounding box center [1532, 56] width 21 height 17
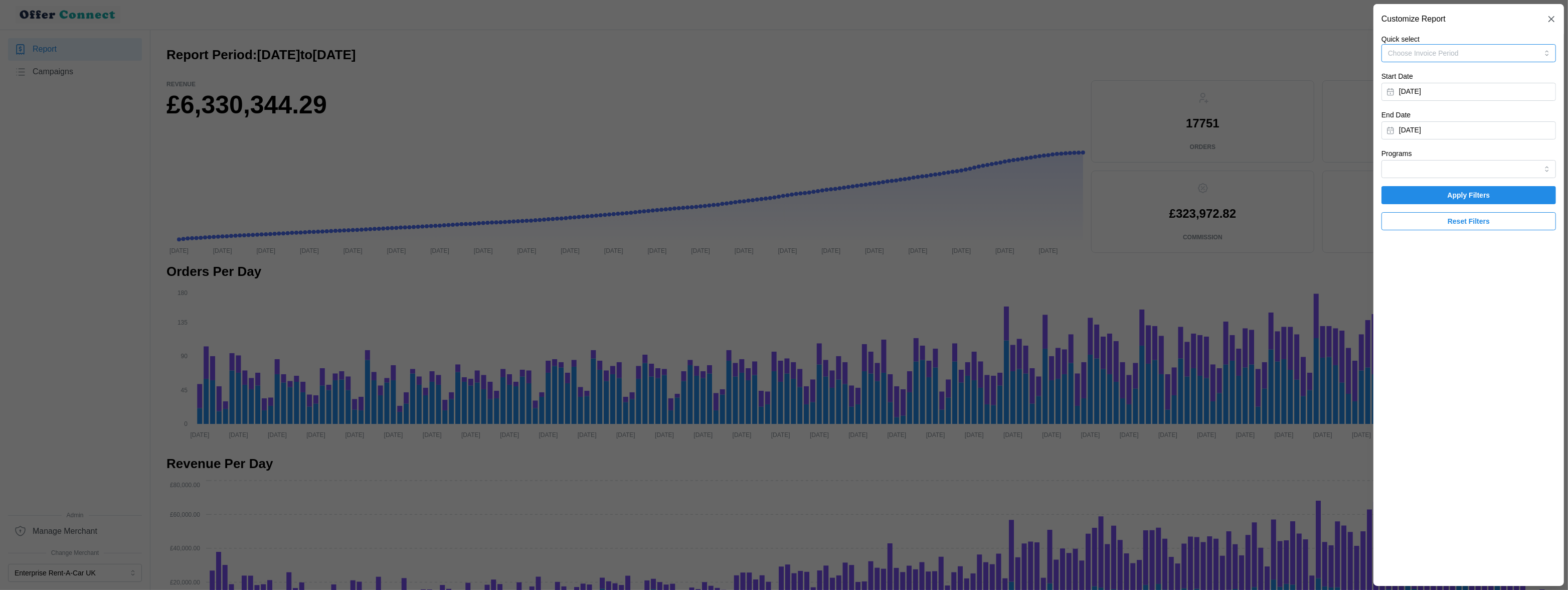
click at [1517, 49] on button "Choose Invoice Period" at bounding box center [1469, 53] width 175 height 18
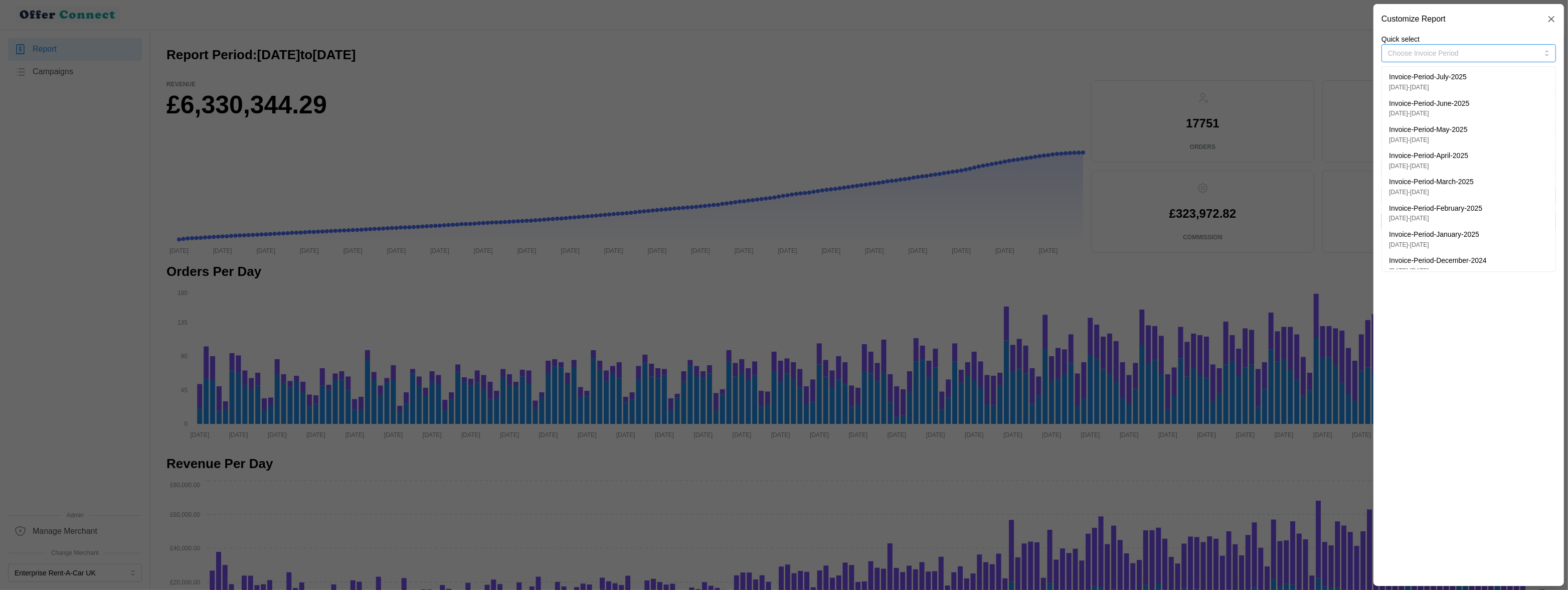
click at [1490, 81] on div "Invoice-Period-July-2025 22/05/2025 - 28/07/2025" at bounding box center [1469, 82] width 159 height 20
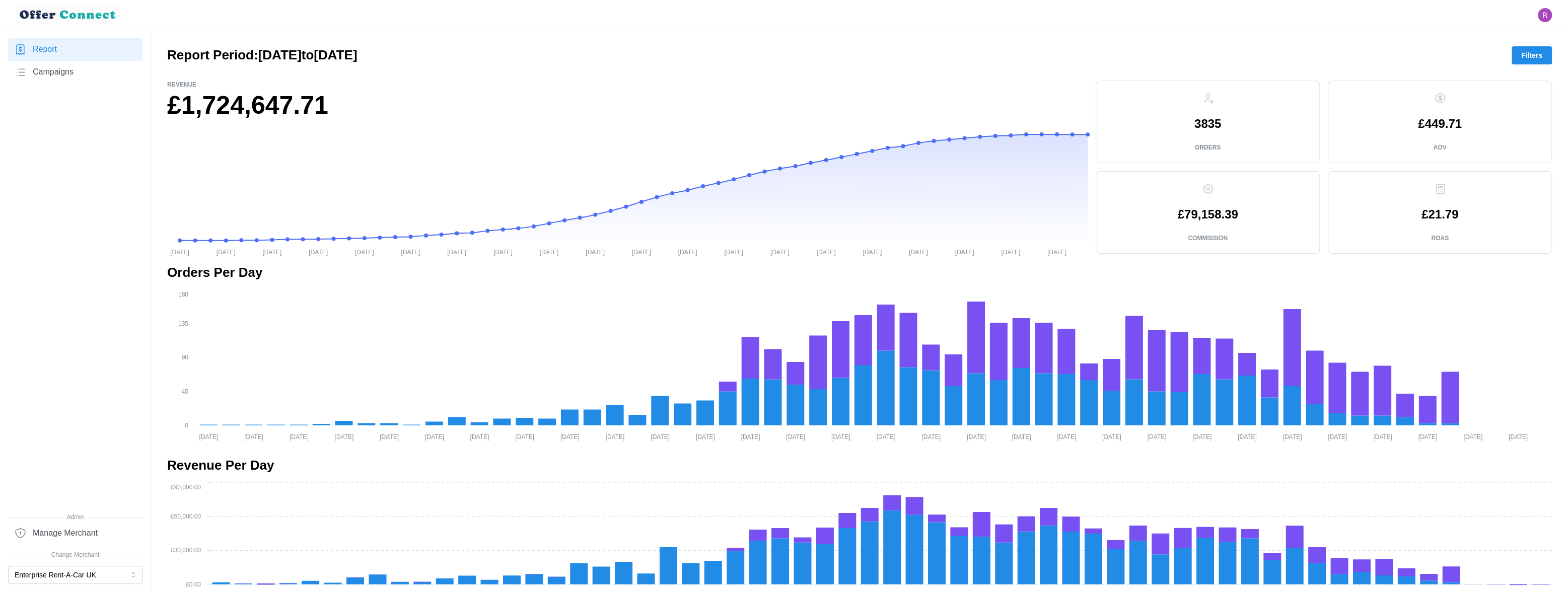
click at [1529, 59] on span "Filters" at bounding box center [1532, 56] width 21 height 17
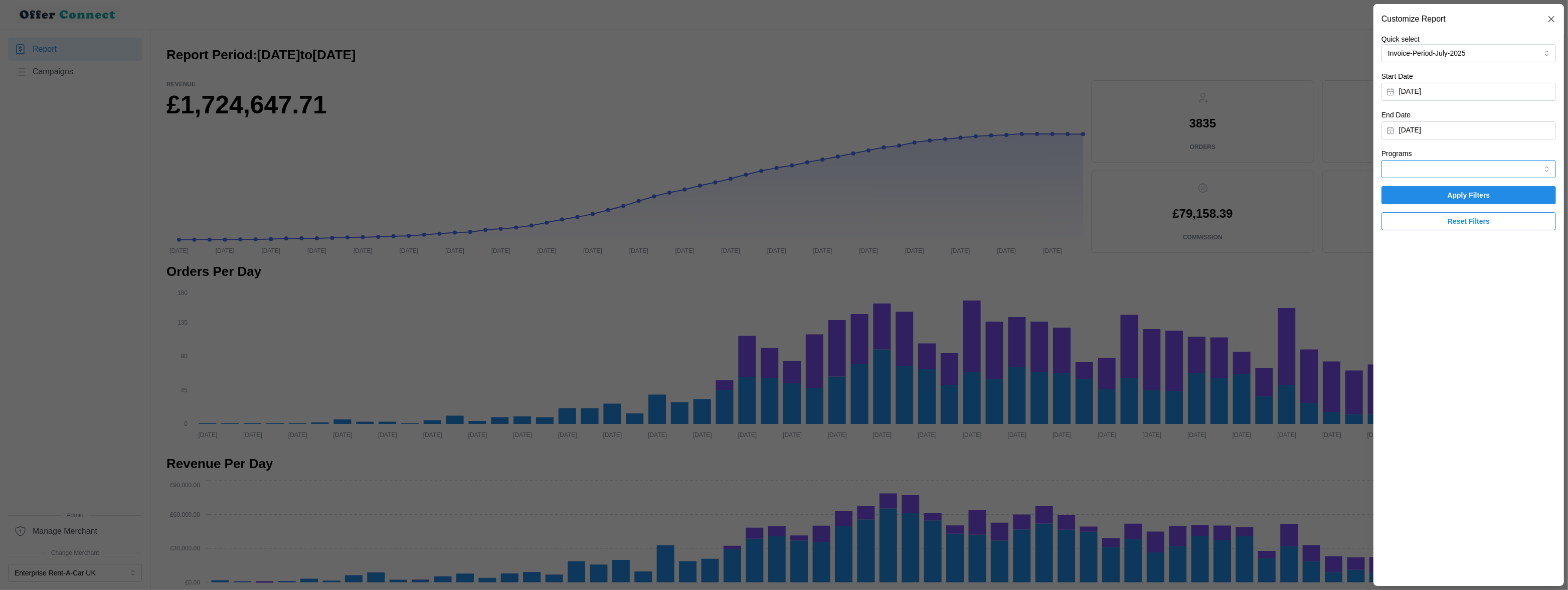
click at [1473, 162] on input "Programs" at bounding box center [1469, 169] width 175 height 18
click at [1446, 195] on span "Mastercard Business Rewards" at bounding box center [1437, 193] width 96 height 11
type input "Mastercard Business Rewards"
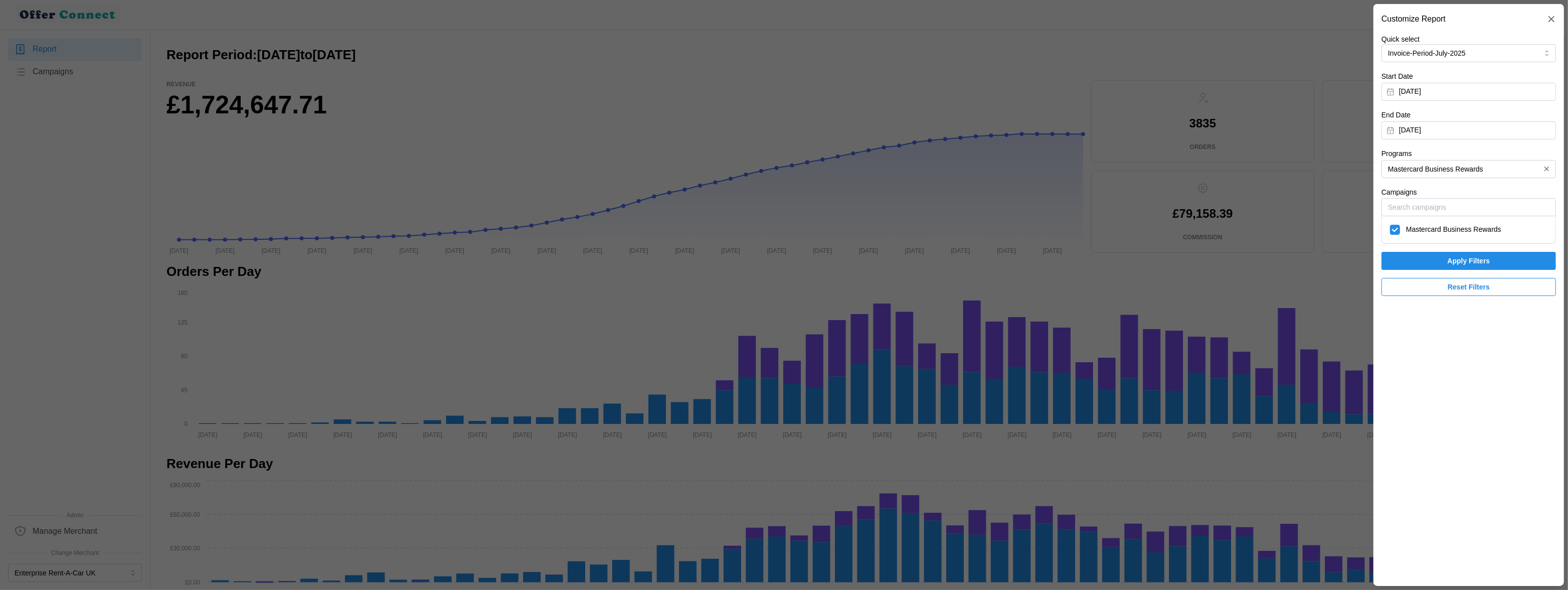
click at [1461, 262] on span "Apply Filters" at bounding box center [1469, 261] width 43 height 17
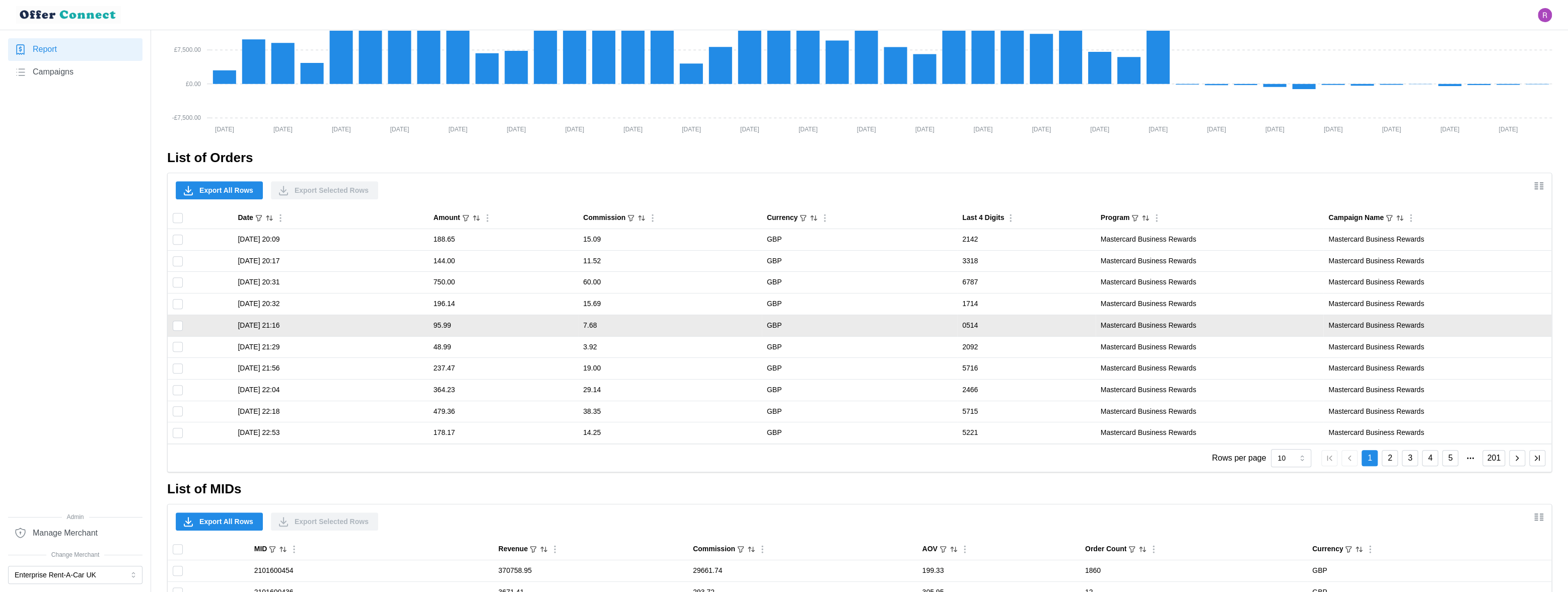
scroll to position [619, 0]
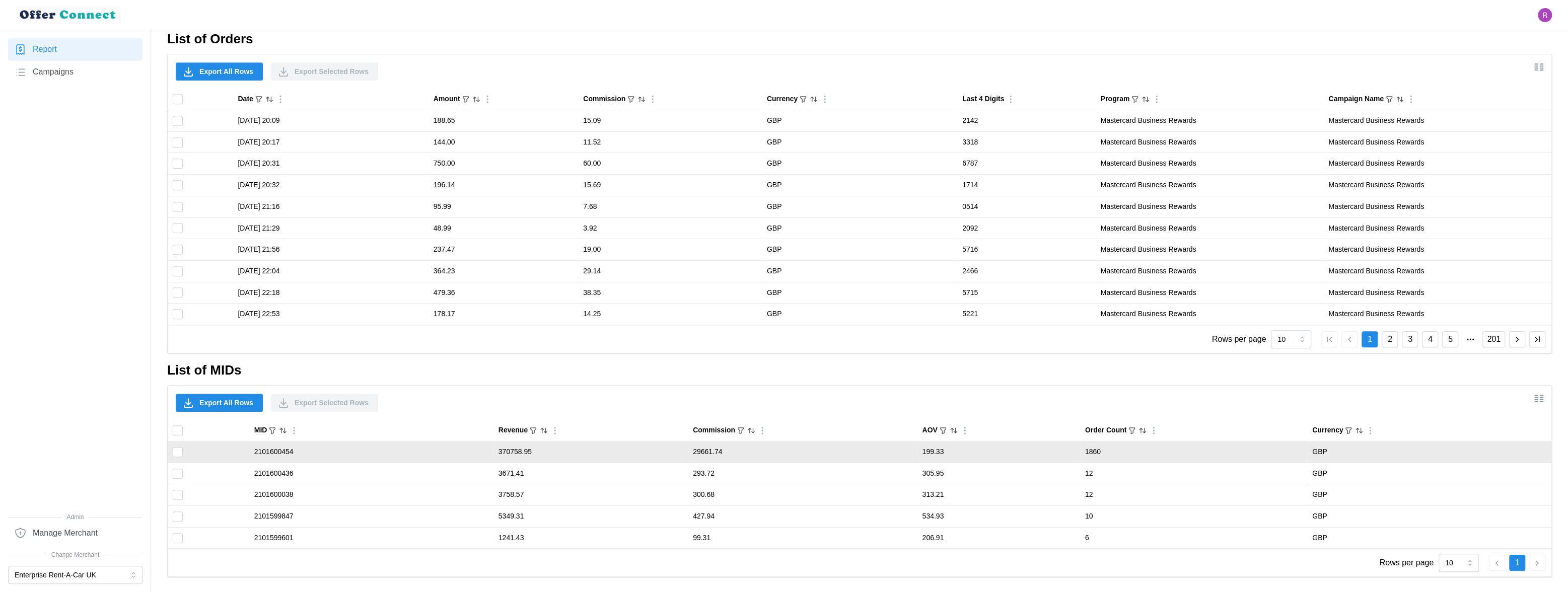
click at [516, 453] on td "370758.95" at bounding box center [591, 451] width 194 height 21
click at [516, 452] on td "370758.95" at bounding box center [591, 451] width 194 height 21
click at [283, 452] on td "2101600454" at bounding box center [372, 451] width 245 height 21
copy td "2101600454"
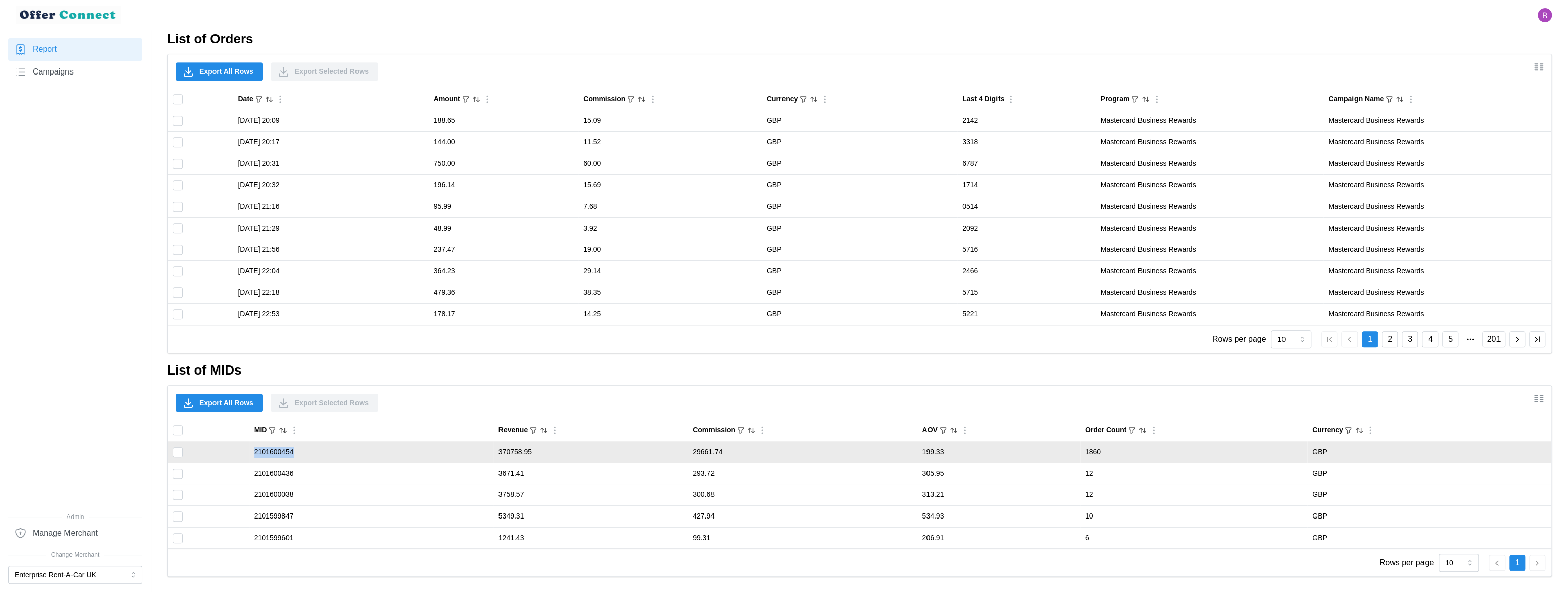
click at [274, 451] on td "2101600454" at bounding box center [372, 451] width 245 height 21
click at [514, 451] on td "370758.95" at bounding box center [591, 451] width 194 height 21
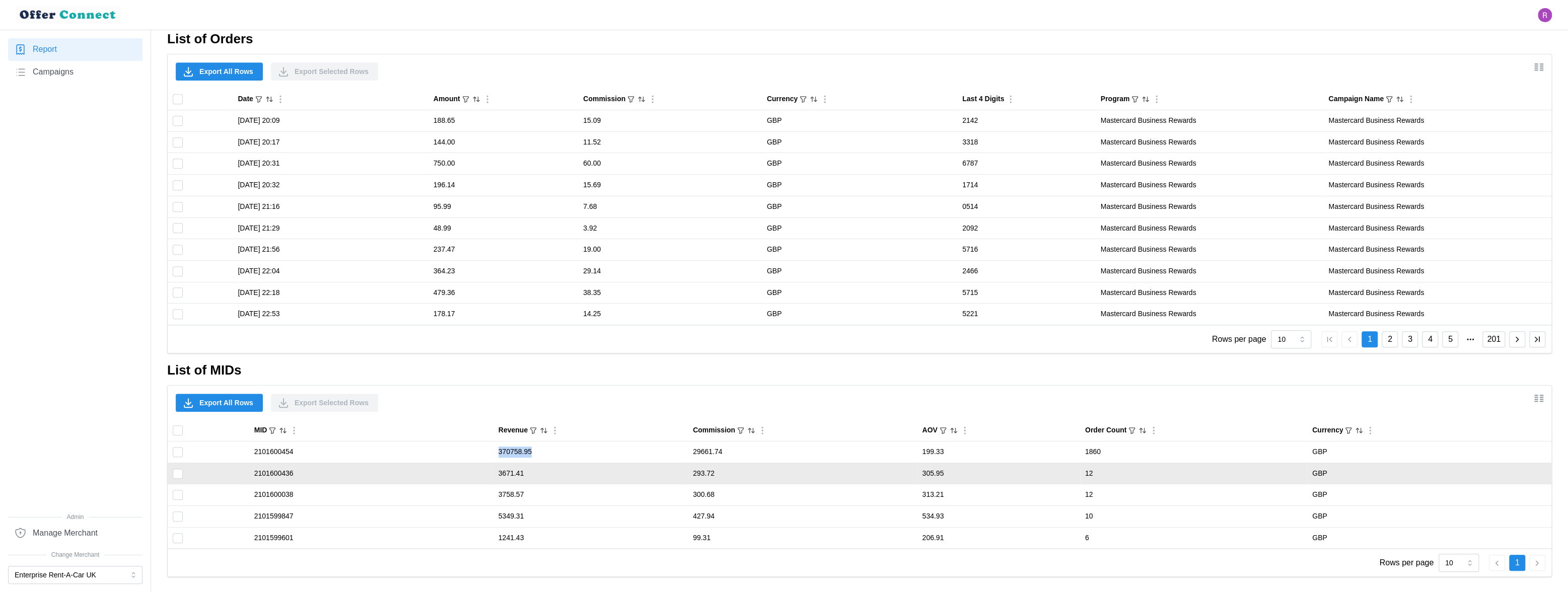
click at [284, 470] on td "2101600436" at bounding box center [372, 473] width 245 height 21
click at [512, 470] on td "3671.41" at bounding box center [591, 473] width 194 height 21
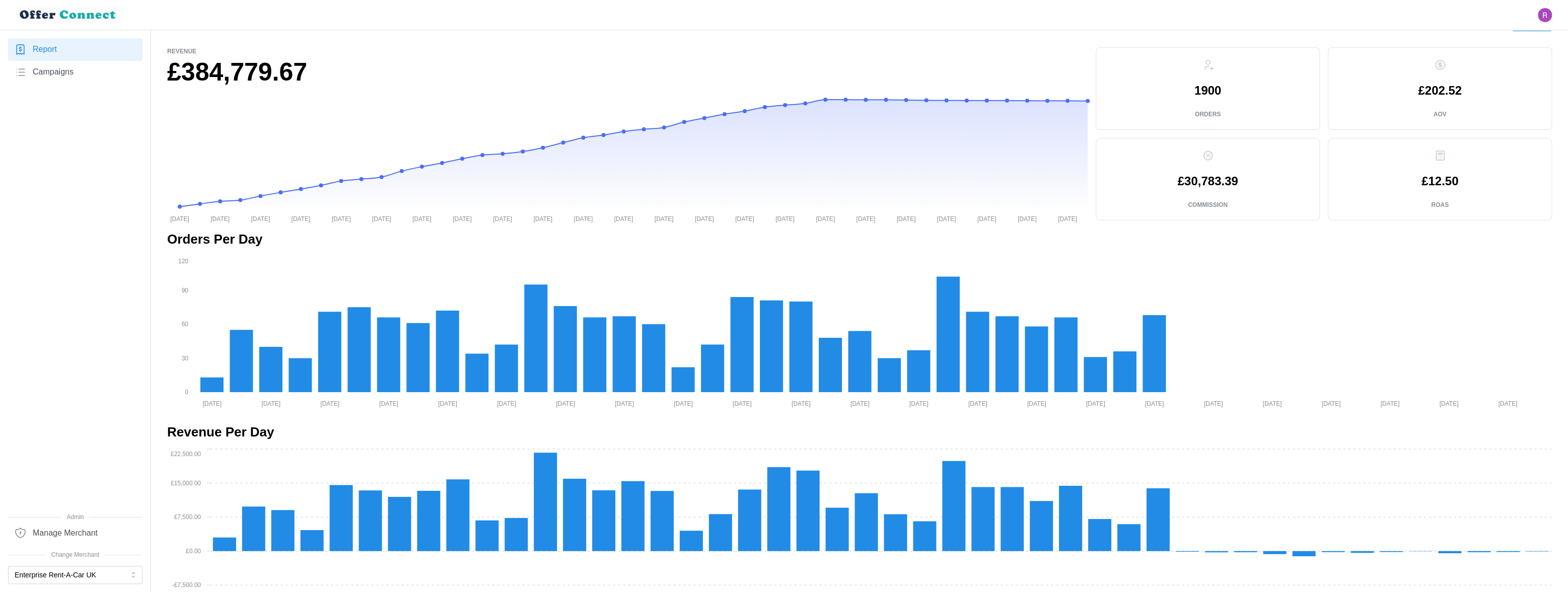
scroll to position [0, 0]
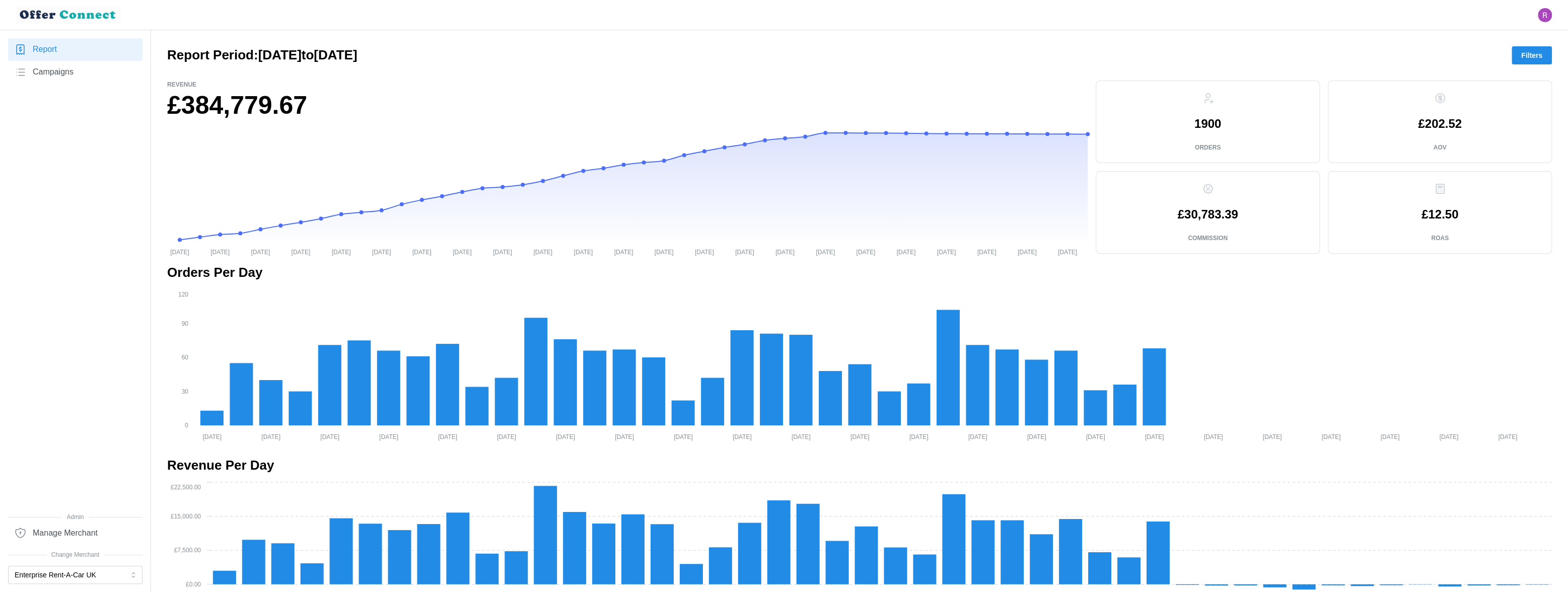
click at [1536, 52] on span "Filters" at bounding box center [1532, 56] width 21 height 17
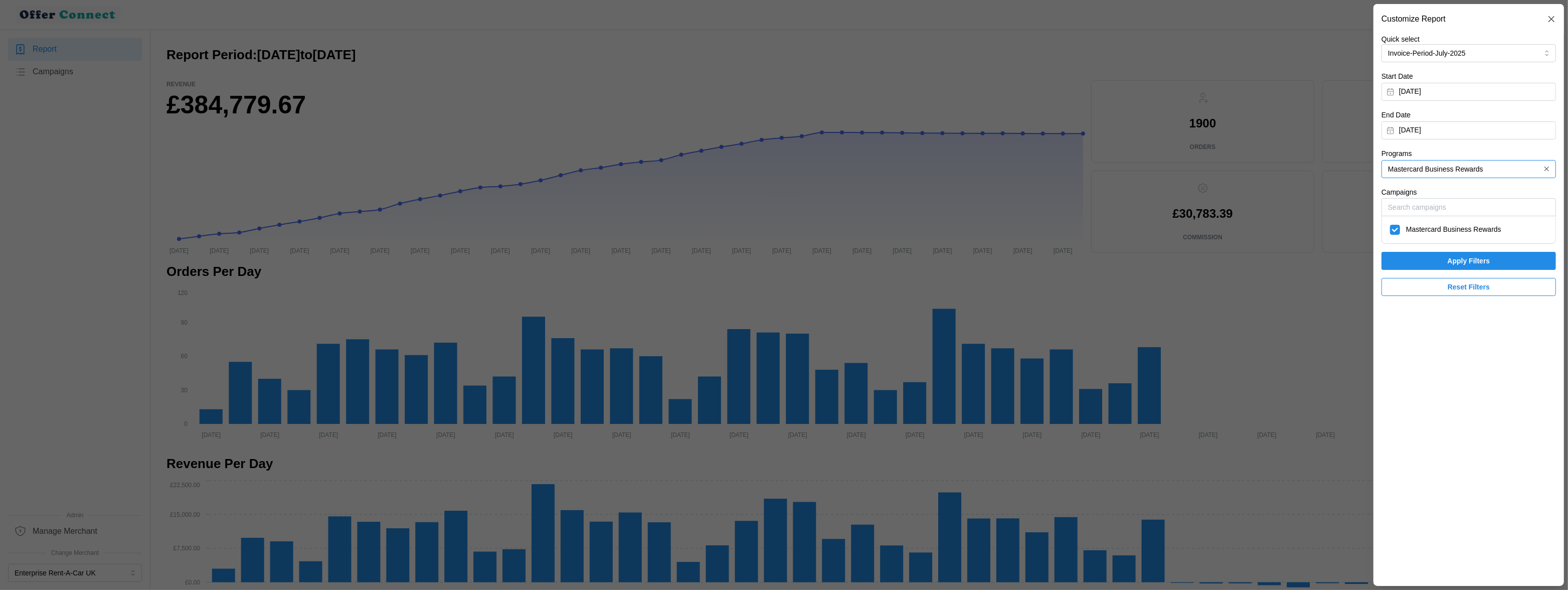
click at [1488, 170] on input "Mastercard Business Rewards" at bounding box center [1469, 169] width 175 height 18
click at [1469, 290] on span "Reset Filters" at bounding box center [1468, 287] width 42 height 17
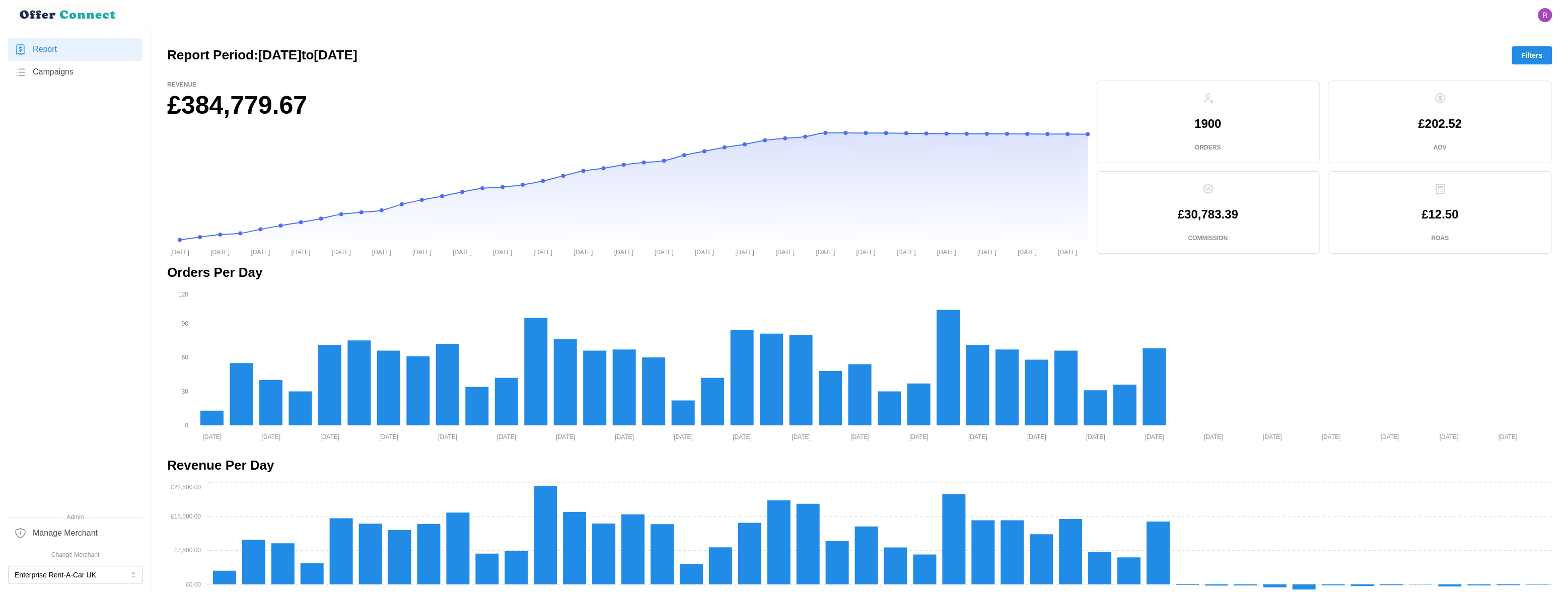
click at [1529, 54] on span "Filters" at bounding box center [1532, 56] width 21 height 17
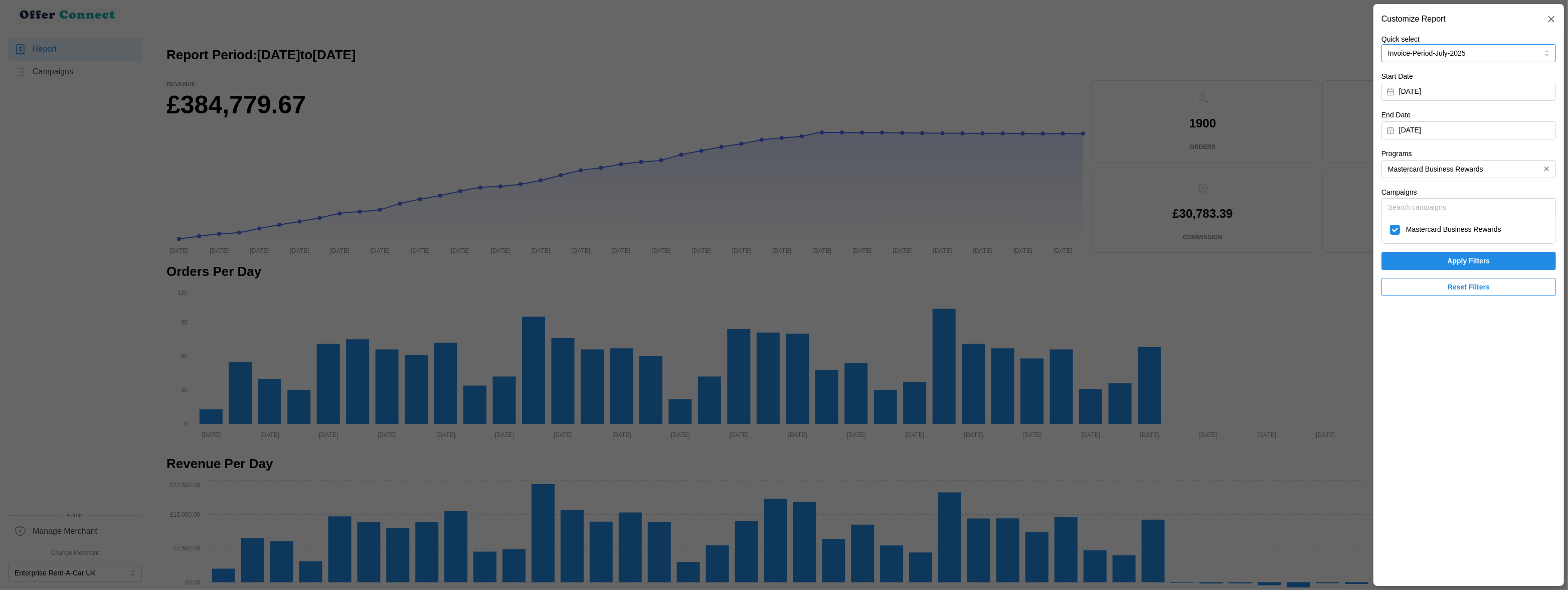
click at [1517, 53] on button "Invoice-Period-July-2025" at bounding box center [1469, 53] width 175 height 18
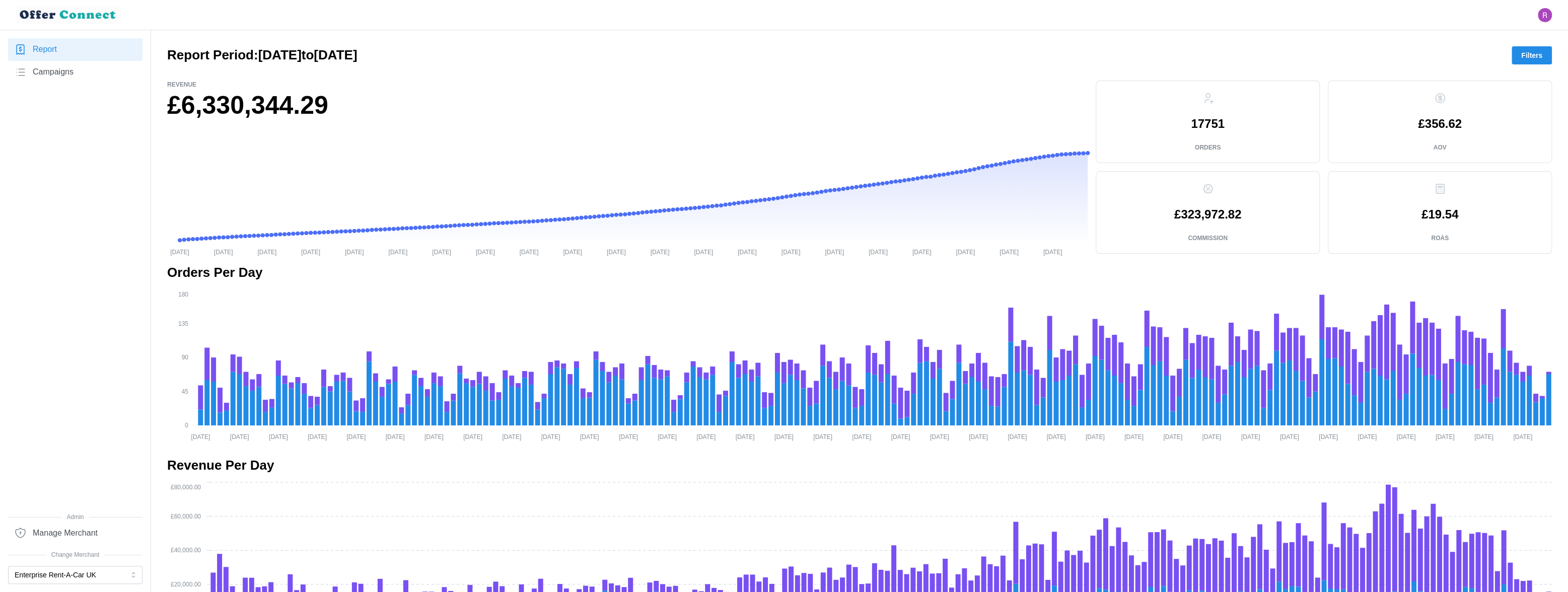
click at [1528, 63] on span "Filters" at bounding box center [1532, 56] width 21 height 17
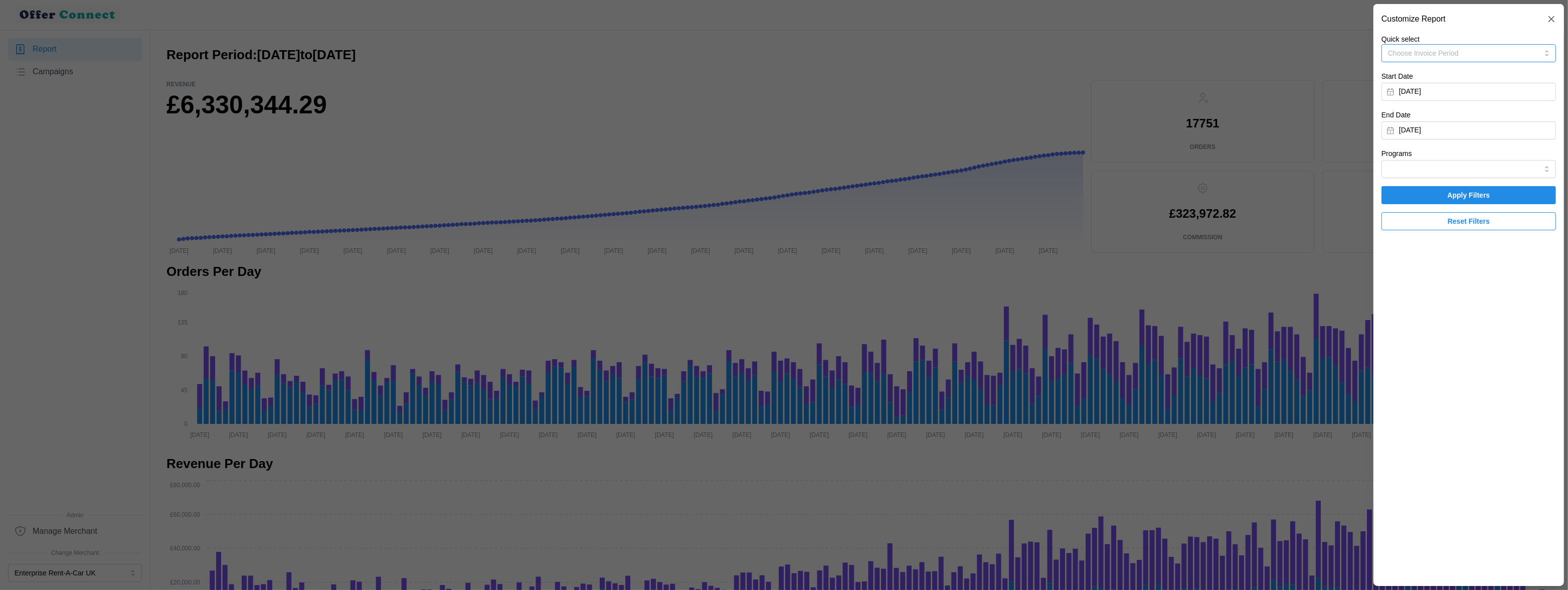
click at [1516, 60] on button "Choose Invoice Period" at bounding box center [1469, 53] width 175 height 18
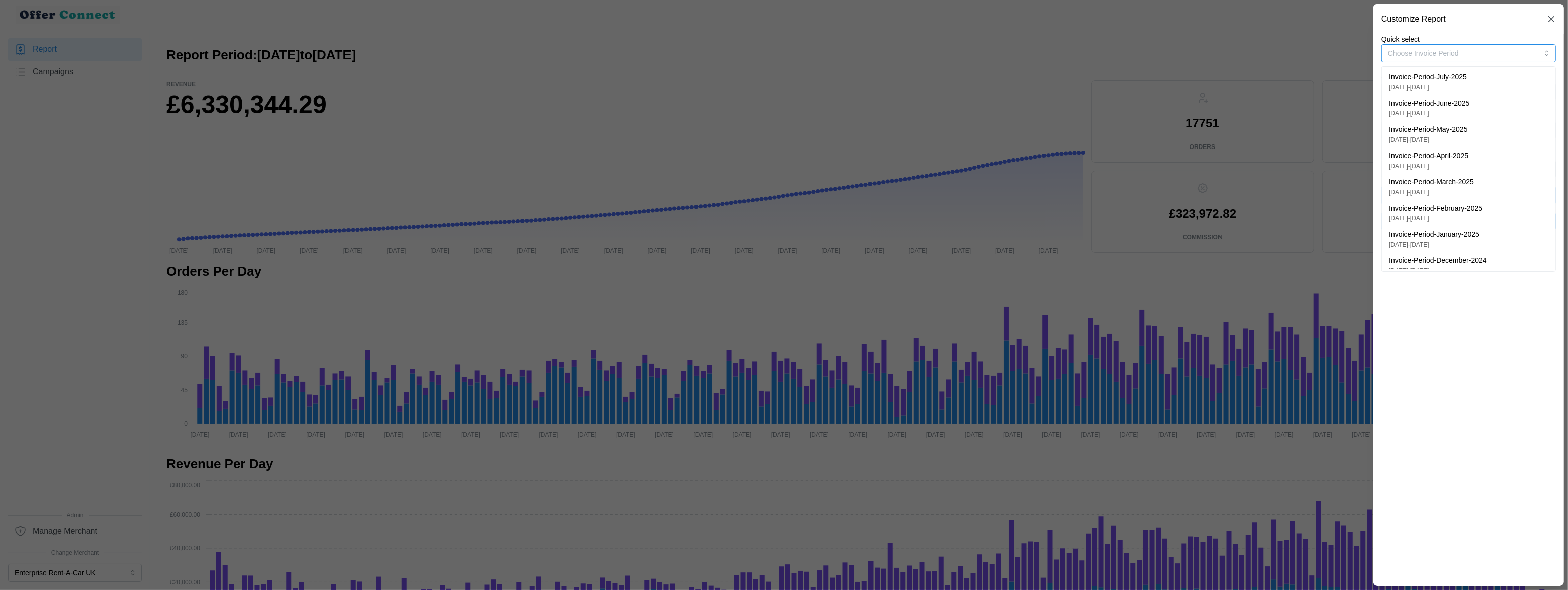
click at [1483, 85] on div "Invoice-Period-July-2025 22/05/2025 - 28/07/2025" at bounding box center [1469, 82] width 159 height 20
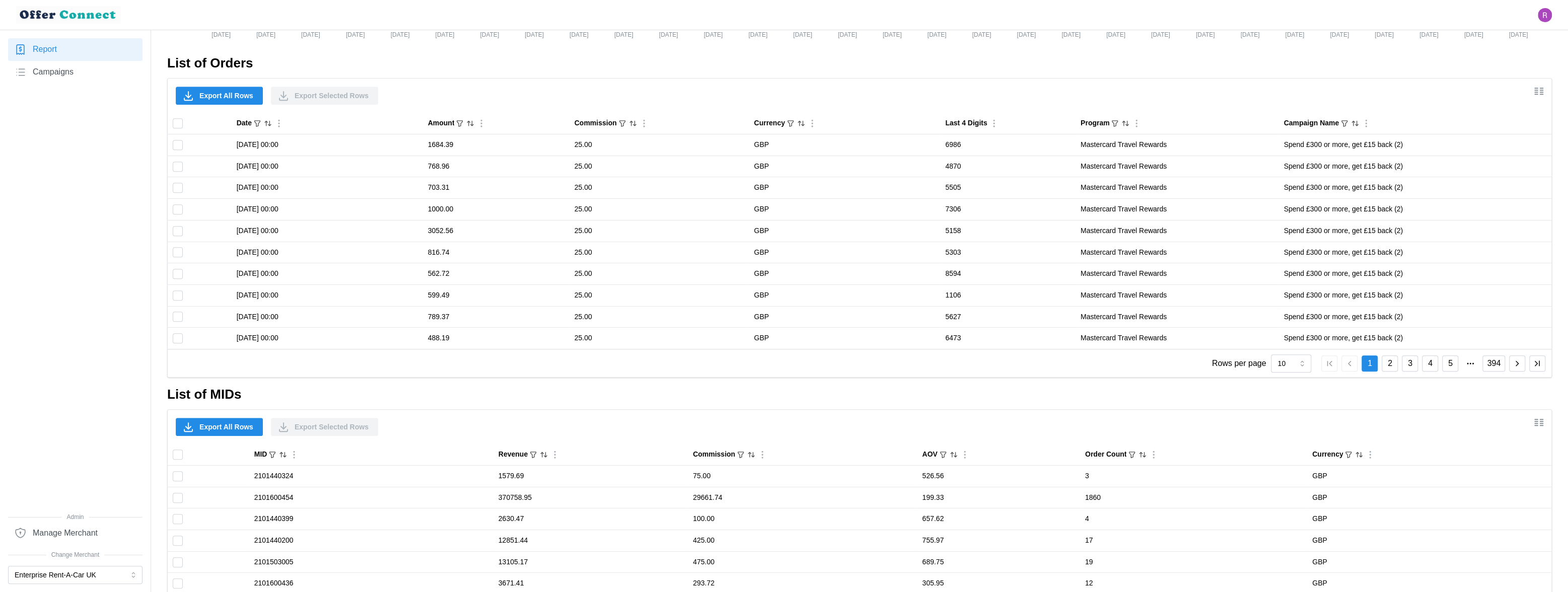
scroll to position [726, 0]
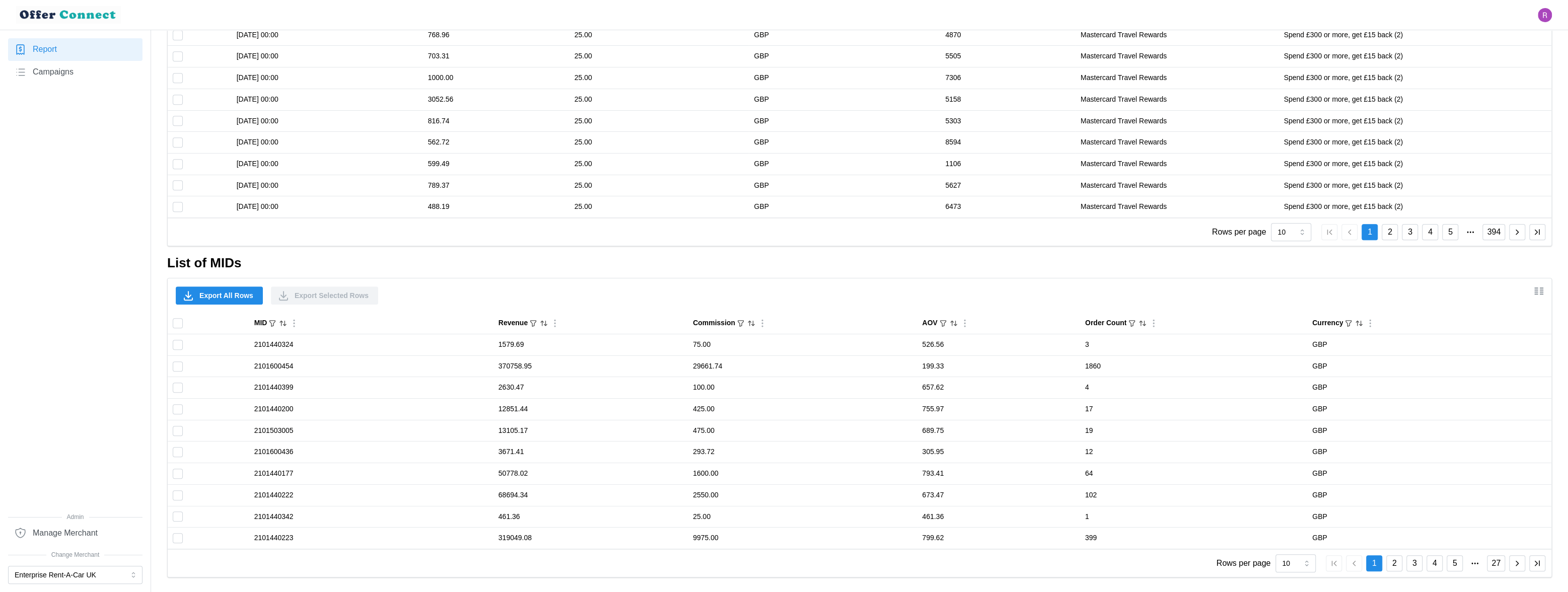
click at [228, 295] on span "Export All Rows" at bounding box center [226, 296] width 54 height 17
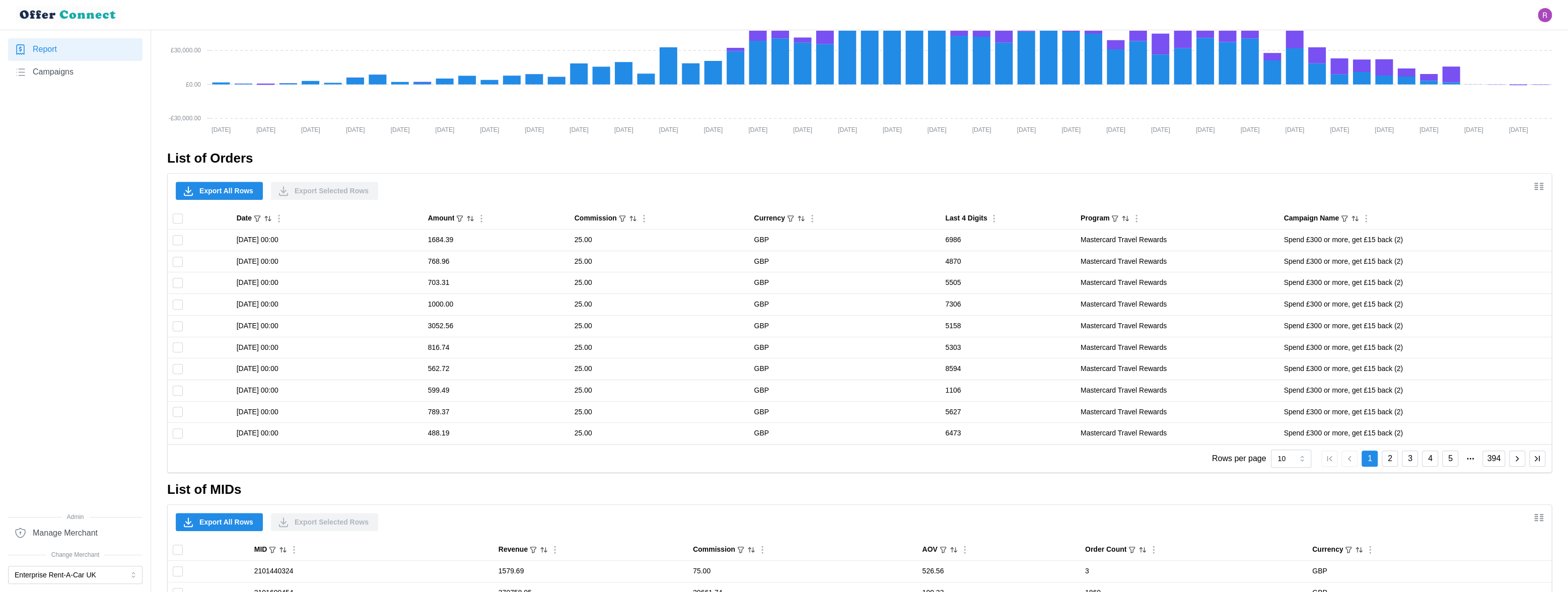
scroll to position [369, 0]
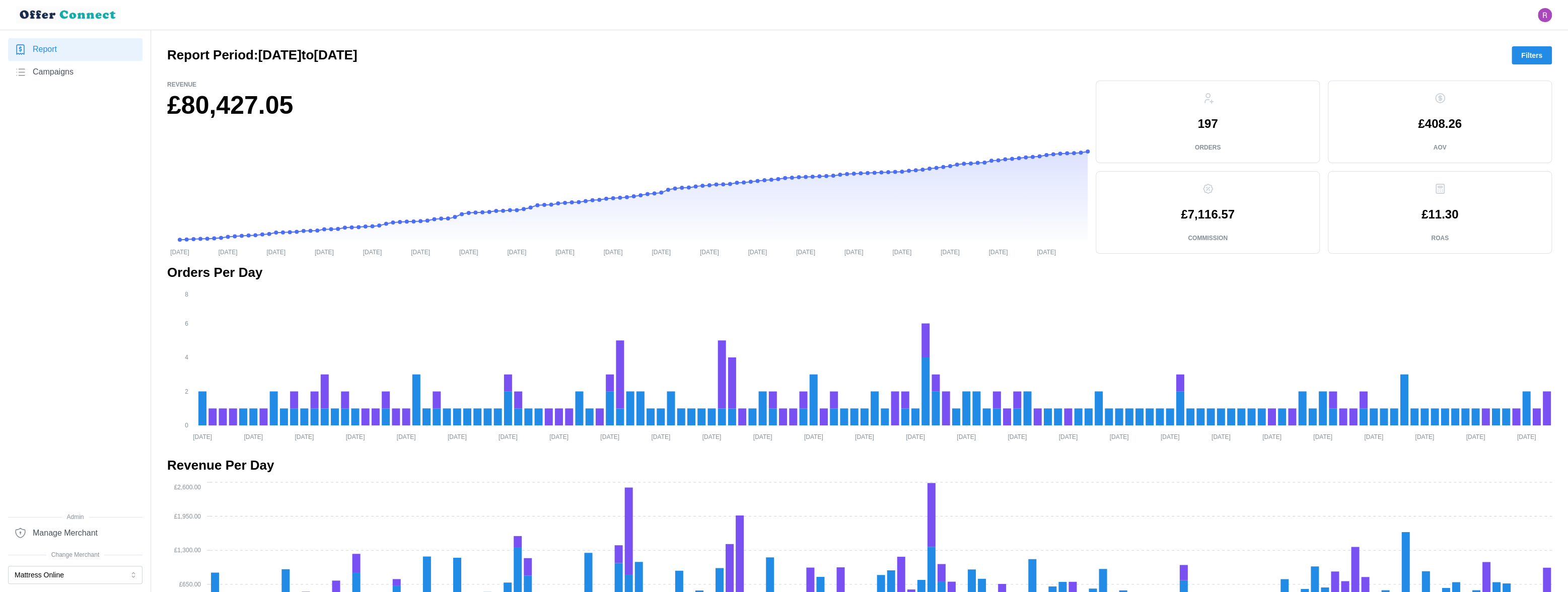
click at [1530, 56] on span "Filters" at bounding box center [1532, 56] width 21 height 17
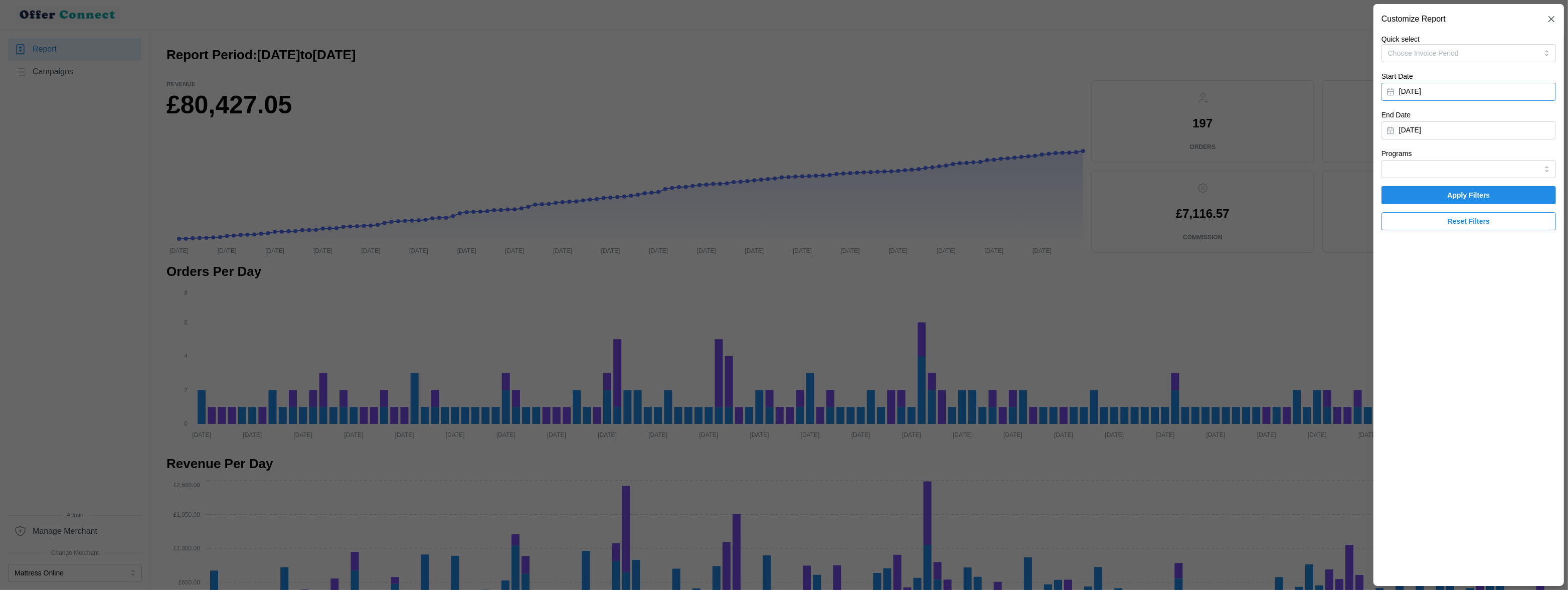
click at [1483, 85] on button "[DATE]" at bounding box center [1469, 92] width 175 height 18
click at [1515, 121] on icon "button" at bounding box center [1510, 120] width 8 height 8
click at [1489, 162] on button "1" at bounding box center [1493, 158] width 18 height 18
click at [1453, 166] on input "Programs" at bounding box center [1469, 169] width 175 height 18
click at [1421, 207] on div "HSBC" at bounding box center [1469, 209] width 169 height 17
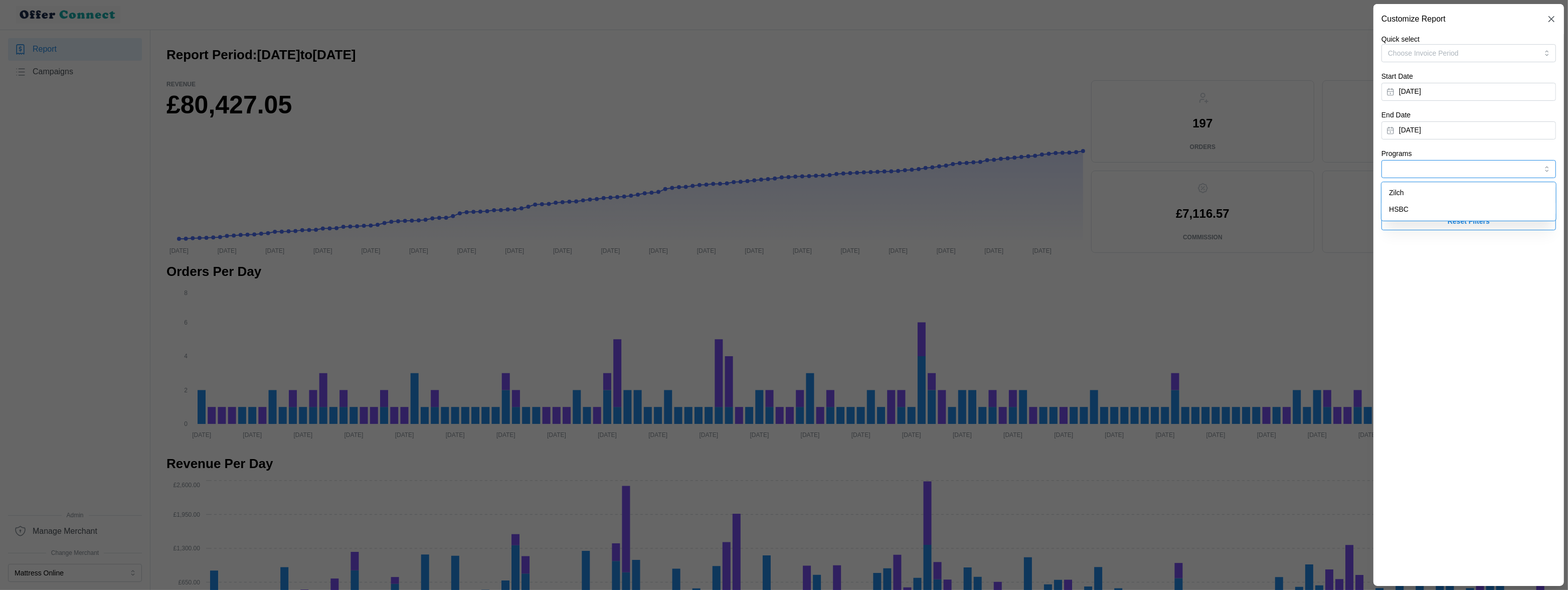
type input "HSBC"
click at [1417, 229] on span "HSBC" at bounding box center [1416, 230] width 19 height 11
checkbox input "false"
click at [1415, 272] on span "Apply Filters" at bounding box center [1468, 278] width 155 height 17
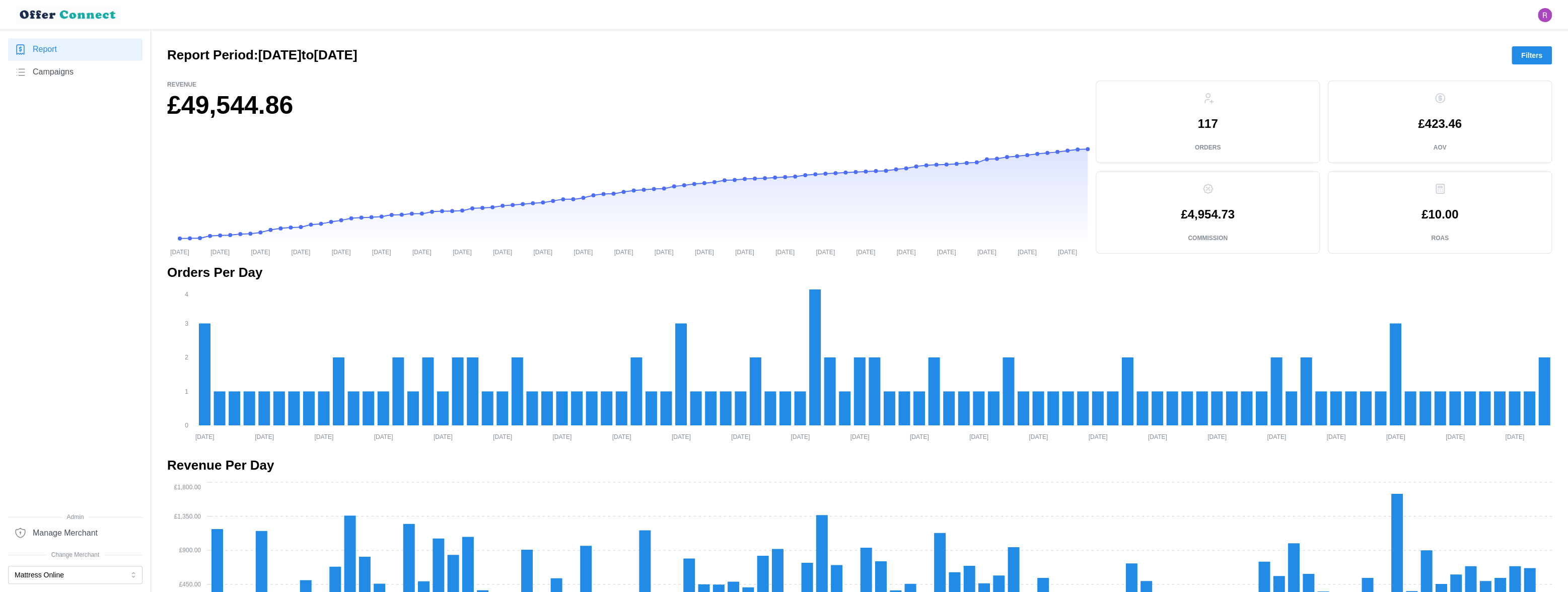
click at [257, 89] on h1 "£49,544.86" at bounding box center [627, 106] width 921 height 33
click at [253, 98] on h1 "£49,544.86" at bounding box center [627, 106] width 921 height 33
copy h1 "49,544.86"
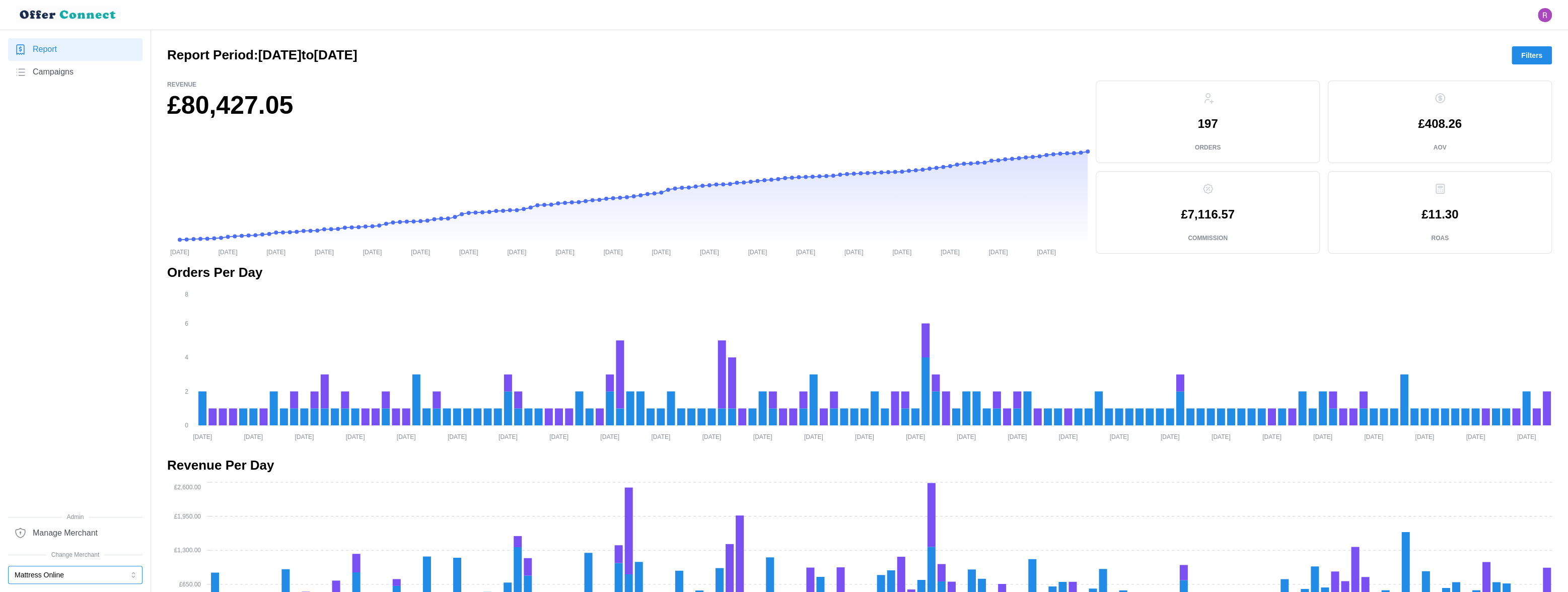
click at [73, 521] on button "Mattress Online" at bounding box center [75, 575] width 134 height 18
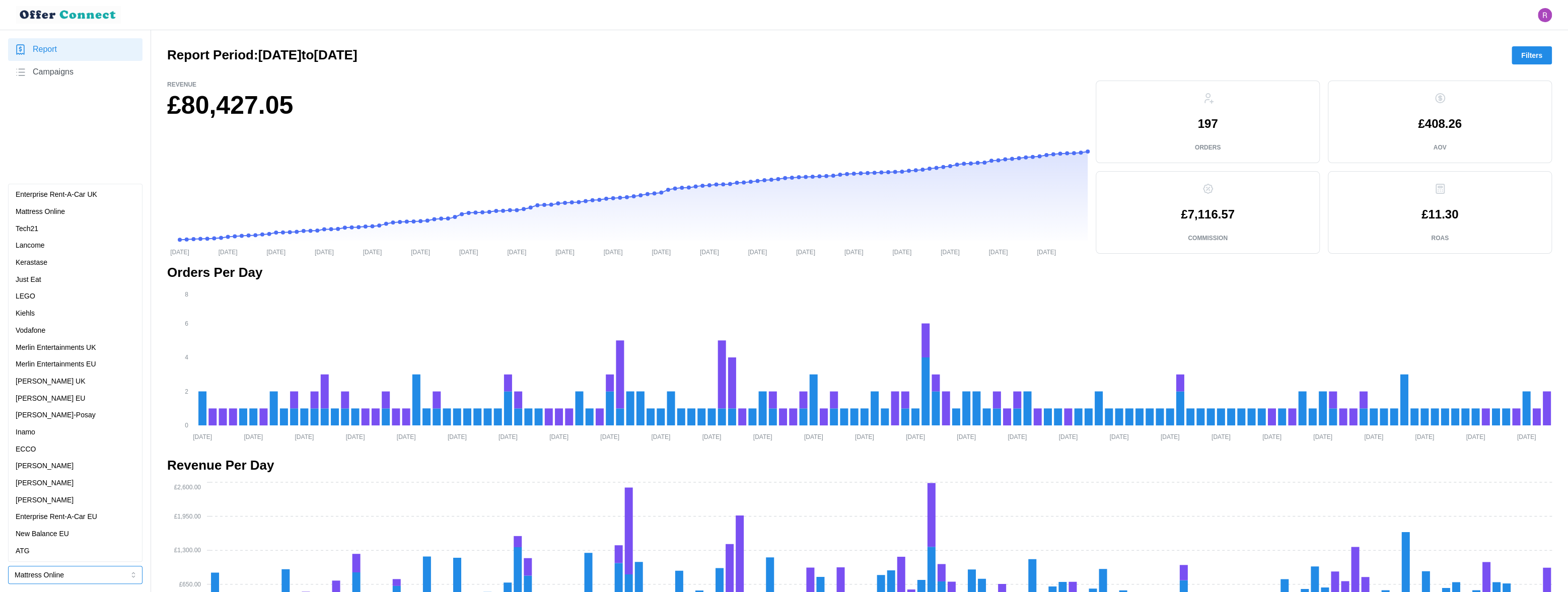
click at [76, 347] on p "Merlin Entertainments UK" at bounding box center [56, 348] width 81 height 11
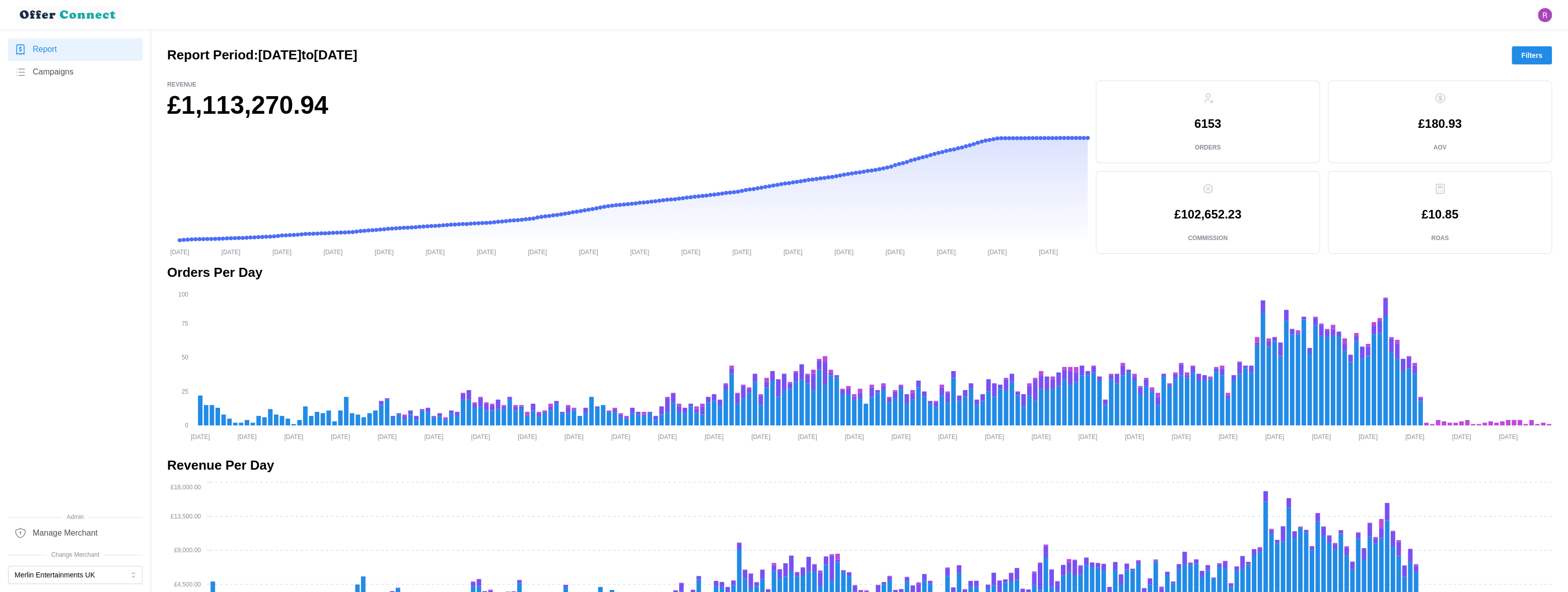
click at [1379, 59] on span "Filters" at bounding box center [1532, 56] width 21 height 17
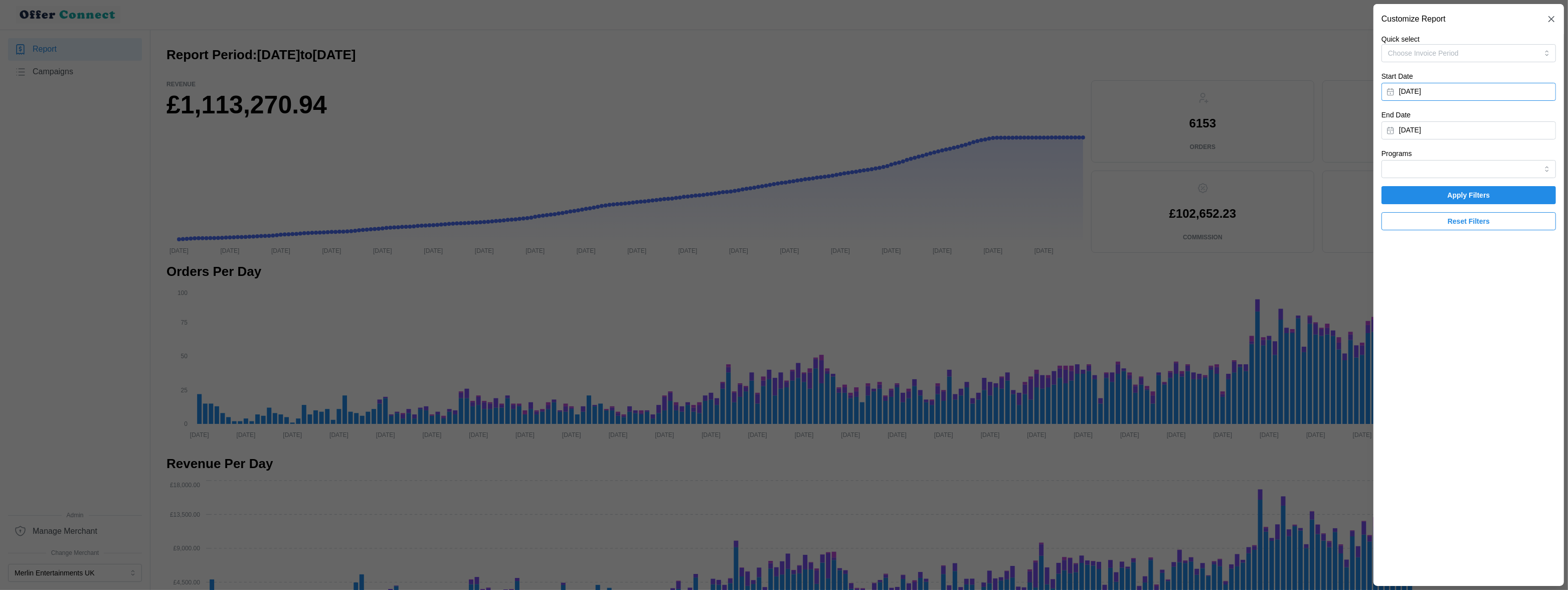
click at [1373, 96] on button "[DATE]" at bounding box center [1469, 92] width 175 height 18
click at [1373, 121] on icon "button" at bounding box center [1510, 120] width 8 height 8
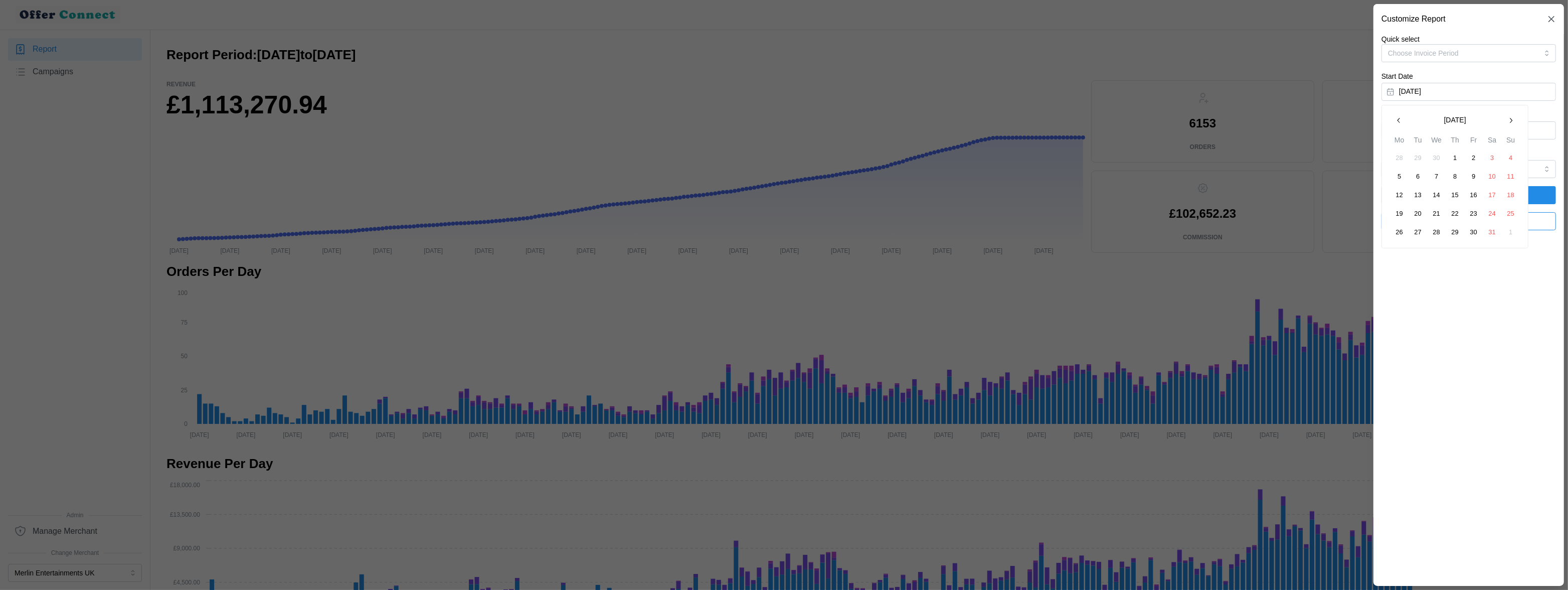
click at [1373, 121] on icon "button" at bounding box center [1510, 120] width 8 height 8
click at [1373, 155] on button "1" at bounding box center [1511, 158] width 18 height 18
click at [1373, 191] on span "Apply Filters" at bounding box center [1469, 195] width 43 height 17
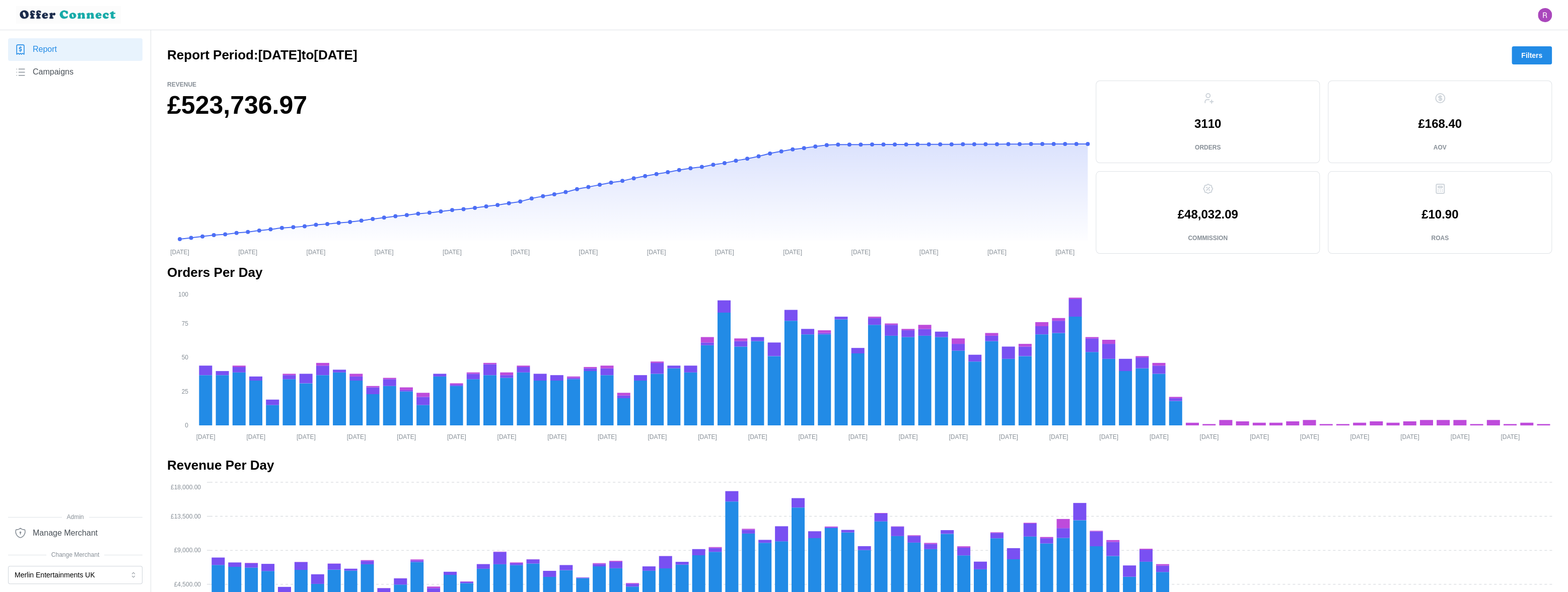
click at [1379, 51] on span "Filters" at bounding box center [1532, 56] width 21 height 17
click at [1379, 53] on span "Filters" at bounding box center [1532, 56] width 21 height 17
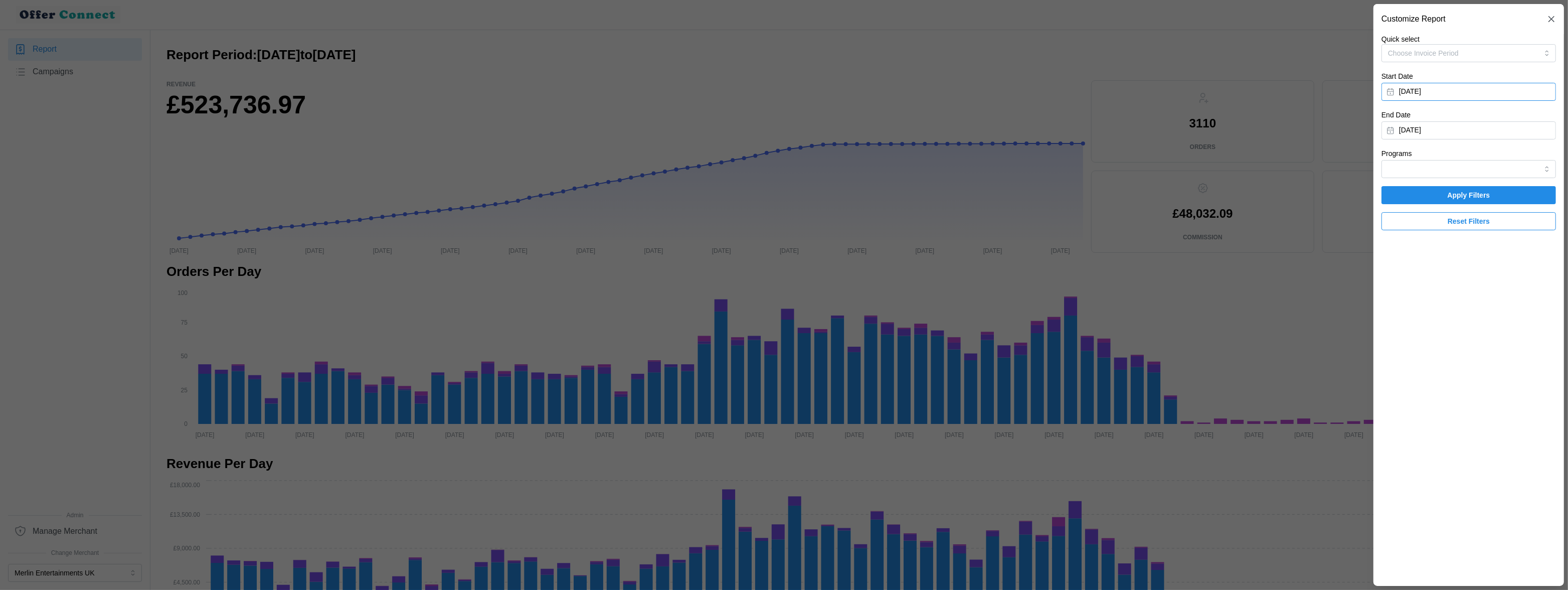
click at [1373, 96] on button "[DATE]" at bounding box center [1469, 92] width 175 height 18
click at [1373, 124] on icon "button" at bounding box center [1510, 120] width 8 height 8
click at [1373, 155] on button "1" at bounding box center [1418, 158] width 18 height 18
click at [1373, 129] on button "[DATE]" at bounding box center [1469, 130] width 175 height 18
click at [1373, 148] on div "[DATE] Mo Tu We Th Fr Sa Su 1 2 3 4 5 6 7 8 9 10 11 12 13 14 15 16 17 18 19 20 …" at bounding box center [1455, 216] width 147 height 144
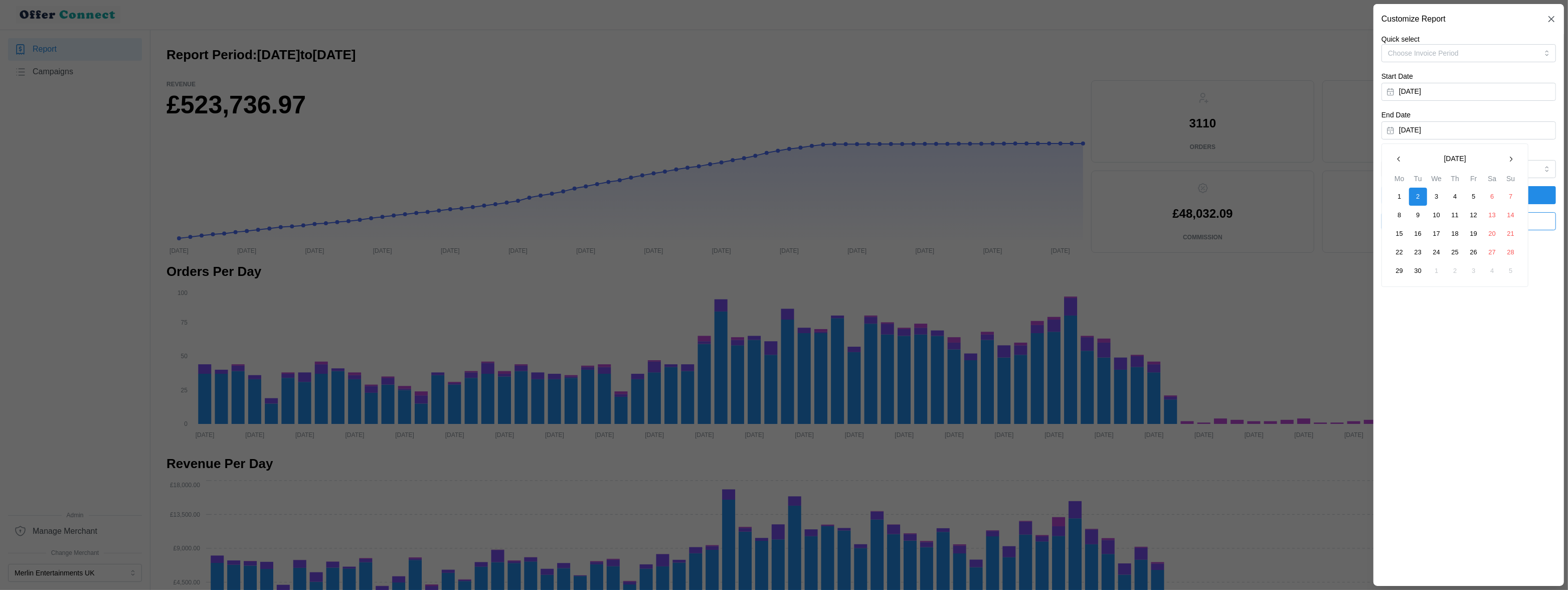
click at [1373, 166] on button "button" at bounding box center [1399, 159] width 18 height 18
click at [1373, 166] on button "button" at bounding box center [1399, 159] width 18 height 18
click at [1373, 272] on button "31" at bounding box center [1455, 271] width 18 height 18
click at [1373, 194] on span "Apply Filters" at bounding box center [1469, 195] width 43 height 17
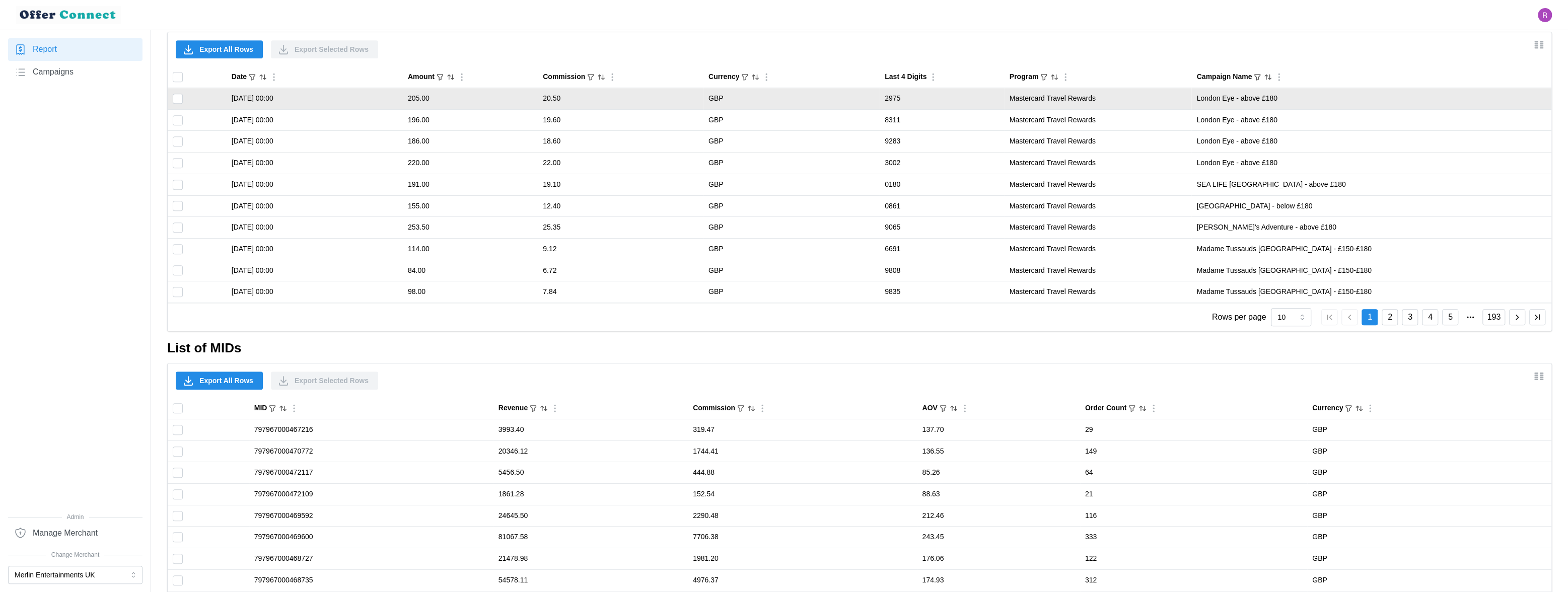
scroll to position [461, 0]
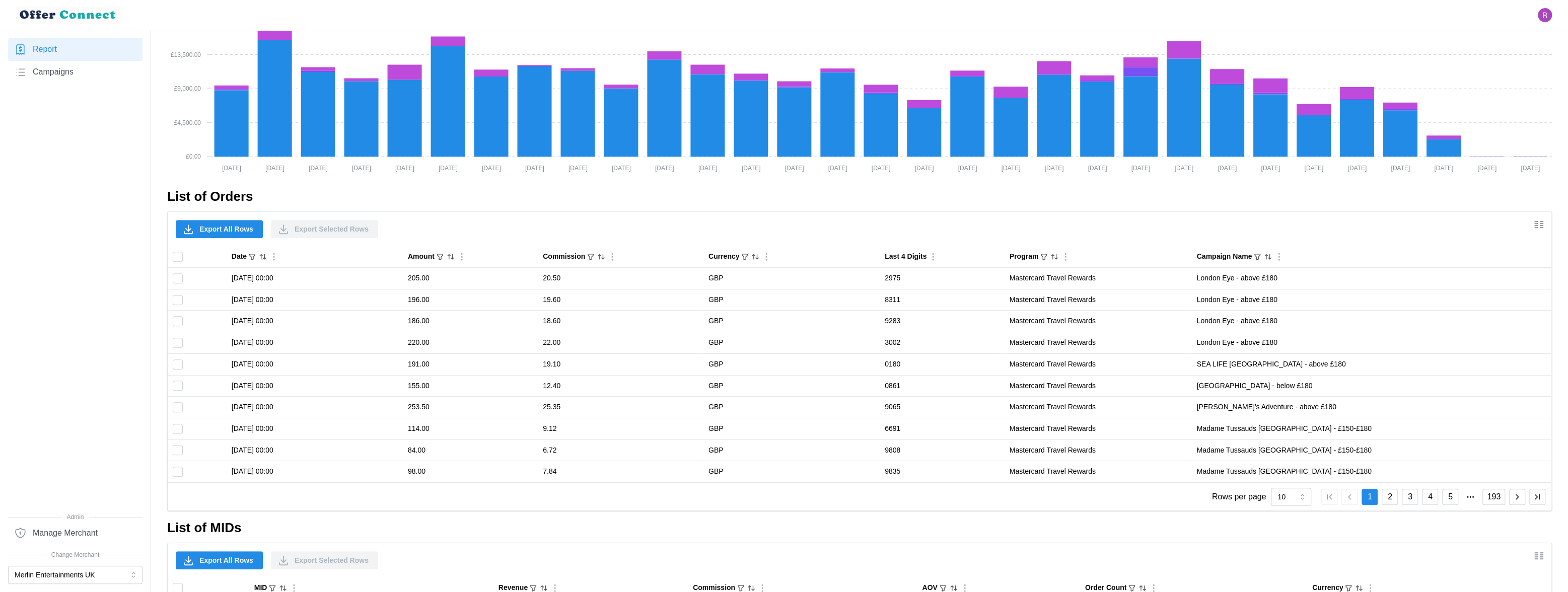
click at [207, 228] on span "Export All Rows" at bounding box center [226, 229] width 54 height 17
click at [50, 521] on button "Merlin Entertainments UK" at bounding box center [75, 575] width 134 height 18
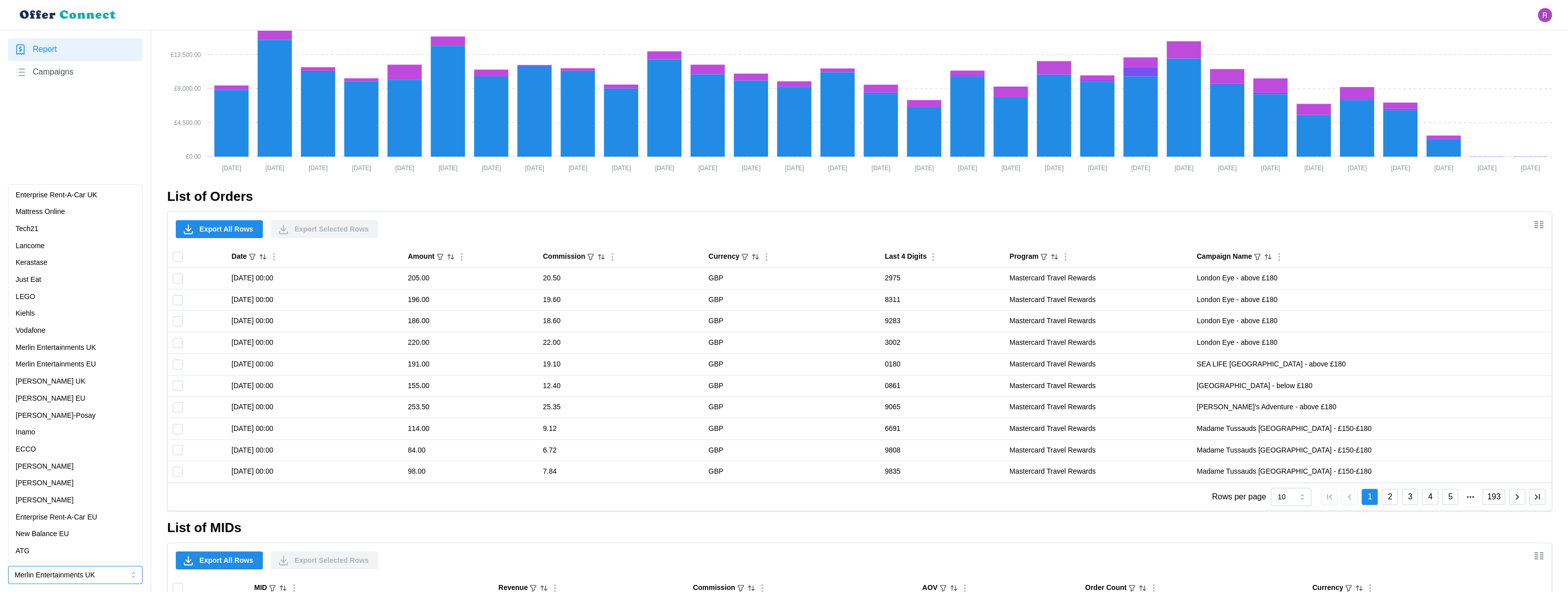
click at [60, 363] on p "Merlin Entertainments EU" at bounding box center [56, 364] width 81 height 11
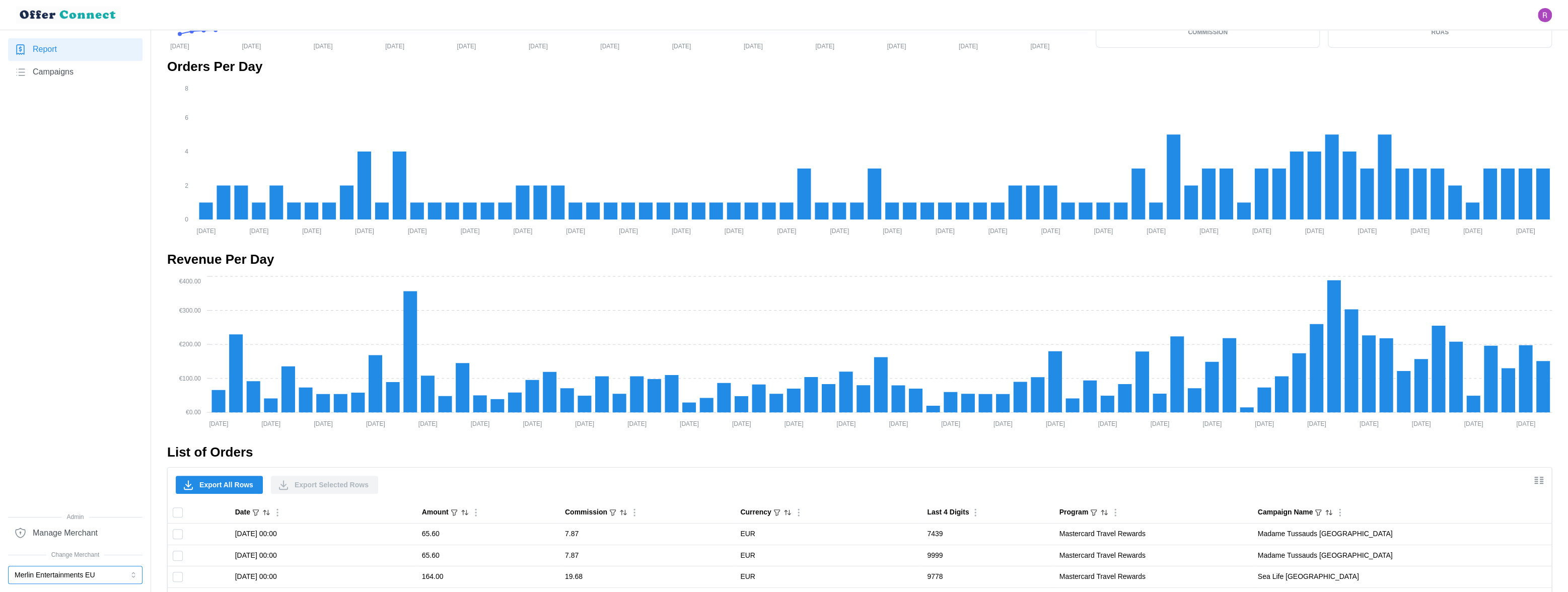
scroll to position [494, 0]
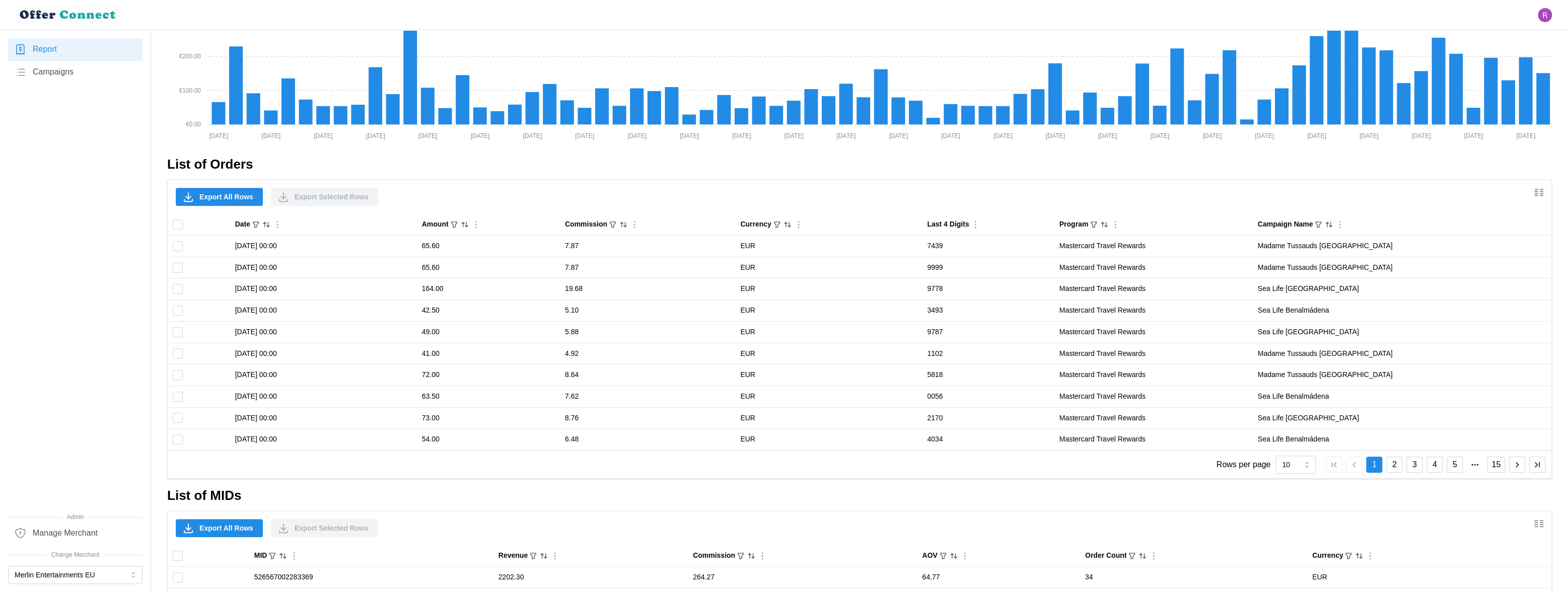
click at [225, 196] on span "Export All Rows" at bounding box center [226, 197] width 54 height 17
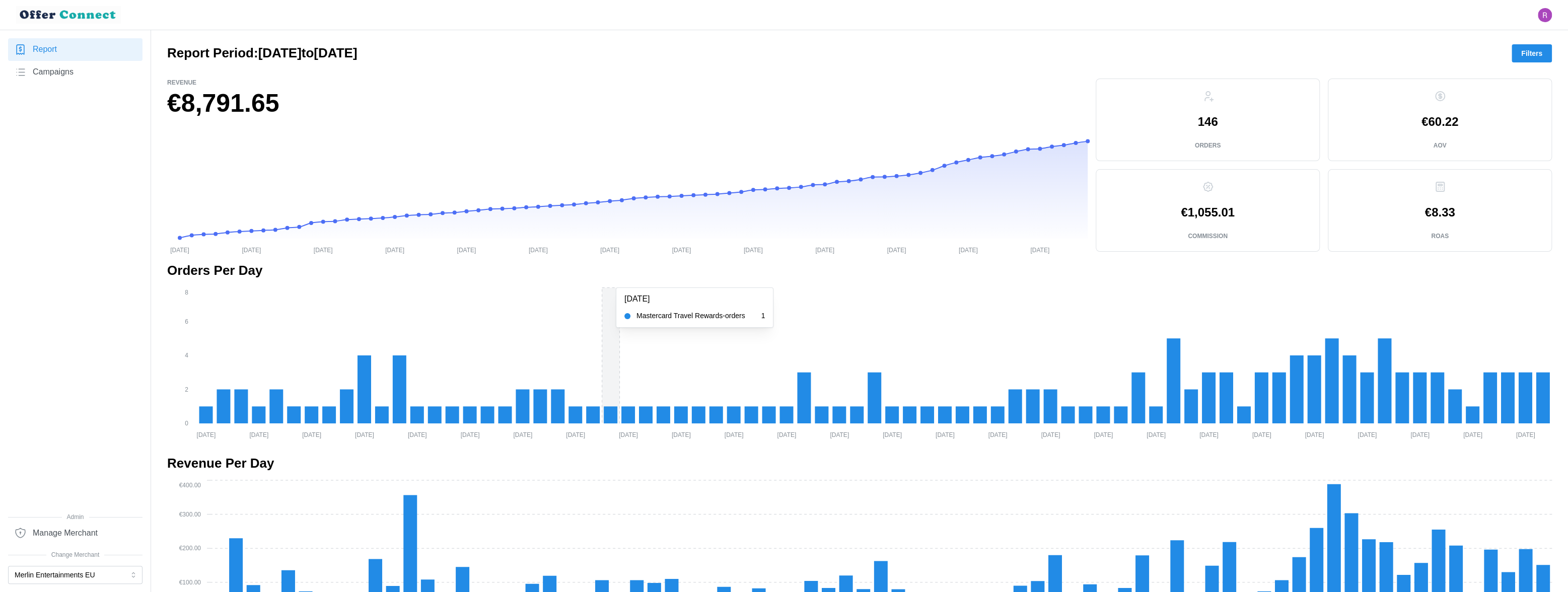
scroll to position [0, 0]
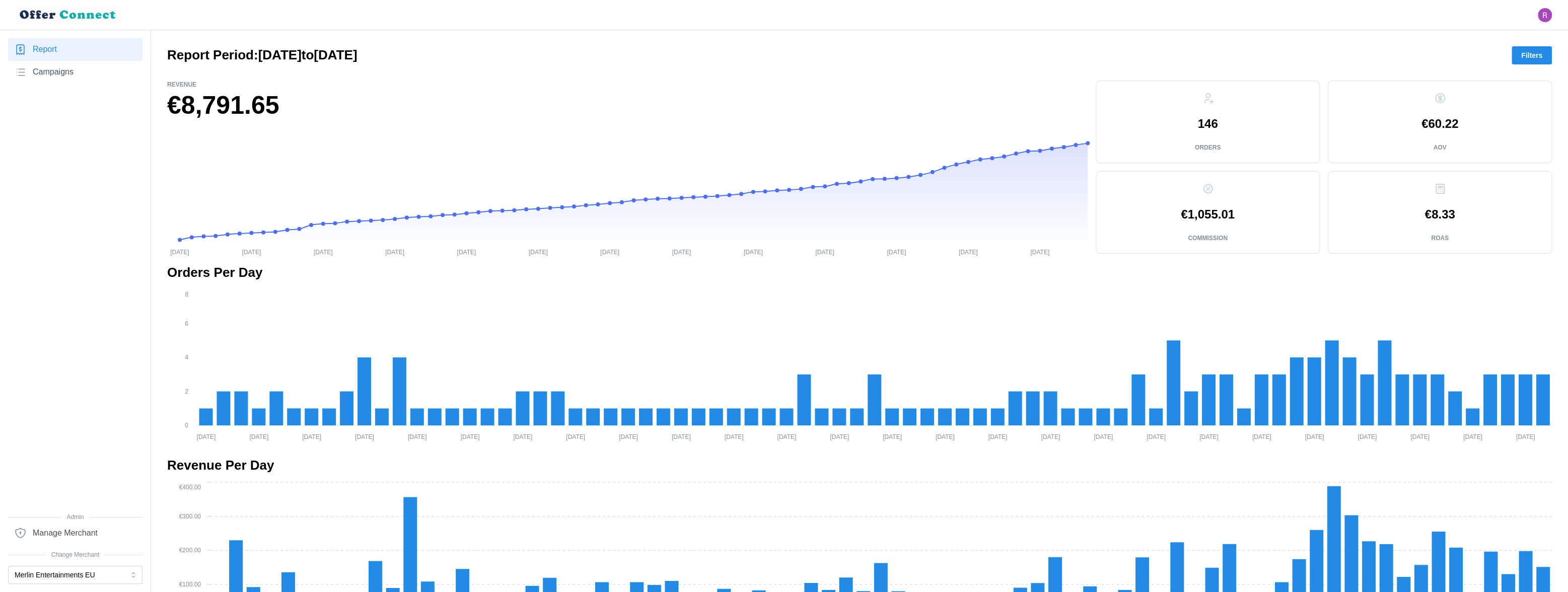
click at [61, 67] on span "Campaigns" at bounding box center [53, 72] width 41 height 13
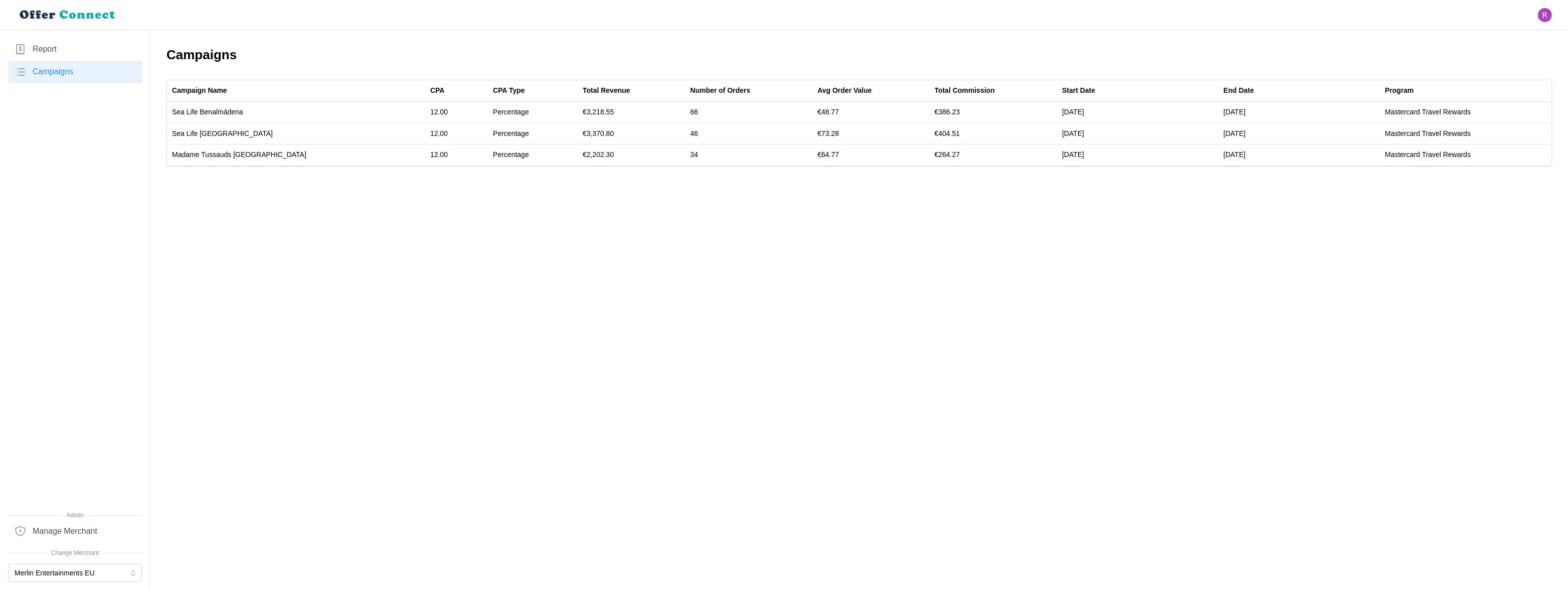
click at [65, 43] on link "Report" at bounding box center [75, 49] width 134 height 23
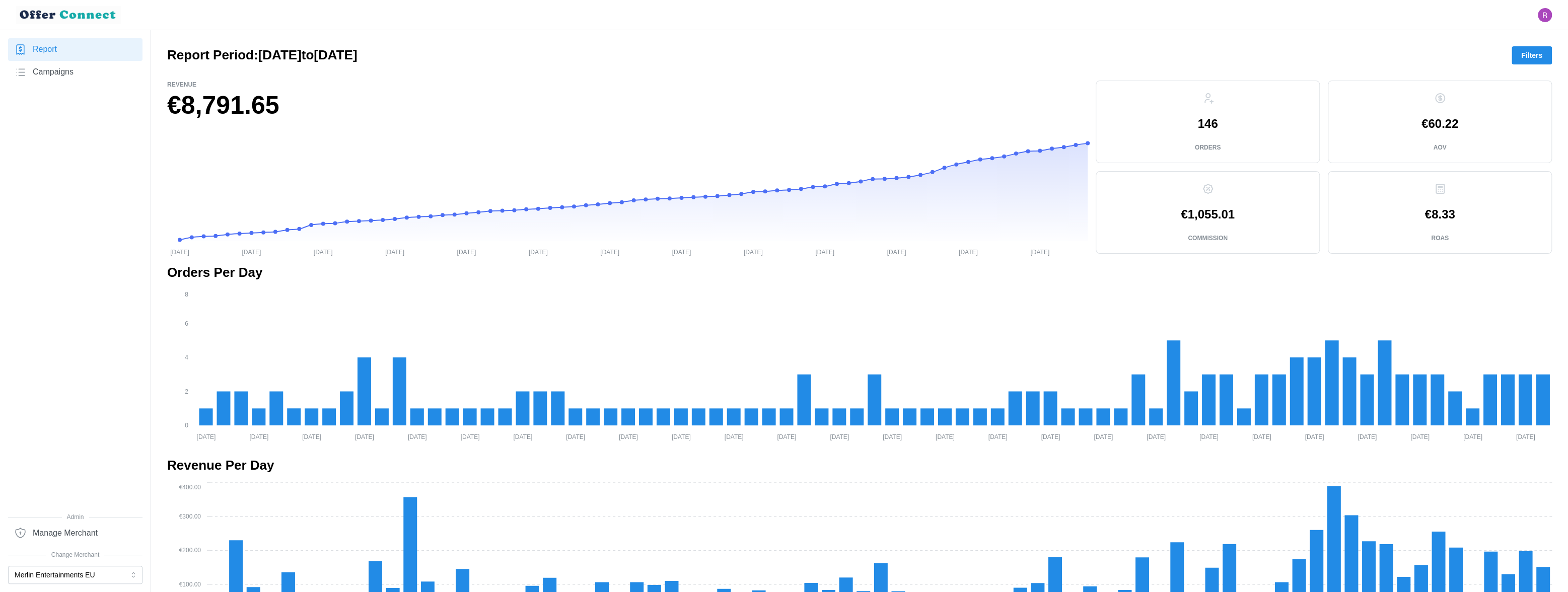
click at [1379, 52] on span "Filters" at bounding box center [1532, 56] width 21 height 17
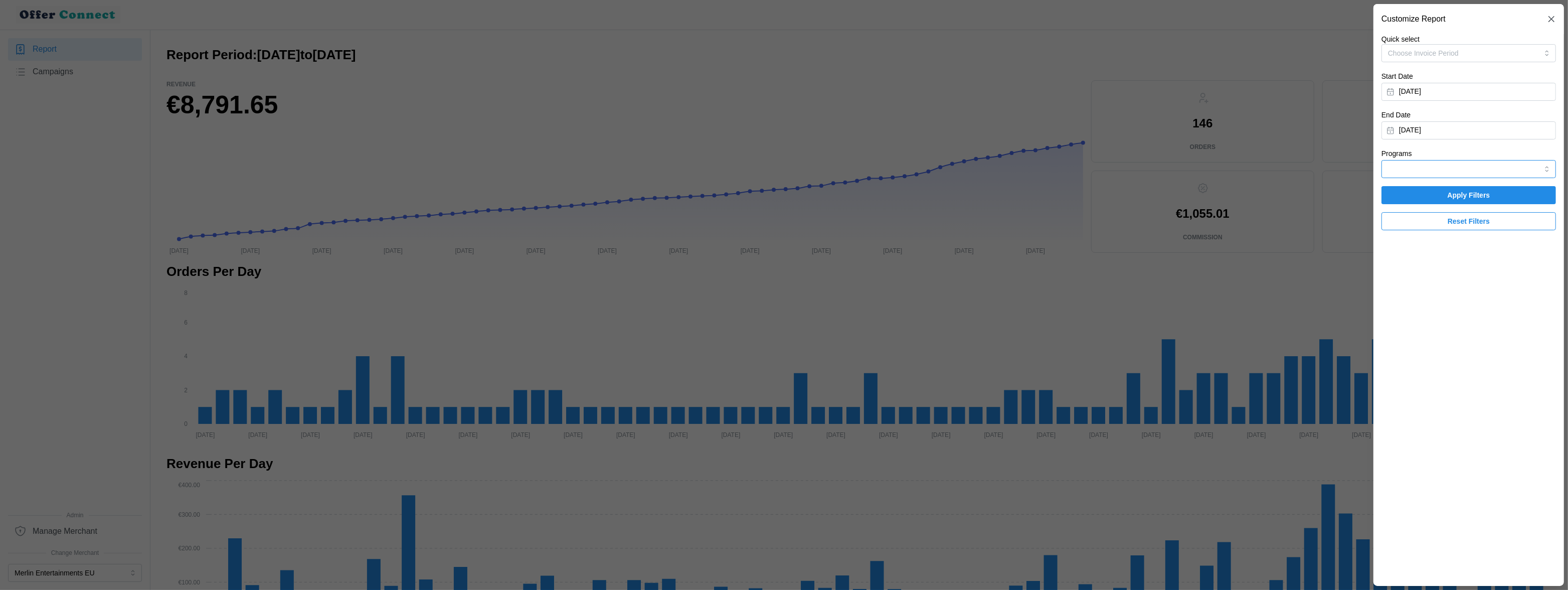
click at [1373, 164] on input "Programs" at bounding box center [1469, 169] width 175 height 18
click at [1373, 195] on span "Mastercard Travel Rewards" at bounding box center [1432, 193] width 86 height 11
type input "Mastercard Travel Rewards"
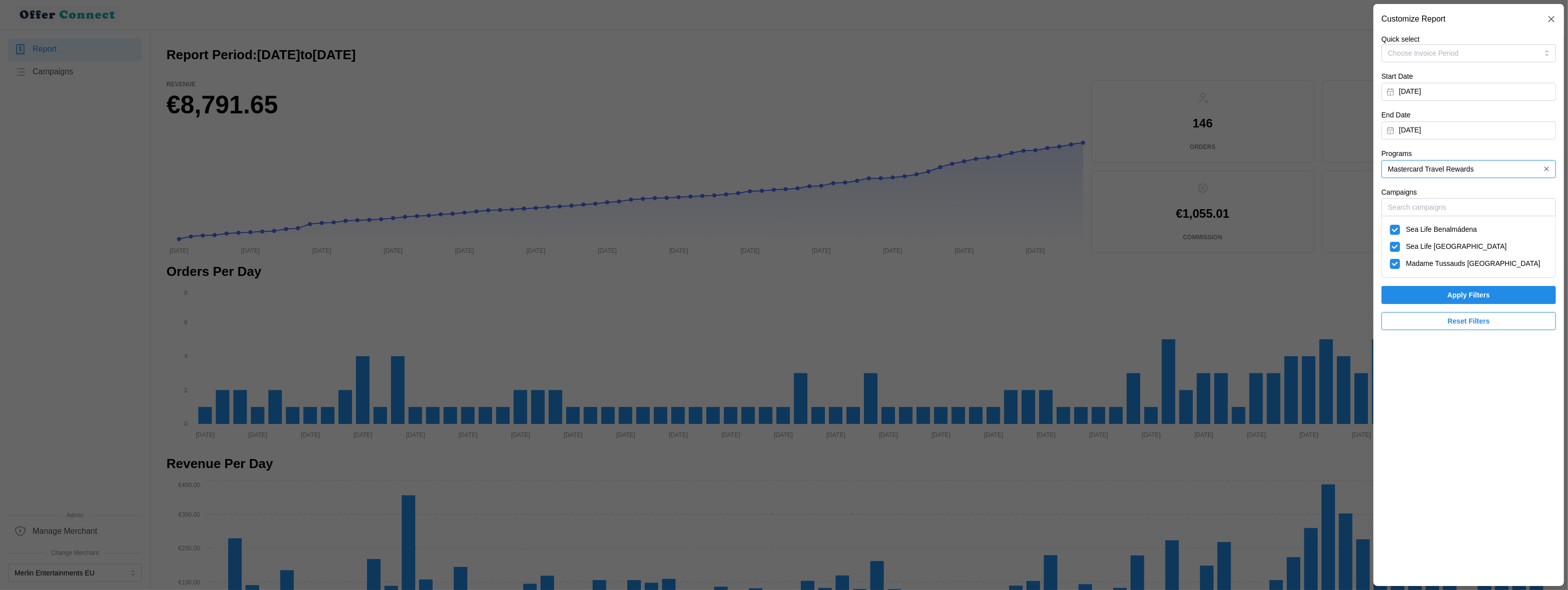
click at [1373, 242] on div "Sea Life [GEOGRAPHIC_DATA]" at bounding box center [1469, 247] width 158 height 11
checkbox input "false"
click at [1373, 265] on span "Madame Tussauds [GEOGRAPHIC_DATA]" at bounding box center [1473, 264] width 135 height 11
checkbox input "false"
click at [1373, 293] on span "Apply Filters" at bounding box center [1469, 295] width 43 height 17
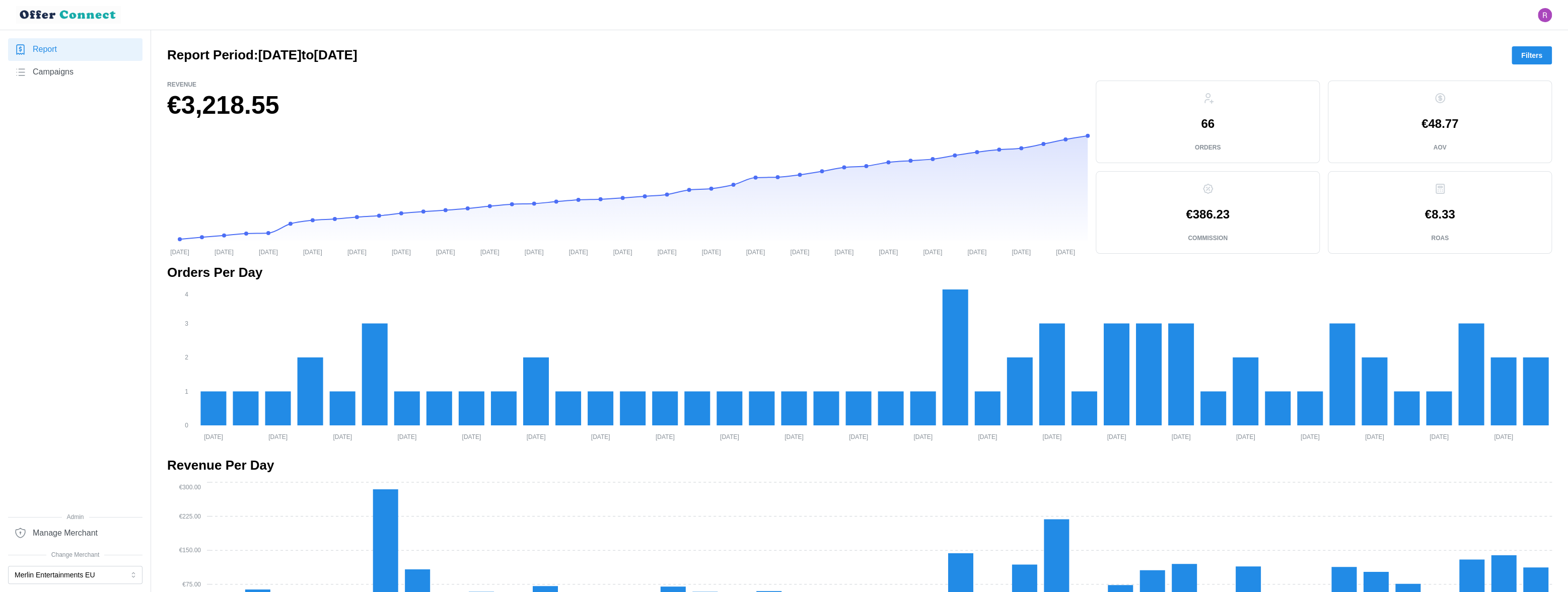
click at [1379, 53] on span "Filters" at bounding box center [1532, 56] width 21 height 17
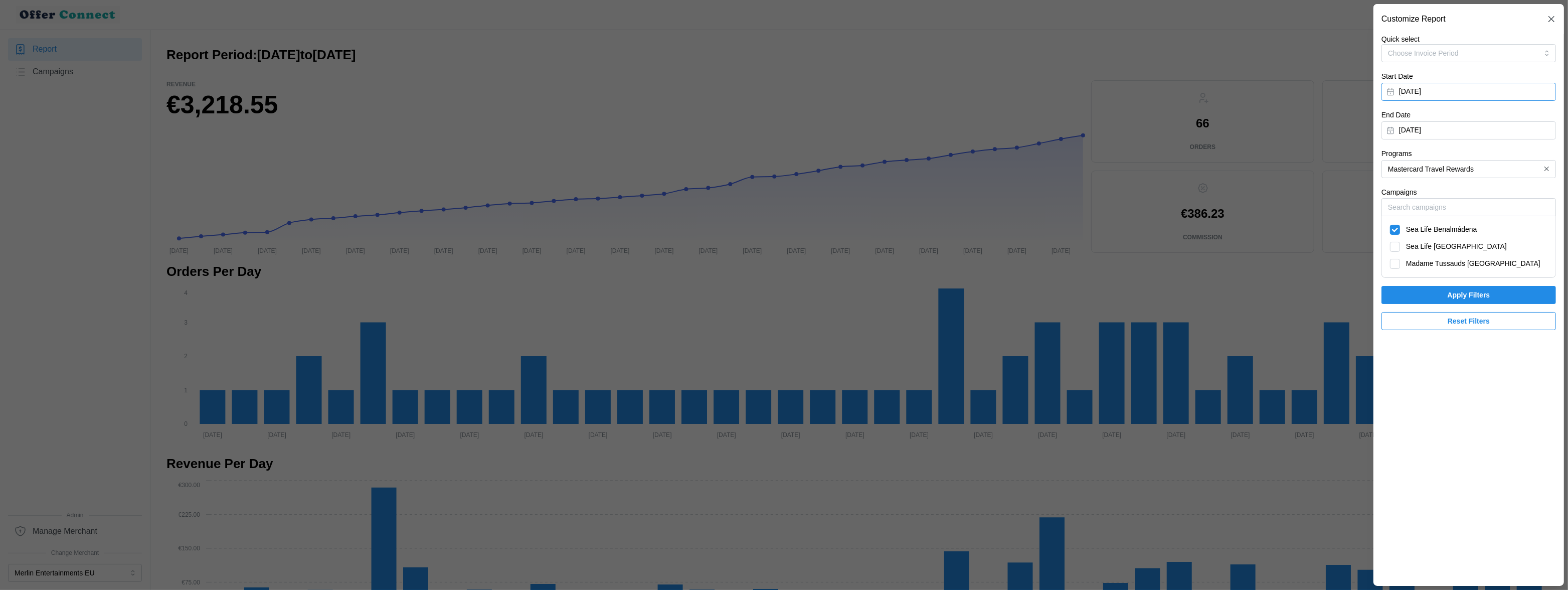
click at [1373, 96] on button "[DATE]" at bounding box center [1469, 92] width 175 height 18
click at [1373, 126] on button "button" at bounding box center [1511, 121] width 18 height 18
click at [1373, 124] on icon "button" at bounding box center [1510, 120] width 8 height 8
click at [1373, 122] on icon "button" at bounding box center [1510, 120] width 8 height 8
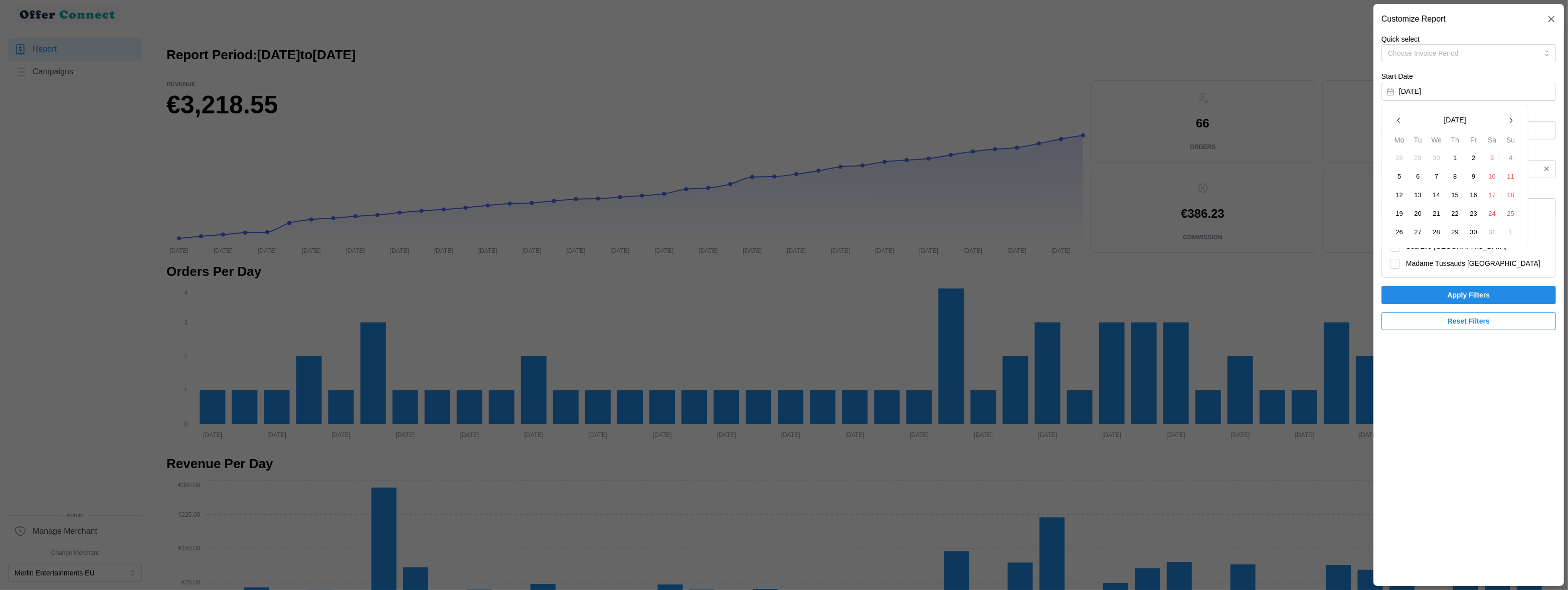
click at [1373, 122] on icon "button" at bounding box center [1510, 120] width 8 height 8
click at [1373, 157] on button "1" at bounding box center [1418, 158] width 18 height 18
click at [1373, 130] on button "[DATE]" at bounding box center [1469, 130] width 175 height 18
click at [1373, 159] on icon "button" at bounding box center [1510, 159] width 8 height 8
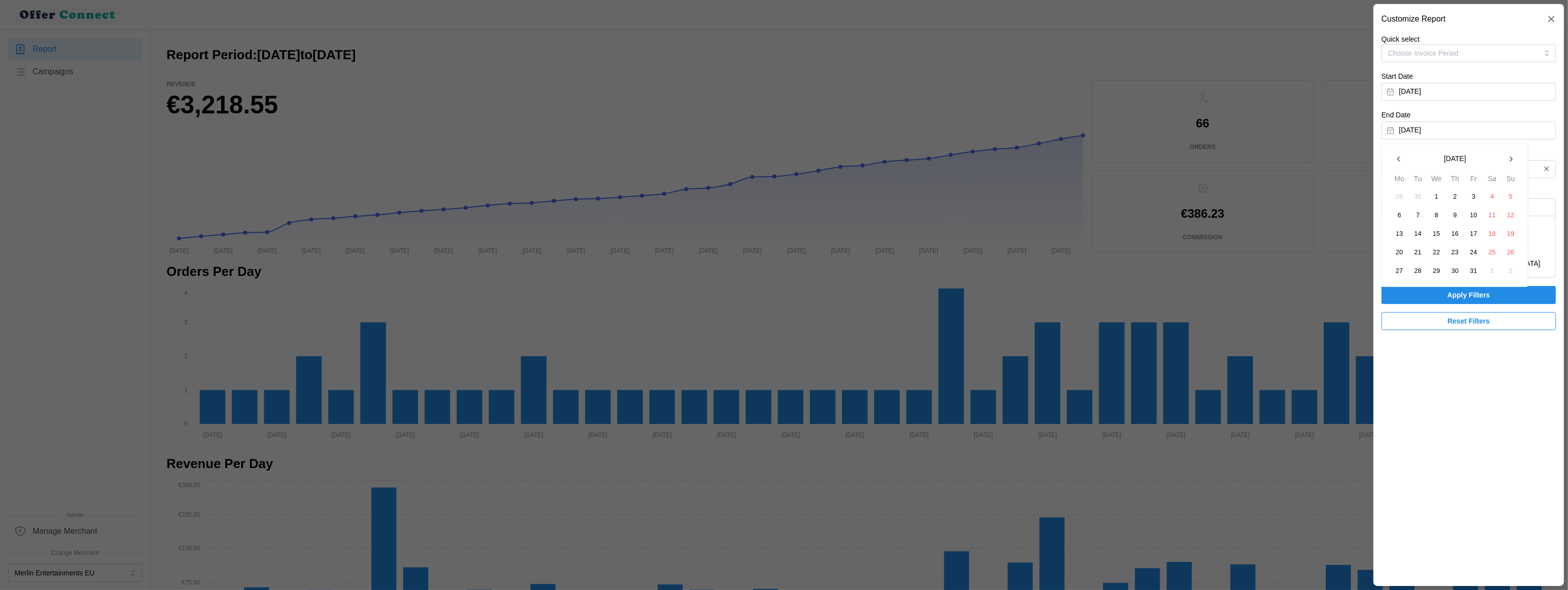
click at [1373, 159] on icon "button" at bounding box center [1510, 159] width 8 height 8
click at [1373, 160] on icon "button" at bounding box center [1399, 159] width 8 height 8
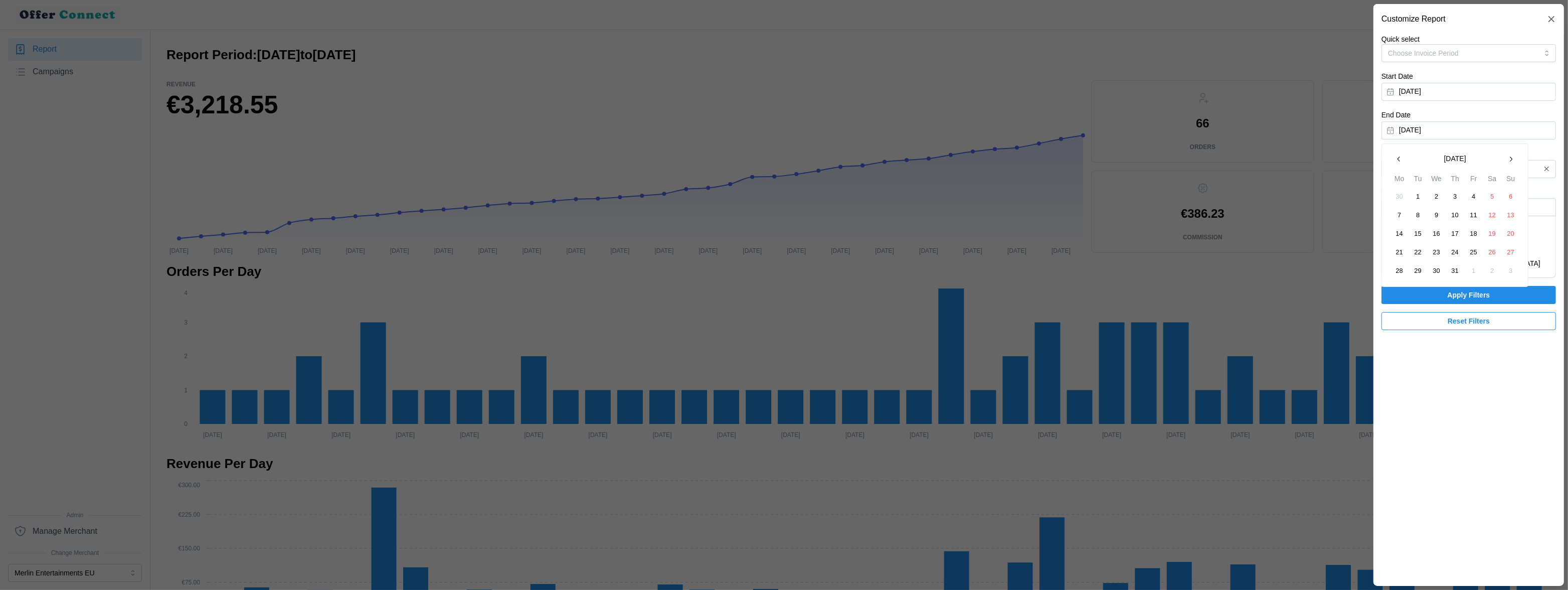
click at [1373, 272] on button "31" at bounding box center [1455, 271] width 18 height 18
click at [1373, 293] on span "Apply Filters" at bounding box center [1469, 295] width 43 height 17
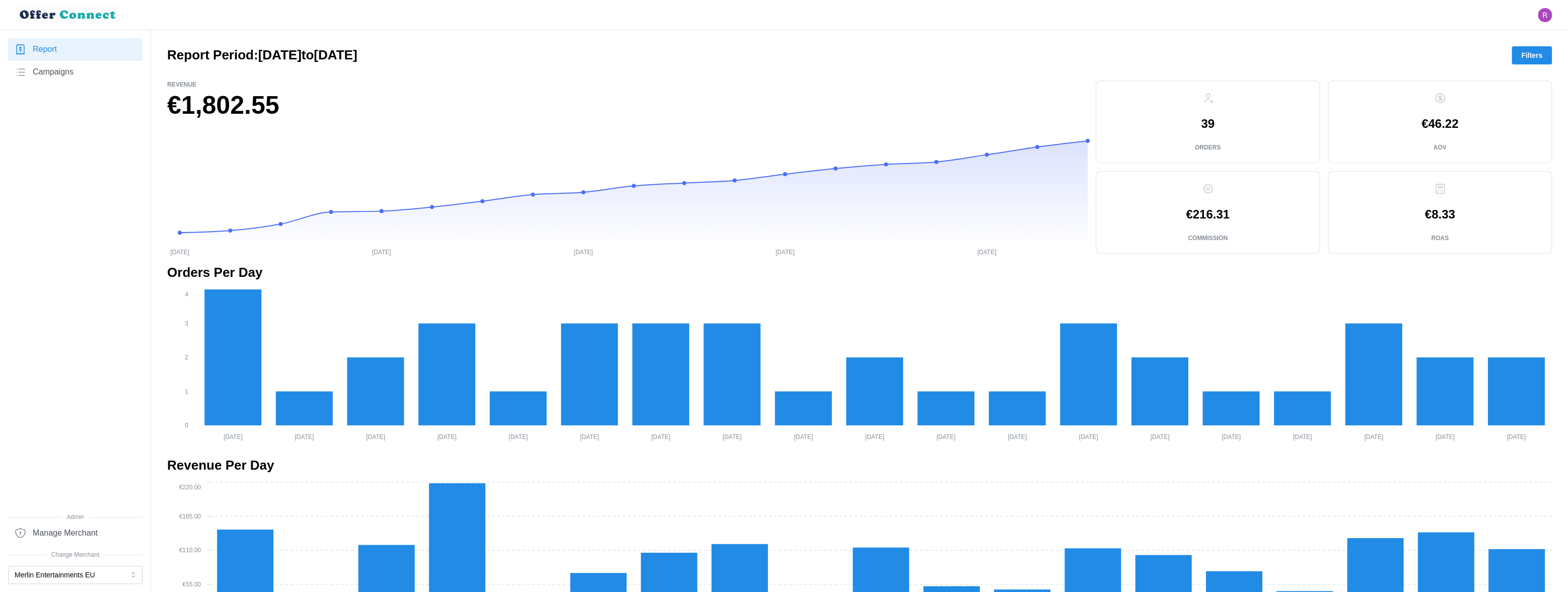
click at [1379, 62] on span "Filters" at bounding box center [1532, 56] width 21 height 17
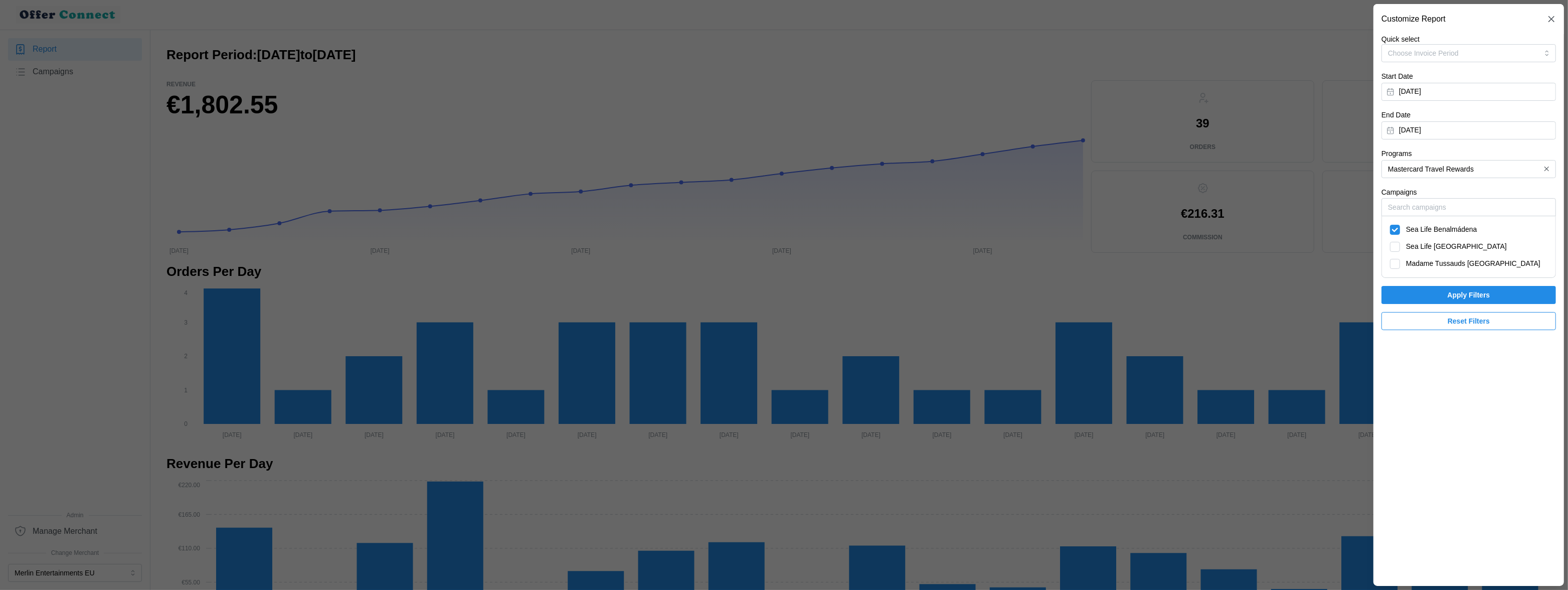
click at [1373, 246] on div "Sea Life [GEOGRAPHIC_DATA]" at bounding box center [1469, 247] width 158 height 11
checkbox input "true"
click at [1373, 232] on span "Sea Life Benalmádena" at bounding box center [1441, 230] width 71 height 11
checkbox input "false"
click at [1373, 295] on span "Apply Filters" at bounding box center [1469, 295] width 43 height 17
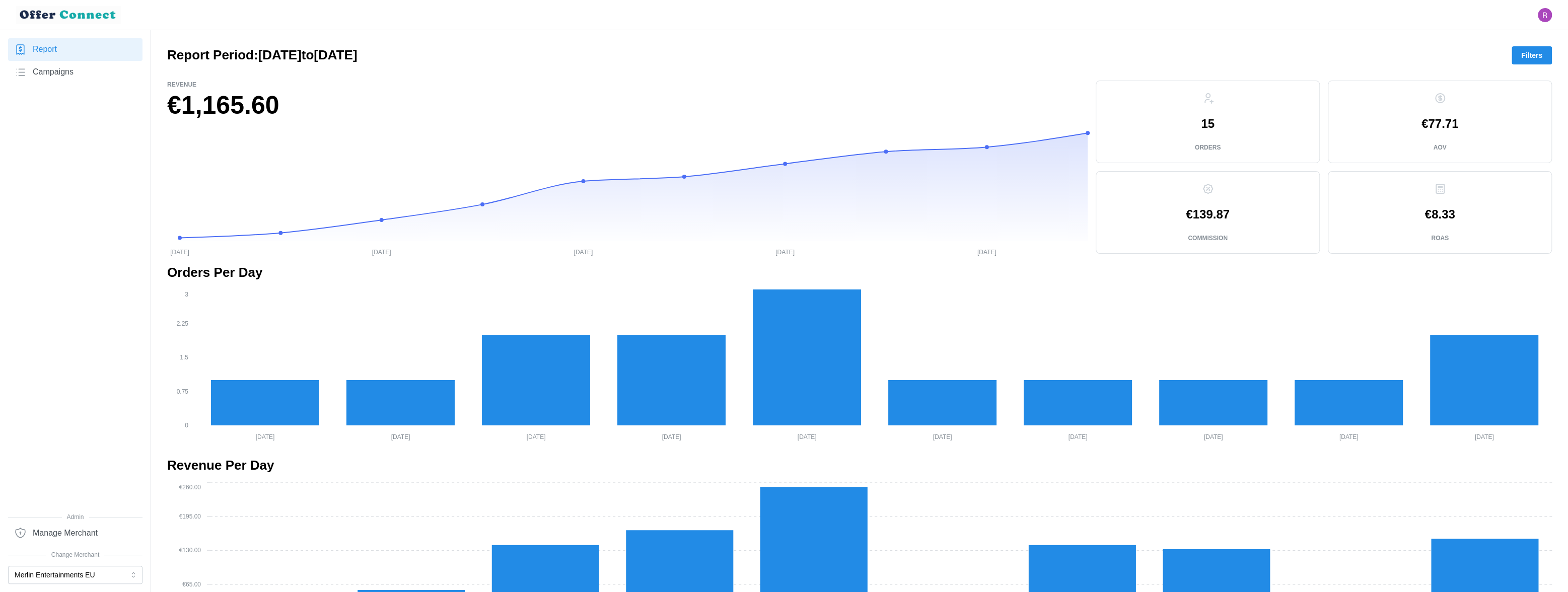
click at [1379, 53] on span "Filters" at bounding box center [1532, 56] width 21 height 17
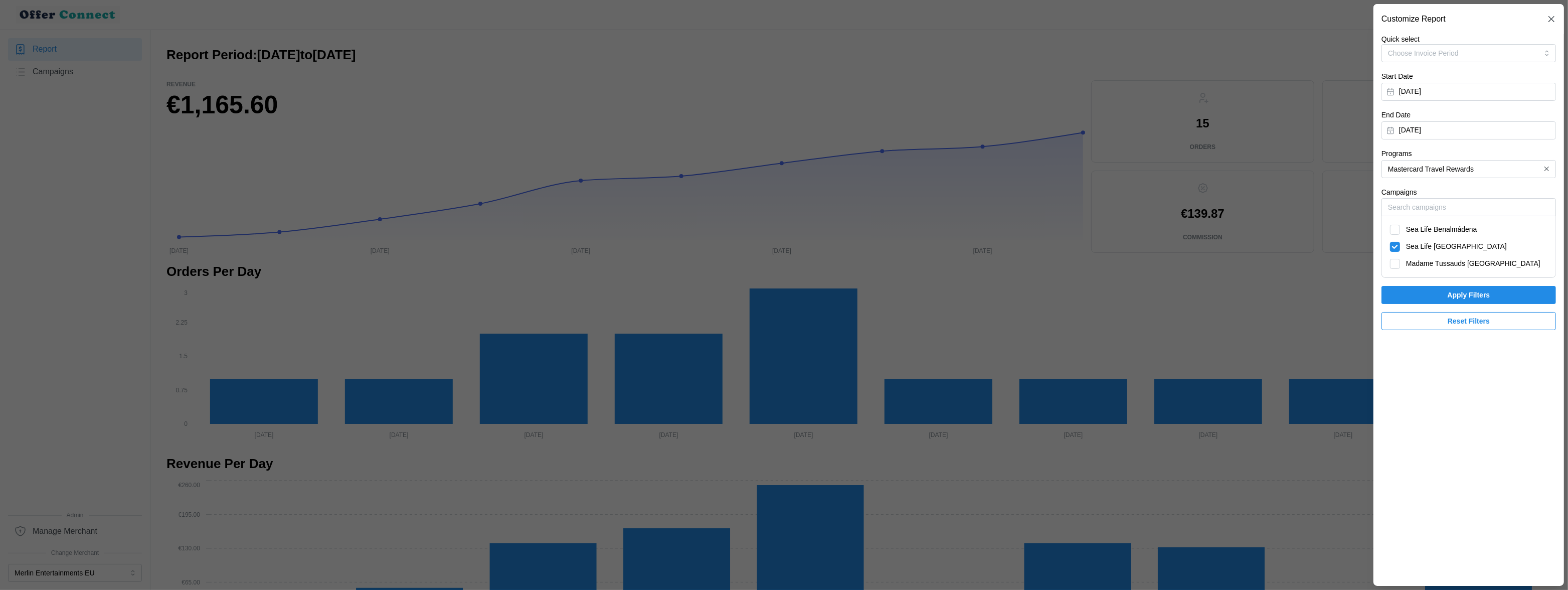
click at [1373, 265] on span "Madame Tussauds [GEOGRAPHIC_DATA]" at bounding box center [1473, 264] width 135 height 11
checkbox input "true"
click at [1373, 248] on div "Sea Life [GEOGRAPHIC_DATA]" at bounding box center [1469, 247] width 158 height 11
checkbox input "false"
click at [1373, 298] on span "Apply Filters" at bounding box center [1469, 295] width 43 height 17
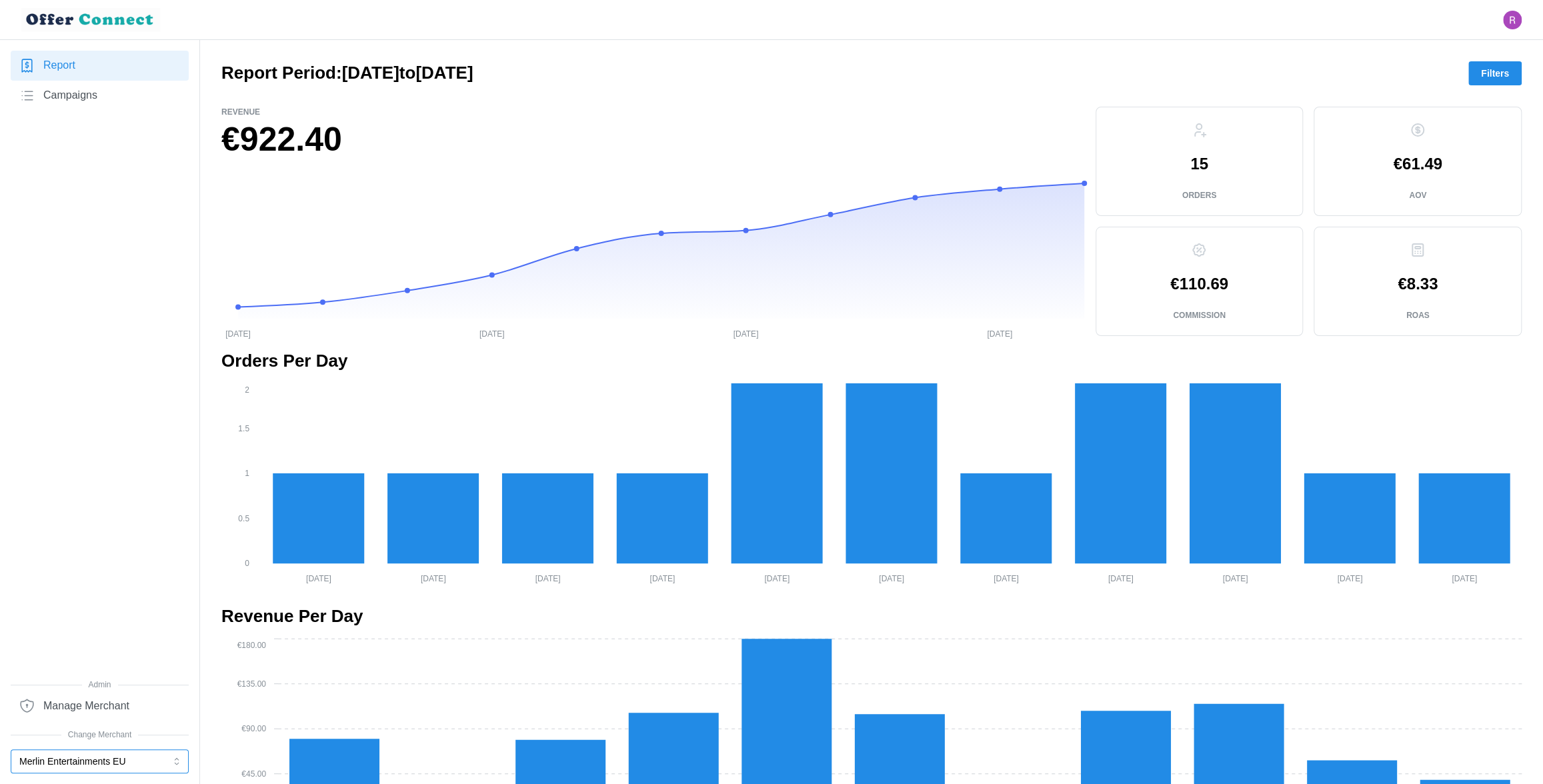
click at [89, 689] on button "Merlin Entertainments EU" at bounding box center [100, 761] width 178 height 24
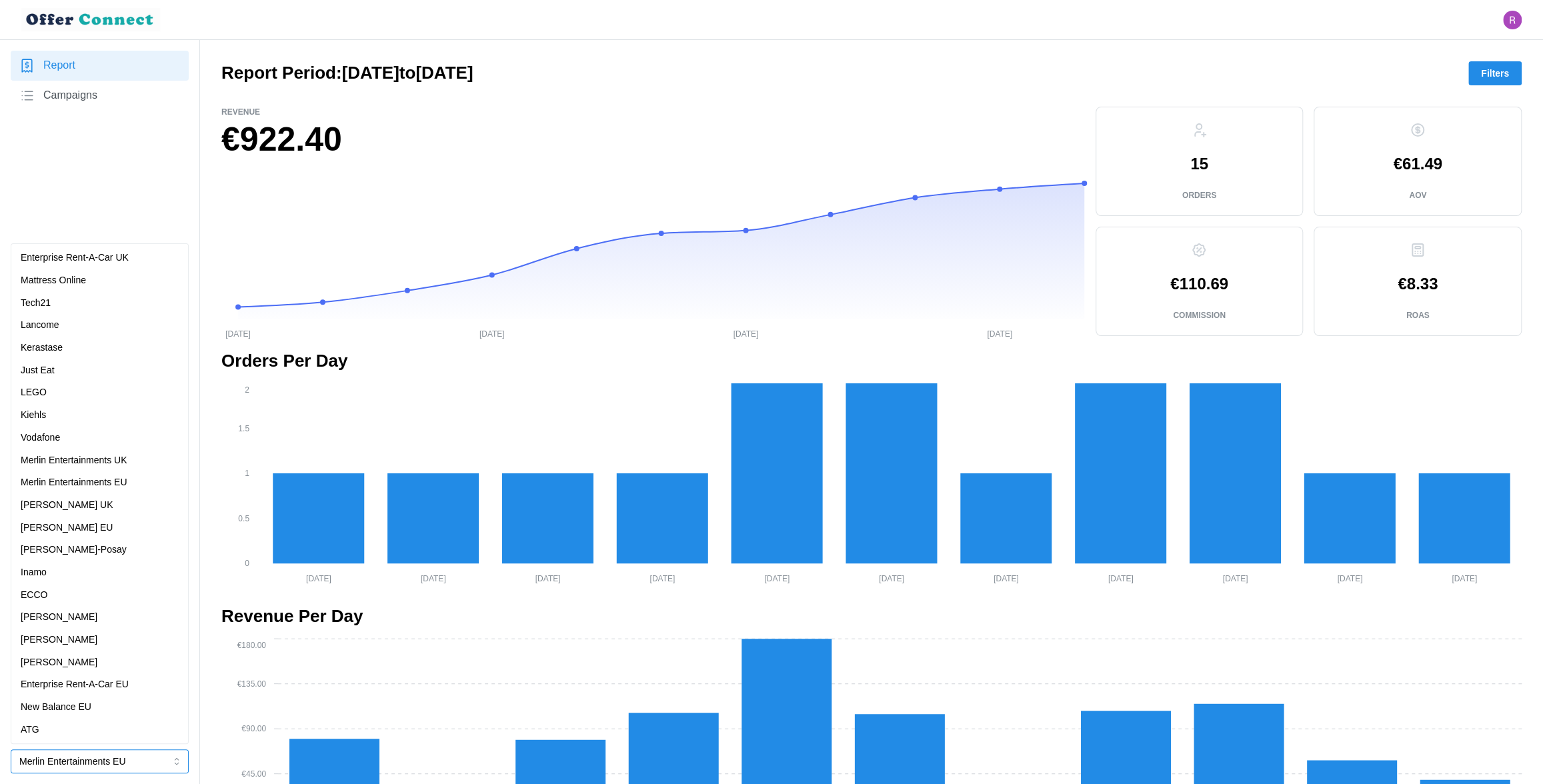
click at [107, 460] on p "Merlin Entertainments UK" at bounding box center [74, 460] width 107 height 15
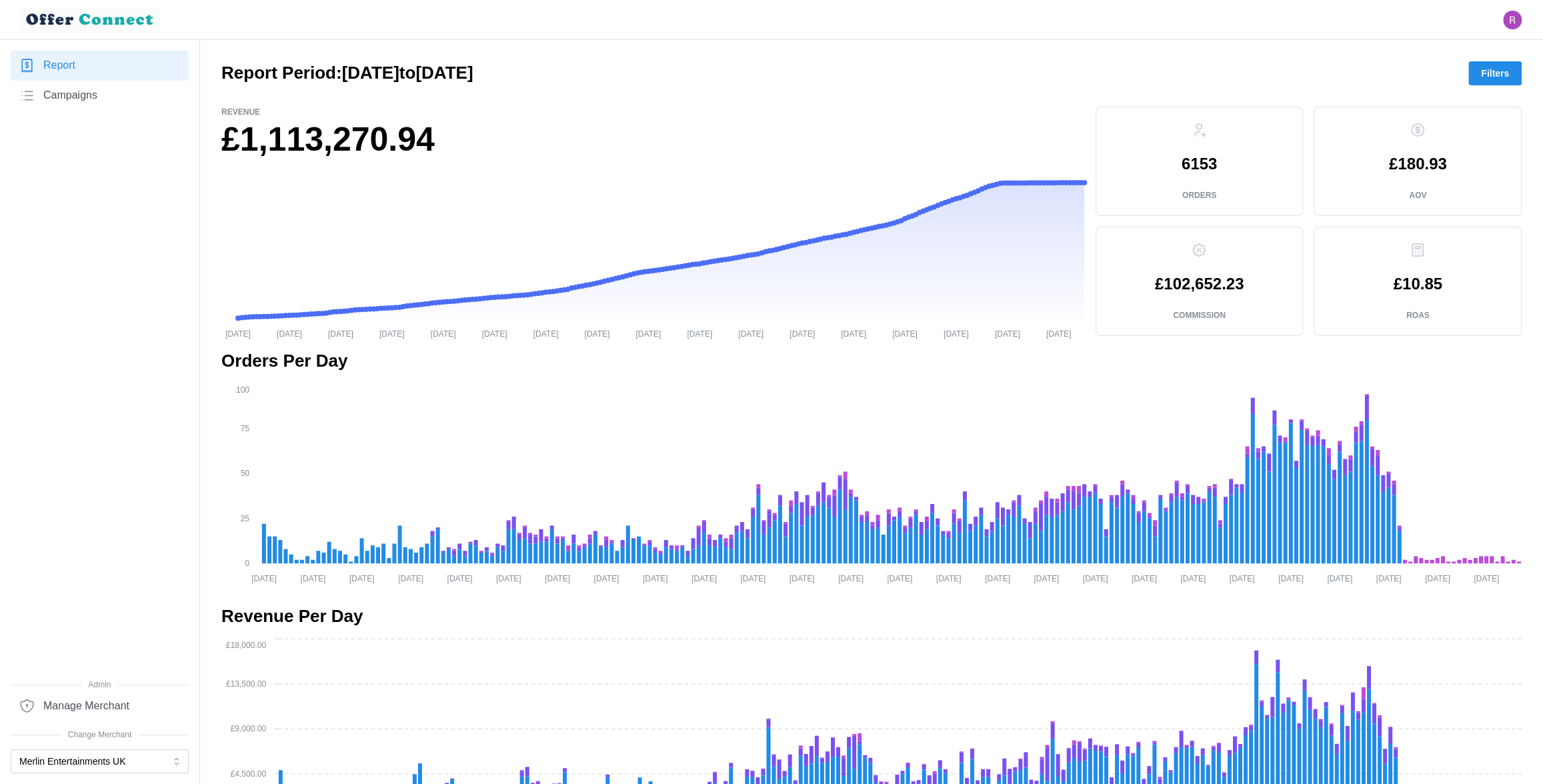
click at [1492, 74] on span "Filters" at bounding box center [1495, 74] width 28 height 23
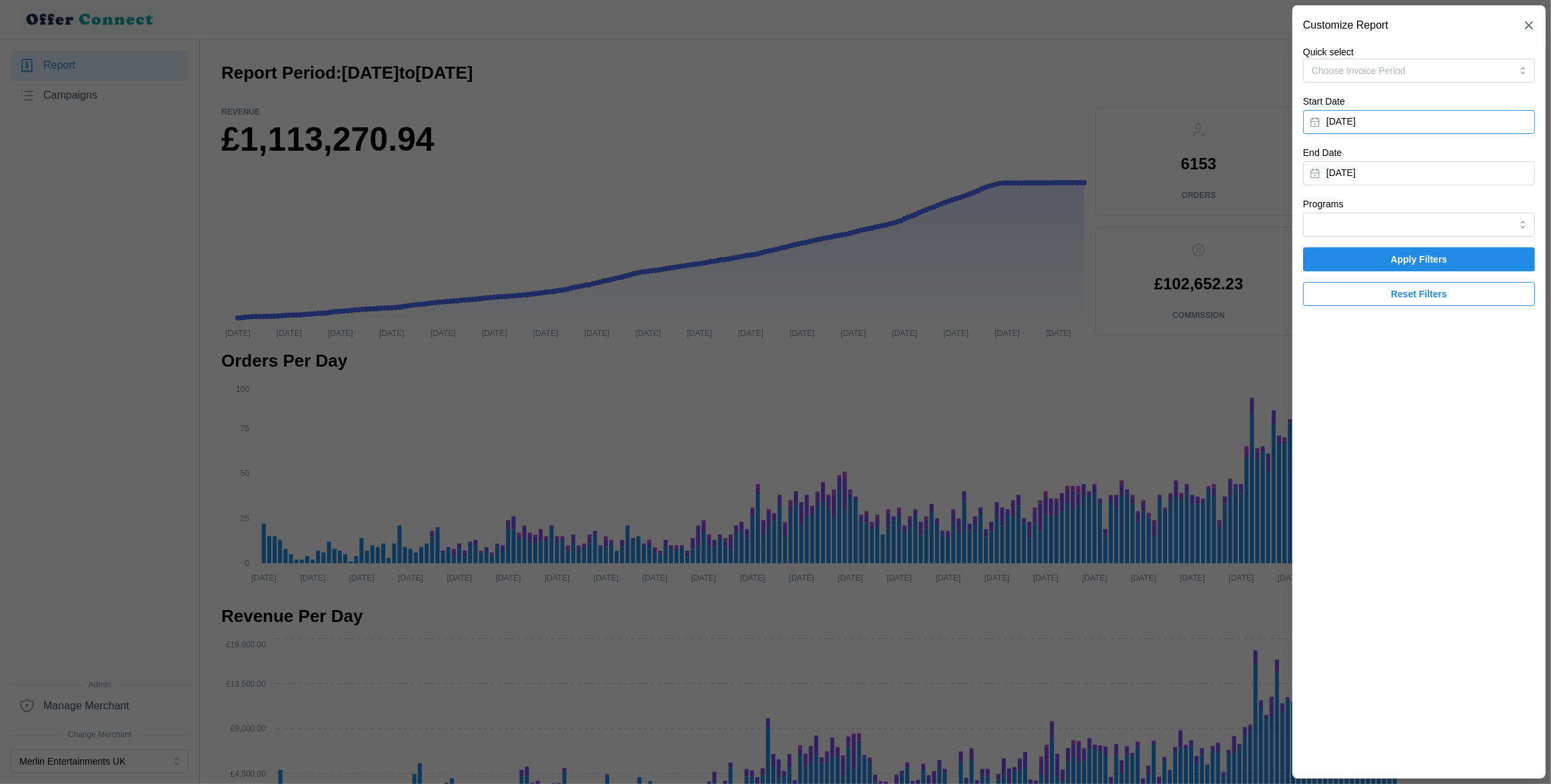
click at [1432, 116] on button "[DATE]" at bounding box center [1419, 122] width 232 height 24
click at [1473, 155] on icon "button" at bounding box center [1474, 159] width 11 height 11
click at [1472, 155] on icon "button" at bounding box center [1474, 159] width 11 height 11
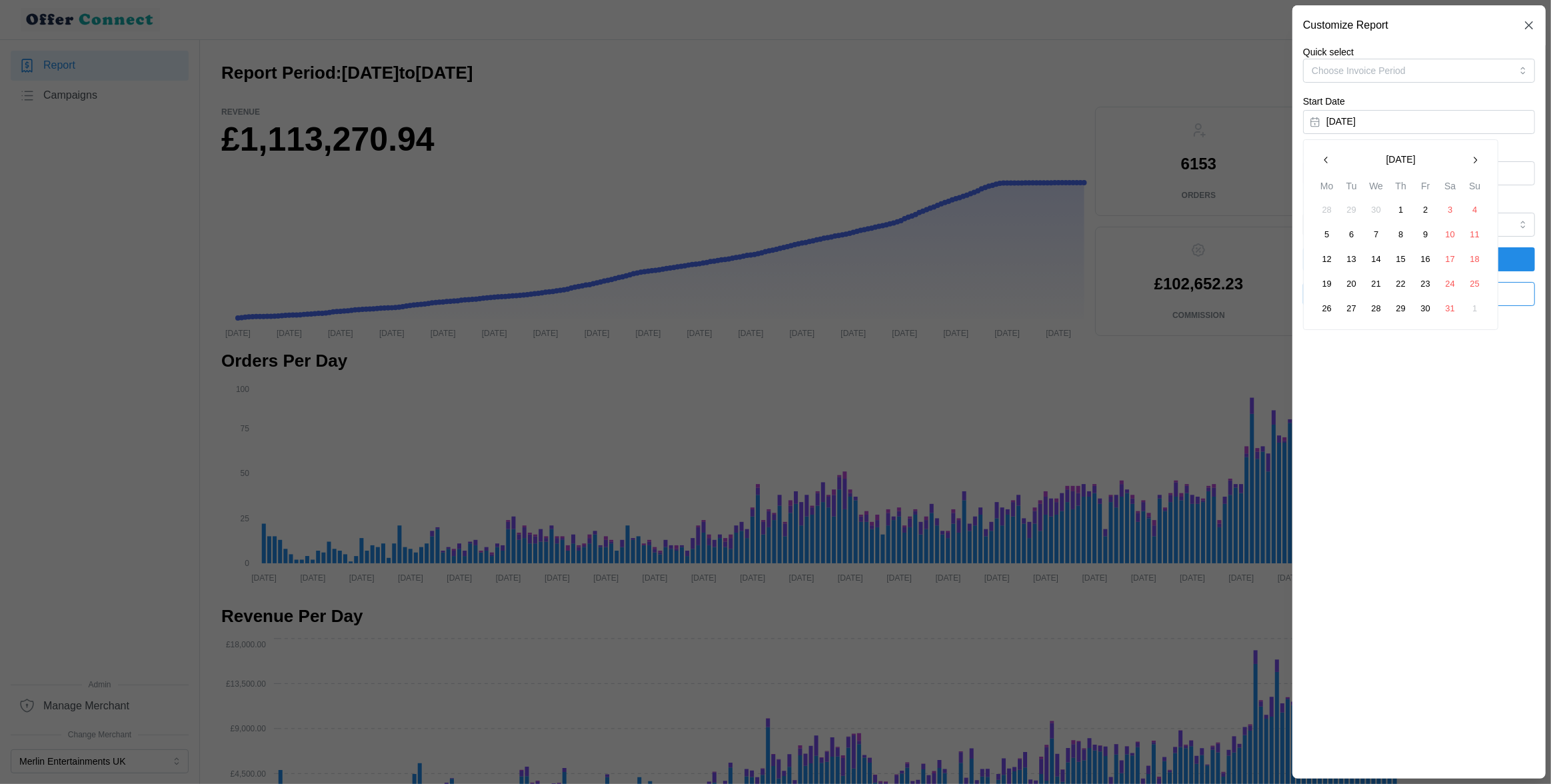
click at [1472, 155] on icon "button" at bounding box center [1474, 159] width 11 height 11
click at [1355, 214] on button "1" at bounding box center [1352, 210] width 24 height 24
click at [1385, 178] on button "[DATE]" at bounding box center [1419, 173] width 232 height 24
click at [1320, 214] on button "button" at bounding box center [1327, 211] width 24 height 24
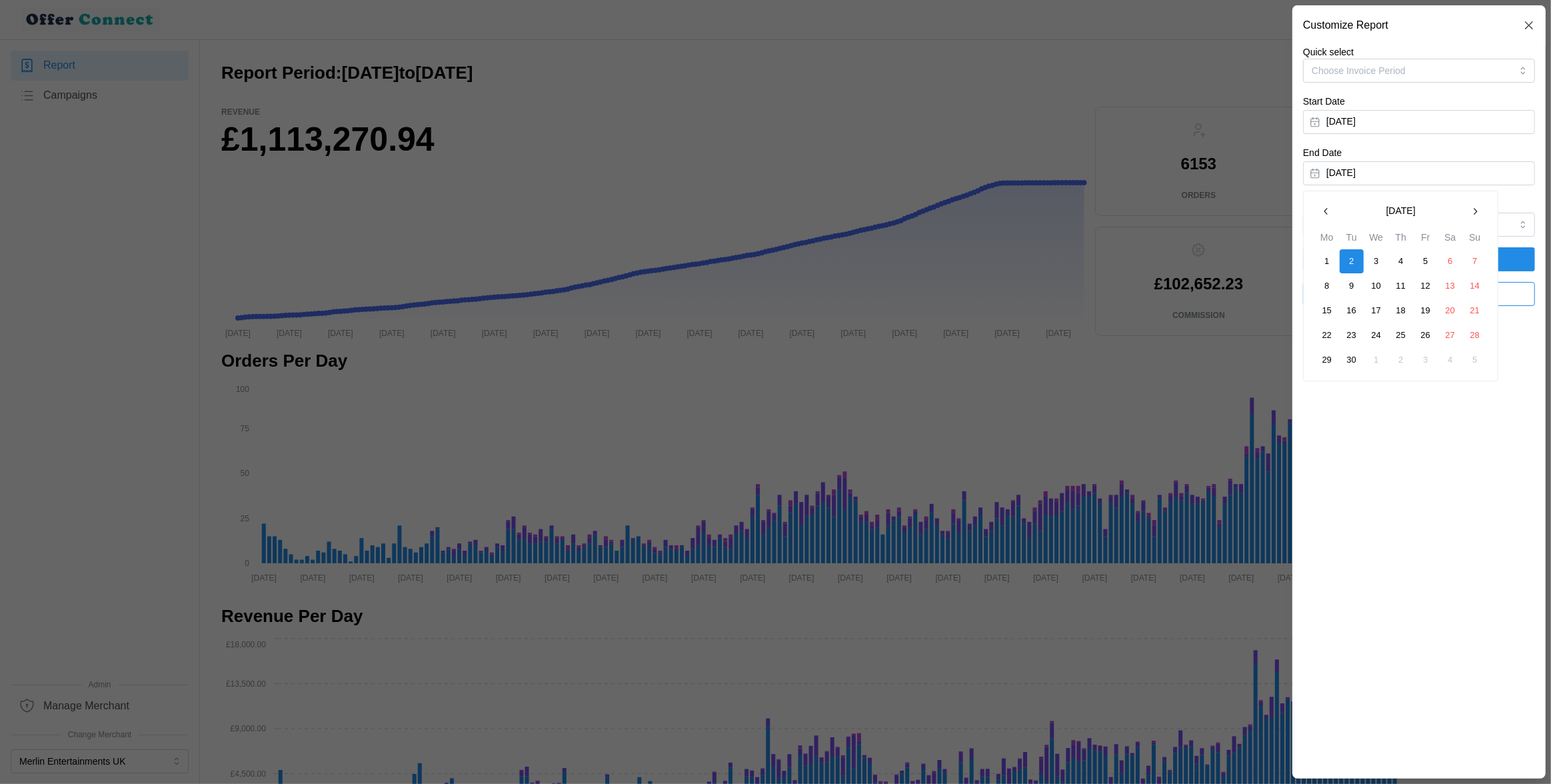
click at [1320, 214] on button "button" at bounding box center [1327, 211] width 24 height 24
click at [1405, 361] on button "31" at bounding box center [1401, 360] width 24 height 24
click at [1372, 220] on input "Programs" at bounding box center [1419, 225] width 232 height 24
click at [1362, 256] on span "Mastercard Travel Rewards" at bounding box center [1370, 256] width 114 height 15
type input "Mastercard Travel Rewards"
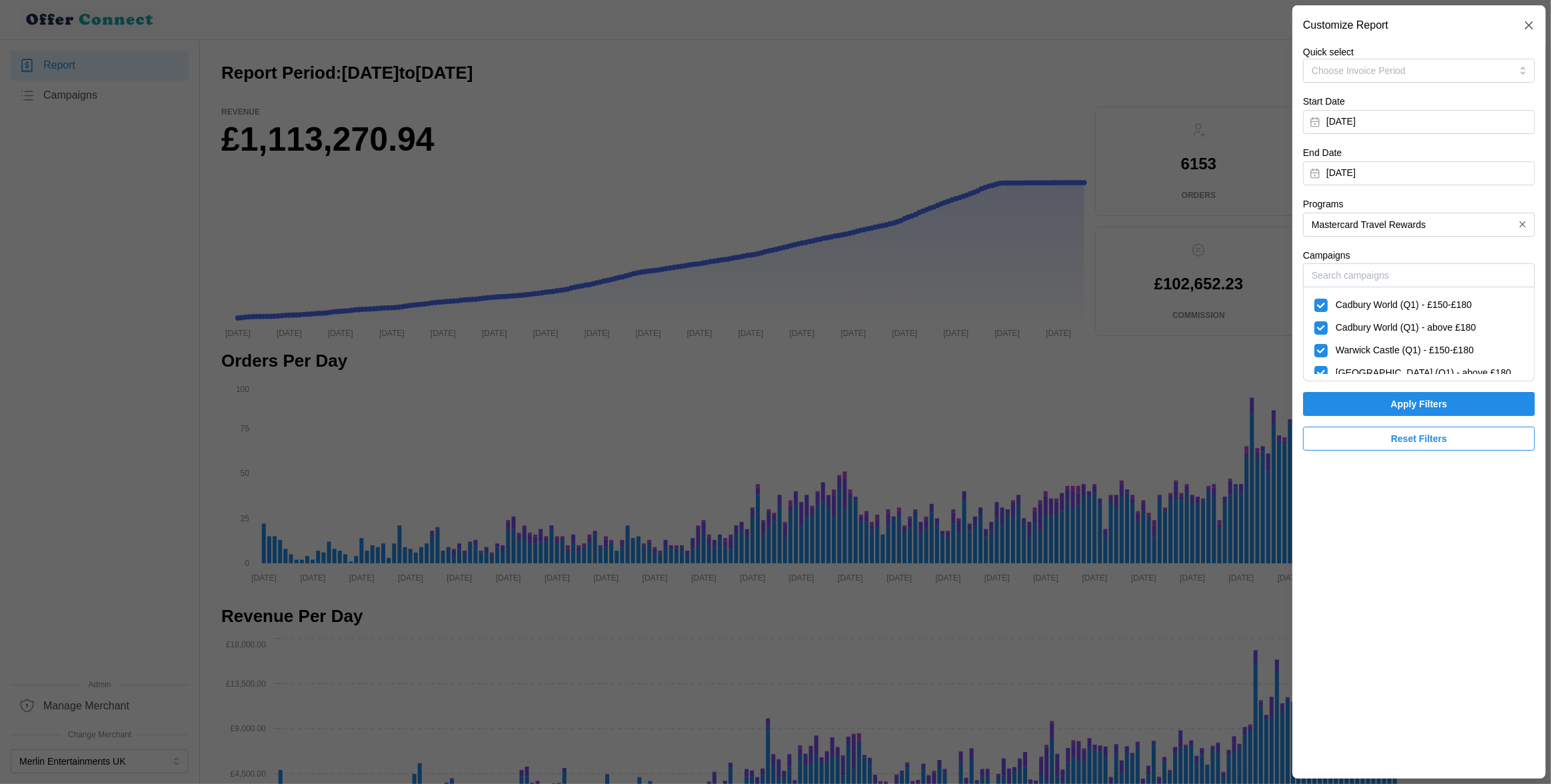
click at [1413, 405] on span "Apply Filters" at bounding box center [1419, 404] width 57 height 23
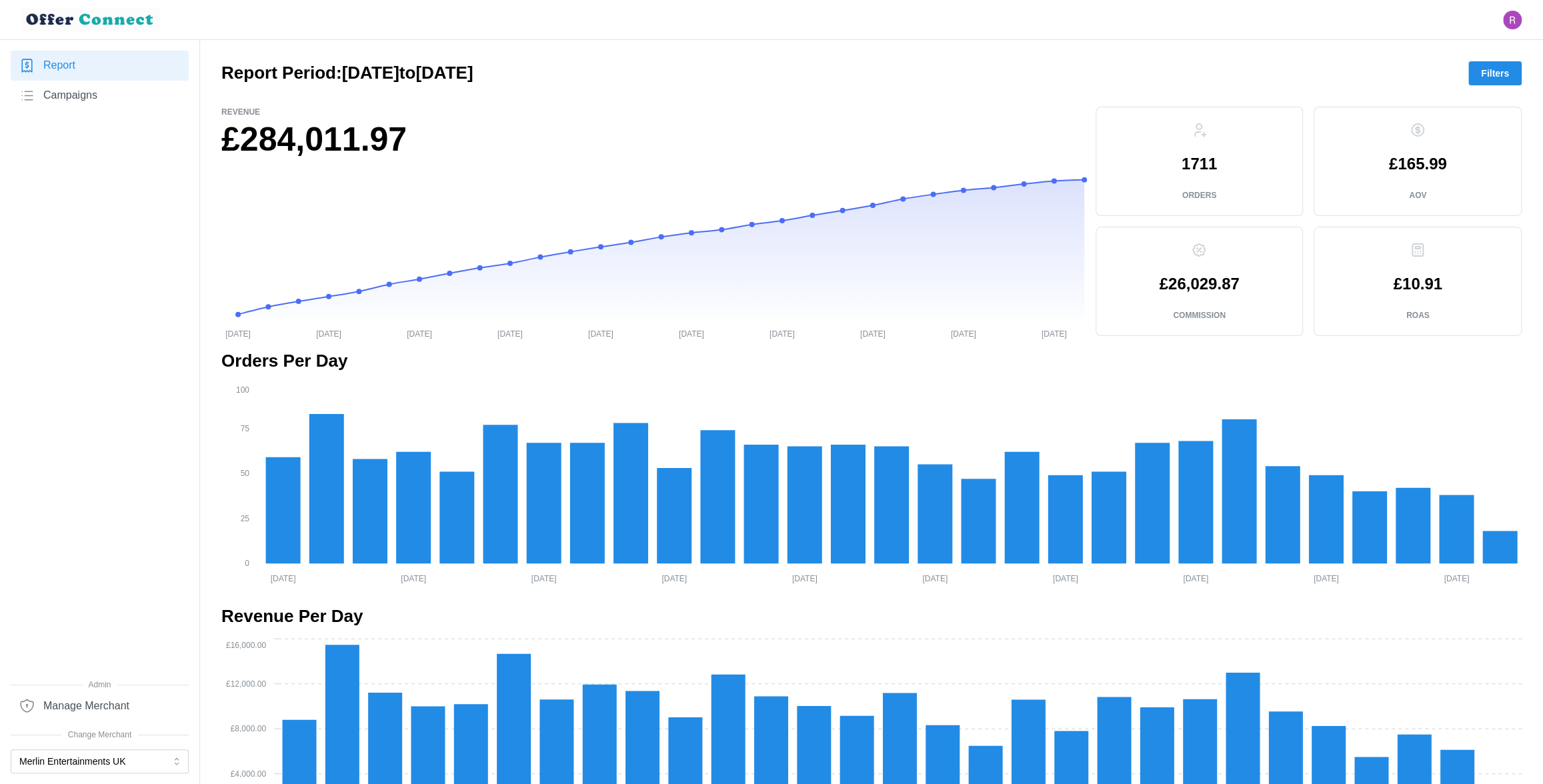
click at [113, 101] on link "Campaigns" at bounding box center [100, 95] width 178 height 30
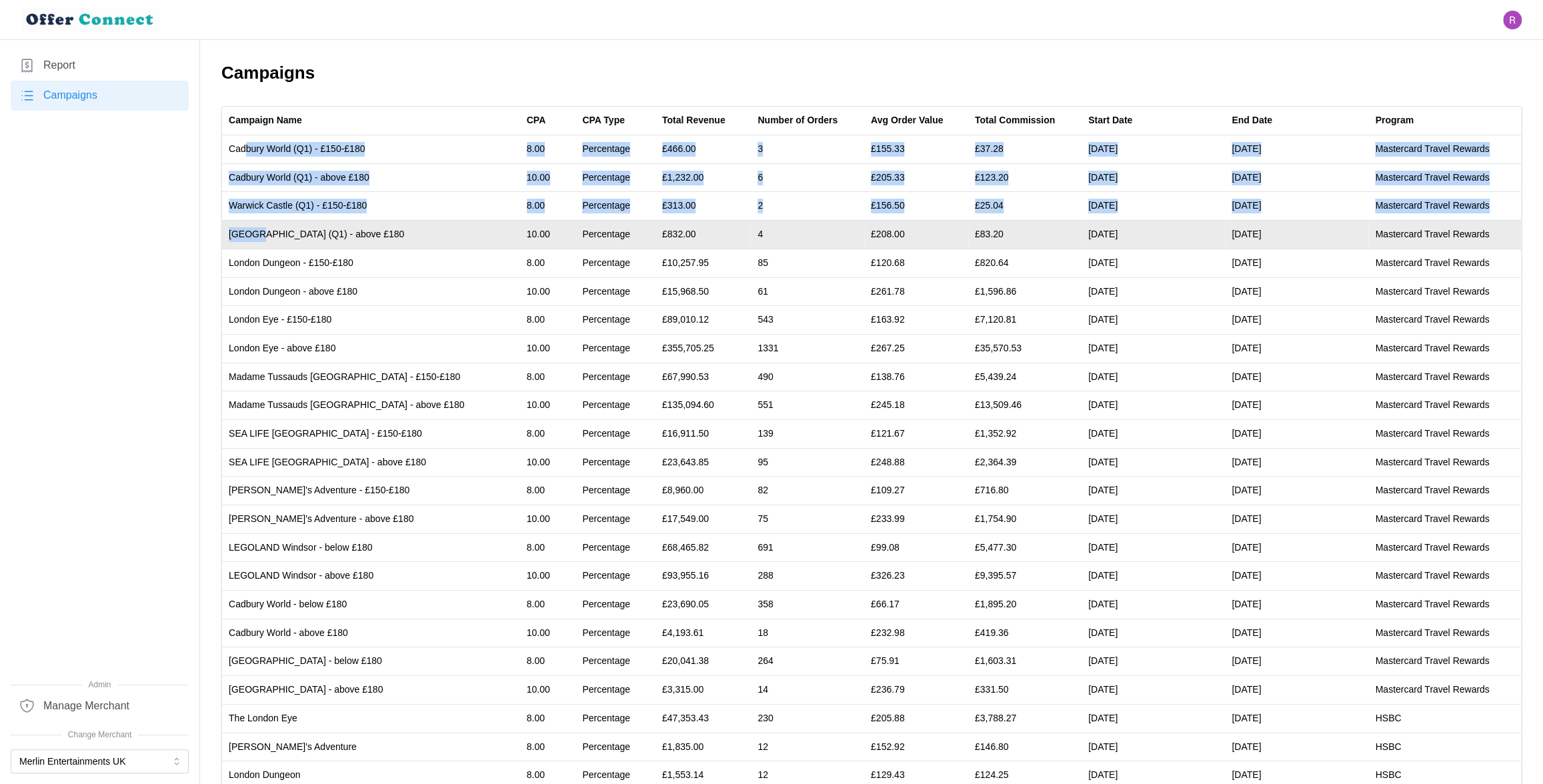
drag, startPoint x: 246, startPoint y: 147, endPoint x: 258, endPoint y: 239, distance: 92.8
click at [258, 239] on tbody "Cadbury World (Q1) - £150-£180 8.00 Percentage £466.00 3 £155.33 £37.28 [DATE] …" at bounding box center [871, 547] width 1299 height 824
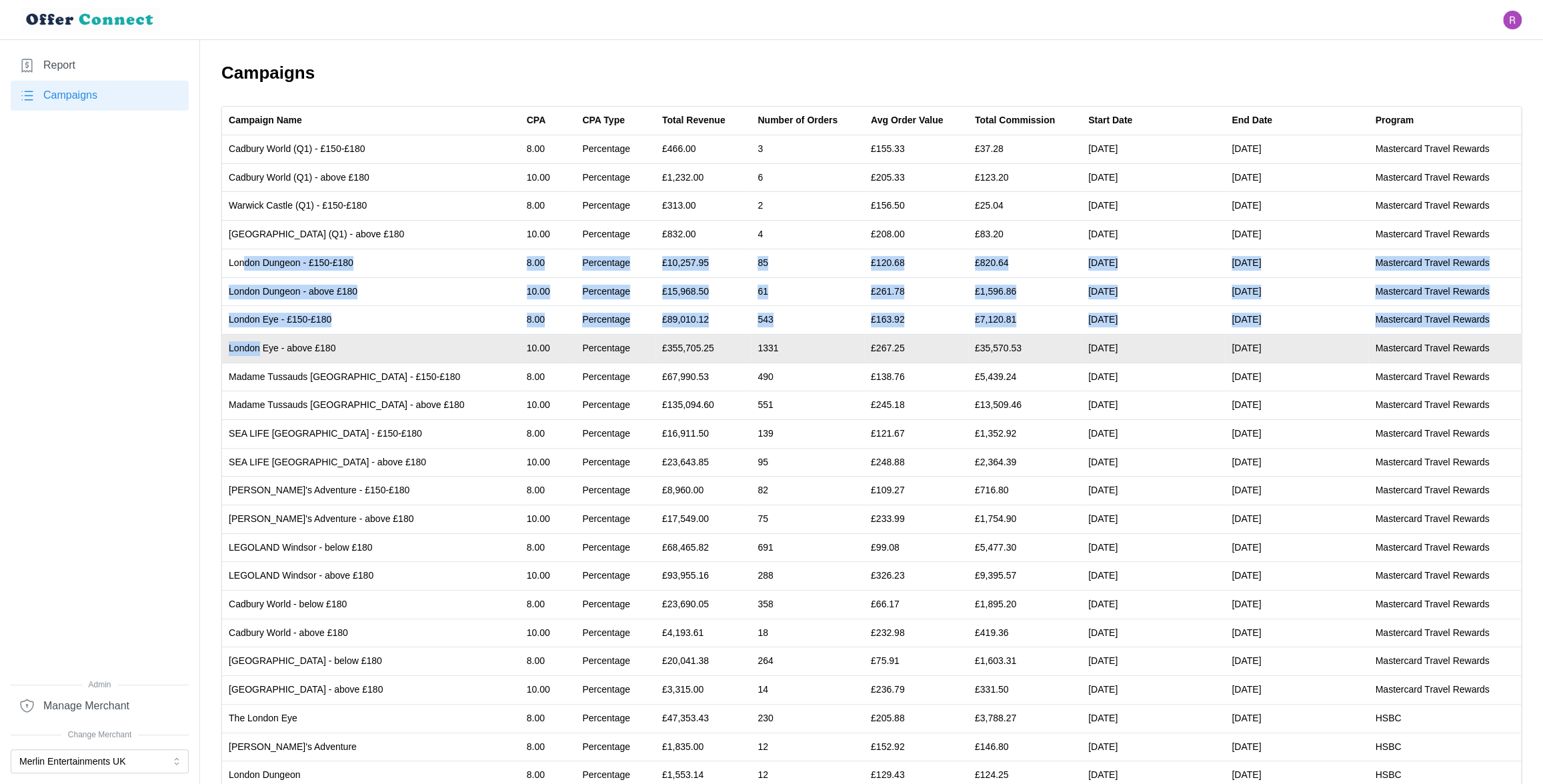
drag, startPoint x: 246, startPoint y: 261, endPoint x: 259, endPoint y: 346, distance: 86.0
click at [259, 346] on tbody "Cadbury World (Q1) - £150-£180 8.00 Percentage £466.00 3 £155.33 £37.28 [DATE] …" at bounding box center [871, 547] width 1299 height 824
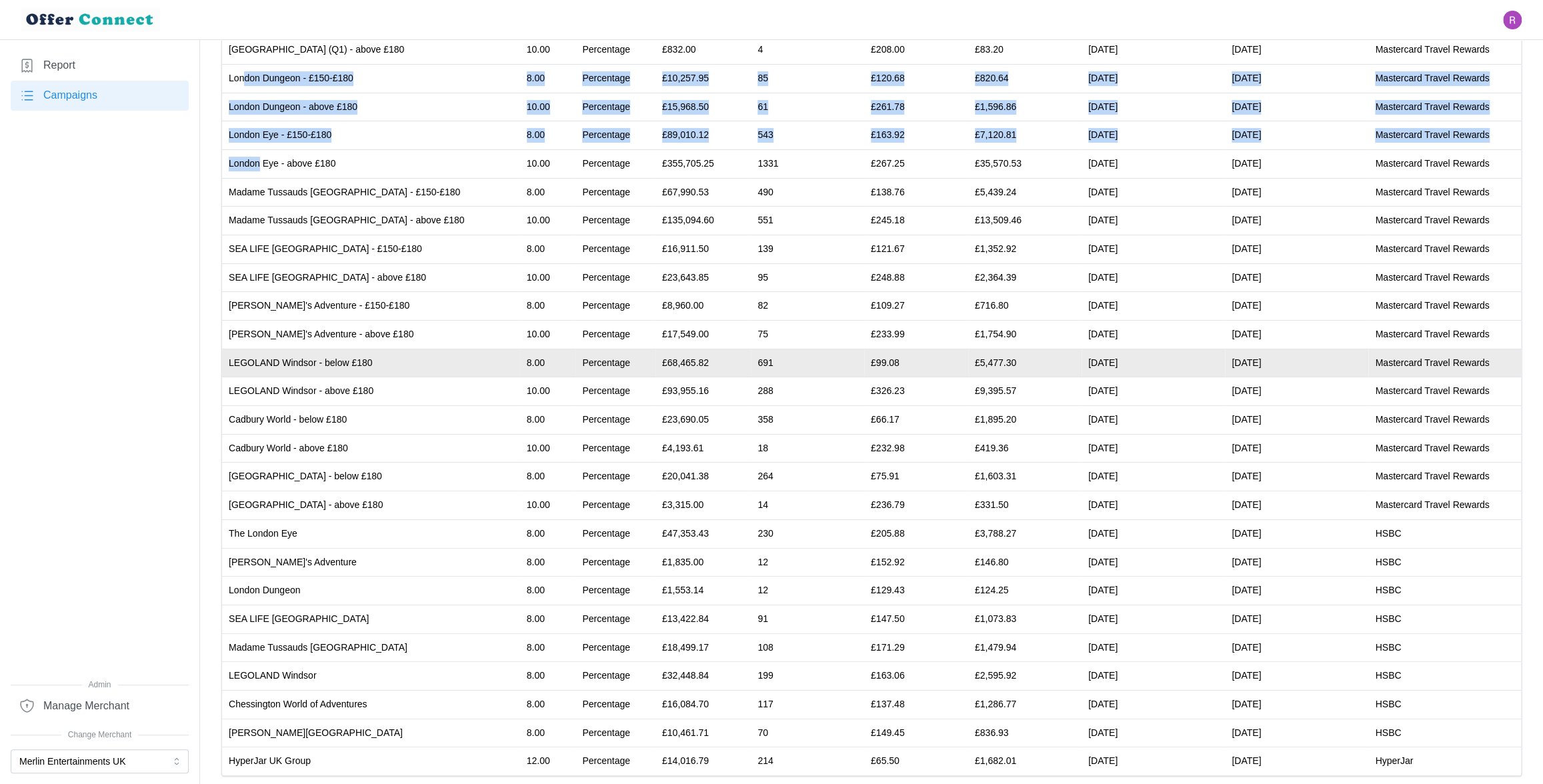
scroll to position [196, 0]
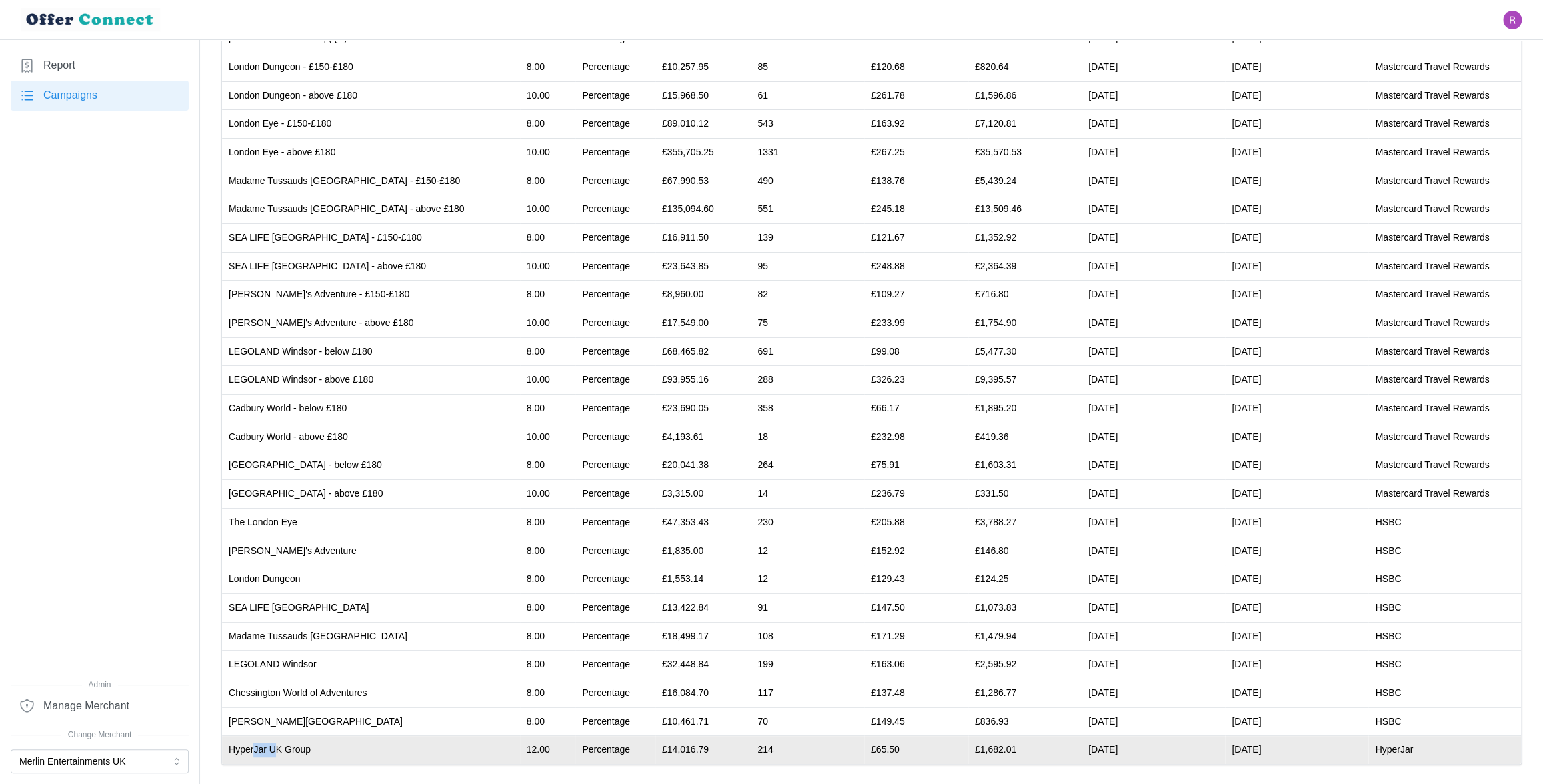
drag, startPoint x: 255, startPoint y: 751, endPoint x: 276, endPoint y: 748, distance: 21.2
click at [275, 689] on td "HyperJar UK Group" at bounding box center [371, 749] width 298 height 28
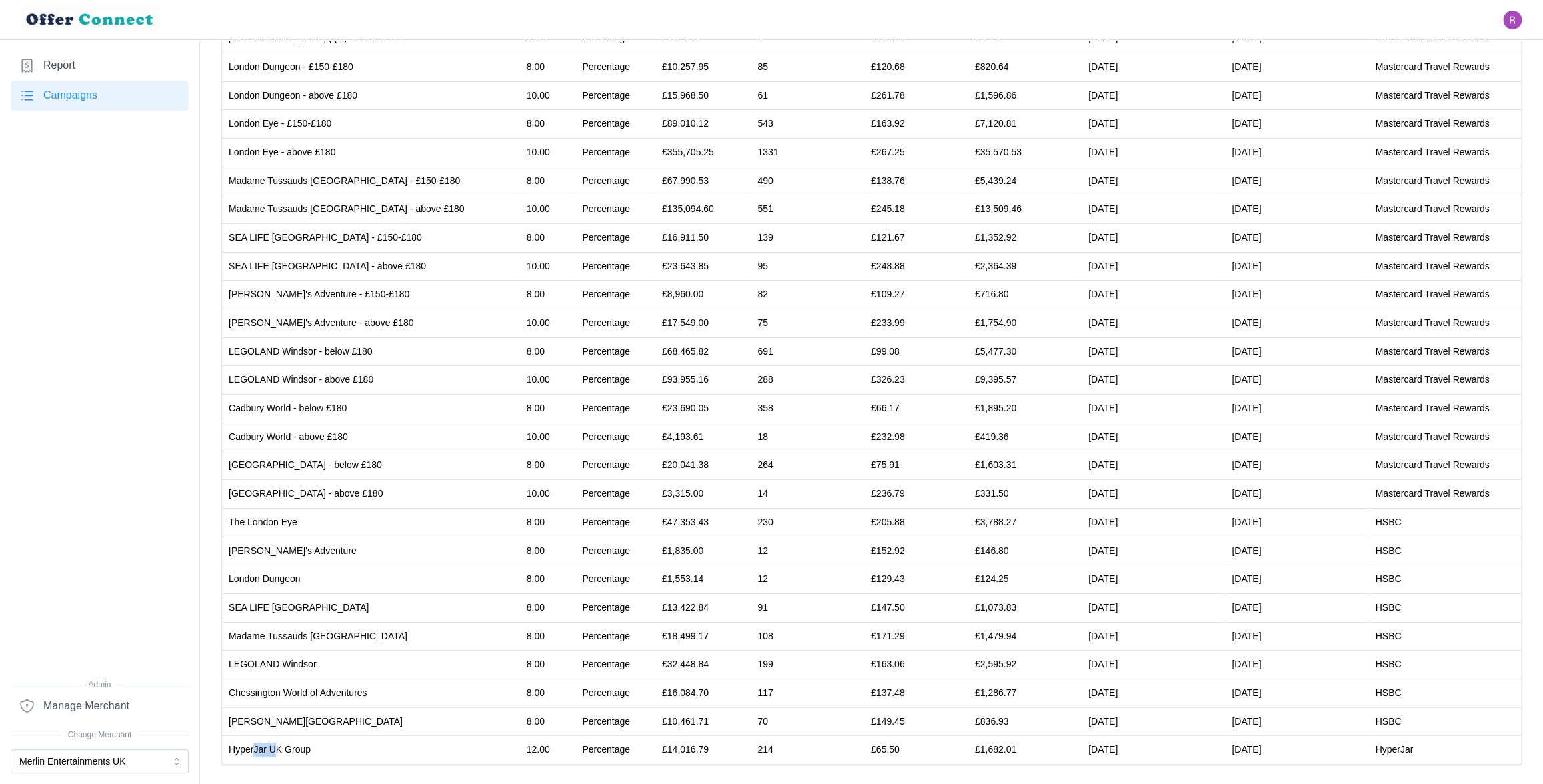
scroll to position [0, 0]
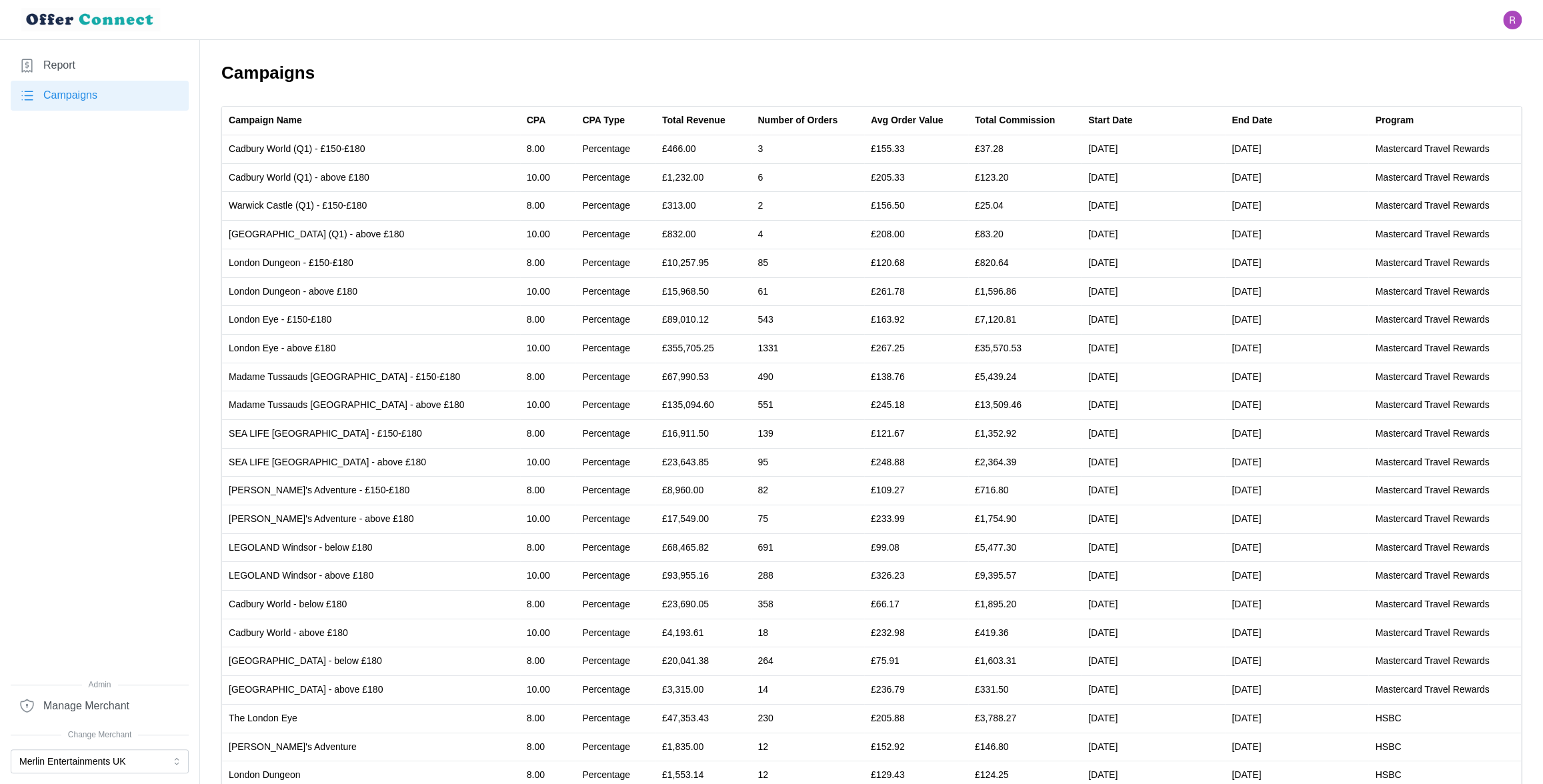
click at [106, 47] on nav "Report Campaigns Admin Manage Merchant Change Merchant Merlin Entertainments UK" at bounding box center [100, 411] width 200 height 744
click at [92, 55] on link "Report" at bounding box center [100, 66] width 178 height 30
click at [93, 63] on link "Report" at bounding box center [100, 66] width 178 height 30
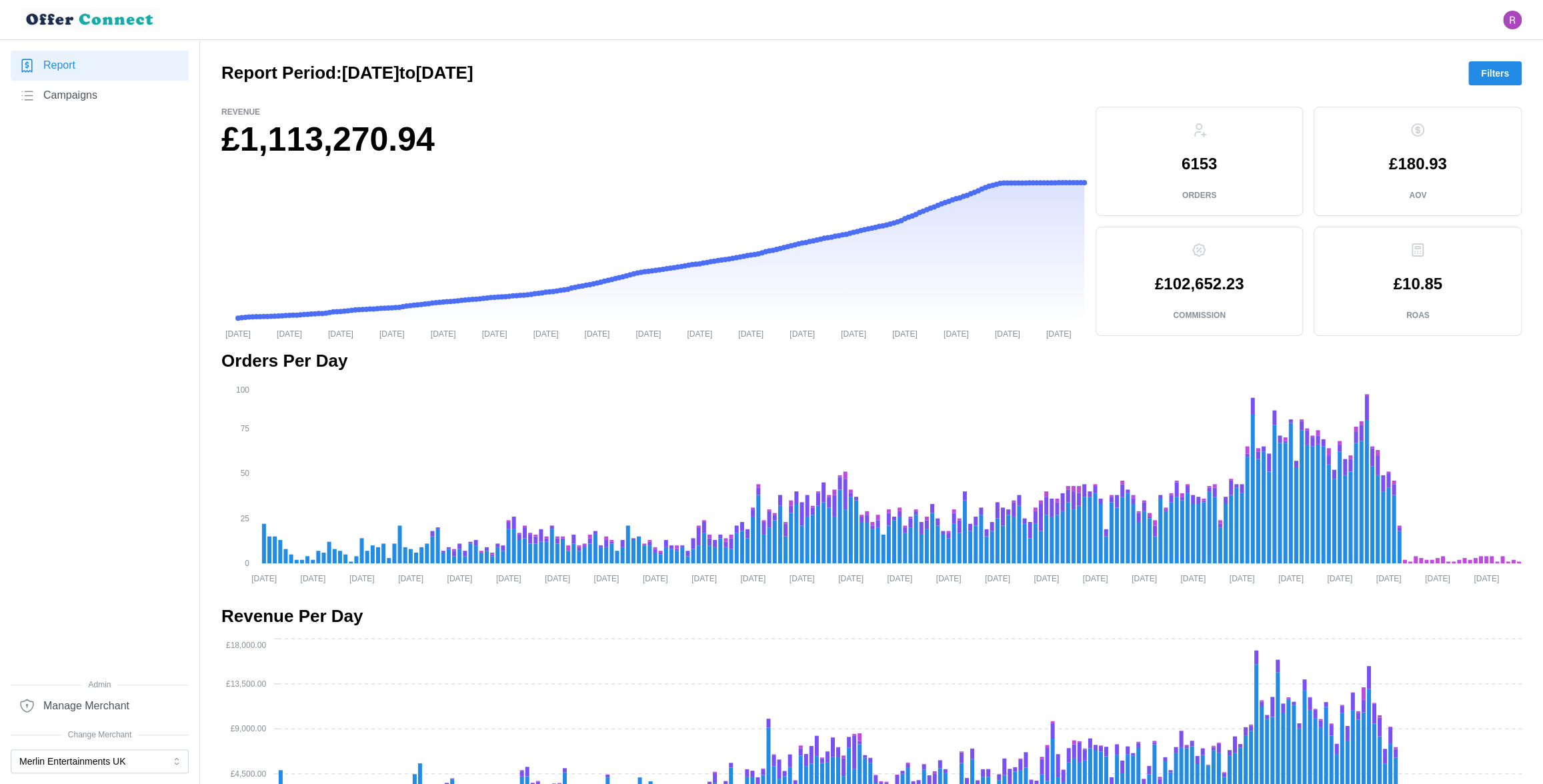
click at [1510, 73] on button "Filters" at bounding box center [1495, 74] width 53 height 24
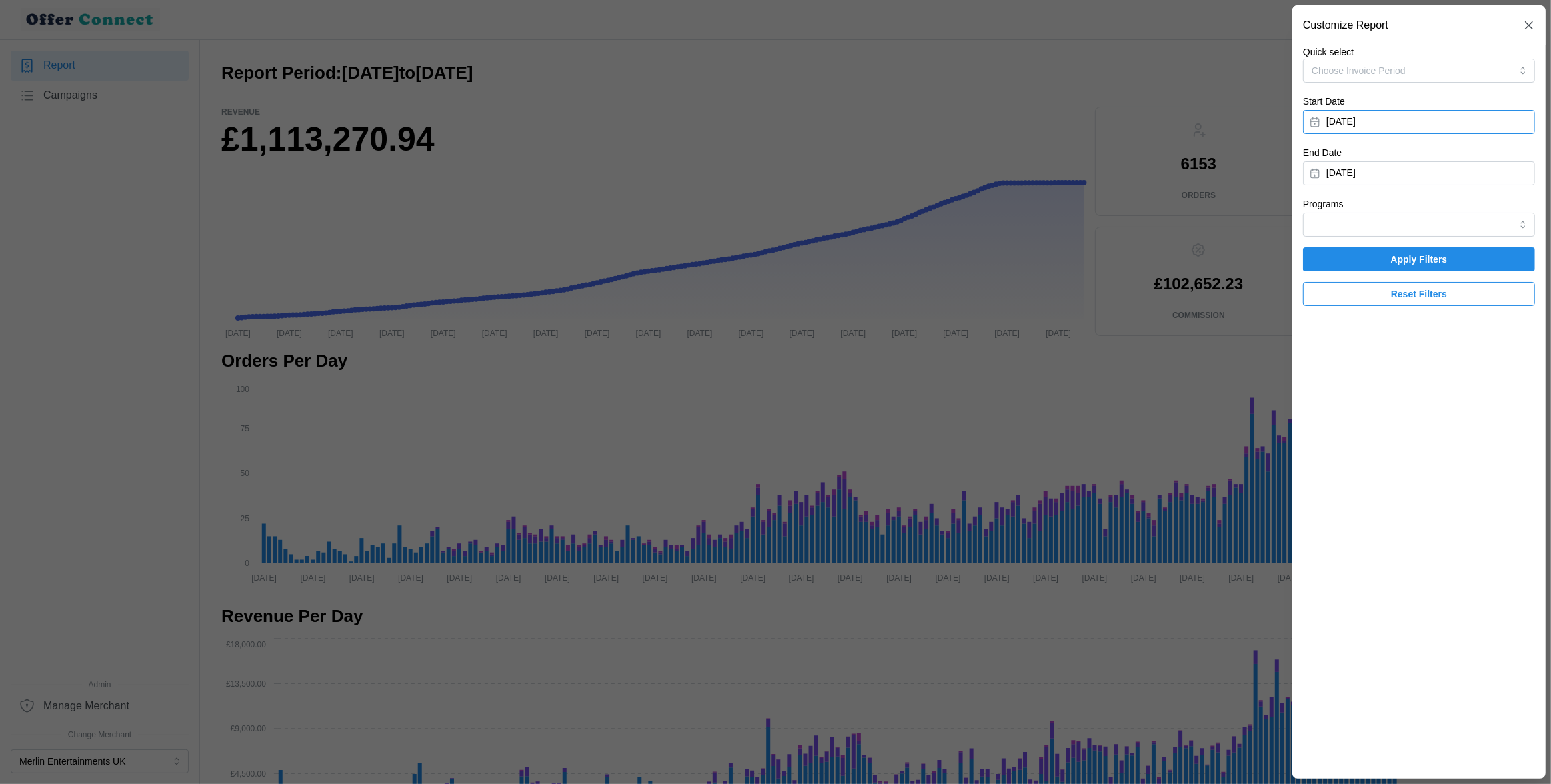
click at [1434, 118] on button "[DATE]" at bounding box center [1419, 122] width 232 height 24
click at [1470, 163] on icon "button" at bounding box center [1474, 159] width 11 height 11
click at [1471, 163] on icon "button" at bounding box center [1474, 159] width 11 height 11
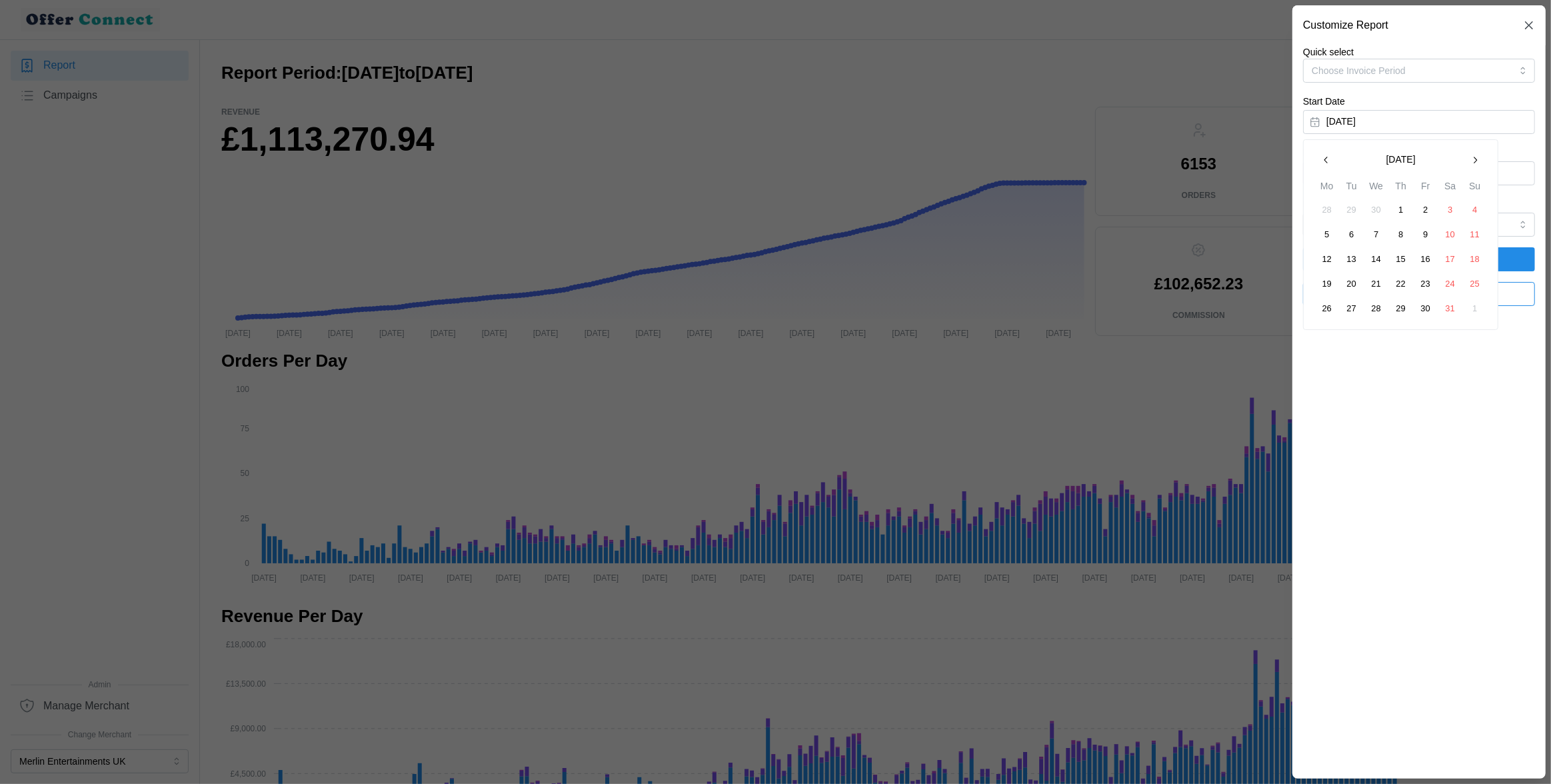
click at [1471, 163] on icon "button" at bounding box center [1474, 159] width 11 height 11
click at [1354, 206] on button "1" at bounding box center [1352, 210] width 24 height 24
click at [1375, 167] on button "[DATE]" at bounding box center [1419, 173] width 232 height 24
click at [1324, 213] on icon "button" at bounding box center [1326, 211] width 11 height 11
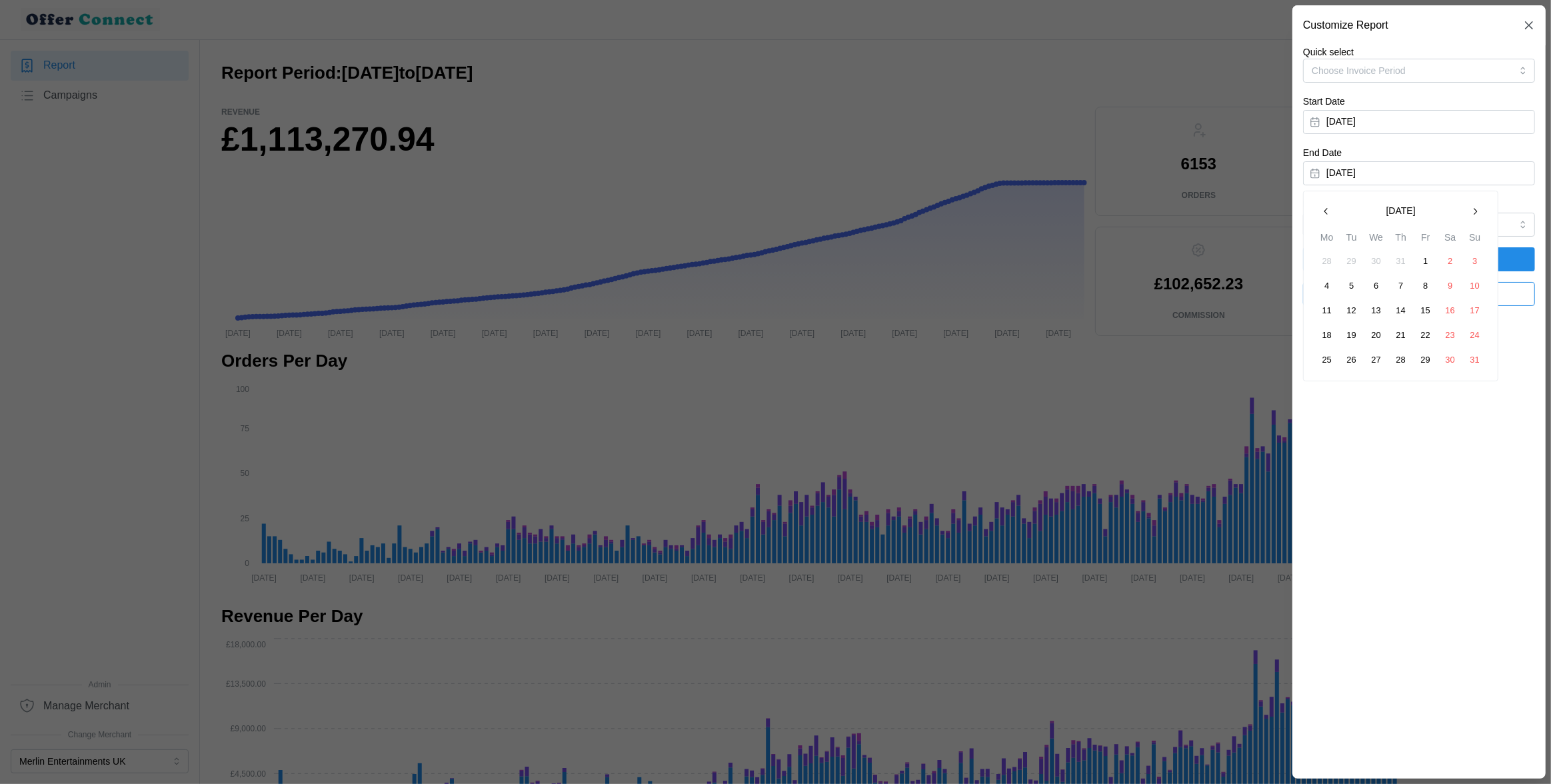
click at [1324, 211] on icon "button" at bounding box center [1326, 211] width 3 height 6
click at [1398, 362] on button "31" at bounding box center [1401, 360] width 24 height 24
click at [1366, 261] on span "Apply Filters" at bounding box center [1418, 259] width 206 height 23
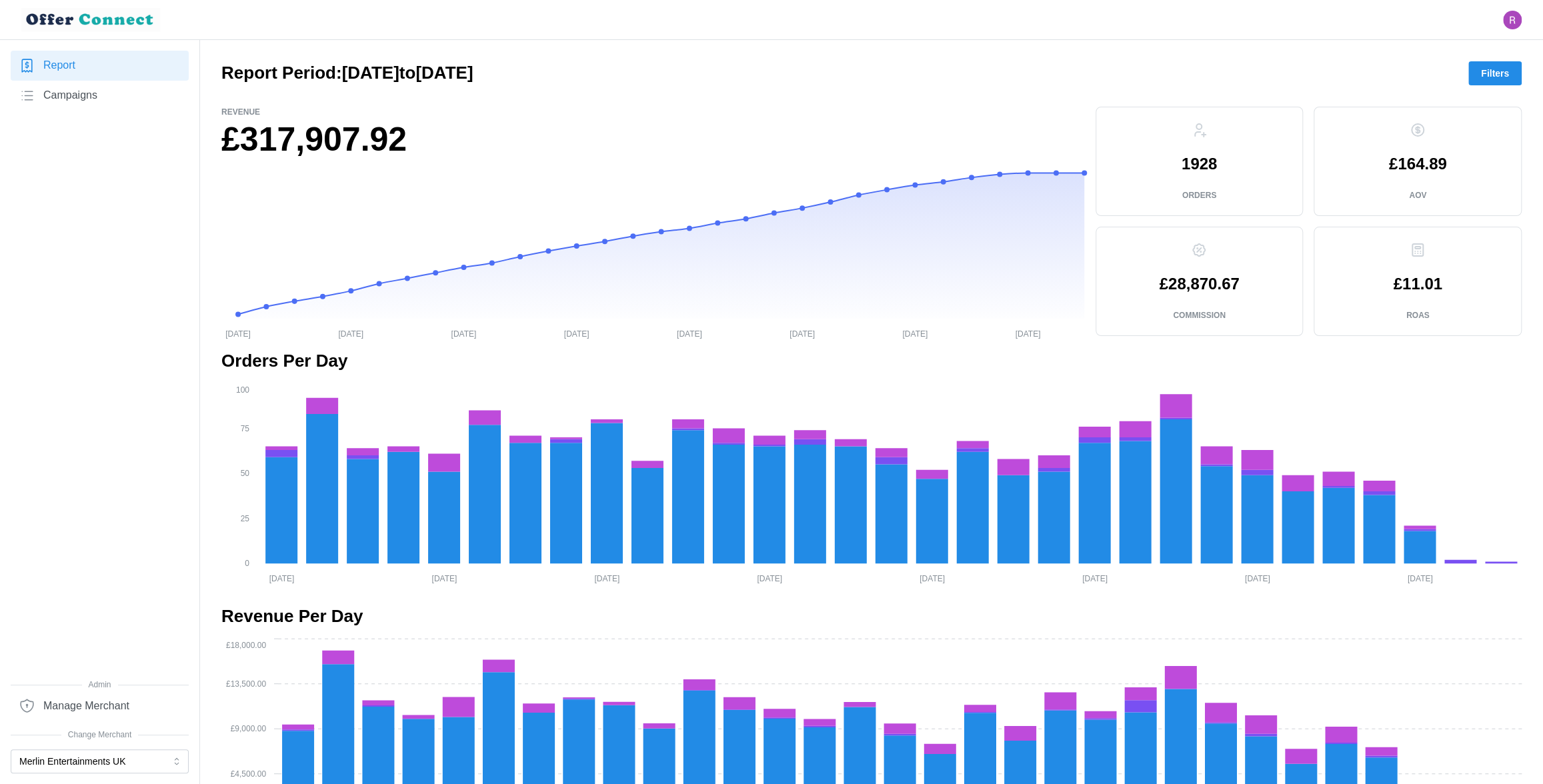
click at [1209, 159] on p "1928" at bounding box center [1200, 164] width 36 height 16
click at [1500, 70] on span "Filters" at bounding box center [1495, 74] width 28 height 23
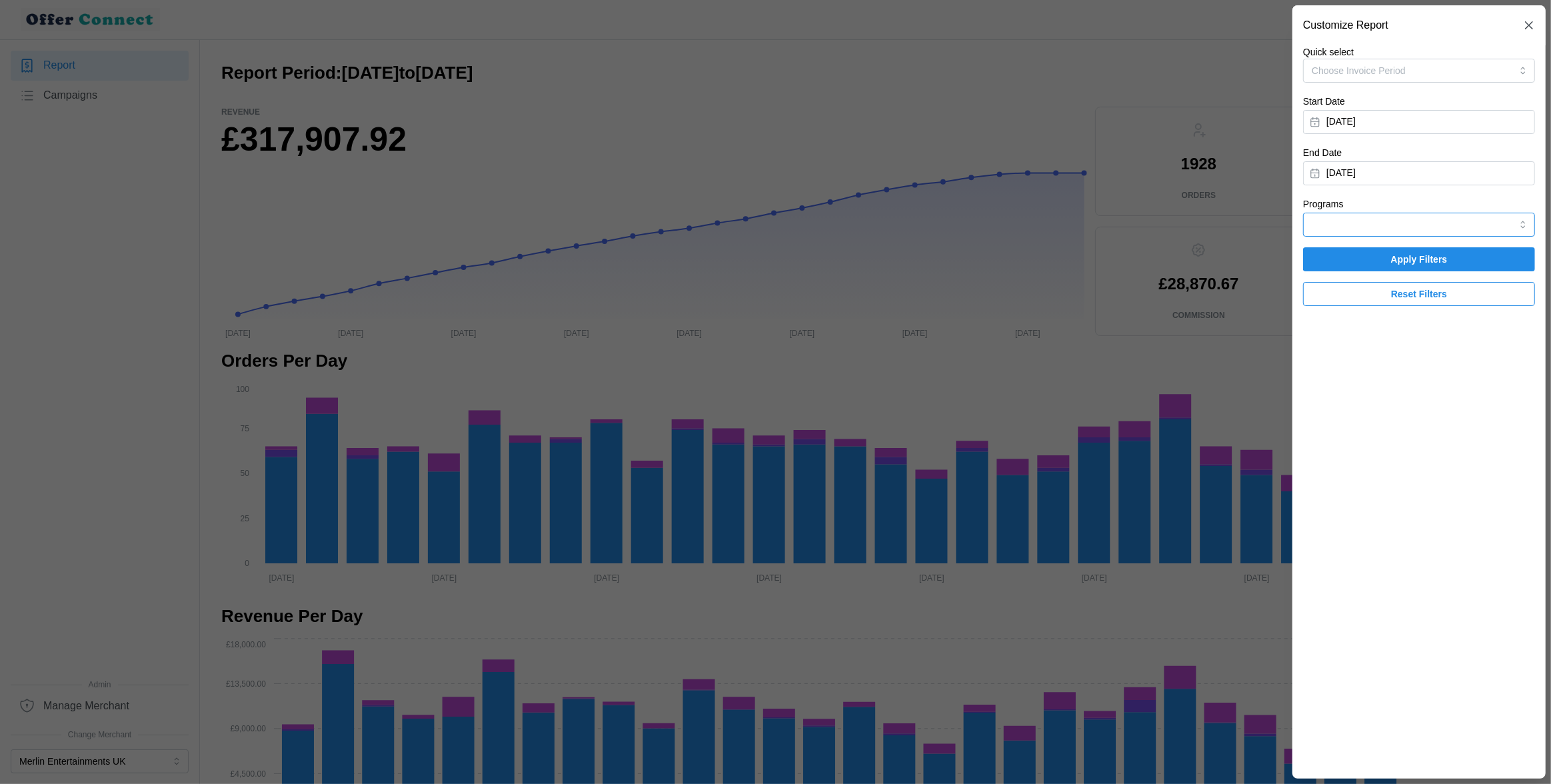
click at [1375, 229] on input "Programs" at bounding box center [1419, 225] width 232 height 24
click at [1346, 307] on span "HyperJar" at bounding box center [1332, 301] width 38 height 15
type input "HyperJar"
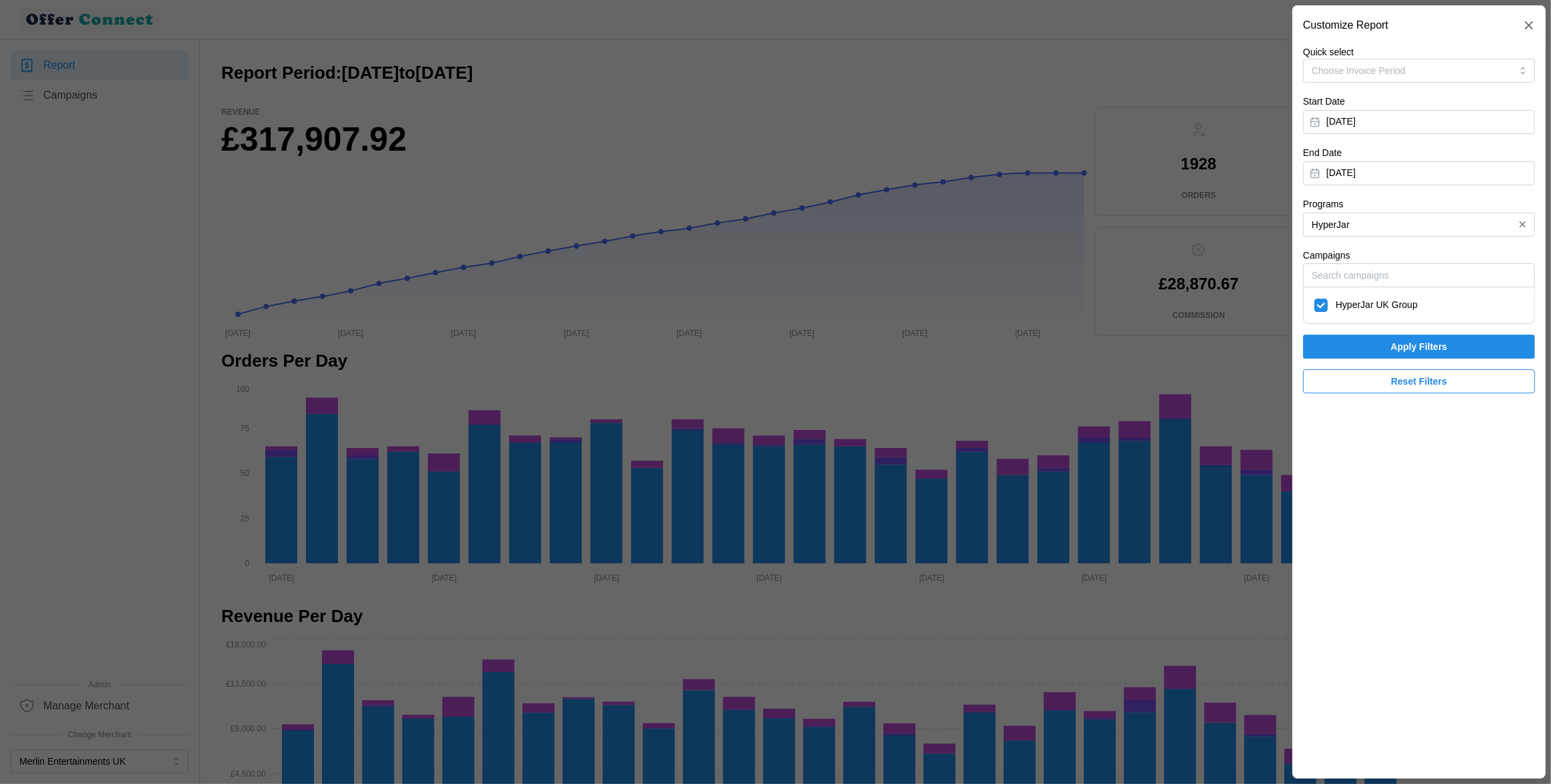
click at [1350, 341] on span "Apply Filters" at bounding box center [1418, 346] width 206 height 23
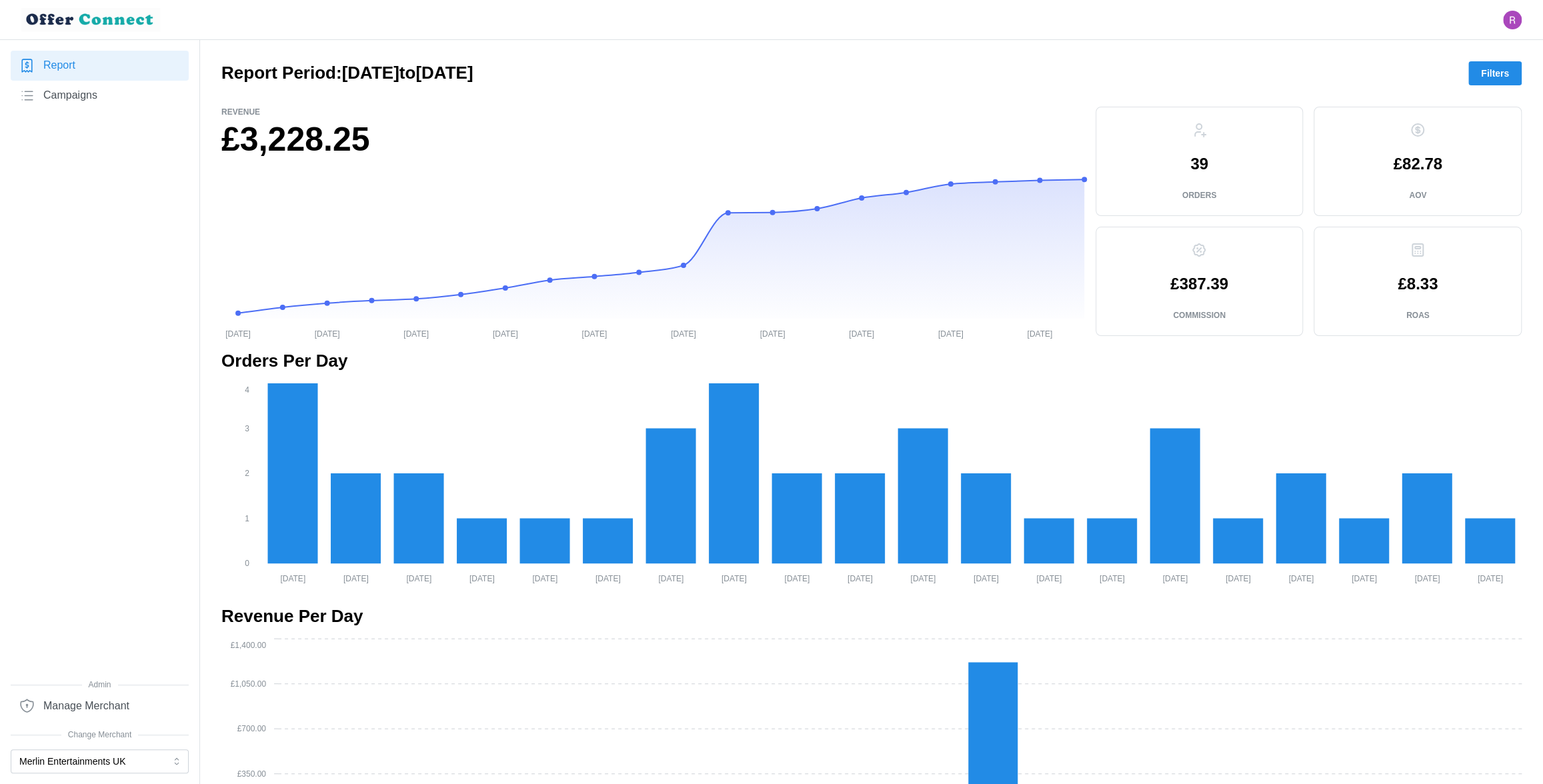
click at [1474, 74] on button "Filters" at bounding box center [1495, 74] width 53 height 24
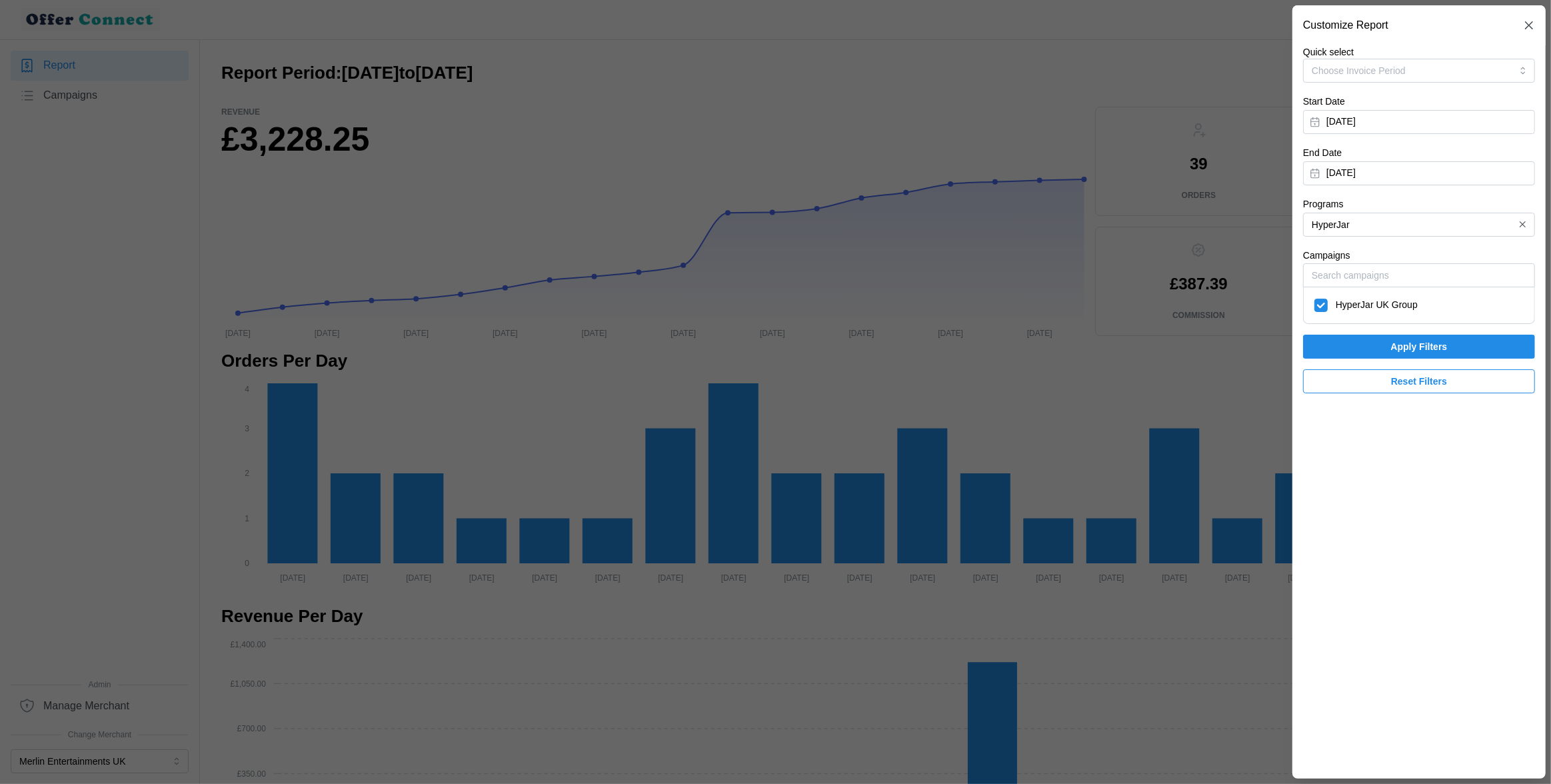
click at [1395, 304] on span "HyperJar UK Group" at bounding box center [1376, 305] width 82 height 15
checkbox input "false"
click at [1401, 226] on input "HyperJar" at bounding box center [1419, 225] width 232 height 24
click at [1390, 282] on div "HSBC" at bounding box center [1419, 278] width 225 height 23
type input "HSBC"
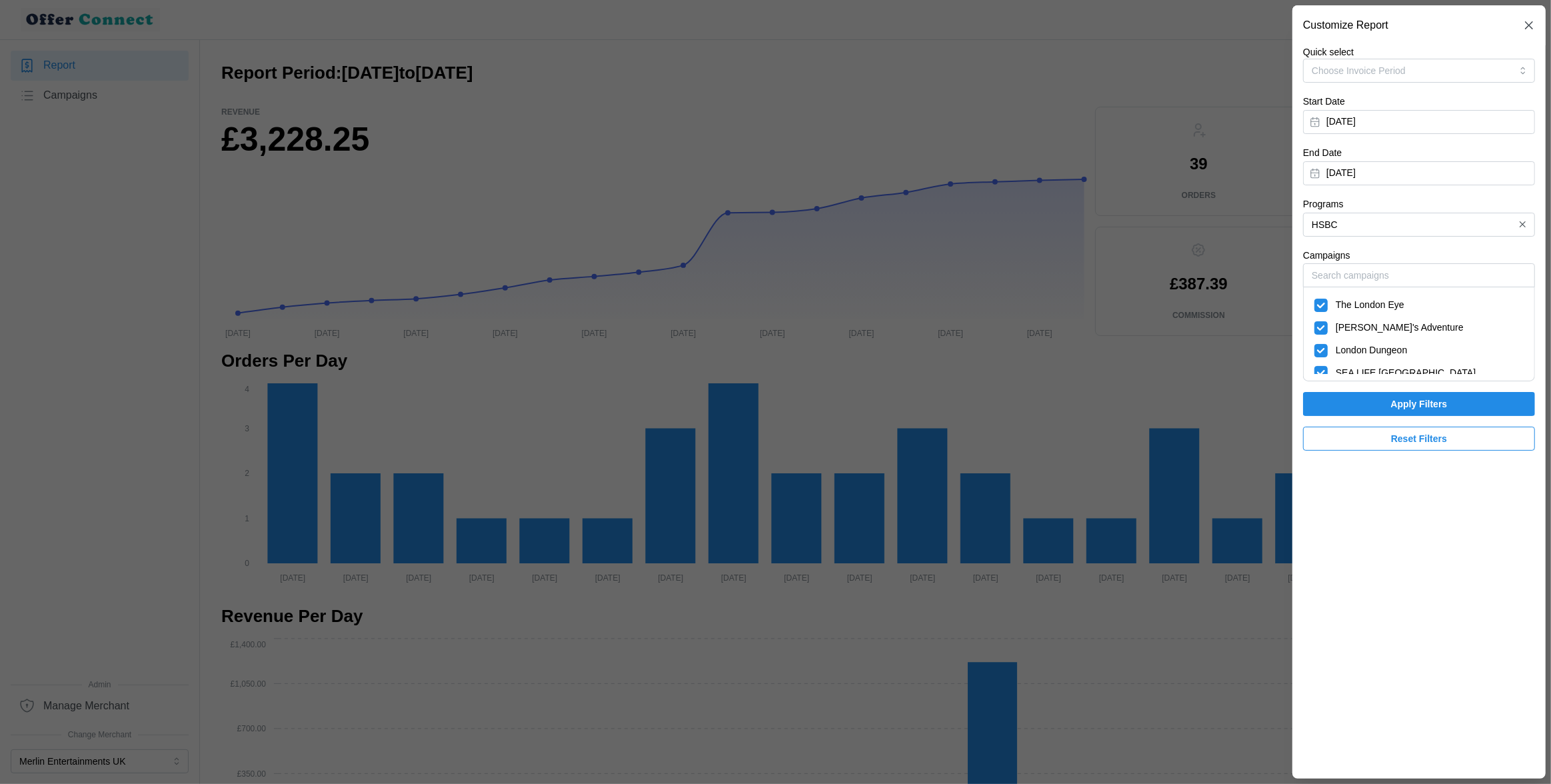
click at [1396, 404] on span "Apply Filters" at bounding box center [1419, 404] width 57 height 23
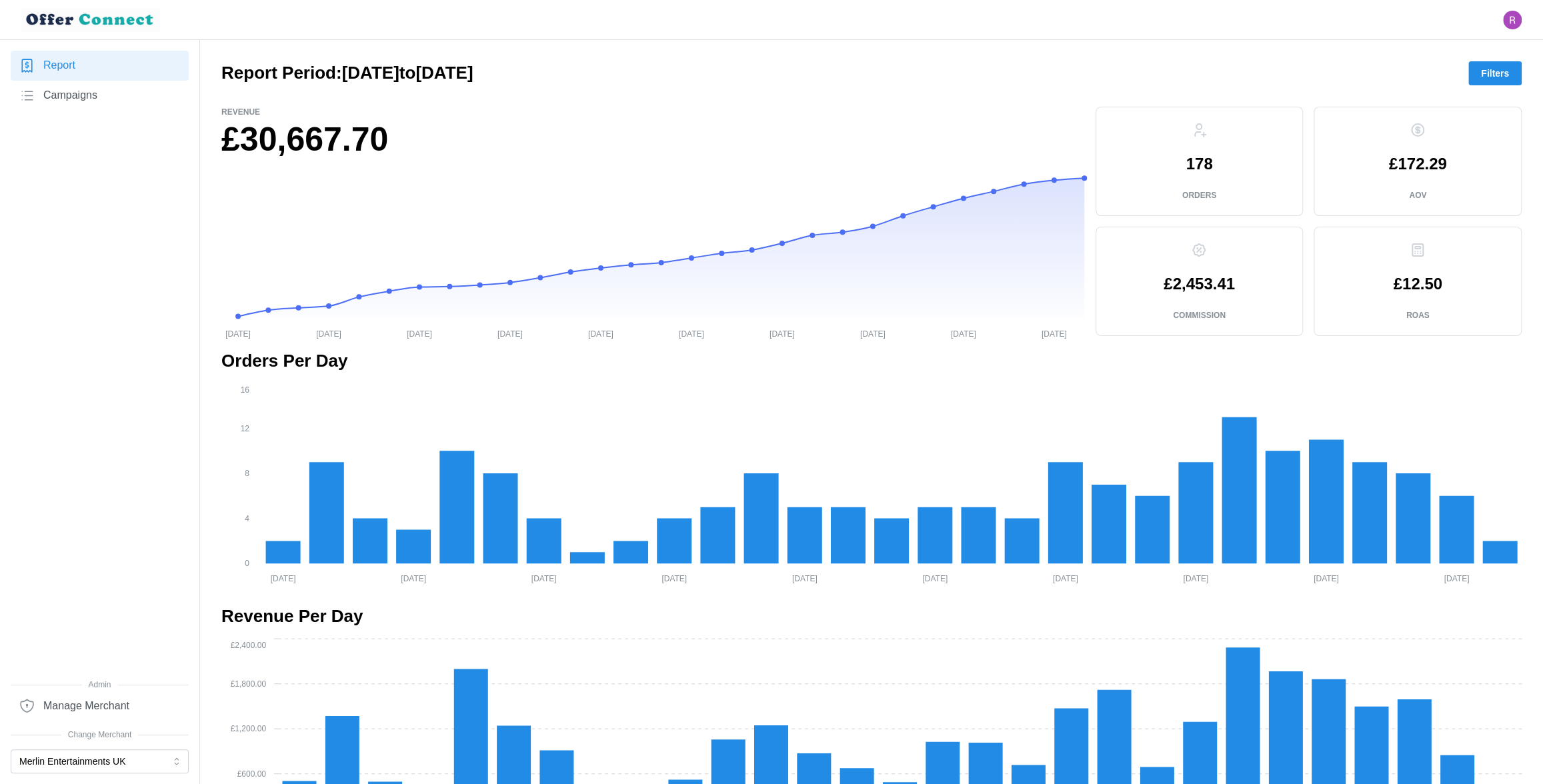
click at [1498, 73] on span "Filters" at bounding box center [1495, 74] width 28 height 23
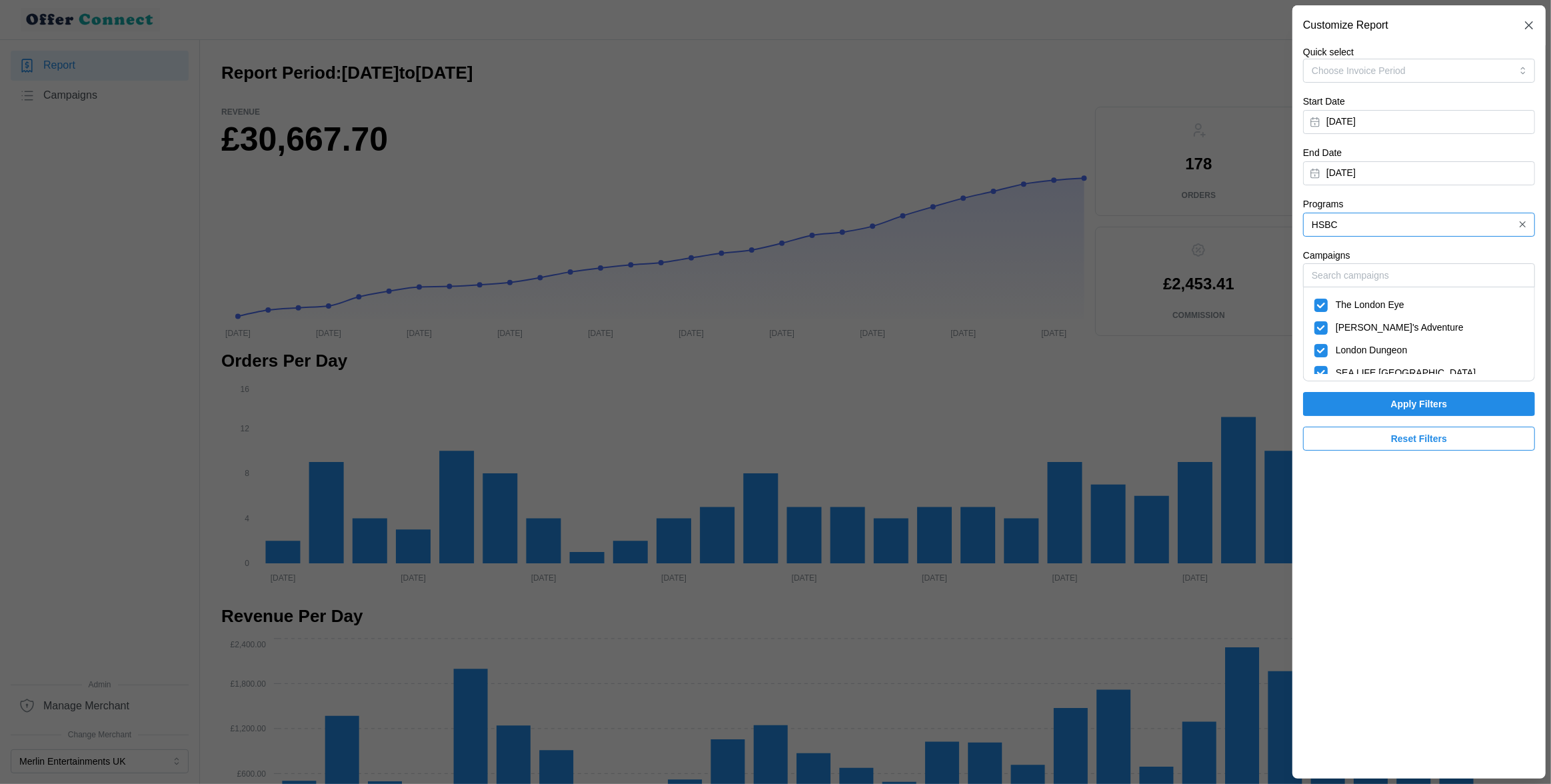
click at [1412, 226] on input "HSBC" at bounding box center [1419, 225] width 232 height 24
click at [1398, 253] on span "Mastercard Travel Rewards" at bounding box center [1370, 256] width 114 height 15
type input "Mastercard Travel Rewards"
click at [1371, 399] on span "Apply Filters" at bounding box center [1418, 404] width 206 height 23
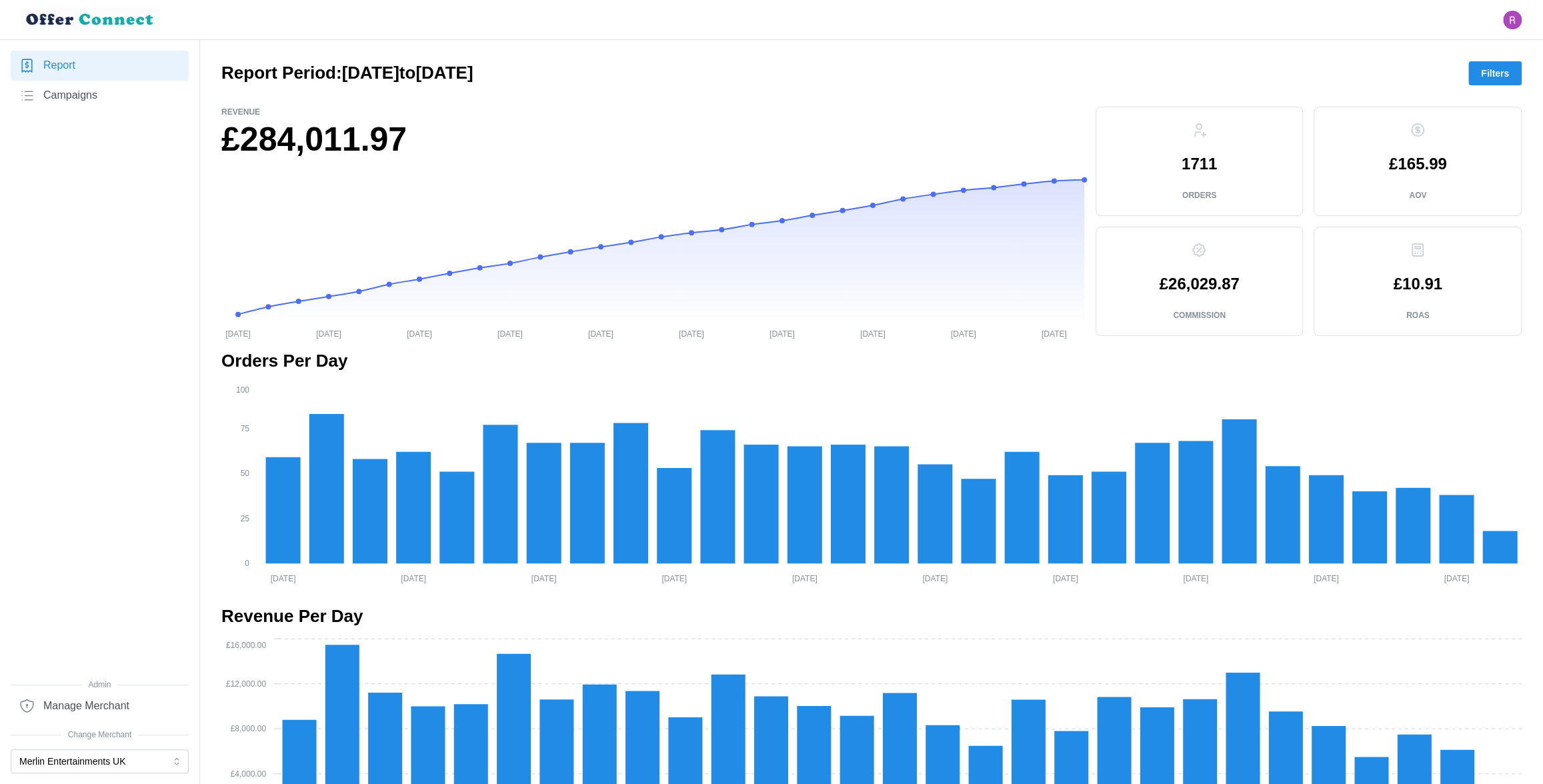
click at [1493, 72] on span "Filters" at bounding box center [1495, 74] width 28 height 23
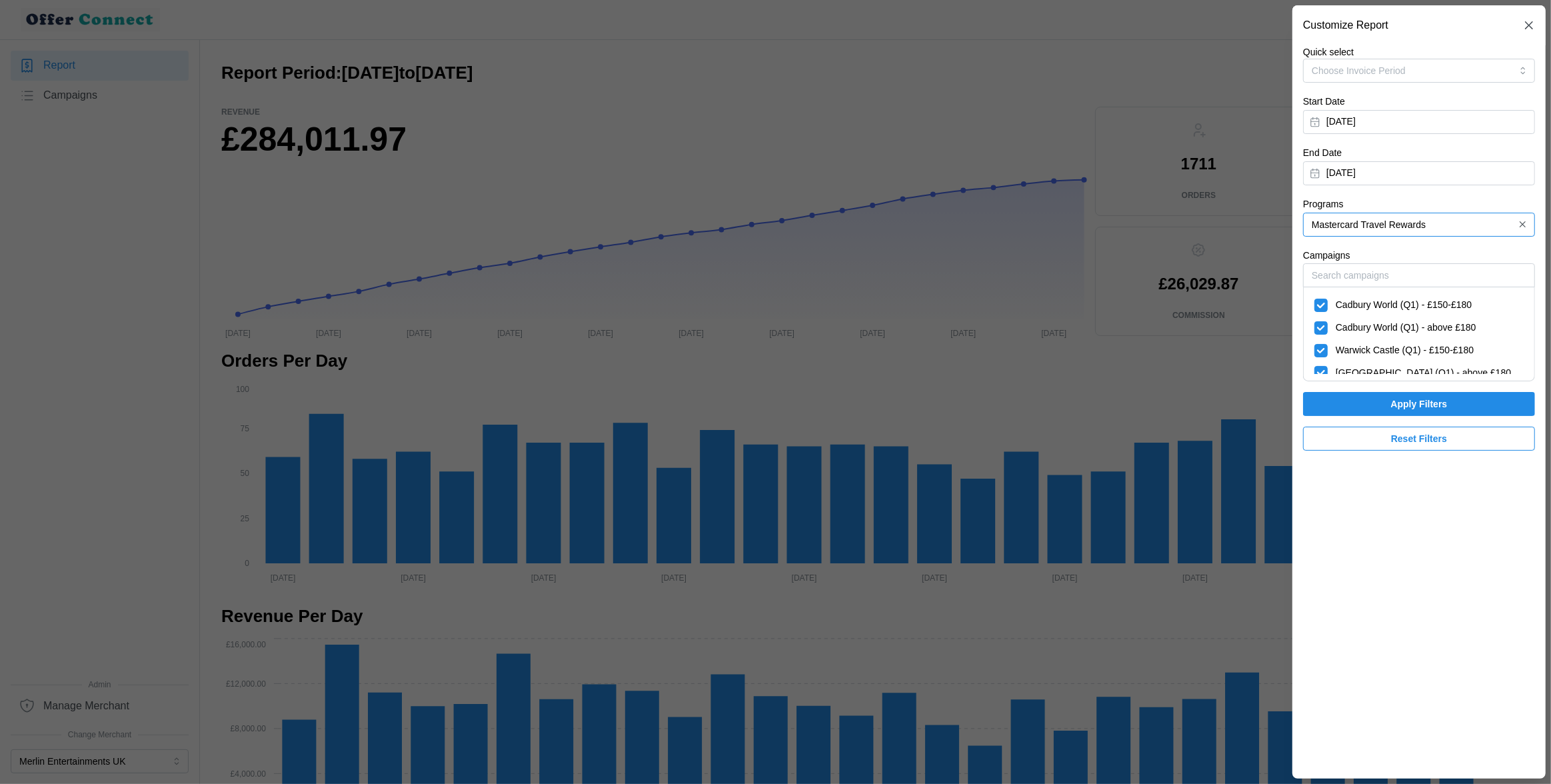
click at [1426, 221] on input "Mastercard Travel Rewards" at bounding box center [1419, 225] width 232 height 24
click at [1396, 278] on div "HSBC" at bounding box center [1419, 278] width 225 height 23
type input "HSBC"
click at [1364, 400] on span "Apply Filters" at bounding box center [1418, 404] width 206 height 23
